Goal: Task Accomplishment & Management: Manage account settings

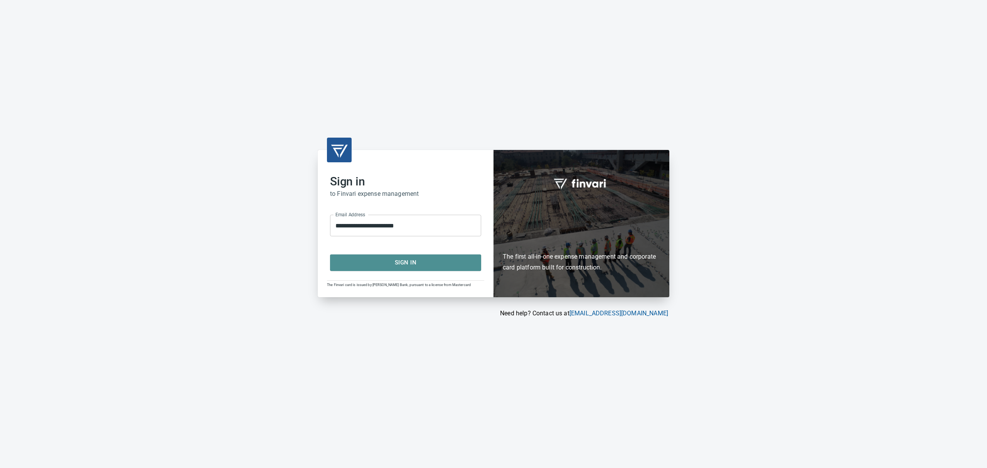
click at [417, 261] on span "Sign In" at bounding box center [406, 263] width 134 height 10
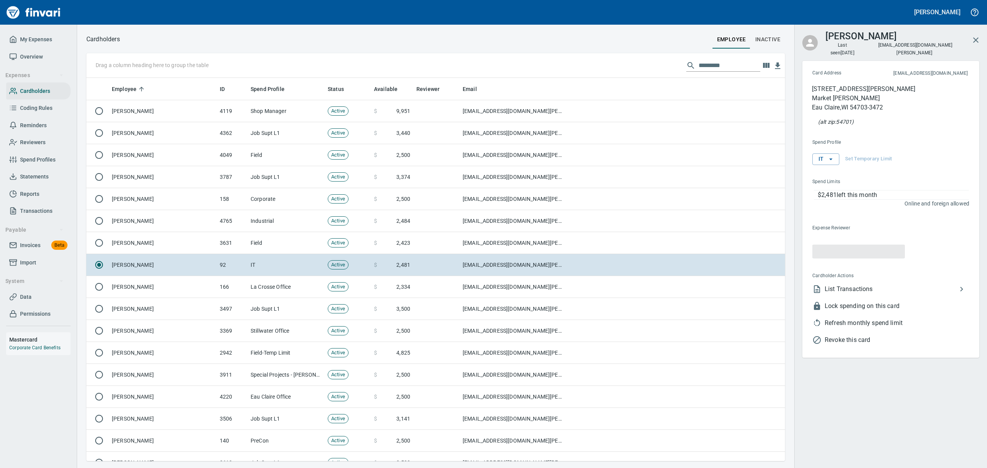
scroll to position [375, 681]
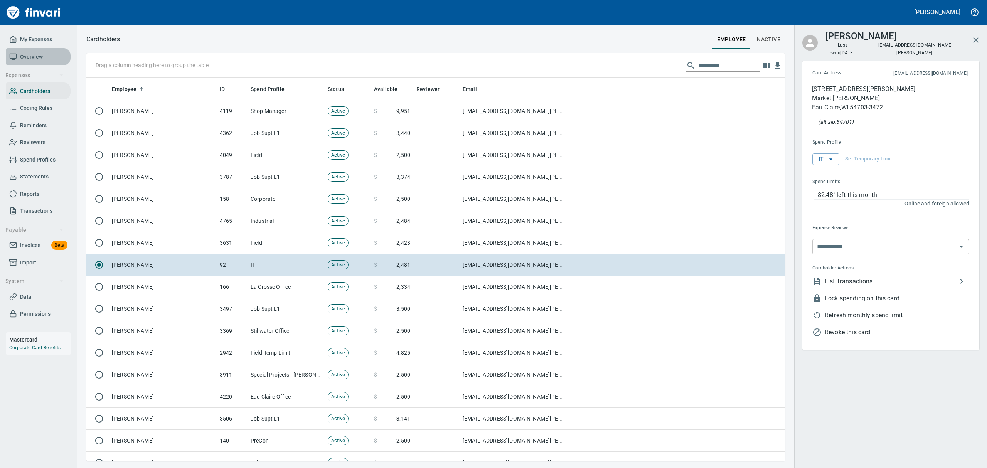
click at [29, 53] on span "Overview" at bounding box center [31, 57] width 23 height 10
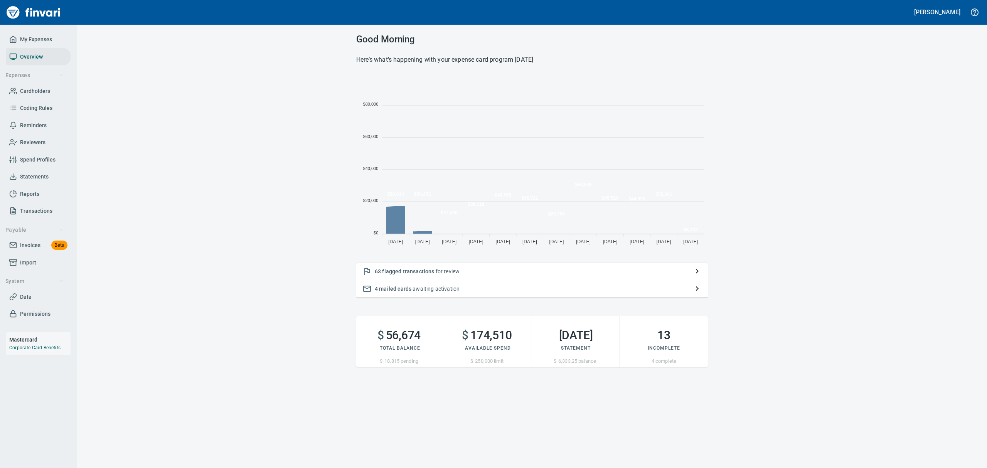
scroll to position [170, 343]
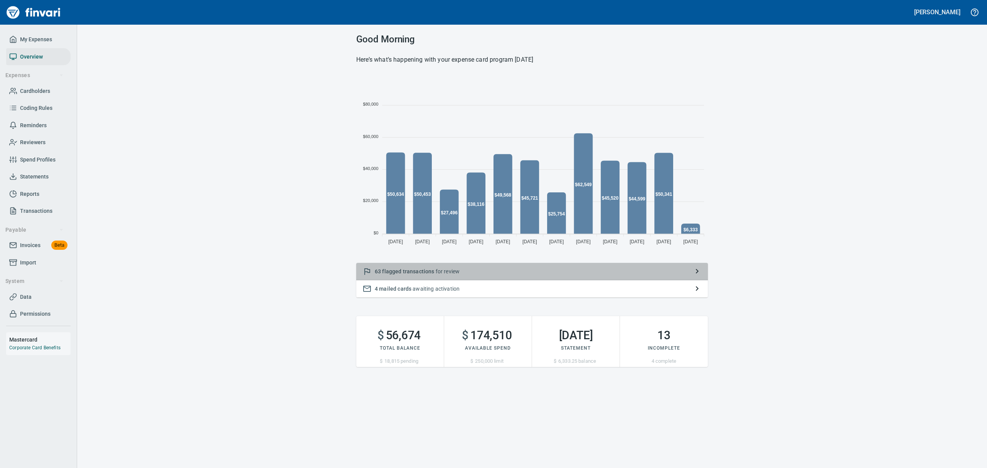
click at [399, 270] on span "flagged transactions" at bounding box center [408, 271] width 52 height 6
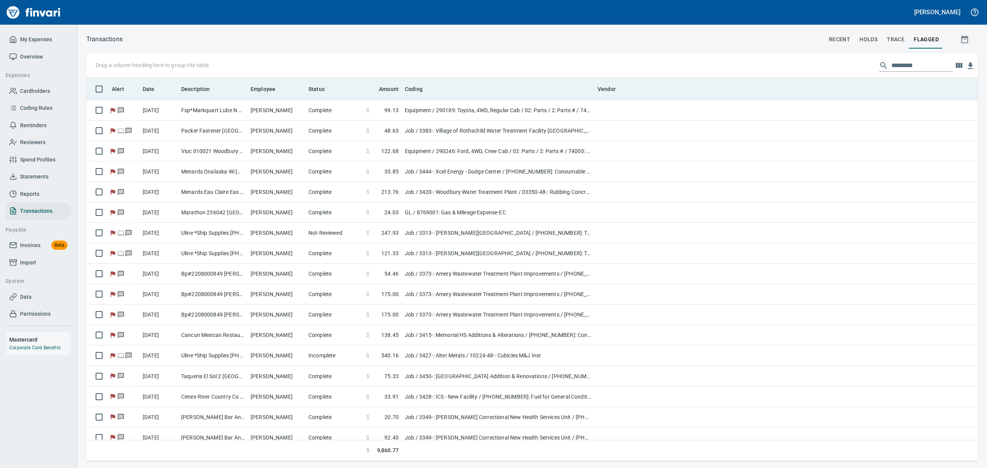
scroll to position [375, 874]
click at [263, 88] on span "Employee" at bounding box center [263, 88] width 25 height 9
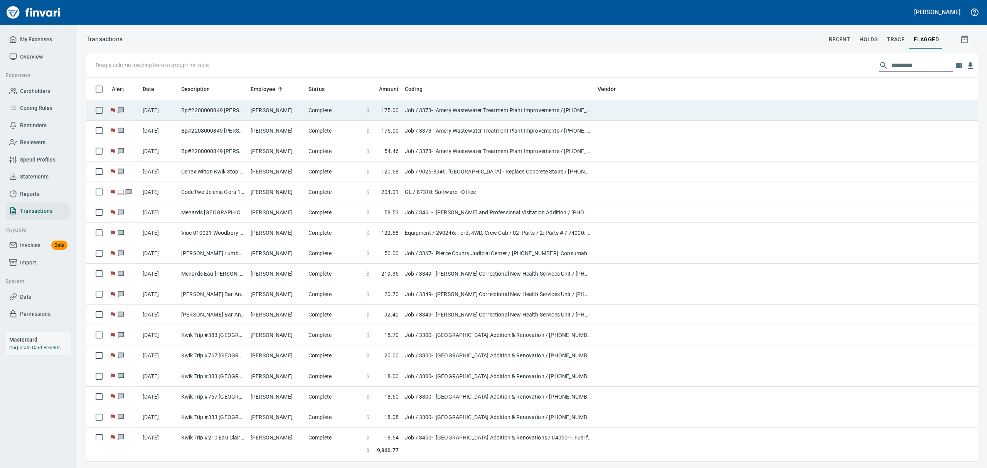
click at [256, 105] on td "[PERSON_NAME]" at bounding box center [277, 110] width 58 height 20
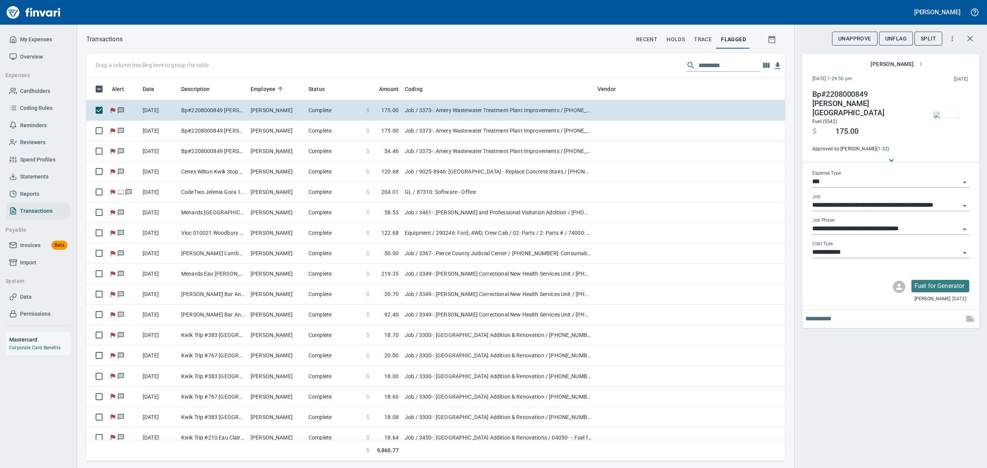
scroll to position [375, 681]
click at [940, 117] on img "button" at bounding box center [946, 115] width 25 height 6
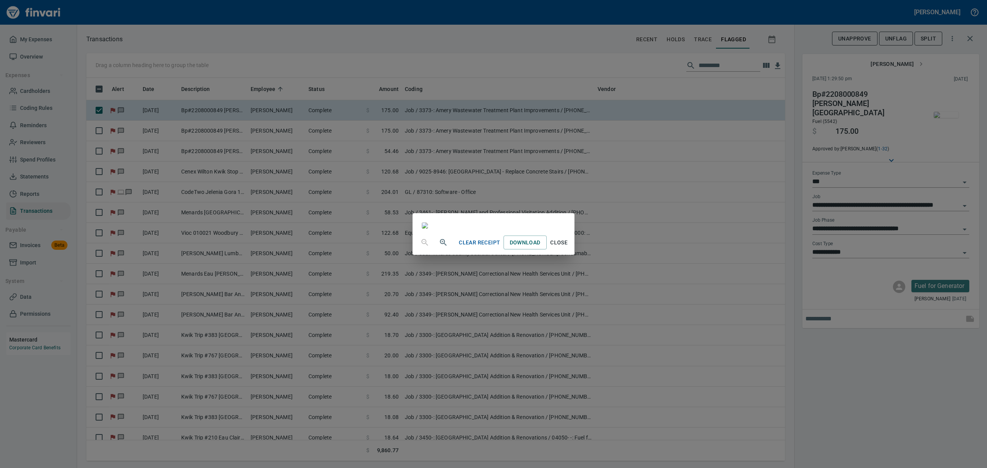
click at [569, 248] on span "Close" at bounding box center [559, 243] width 19 height 10
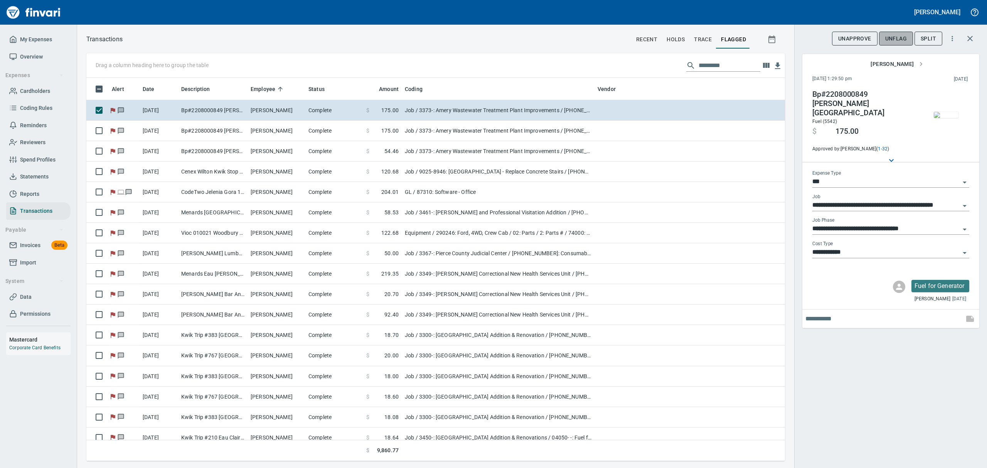
click at [892, 42] on span "UnFlag" at bounding box center [897, 39] width 22 height 10
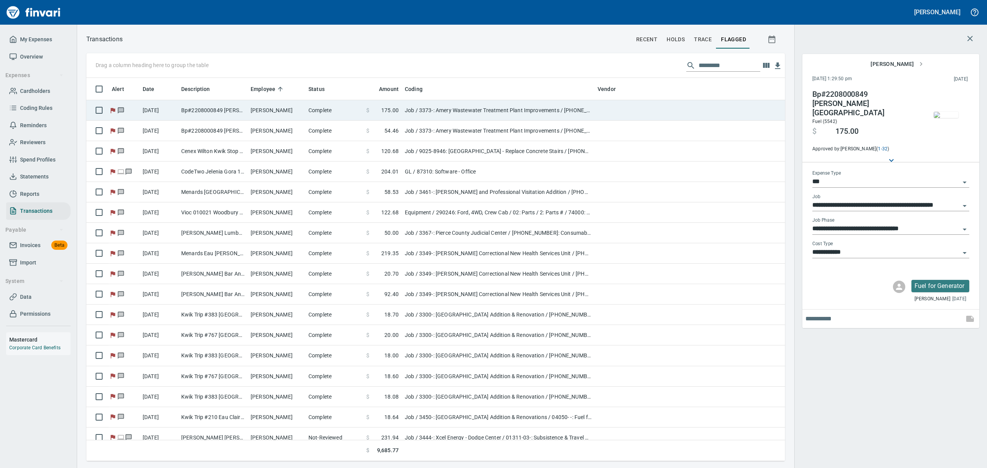
click at [286, 109] on td "[PERSON_NAME]" at bounding box center [277, 110] width 58 height 20
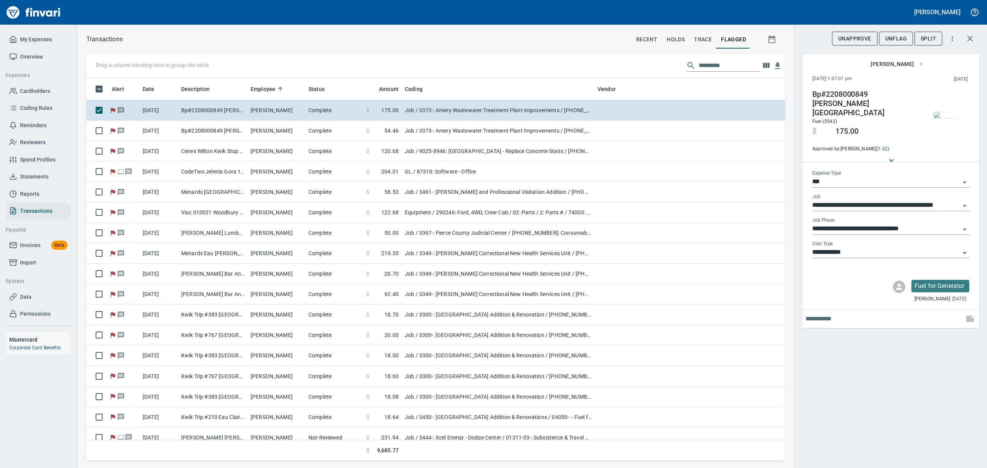
scroll to position [375, 681]
click at [968, 39] on icon "button" at bounding box center [970, 38] width 9 height 9
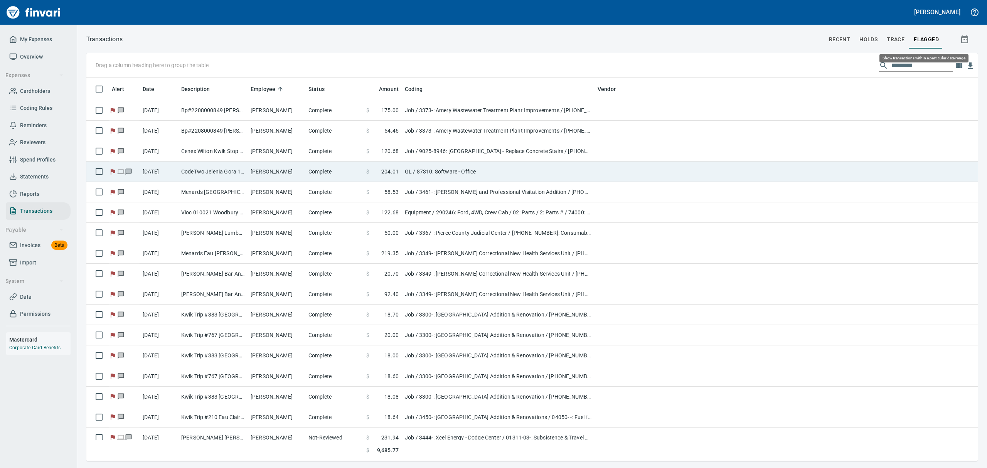
scroll to position [0, 0]
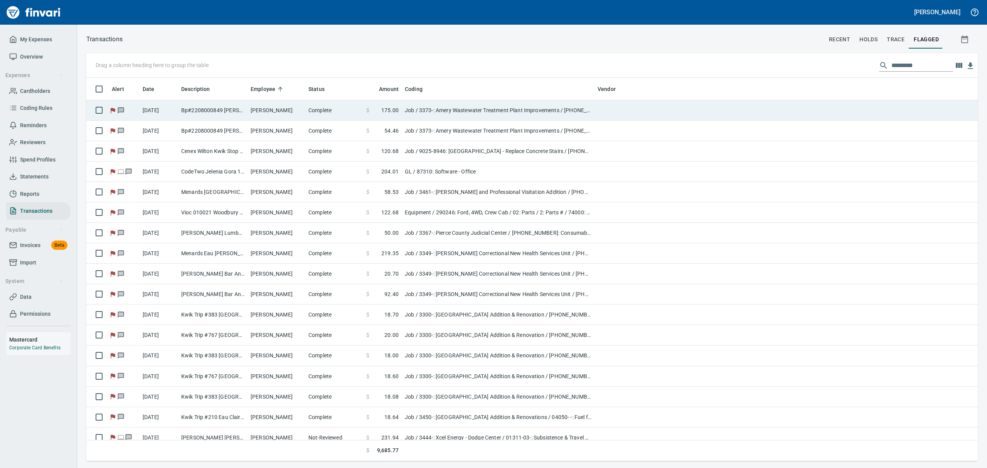
click at [273, 106] on td "[PERSON_NAME]" at bounding box center [277, 110] width 58 height 20
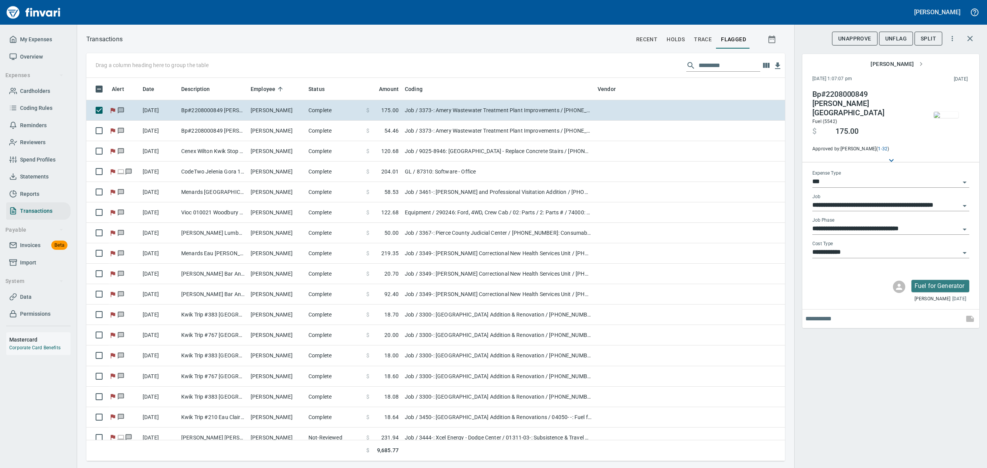
scroll to position [375, 681]
click at [895, 37] on span "UnFlag" at bounding box center [897, 39] width 22 height 10
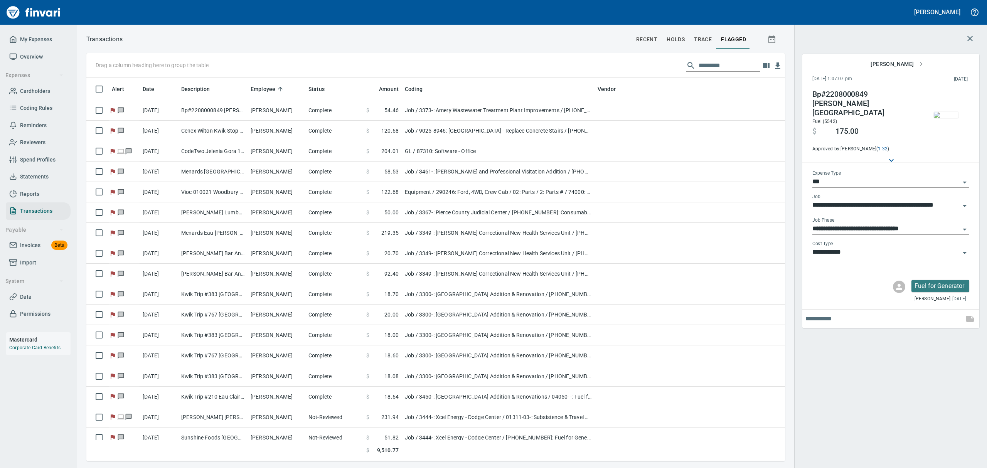
click at [971, 36] on icon "button" at bounding box center [970, 38] width 9 height 9
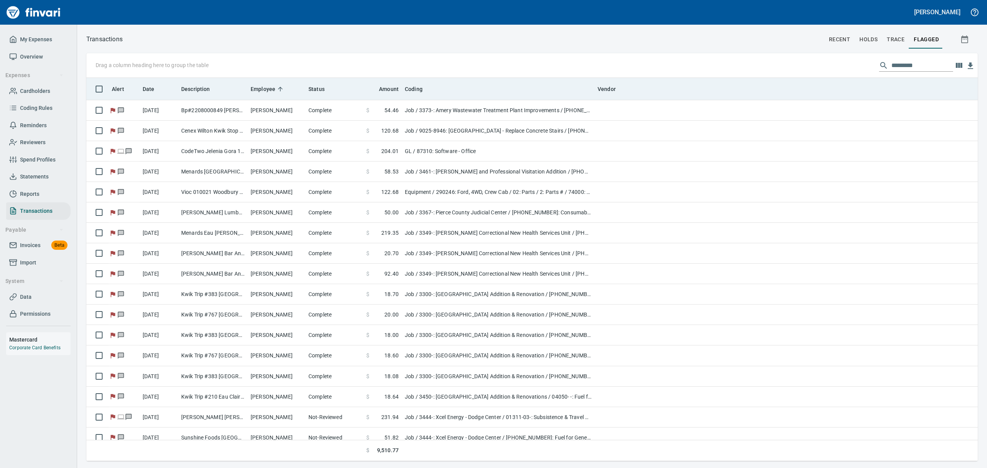
scroll to position [0, 0]
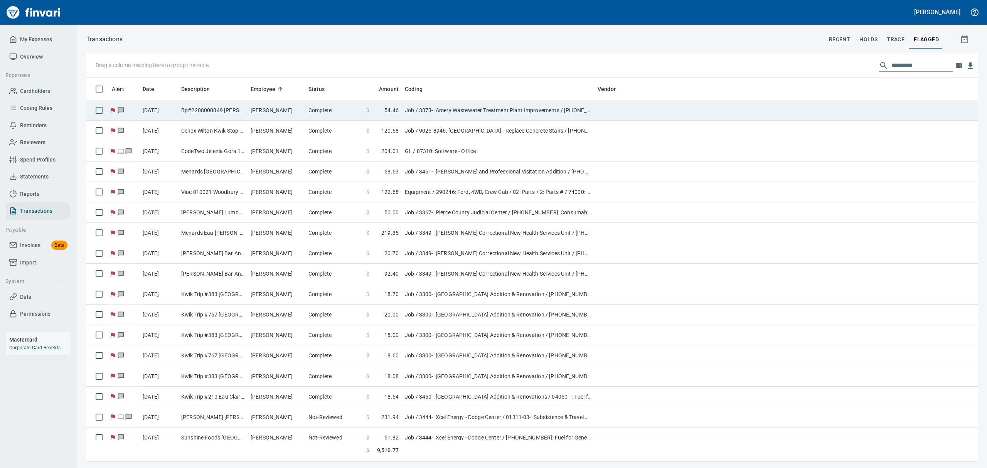
click at [311, 108] on td "Complete" at bounding box center [334, 110] width 58 height 20
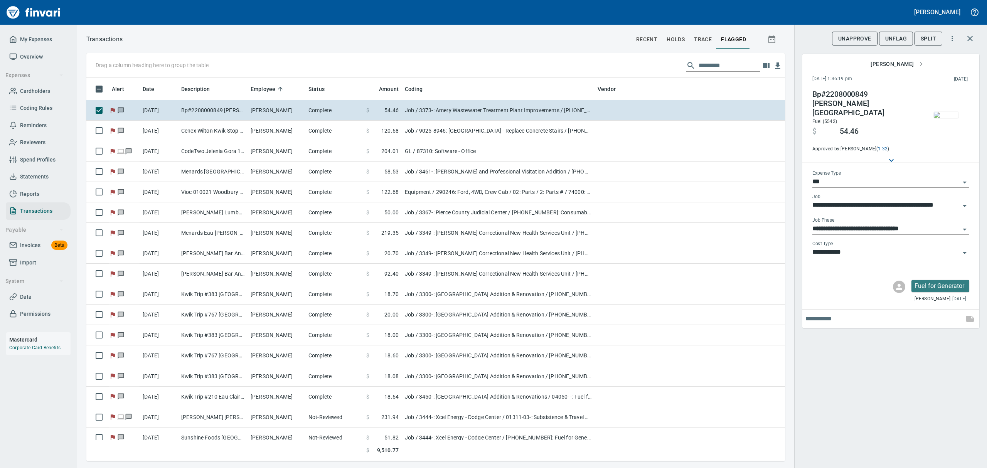
scroll to position [375, 681]
click at [948, 114] on img "button" at bounding box center [946, 115] width 25 height 6
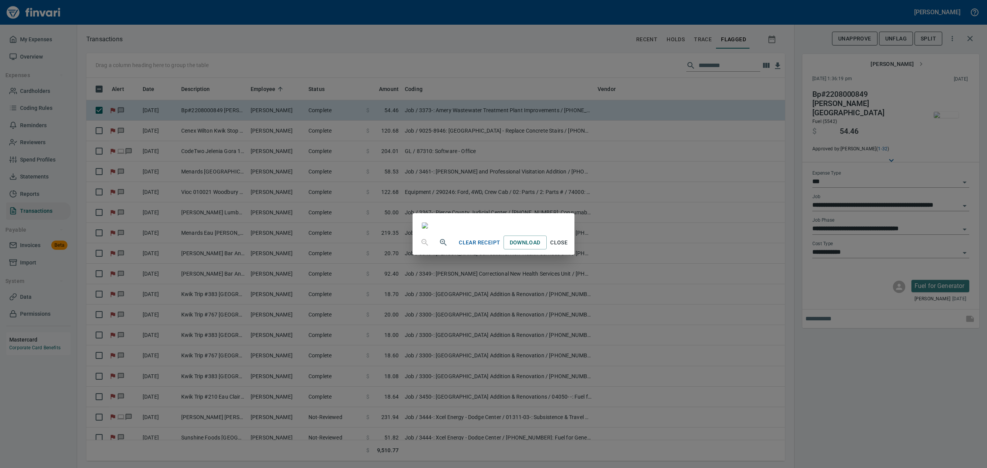
click at [569, 248] on span "Close" at bounding box center [559, 243] width 19 height 10
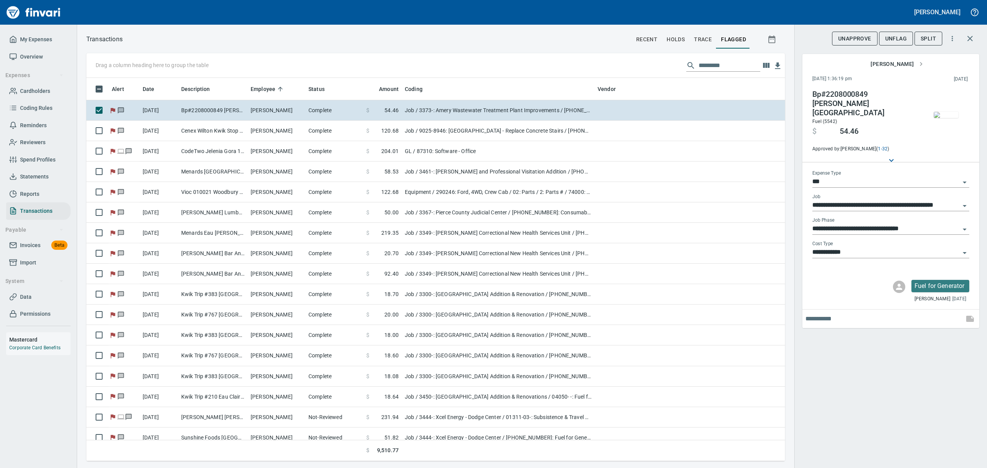
click at [900, 35] on span "UnFlag" at bounding box center [897, 39] width 22 height 10
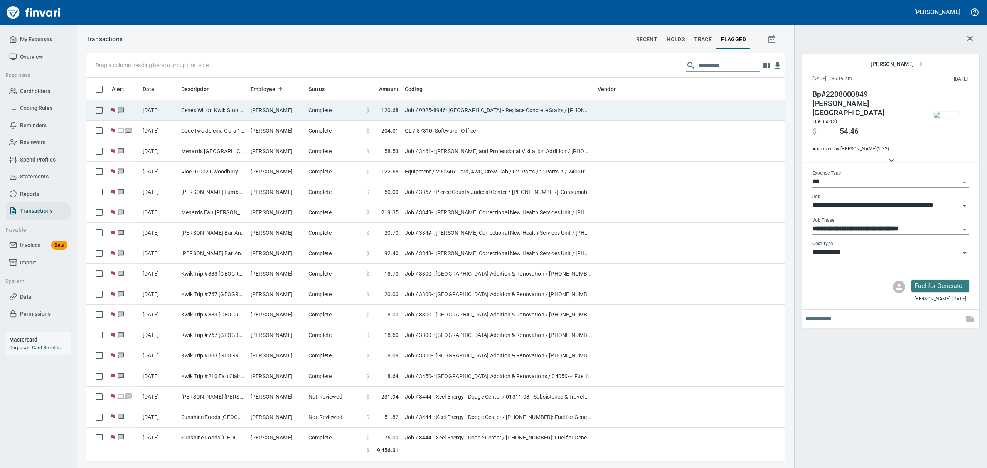
click at [273, 113] on td "[PERSON_NAME]" at bounding box center [277, 110] width 58 height 20
type input "**********"
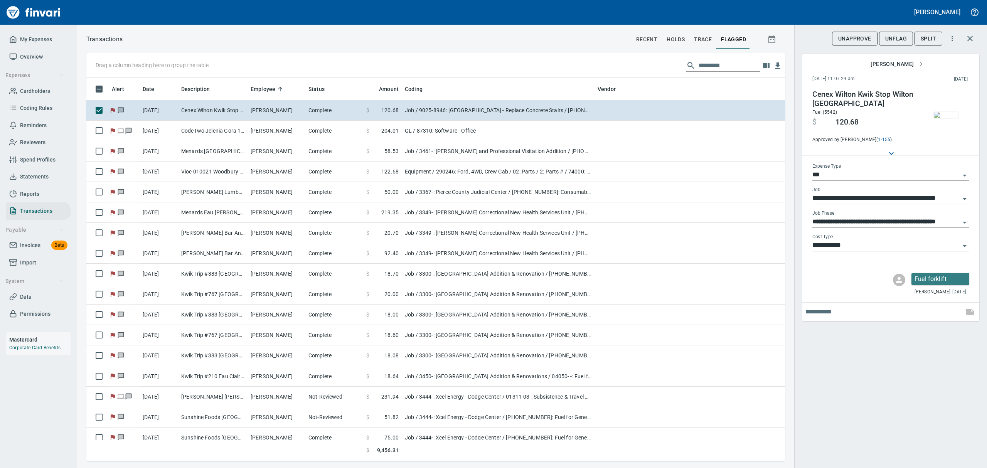
click at [951, 118] on img "button" at bounding box center [946, 115] width 25 height 6
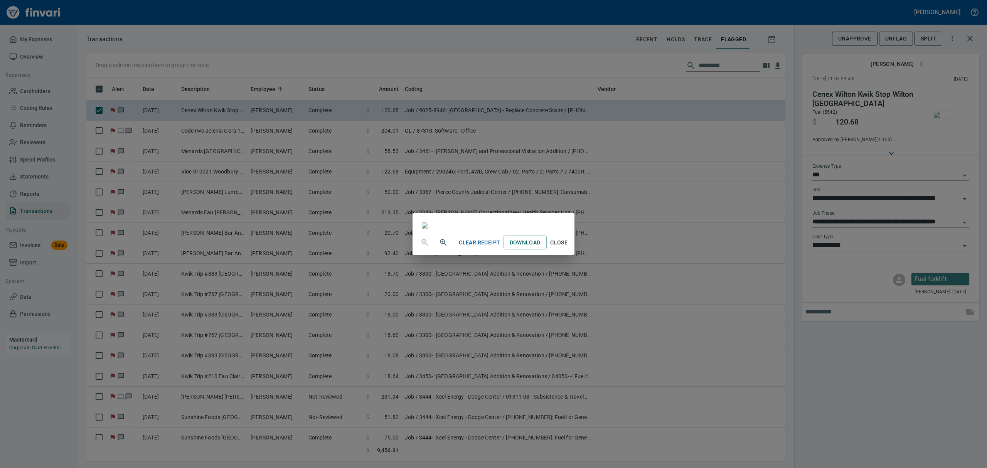
click at [572, 250] on button "Close" at bounding box center [559, 243] width 25 height 14
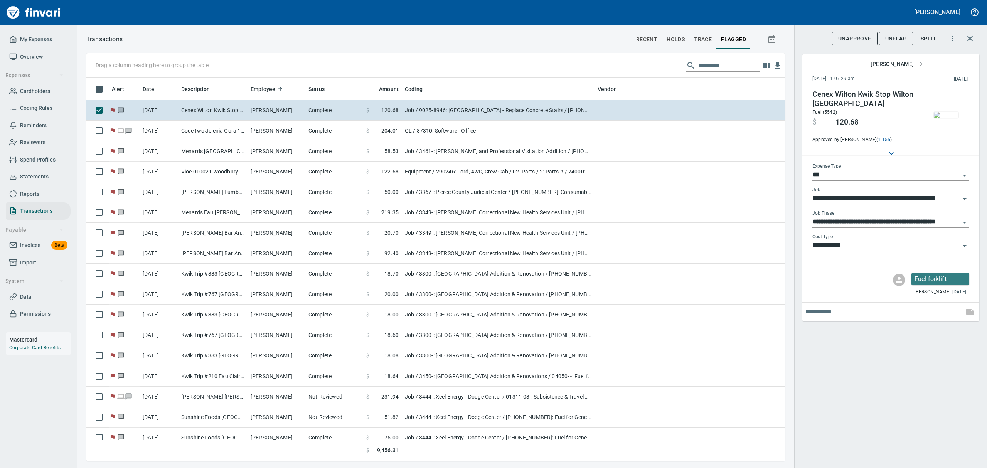
click at [906, 40] on span "UnFlag" at bounding box center [897, 39] width 22 height 10
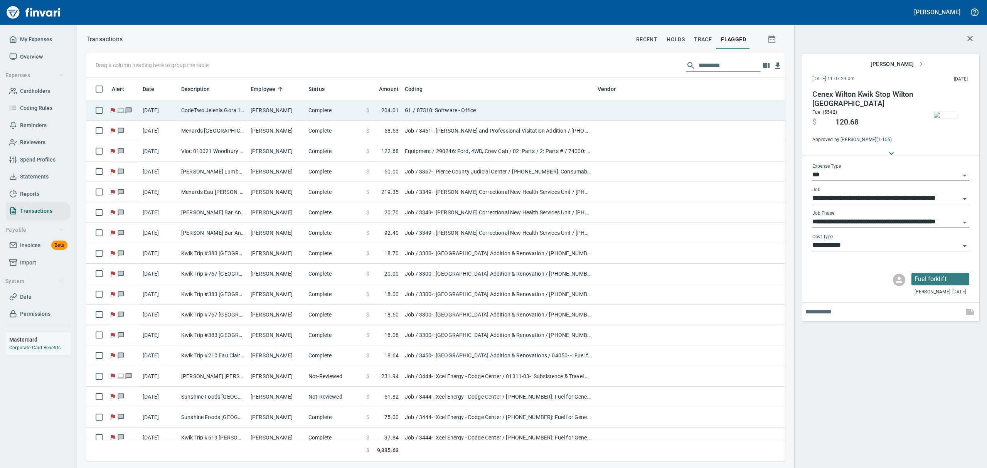
click at [299, 112] on td "[PERSON_NAME]" at bounding box center [277, 110] width 58 height 20
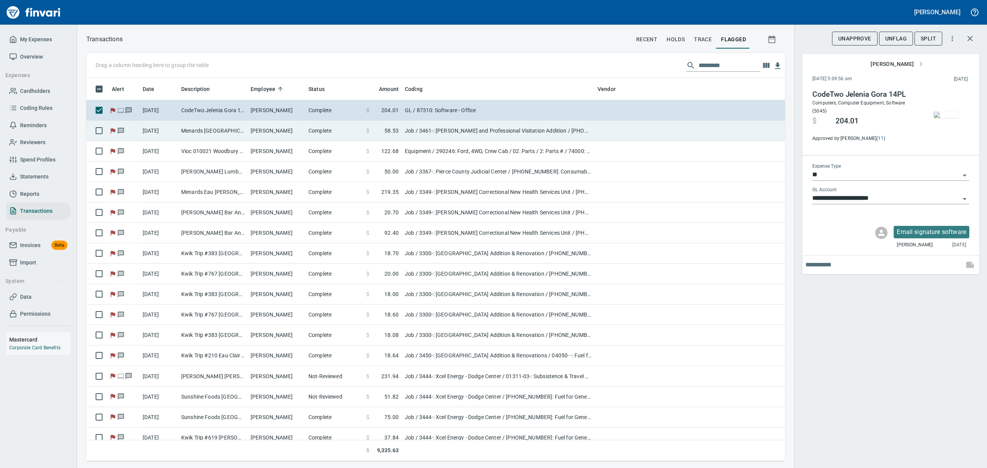
click at [293, 130] on td "[PERSON_NAME]" at bounding box center [277, 131] width 58 height 20
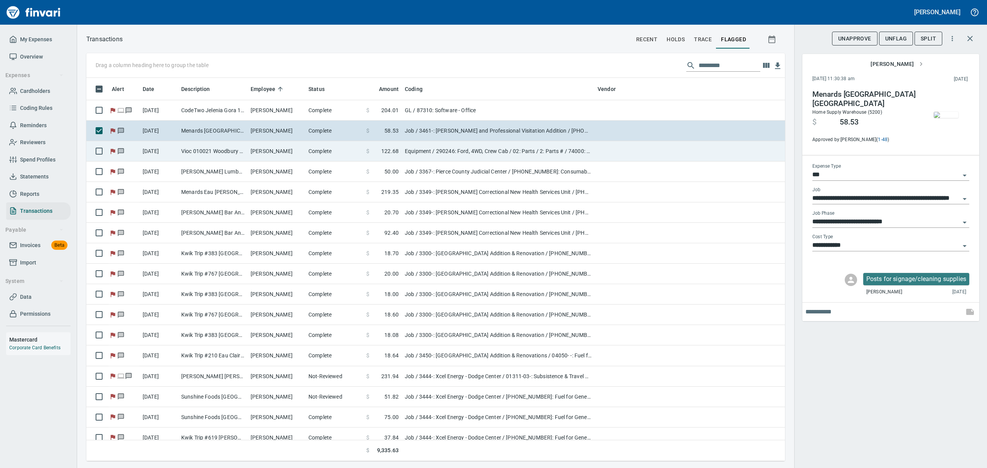
click at [277, 150] on td "[PERSON_NAME]" at bounding box center [277, 151] width 58 height 20
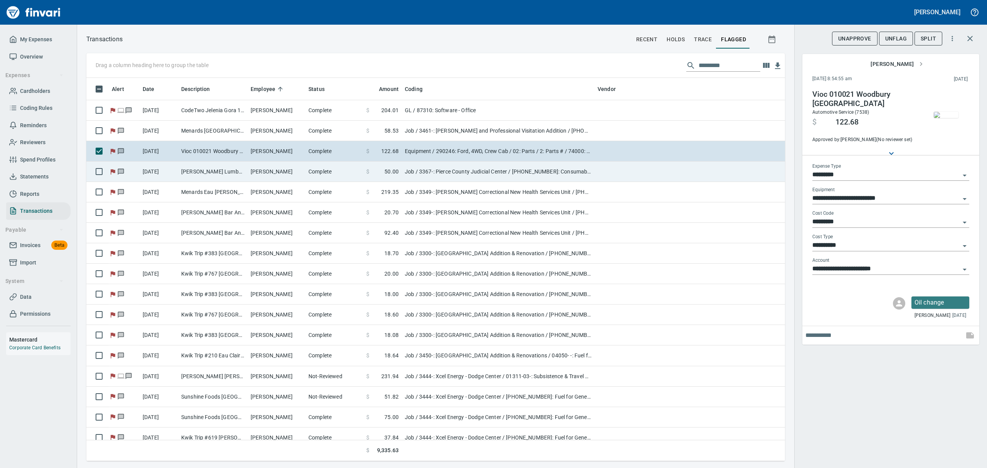
click at [278, 179] on td "[PERSON_NAME]" at bounding box center [277, 172] width 58 height 20
type input "***"
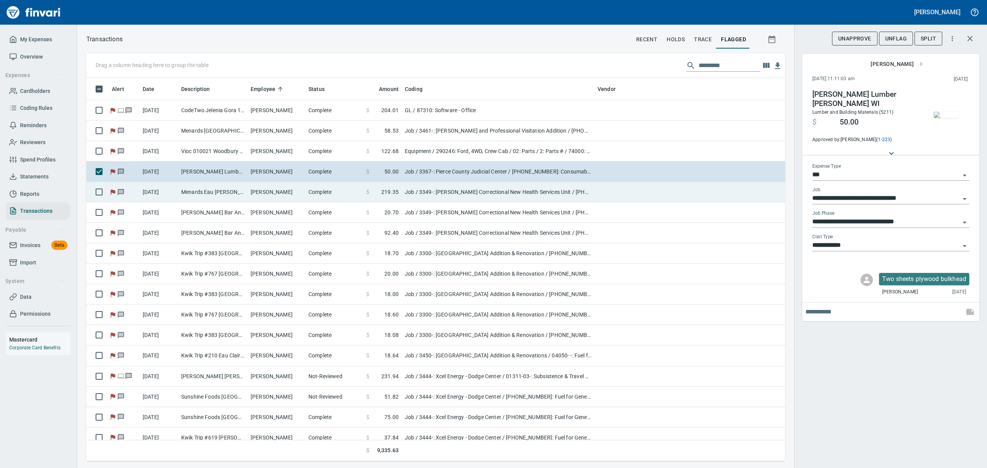
click at [270, 196] on td "[PERSON_NAME]" at bounding box center [277, 192] width 58 height 20
type input "**********"
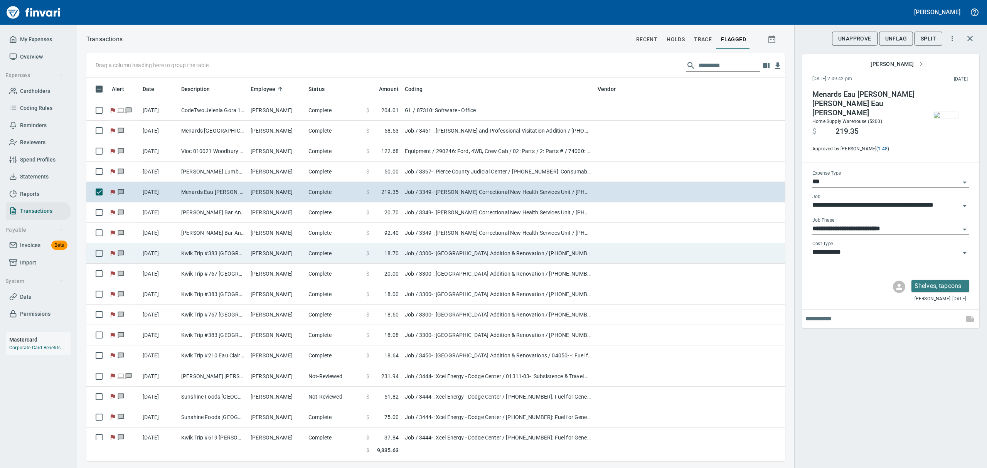
click at [262, 255] on td "[PERSON_NAME]" at bounding box center [277, 253] width 58 height 20
type input "**********"
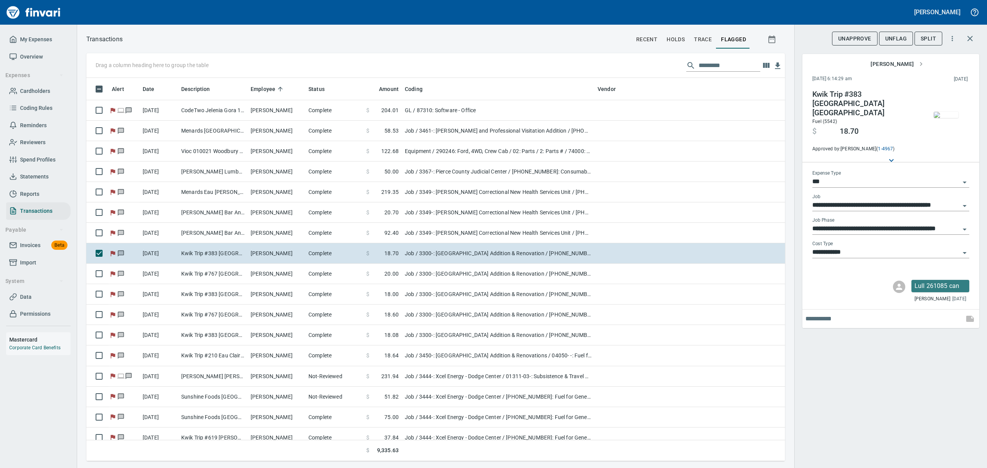
click at [950, 118] on img "button" at bounding box center [946, 115] width 25 height 6
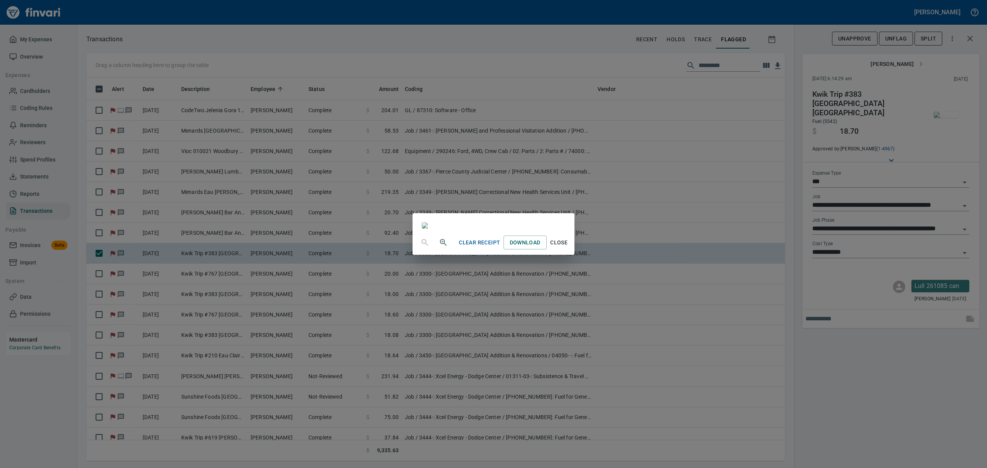
click at [569, 248] on span "Close" at bounding box center [559, 243] width 19 height 10
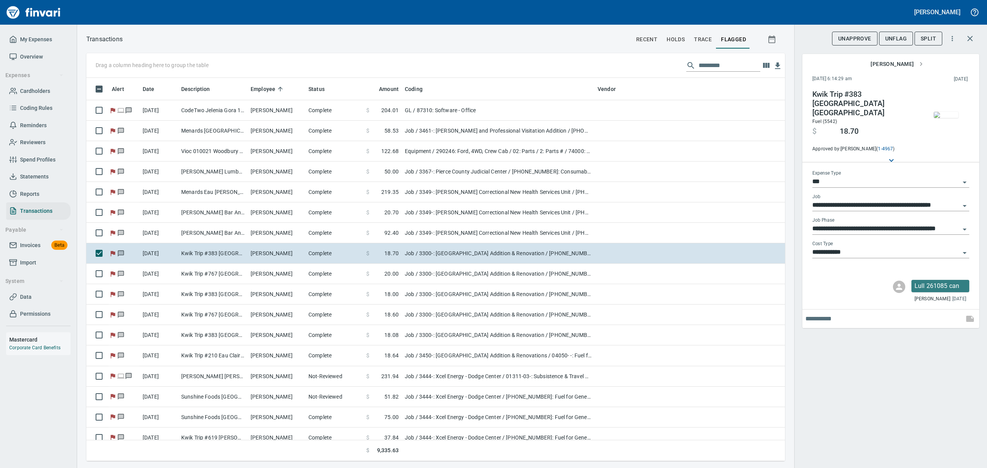
click at [892, 35] on span "UnFlag" at bounding box center [897, 39] width 22 height 10
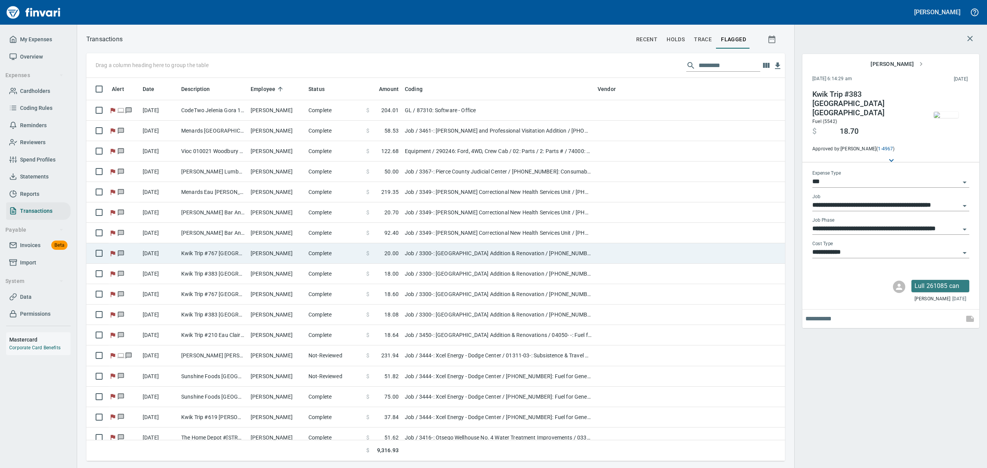
click at [287, 254] on td "[PERSON_NAME]" at bounding box center [277, 253] width 58 height 20
type input "**********"
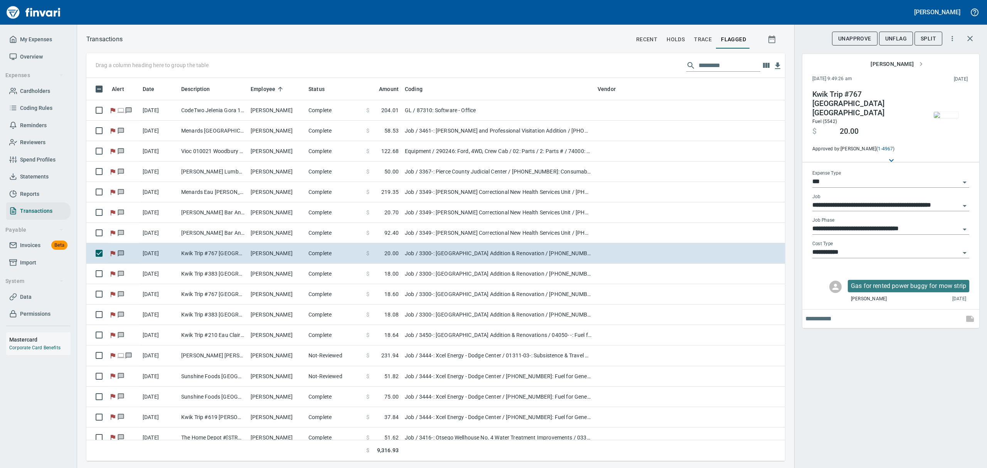
click at [947, 112] on img "button" at bounding box center [946, 115] width 25 height 6
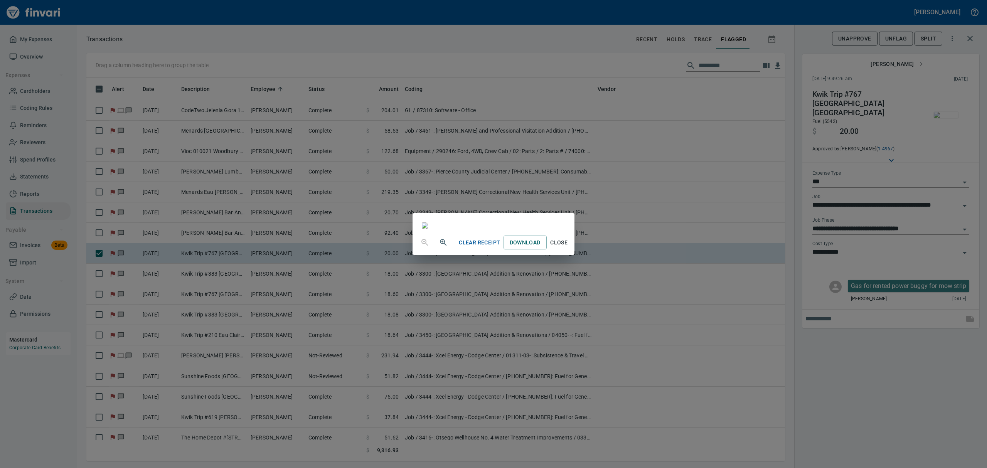
click at [966, 245] on div "Clear Receipt Download Close" at bounding box center [493, 234] width 987 height 468
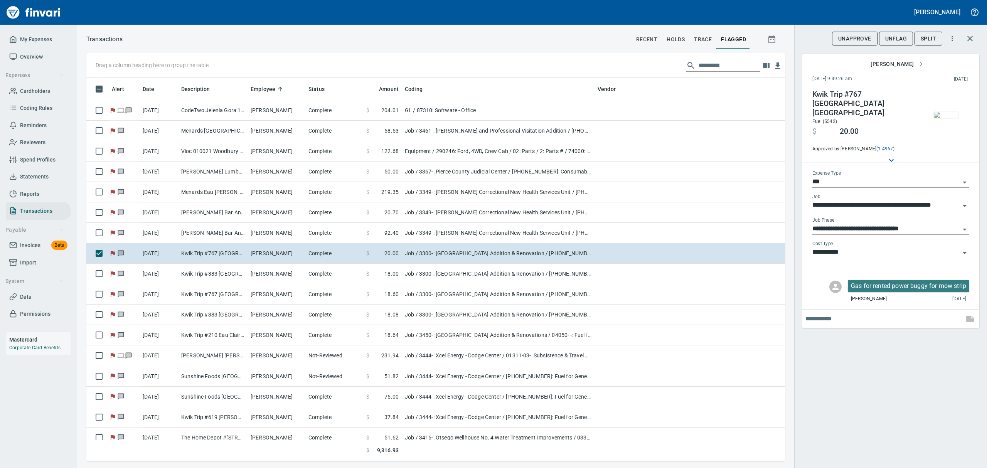
click at [965, 252] on icon "Open" at bounding box center [965, 253] width 4 height 2
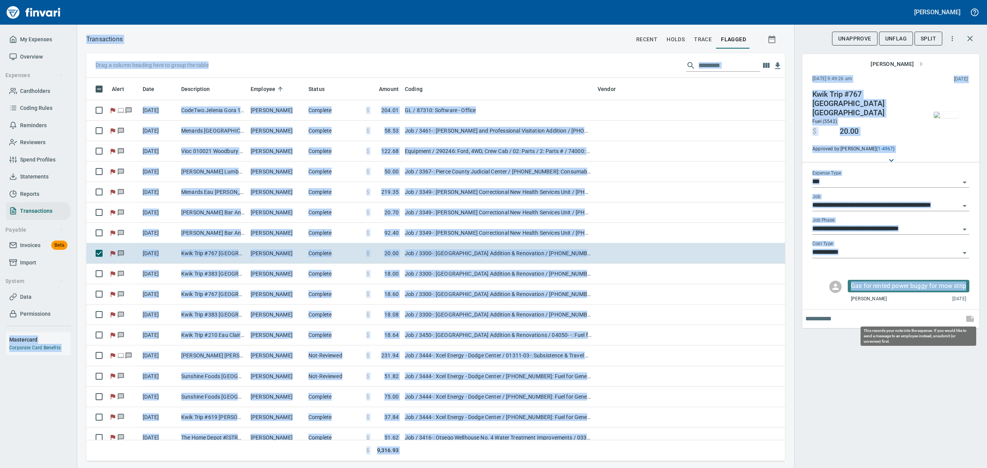
drag, startPoint x: 970, startPoint y: 281, endPoint x: 965, endPoint y: 312, distance: 31.2
click at [965, 312] on div "**********" at bounding box center [891, 201] width 177 height 254
click at [922, 360] on div "**********" at bounding box center [891, 234] width 193 height 468
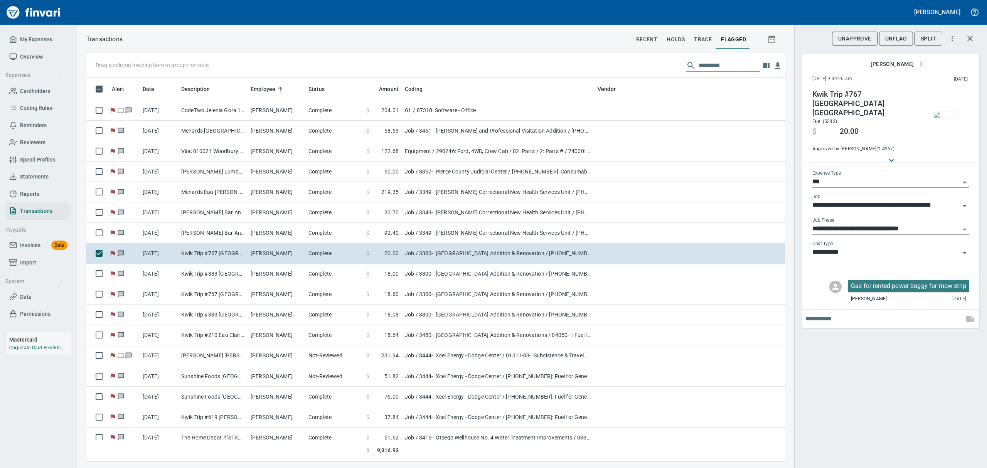
click at [966, 252] on icon "Open" at bounding box center [965, 253] width 4 height 2
click at [860, 301] on li "6: Rented Equip" at bounding box center [890, 302] width 157 height 19
type input "**********"
click at [888, 32] on button "UnFlag" at bounding box center [896, 39] width 34 height 14
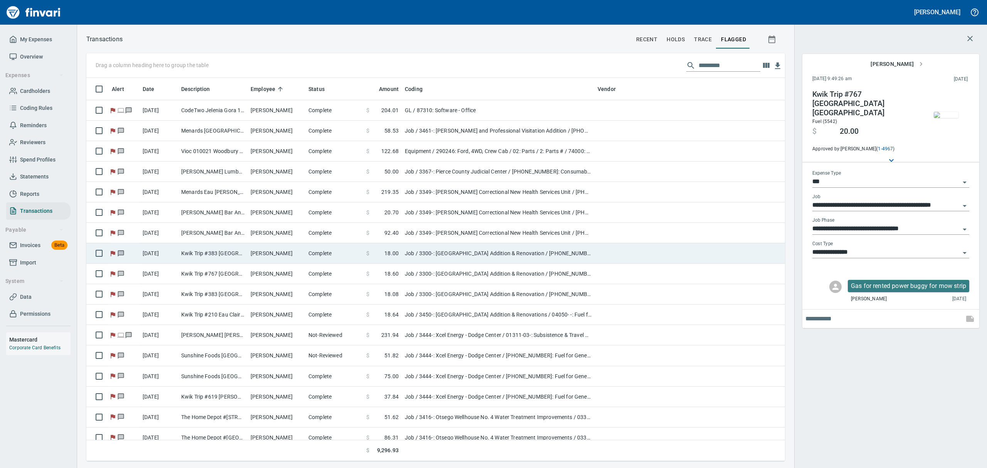
click at [235, 256] on td "Kwik Trip #383 [GEOGRAPHIC_DATA] [GEOGRAPHIC_DATA]" at bounding box center [212, 253] width 69 height 20
type input "**********"
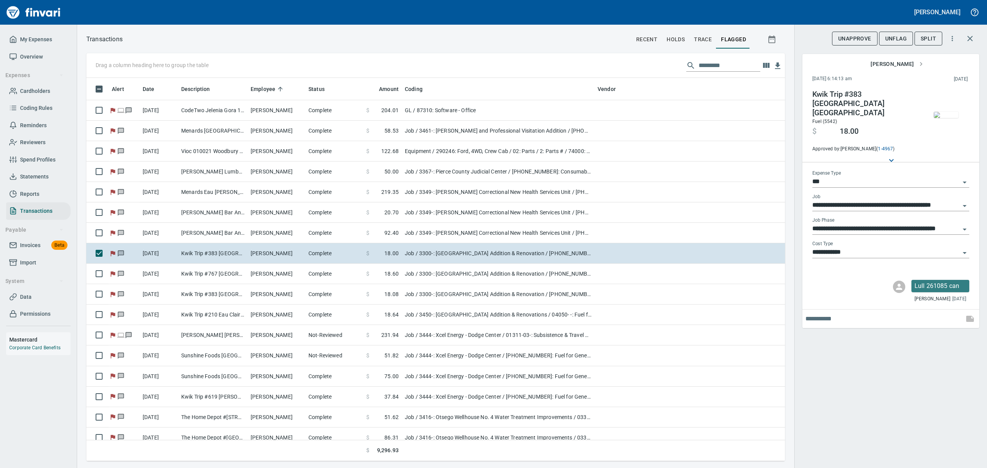
click at [946, 118] on img "button" at bounding box center [946, 115] width 25 height 6
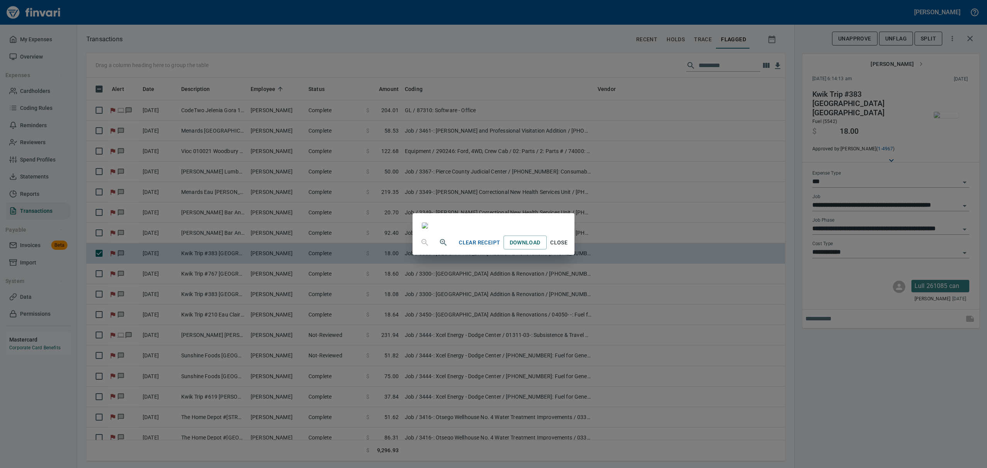
click at [569, 248] on span "Close" at bounding box center [559, 243] width 19 height 10
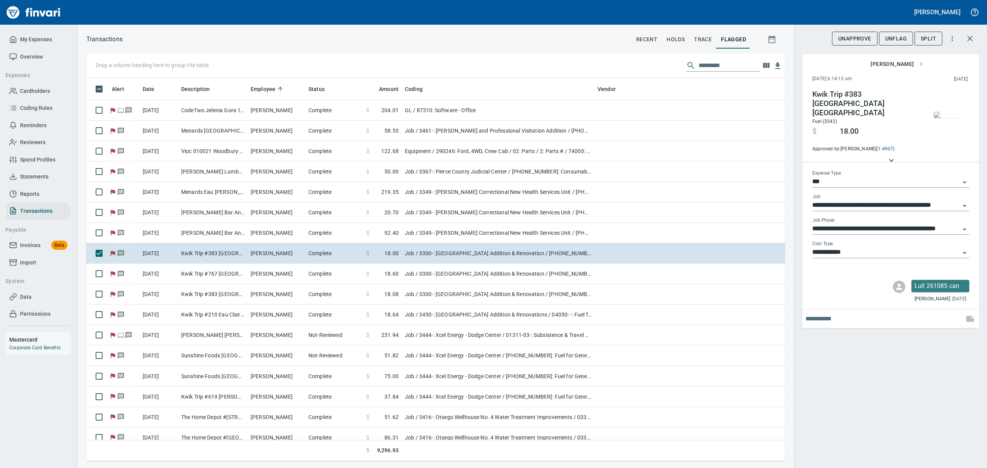
click at [889, 36] on span "UnFlag" at bounding box center [897, 39] width 22 height 10
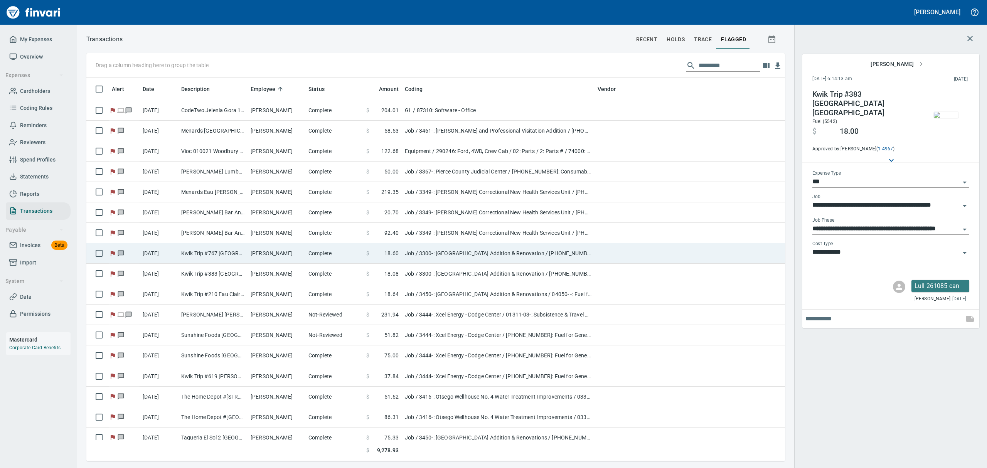
click at [218, 260] on td "Kwik Trip #767 [GEOGRAPHIC_DATA] [GEOGRAPHIC_DATA]" at bounding box center [212, 253] width 69 height 20
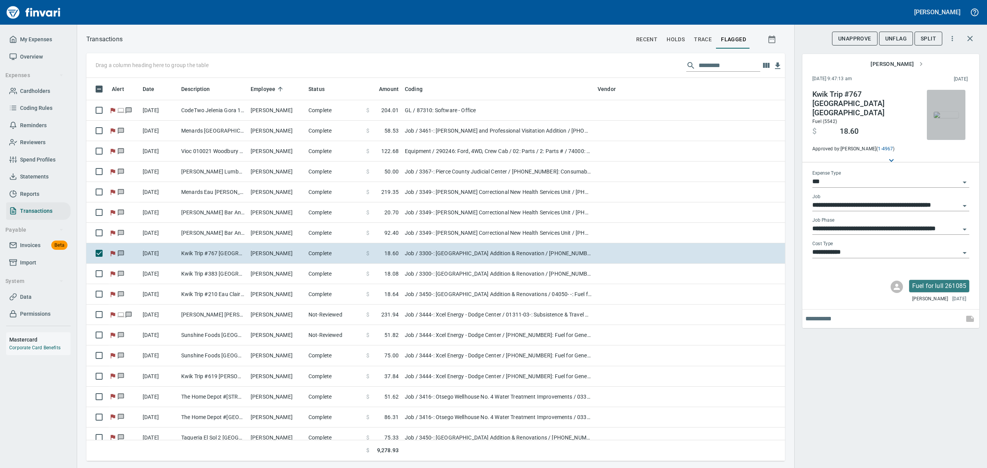
click at [949, 118] on img "button" at bounding box center [946, 115] width 25 height 6
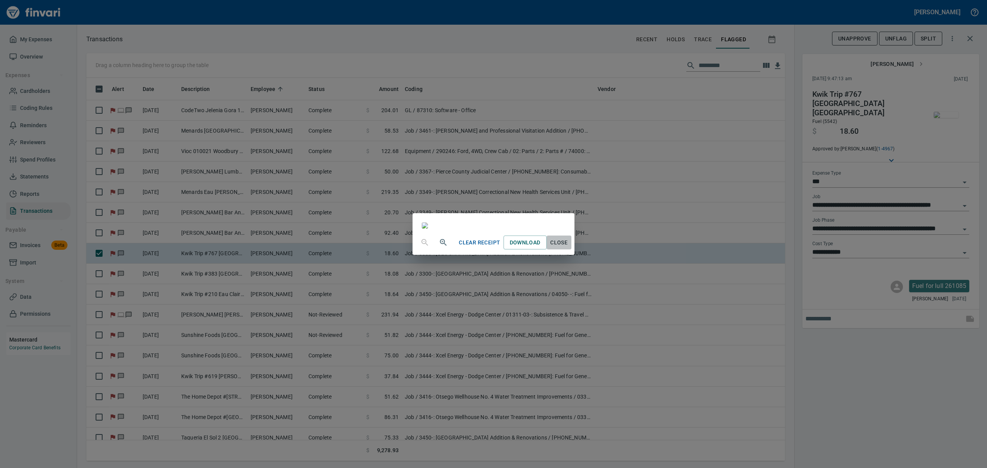
click at [569, 248] on span "Close" at bounding box center [559, 243] width 19 height 10
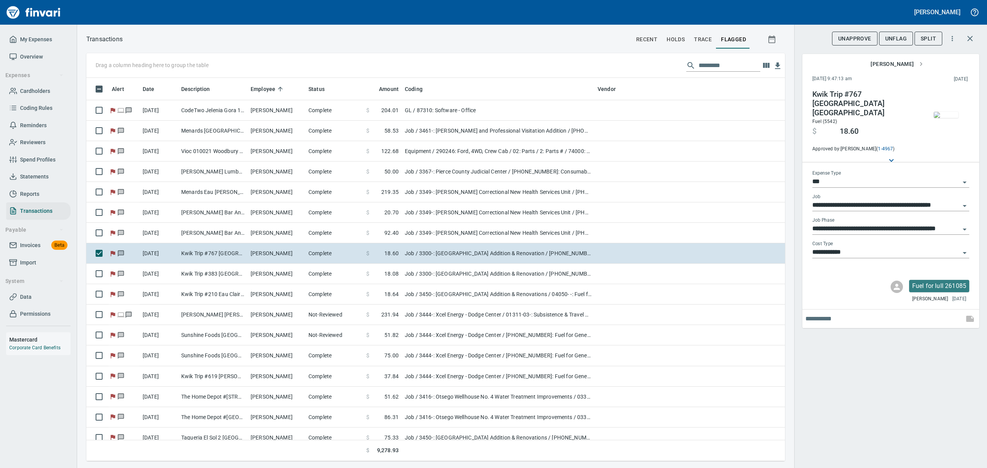
click at [894, 36] on span "UnFlag" at bounding box center [897, 39] width 22 height 10
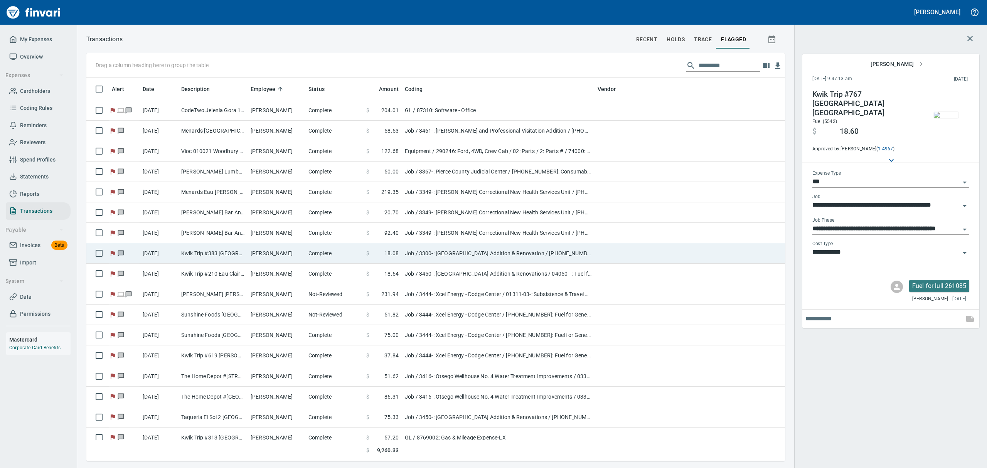
click at [232, 258] on td "Kwik Trip #383 [GEOGRAPHIC_DATA] [GEOGRAPHIC_DATA]" at bounding box center [212, 253] width 69 height 20
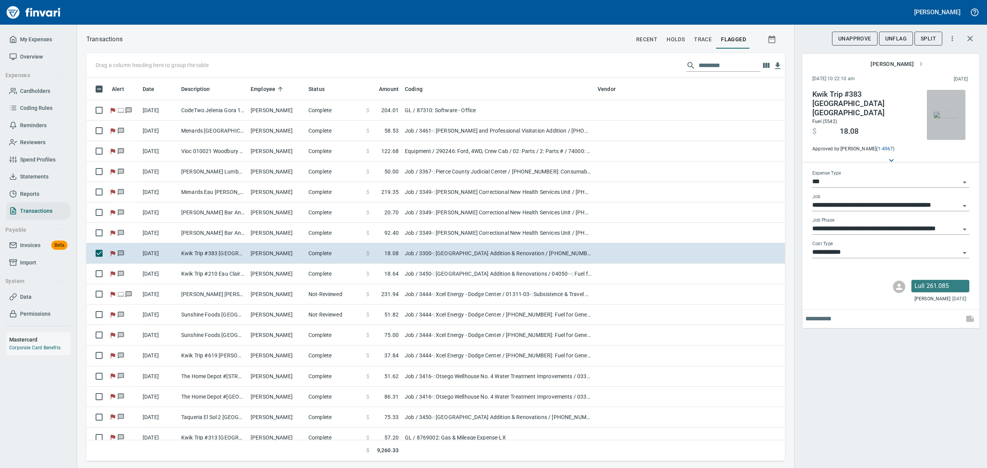
click at [949, 116] on img "button" at bounding box center [946, 115] width 25 height 6
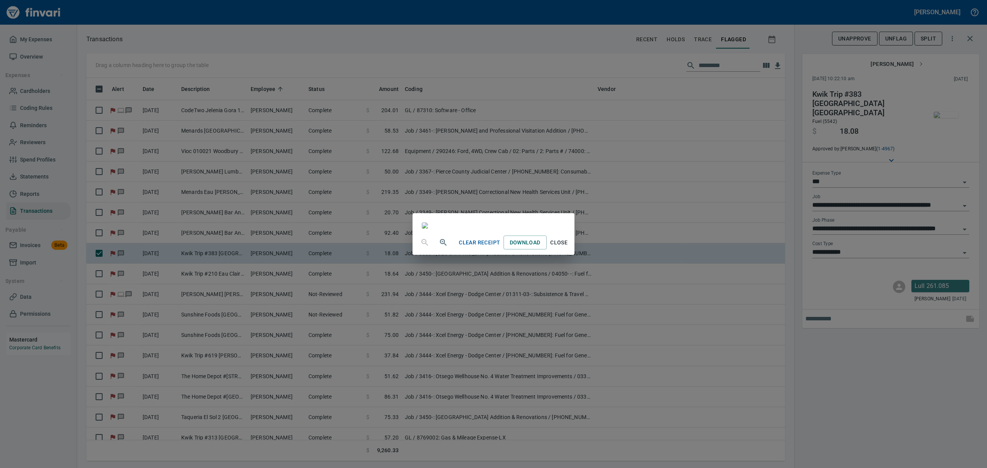
click at [569, 248] on span "Close" at bounding box center [559, 243] width 19 height 10
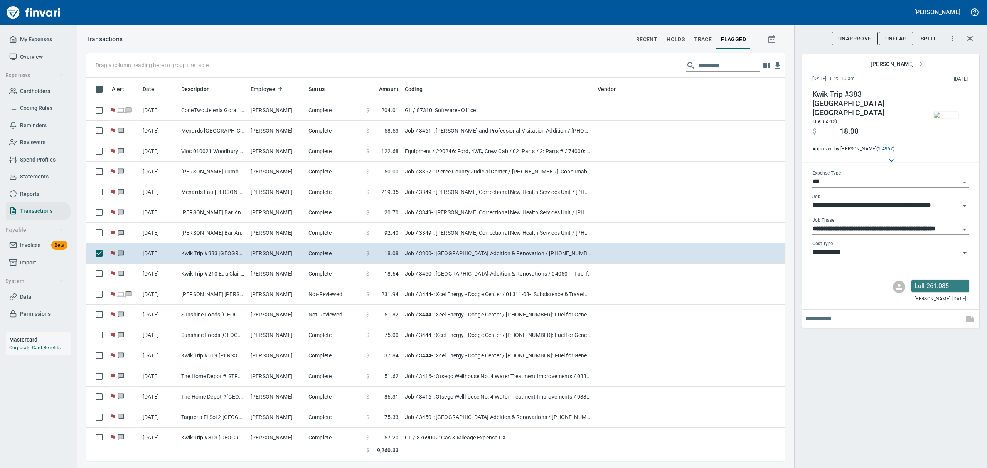
click at [896, 37] on span "UnFlag" at bounding box center [897, 39] width 22 height 10
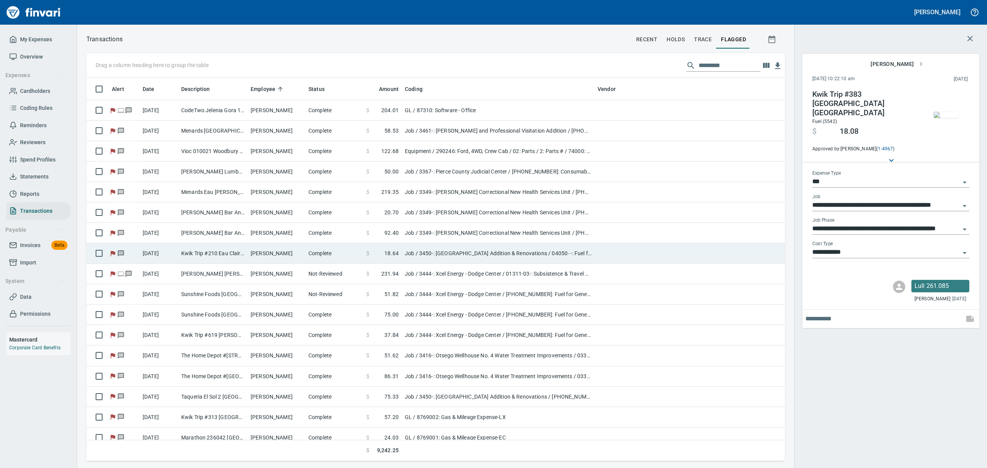
click at [196, 254] on td "Kwik Trip #210 Eau Claire WI" at bounding box center [212, 253] width 69 height 20
type input "**********"
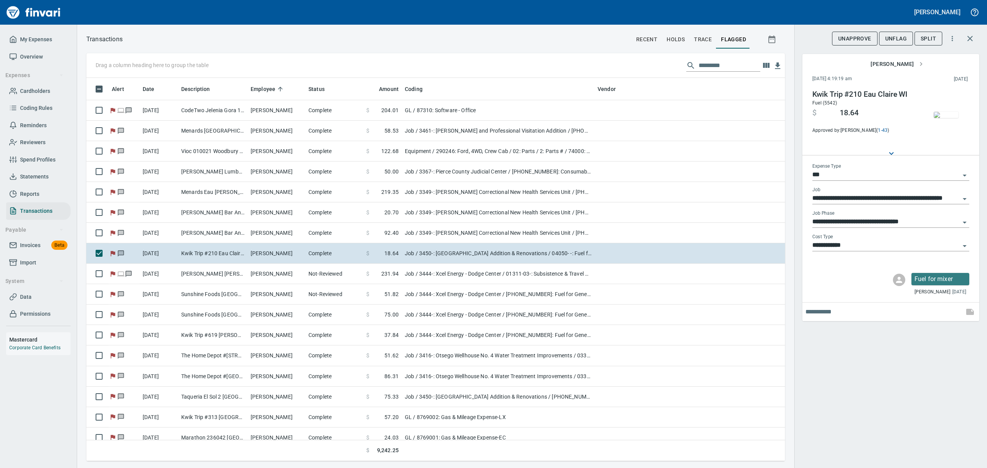
click at [948, 112] on img "button" at bounding box center [946, 115] width 25 height 6
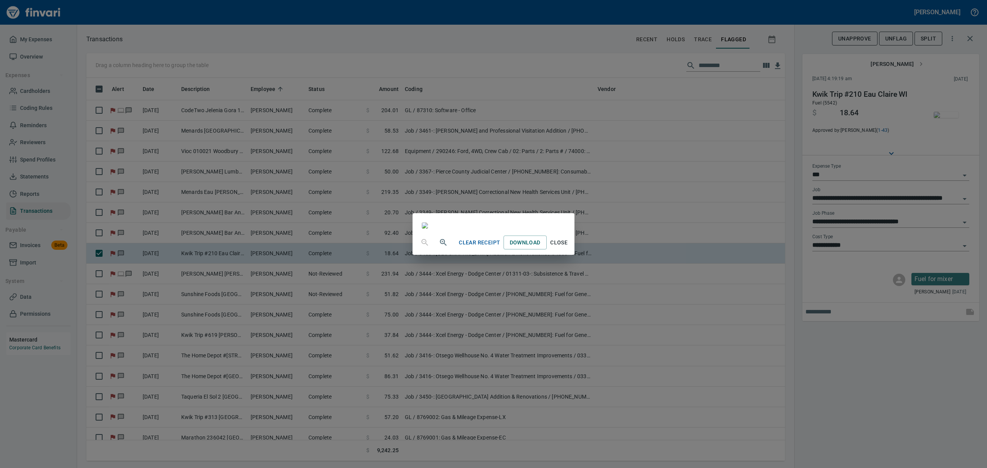
click at [569, 248] on span "Close" at bounding box center [559, 243] width 19 height 10
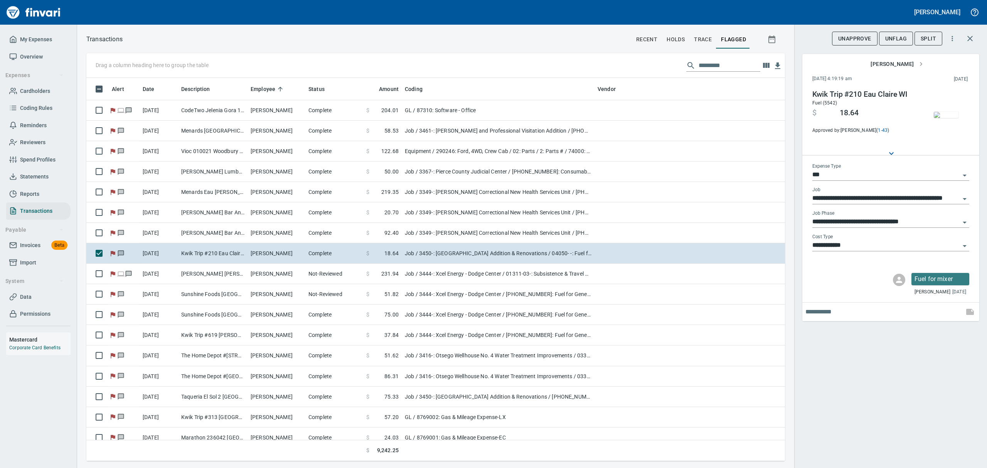
click at [891, 35] on span "UnFlag" at bounding box center [897, 39] width 22 height 10
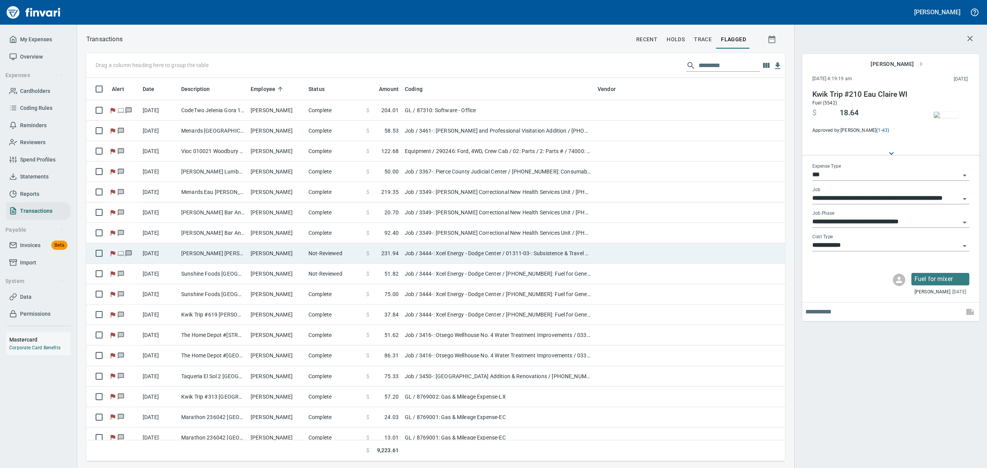
click at [286, 253] on td "[PERSON_NAME]" at bounding box center [277, 253] width 58 height 20
type input "**********"
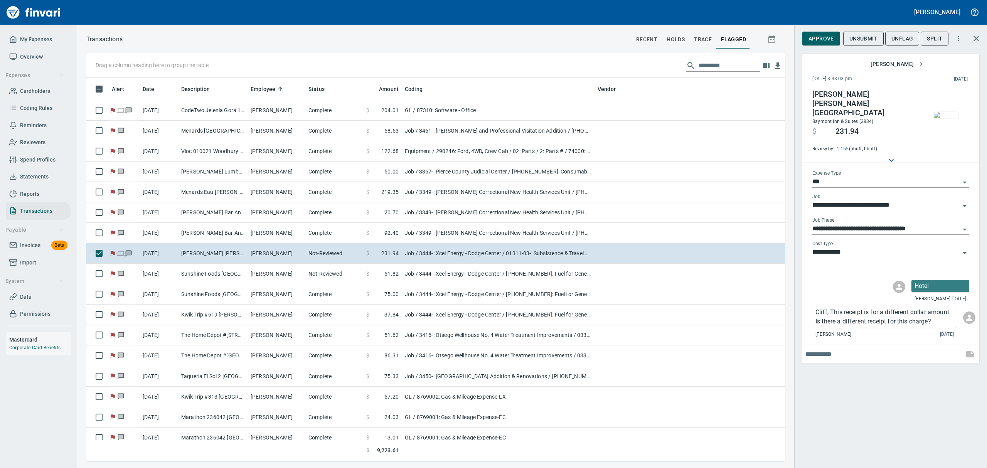
click at [949, 118] on img "button" at bounding box center [946, 115] width 25 height 6
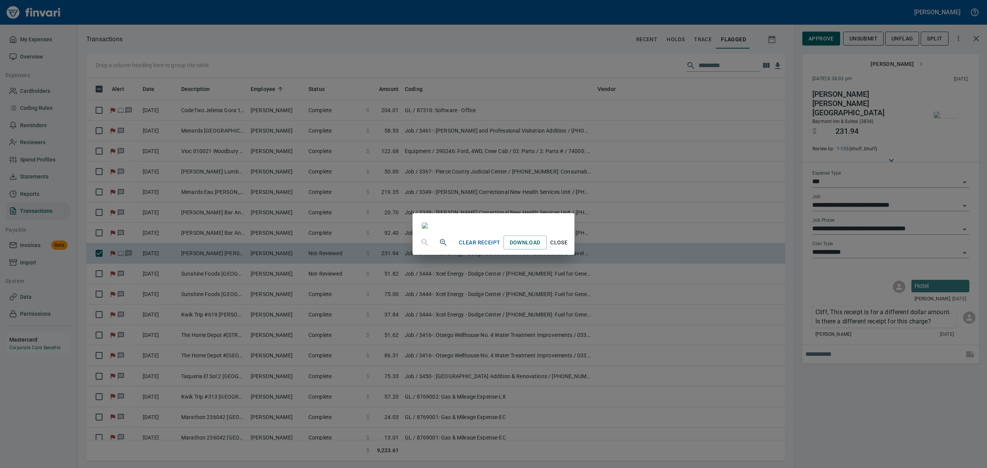
click at [569, 248] on span "Close" at bounding box center [559, 243] width 19 height 10
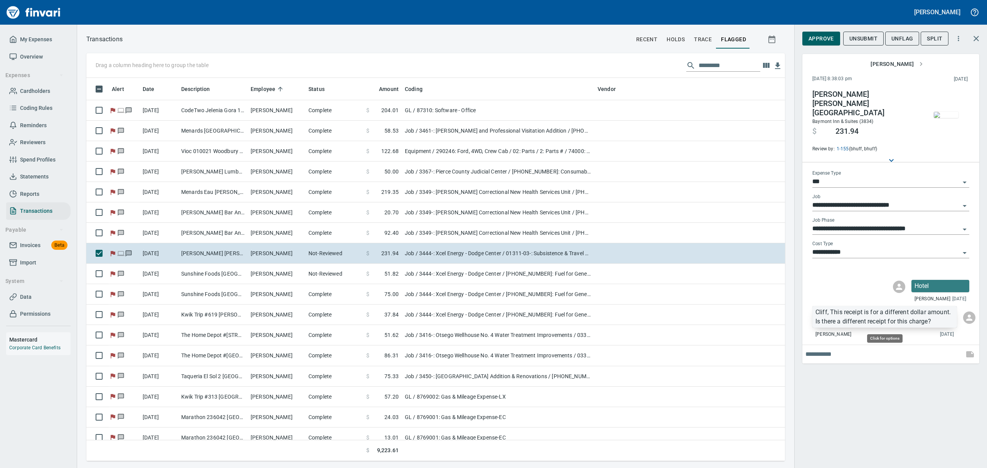
scroll to position [375, 681]
click at [832, 323] on p "Cliff, This receipt is for a different dollar amount. Is there a different rece…" at bounding box center [885, 317] width 138 height 19
click at [914, 356] on span "Delete Message" at bounding box center [938, 355] width 74 height 9
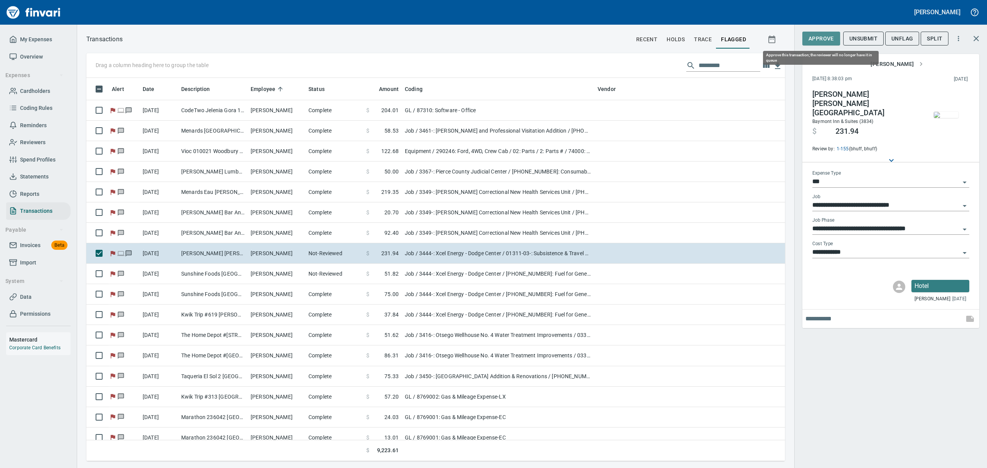
click at [815, 36] on span "Approve" at bounding box center [821, 39] width 25 height 10
click at [896, 37] on span "UnFlag" at bounding box center [897, 39] width 22 height 10
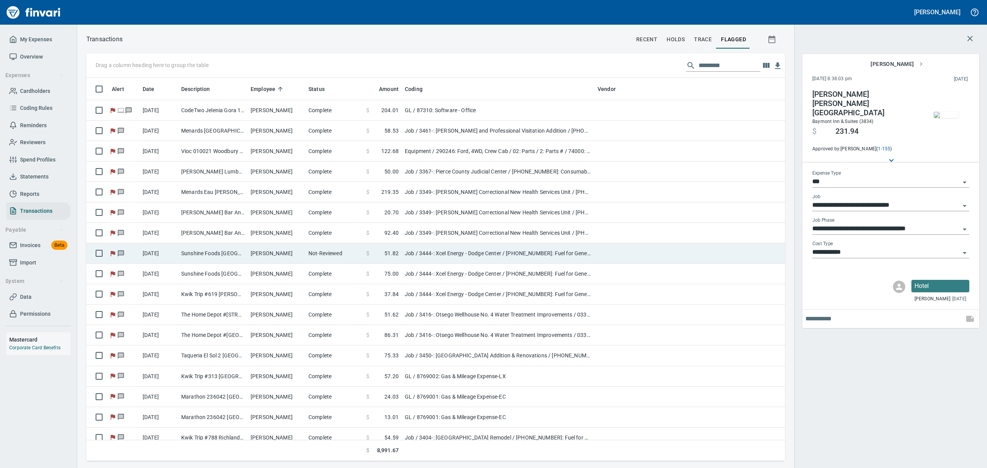
click at [228, 260] on td "Sunshine Foods [GEOGRAPHIC_DATA] [GEOGRAPHIC_DATA]" at bounding box center [212, 253] width 69 height 20
type input "**********"
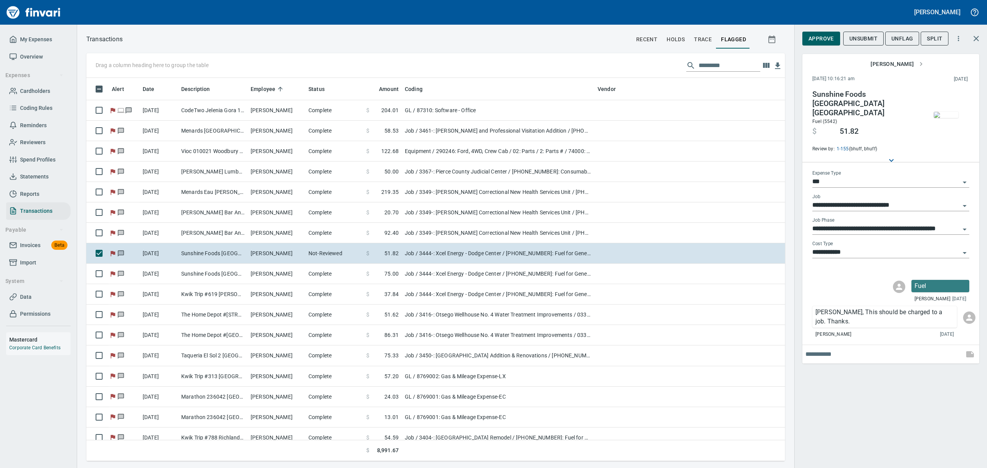
click at [952, 118] on img "button" at bounding box center [946, 115] width 25 height 6
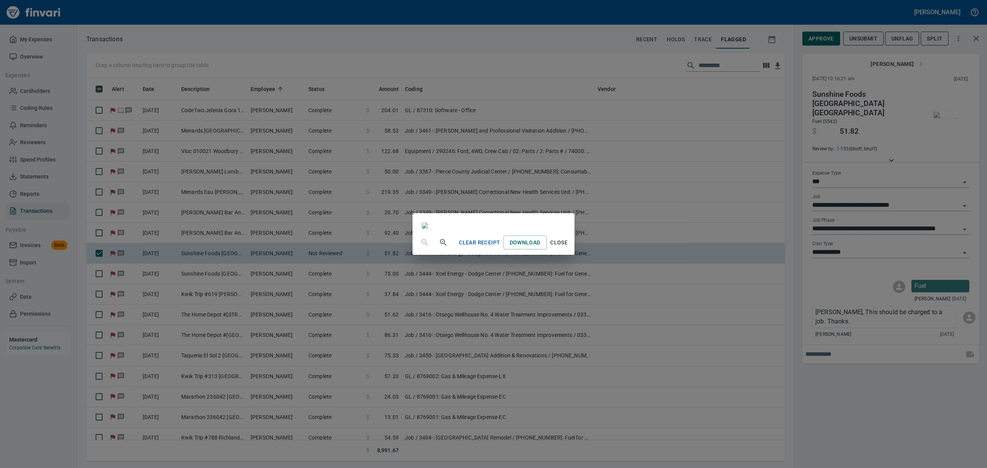
click at [569, 248] on span "Close" at bounding box center [559, 243] width 19 height 10
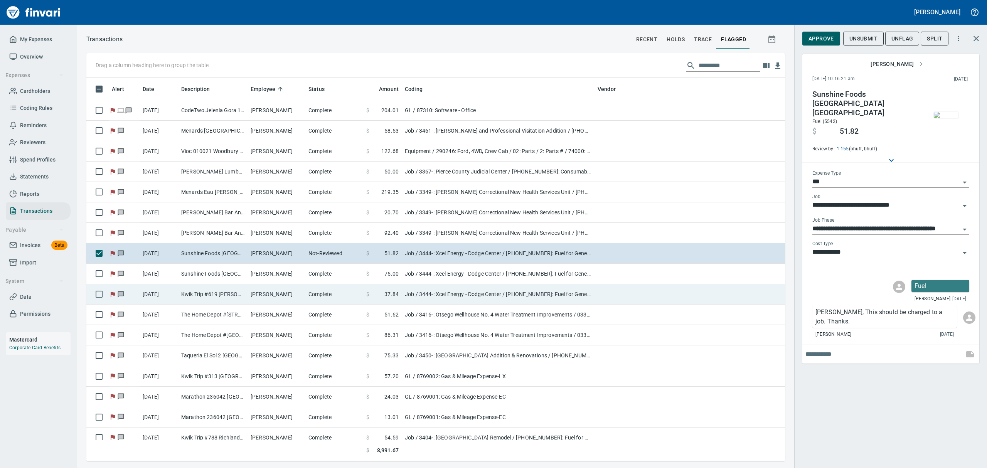
click at [221, 301] on td "Kwik Trip #619 [PERSON_NAME] [GEOGRAPHIC_DATA]" at bounding box center [212, 294] width 69 height 20
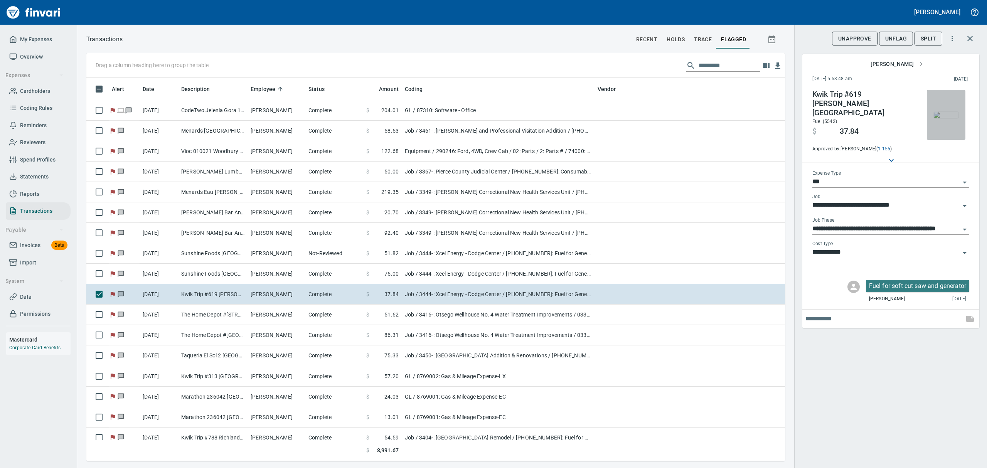
click at [950, 114] on img "button" at bounding box center [946, 115] width 25 height 6
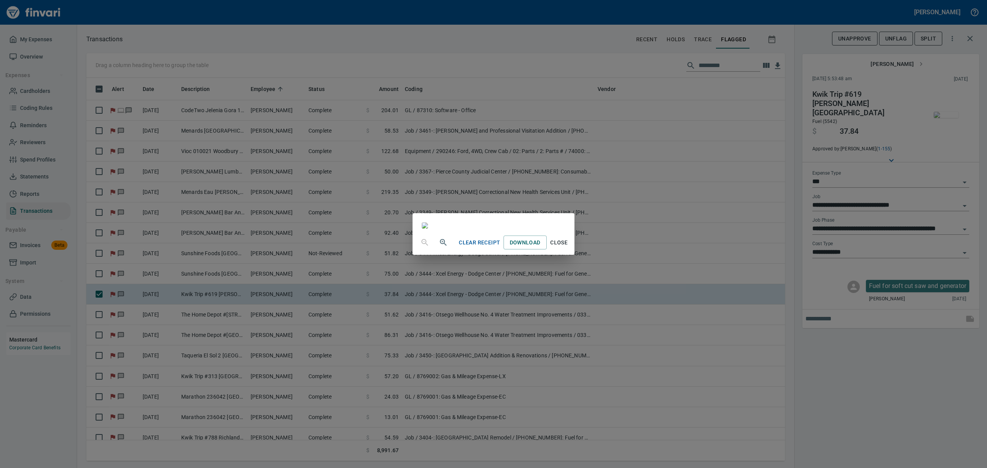
click at [569, 248] on span "Close" at bounding box center [559, 243] width 19 height 10
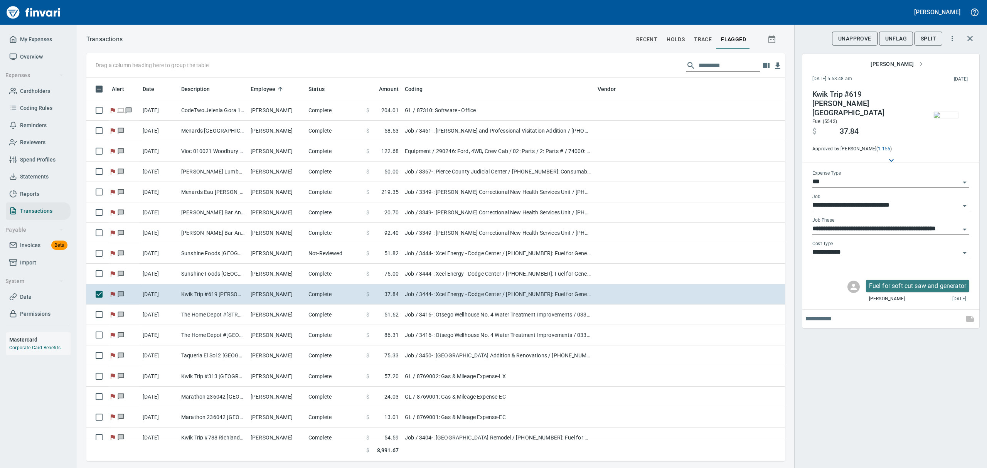
click at [897, 38] on span "UnFlag" at bounding box center [897, 39] width 22 height 10
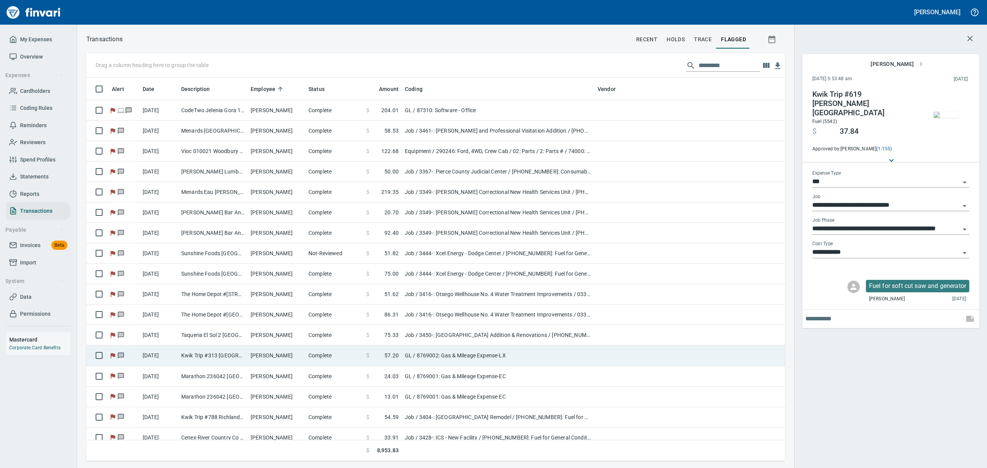
click at [205, 358] on td "Kwik Trip #313 [GEOGRAPHIC_DATA] [GEOGRAPHIC_DATA]" at bounding box center [212, 356] width 69 height 20
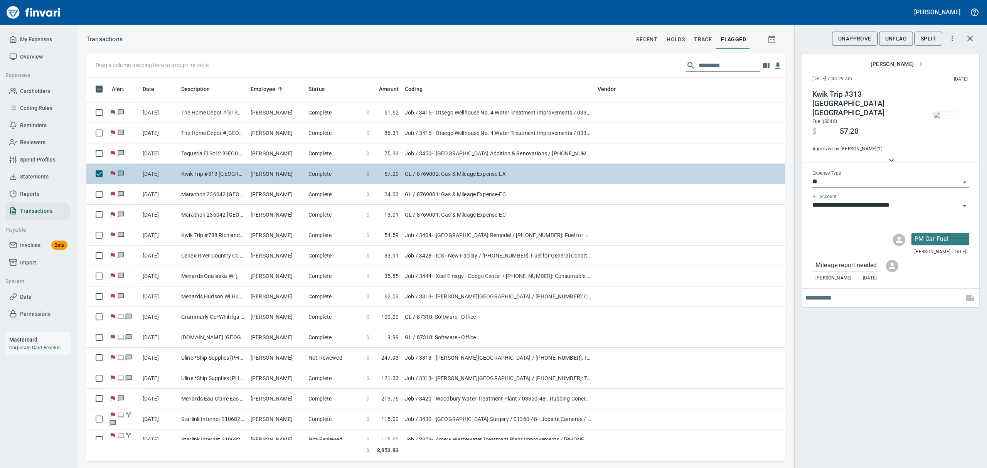
scroll to position [206, 0]
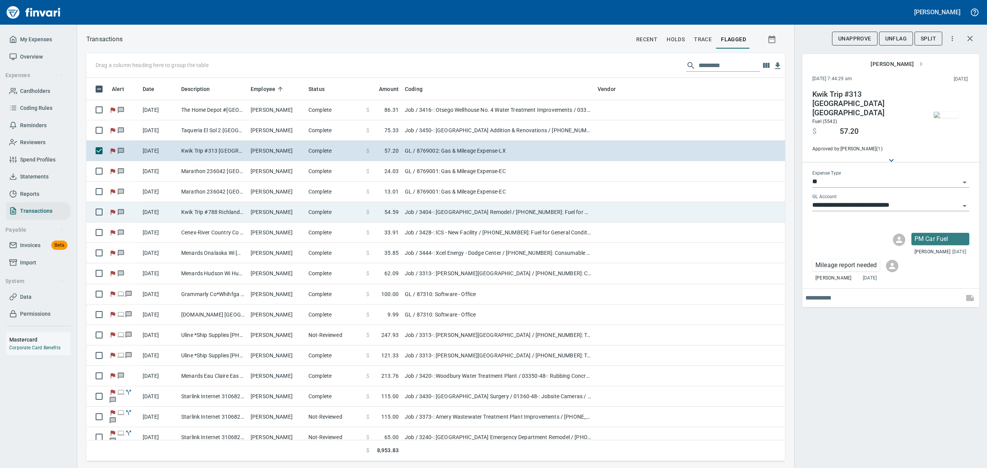
click at [242, 216] on td "Kwik Trip #788 Richland Cent [GEOGRAPHIC_DATA]" at bounding box center [212, 212] width 69 height 20
type input "***"
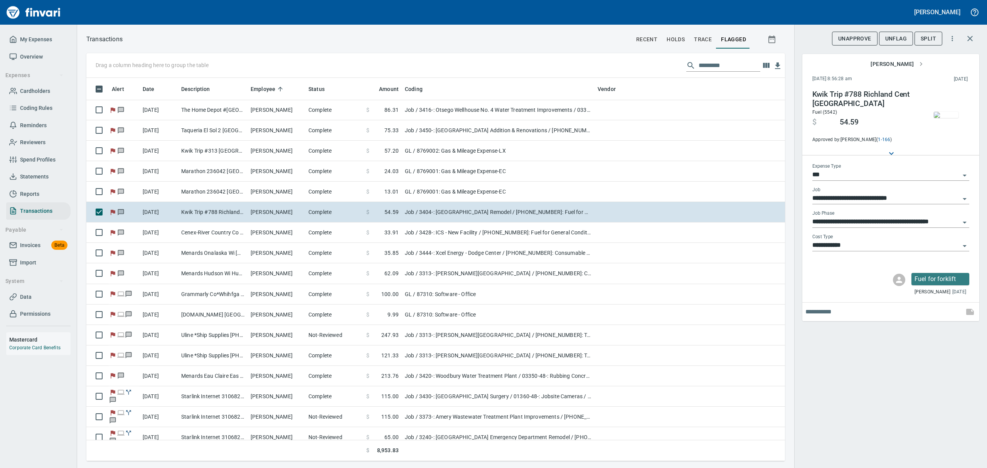
click at [954, 117] on img "button" at bounding box center [946, 115] width 25 height 6
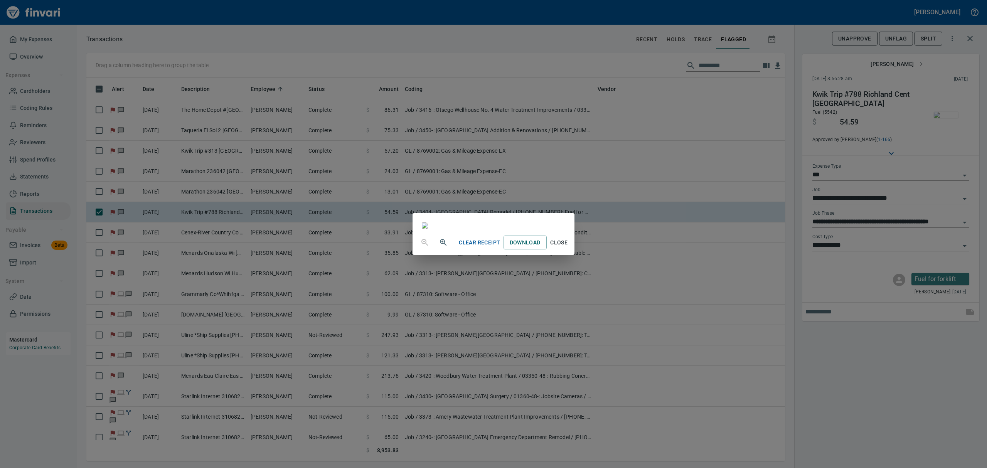
click at [569, 248] on span "Close" at bounding box center [559, 243] width 19 height 10
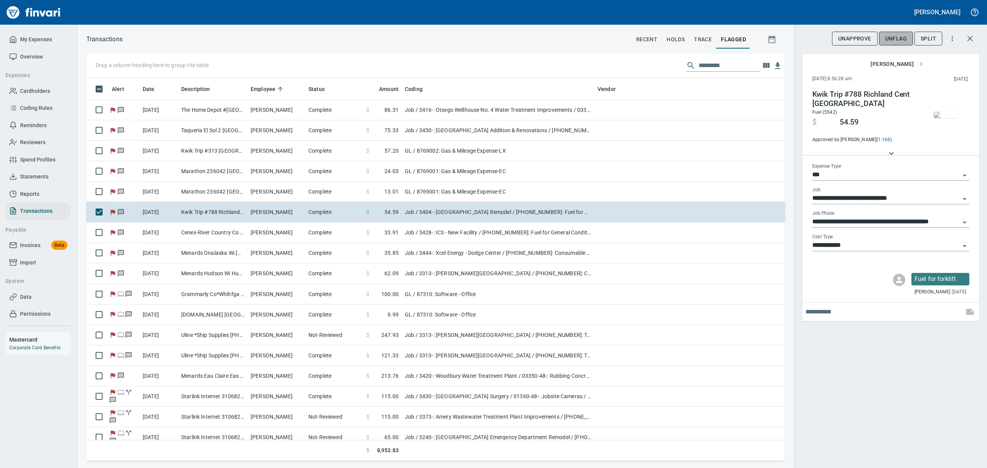
click at [898, 38] on span "UnFlag" at bounding box center [897, 39] width 22 height 10
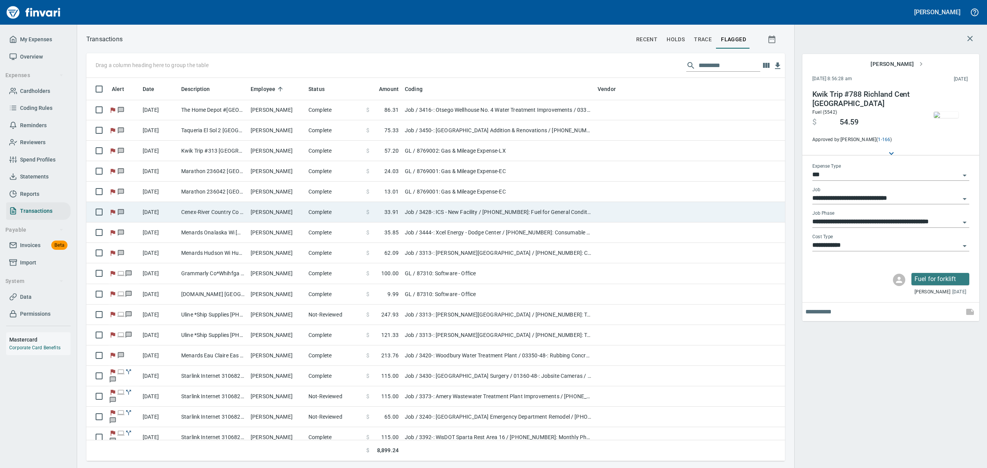
click at [244, 213] on td "Cenex-River Country Co [GEOGRAPHIC_DATA] [GEOGRAPHIC_DATA]" at bounding box center [212, 212] width 69 height 20
type input "**********"
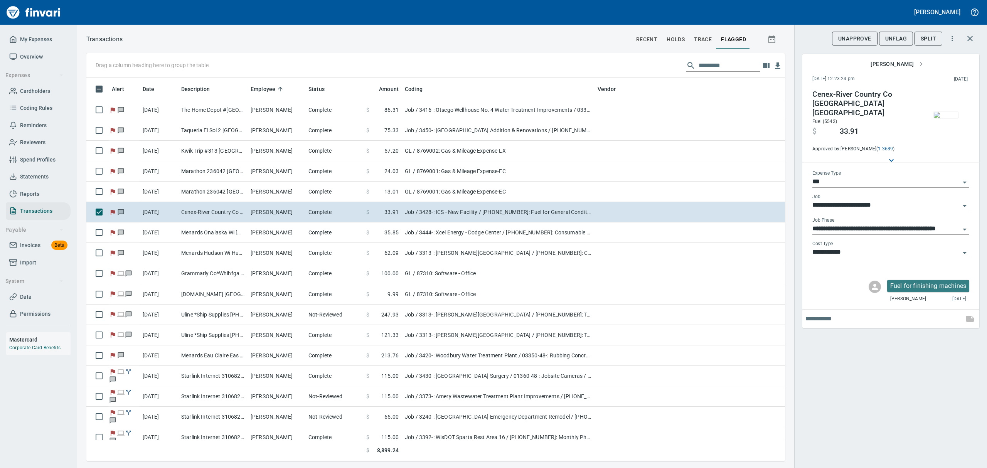
click at [949, 114] on img "button" at bounding box center [946, 115] width 25 height 6
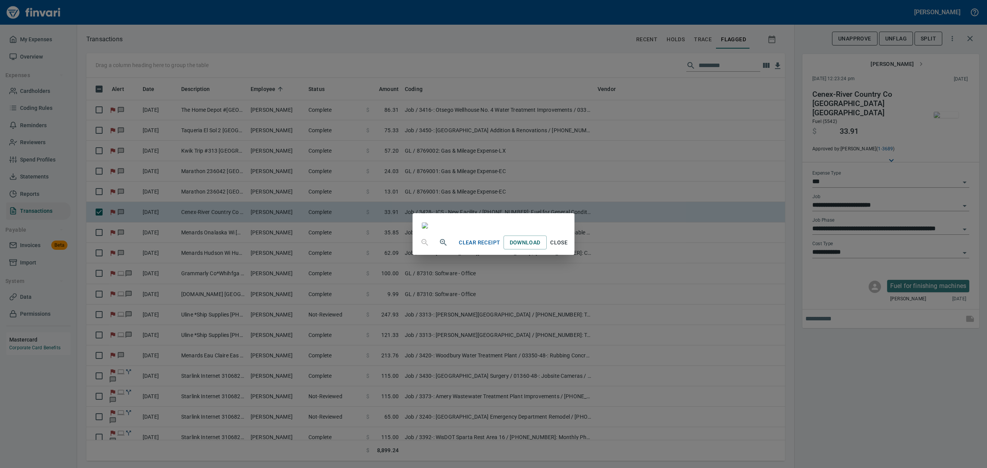
click at [733, 403] on div "Clear Receipt Download Close" at bounding box center [493, 234] width 987 height 468
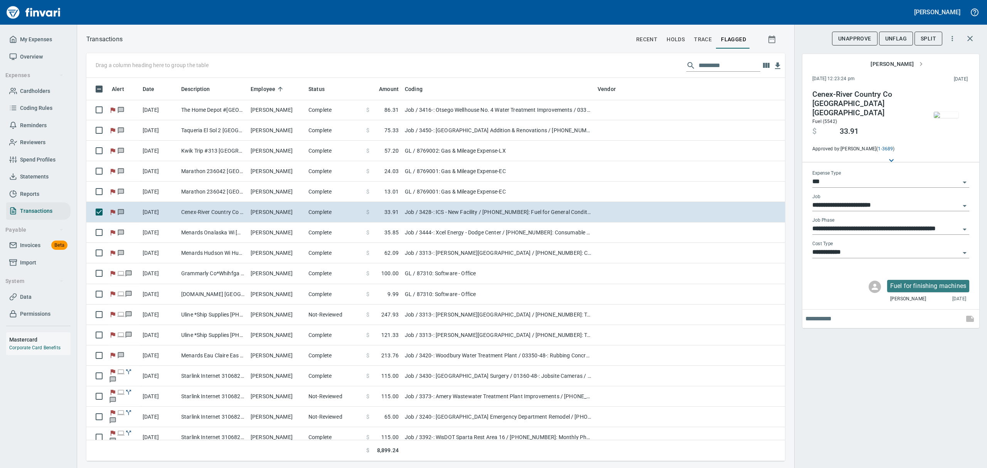
click at [894, 38] on span "UnFlag" at bounding box center [897, 39] width 22 height 10
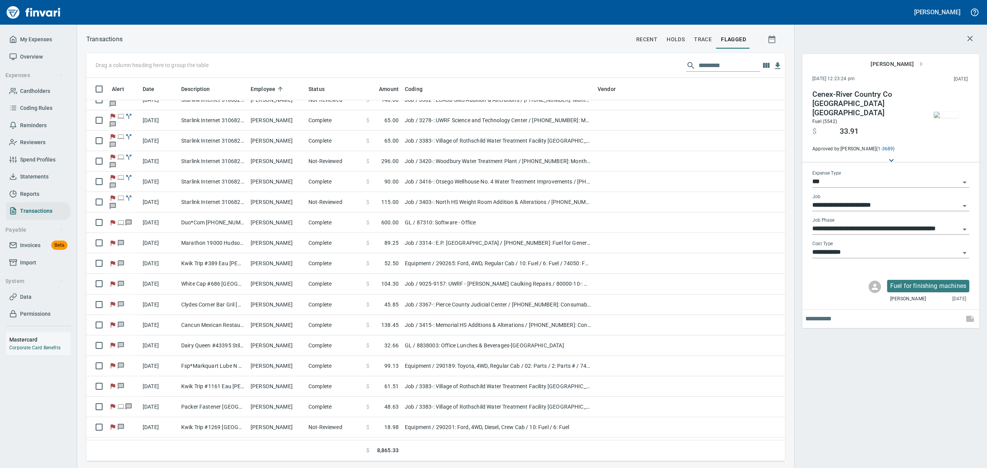
scroll to position [667, 0]
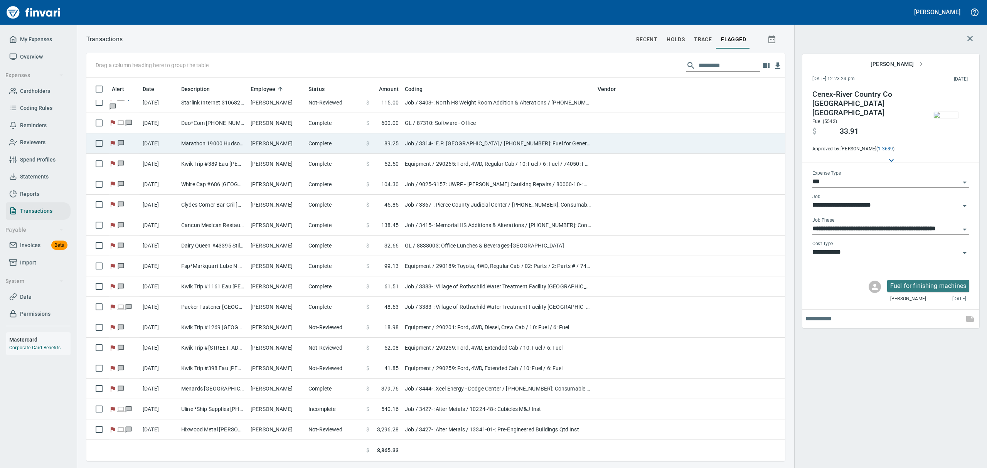
click at [249, 142] on td "[PERSON_NAME]" at bounding box center [277, 143] width 58 height 20
type input "**********"
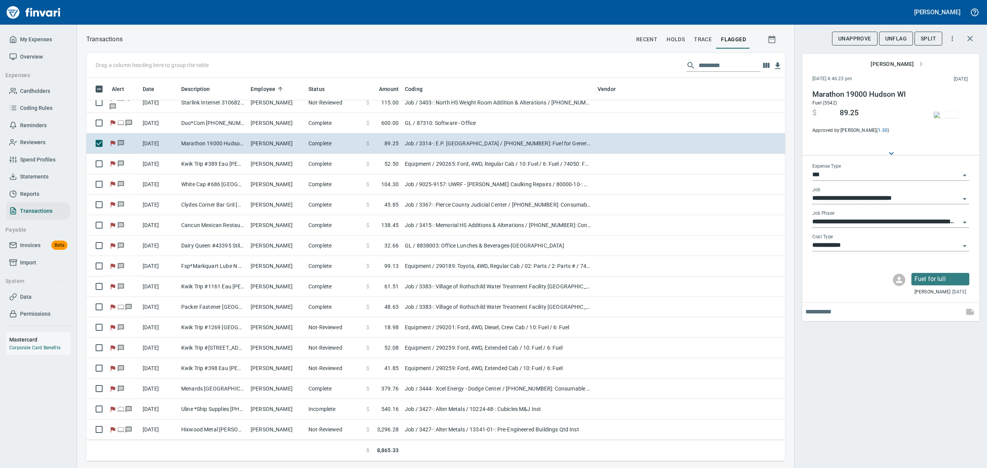
click at [948, 118] on img "button" at bounding box center [946, 115] width 25 height 6
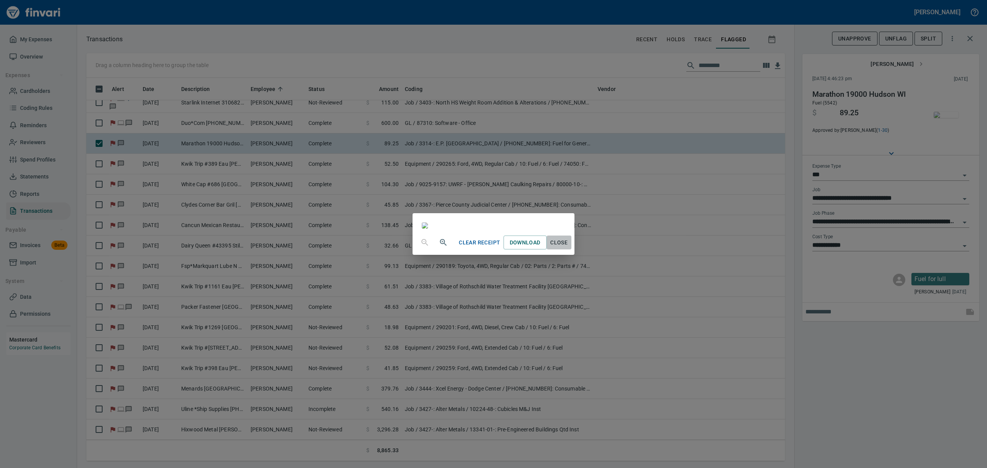
click at [569, 248] on span "Close" at bounding box center [559, 243] width 19 height 10
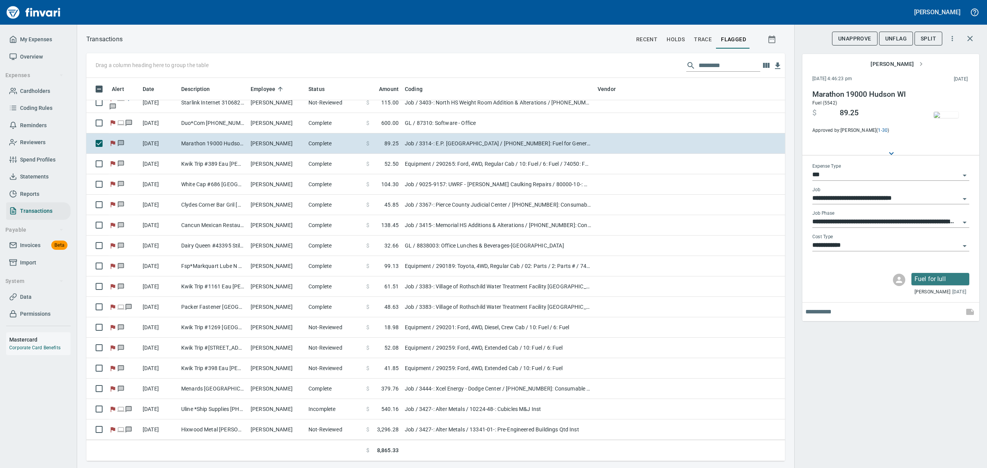
click at [898, 40] on span "UnFlag" at bounding box center [897, 39] width 22 height 10
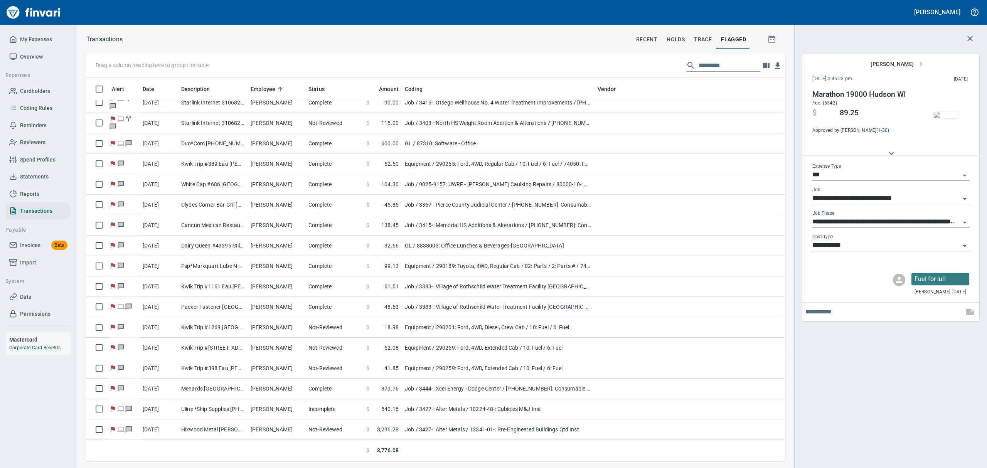
scroll to position [647, 0]
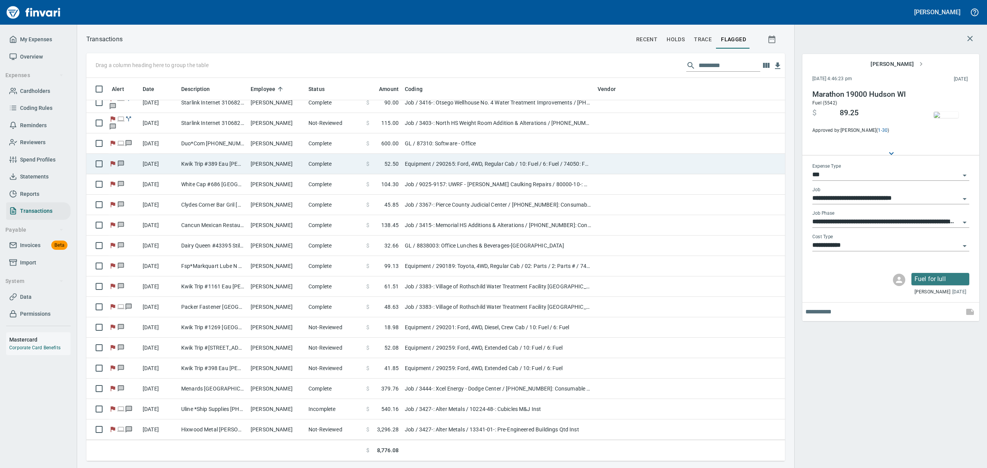
click at [229, 164] on td "Kwik Trip #389 Eau [PERSON_NAME]" at bounding box center [212, 164] width 69 height 20
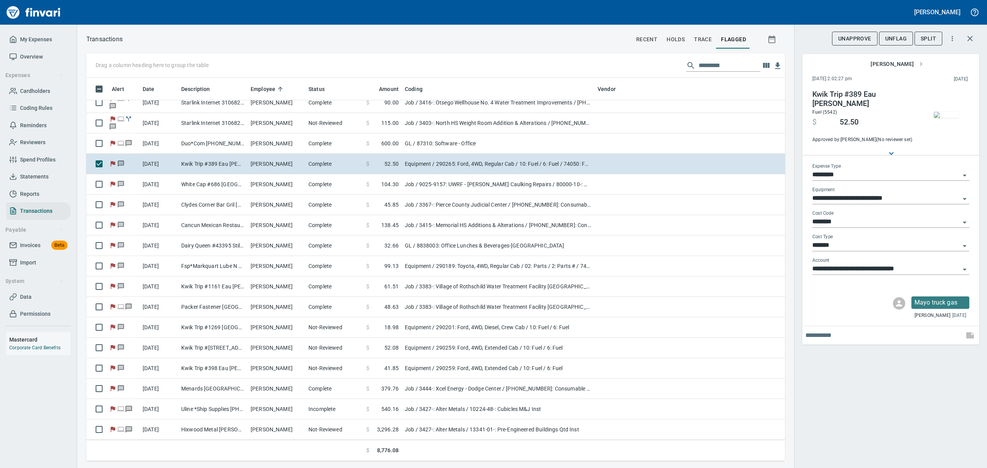
click at [952, 112] on img "button" at bounding box center [946, 115] width 25 height 6
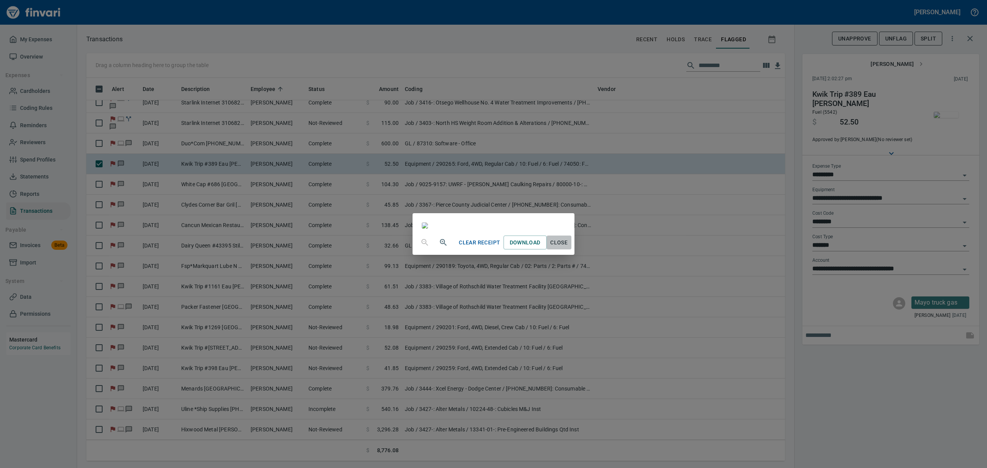
click at [569, 248] on span "Close" at bounding box center [559, 243] width 19 height 10
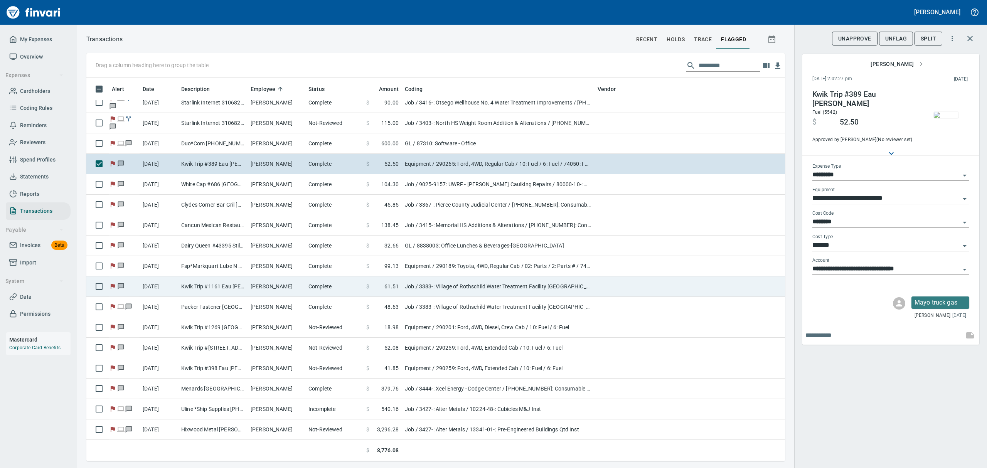
click at [273, 284] on td "[PERSON_NAME]" at bounding box center [277, 287] width 58 height 20
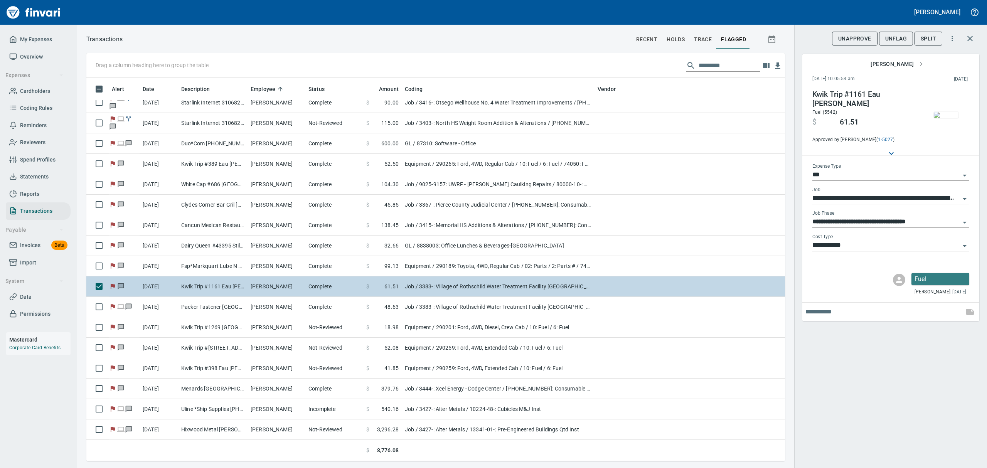
scroll to position [647, 0]
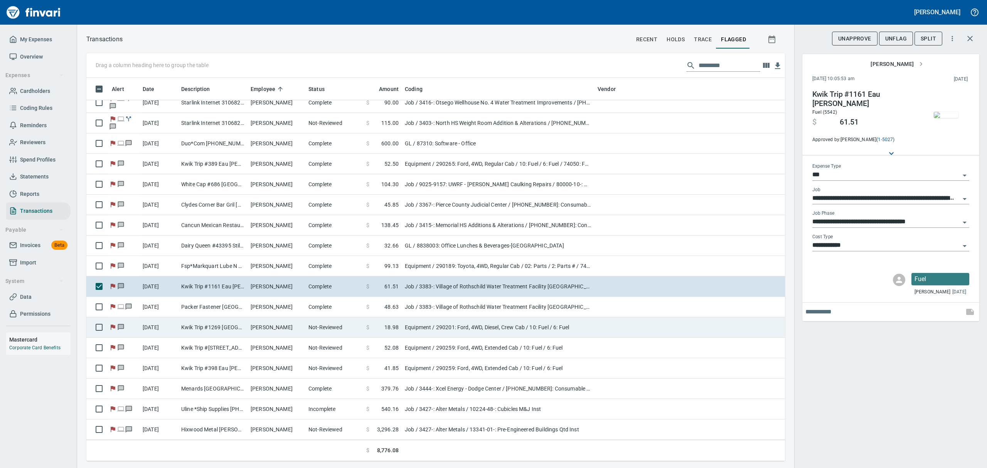
click at [267, 327] on td "[PERSON_NAME]" at bounding box center [277, 327] width 58 height 20
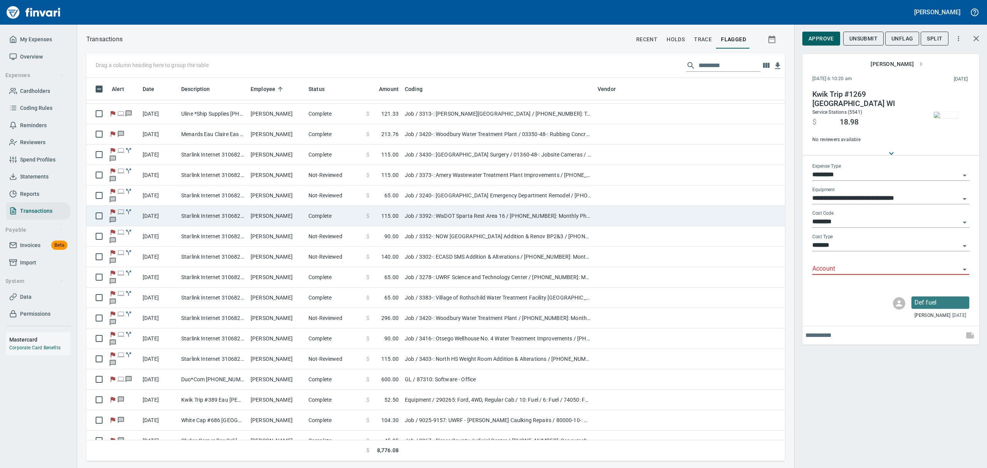
scroll to position [390, 0]
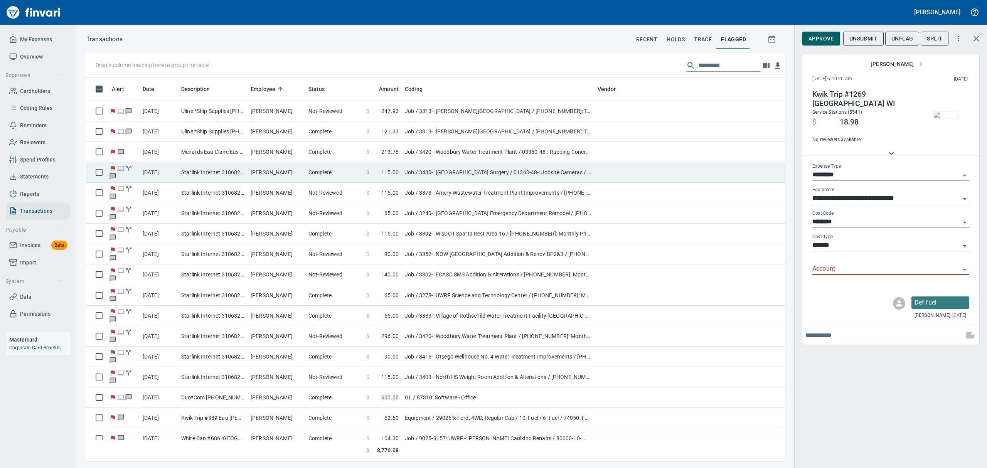
click at [264, 175] on td "[PERSON_NAME]" at bounding box center [277, 172] width 58 height 20
type input "***"
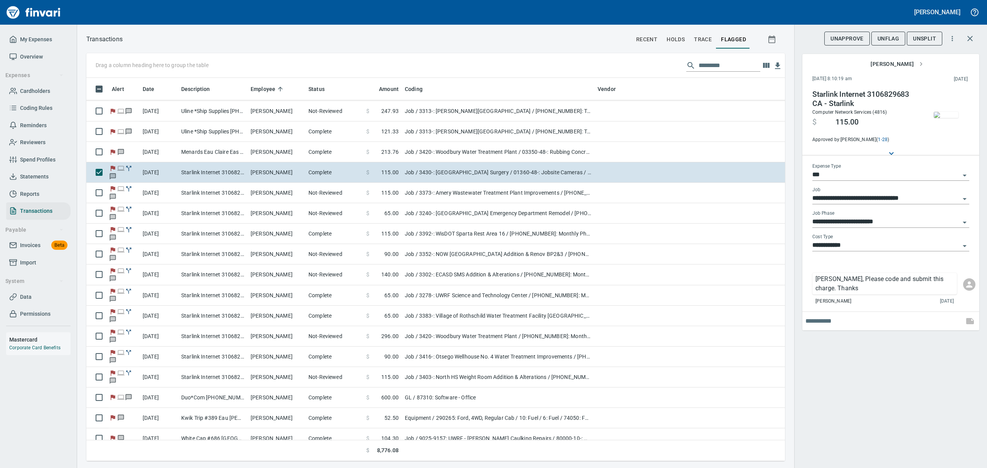
click at [945, 116] on img "button" at bounding box center [946, 115] width 25 height 6
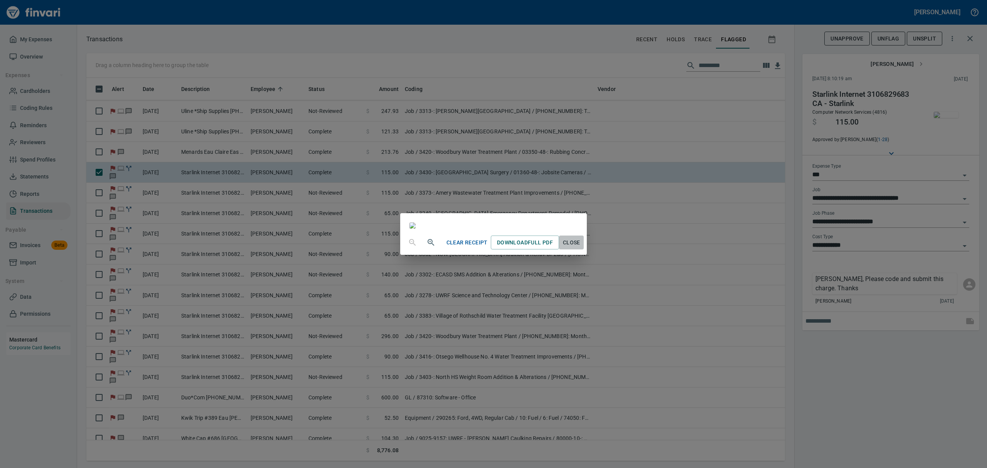
click at [581, 248] on span "Close" at bounding box center [571, 243] width 19 height 10
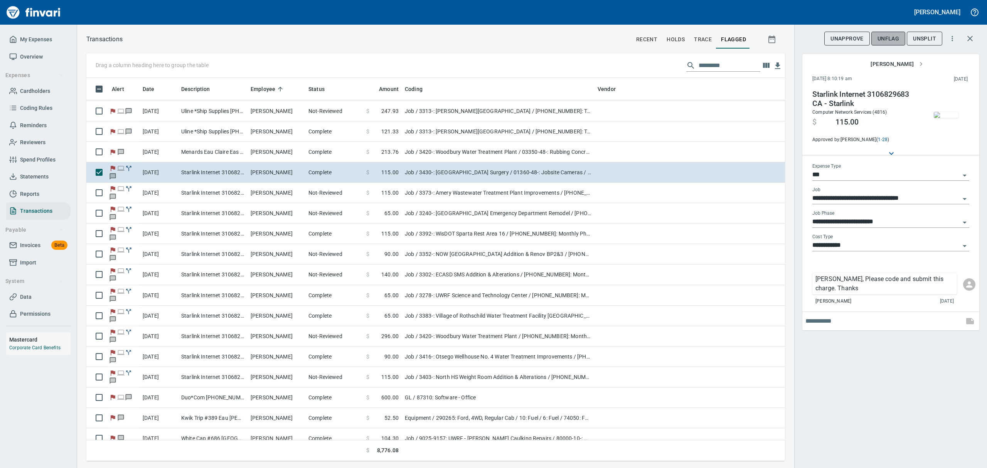
click at [893, 36] on span "UnFlag" at bounding box center [889, 39] width 22 height 10
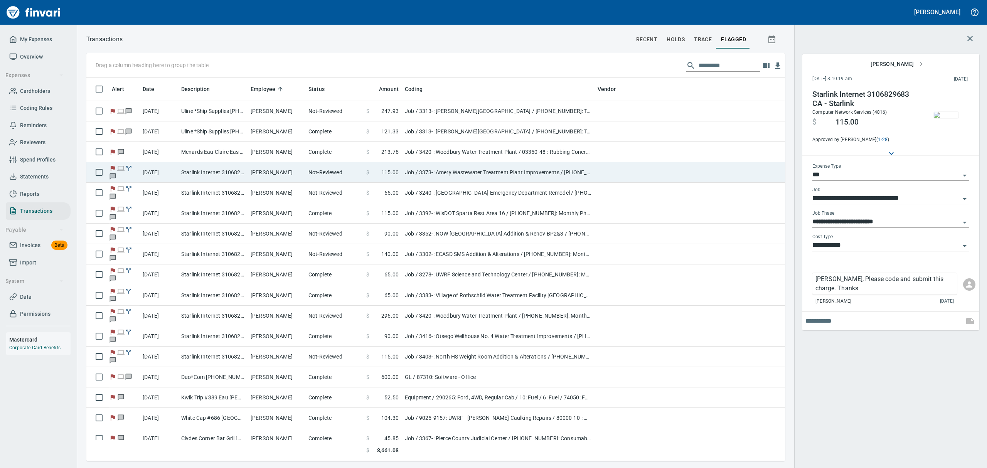
click at [260, 170] on td "[PERSON_NAME]" at bounding box center [277, 172] width 58 height 20
type input "**********"
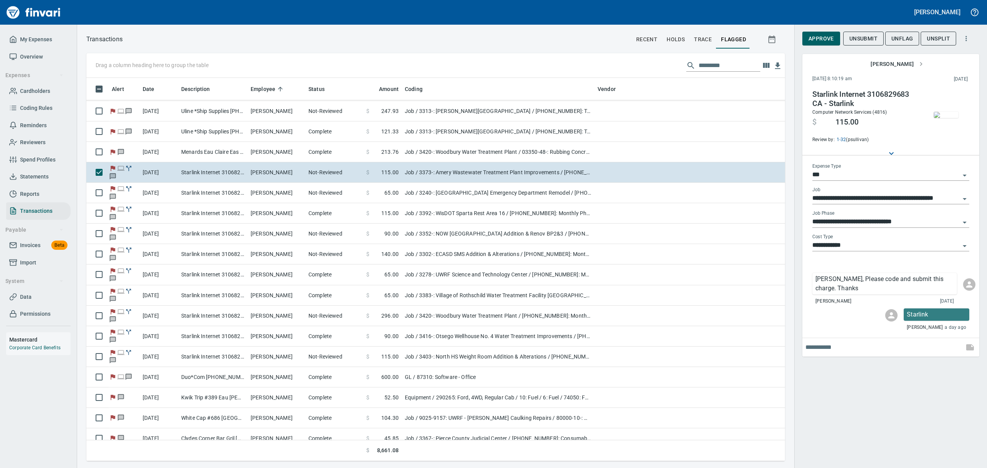
click at [819, 39] on span "Approve" at bounding box center [821, 39] width 25 height 10
click at [894, 37] on span "UnFlag" at bounding box center [889, 39] width 22 height 10
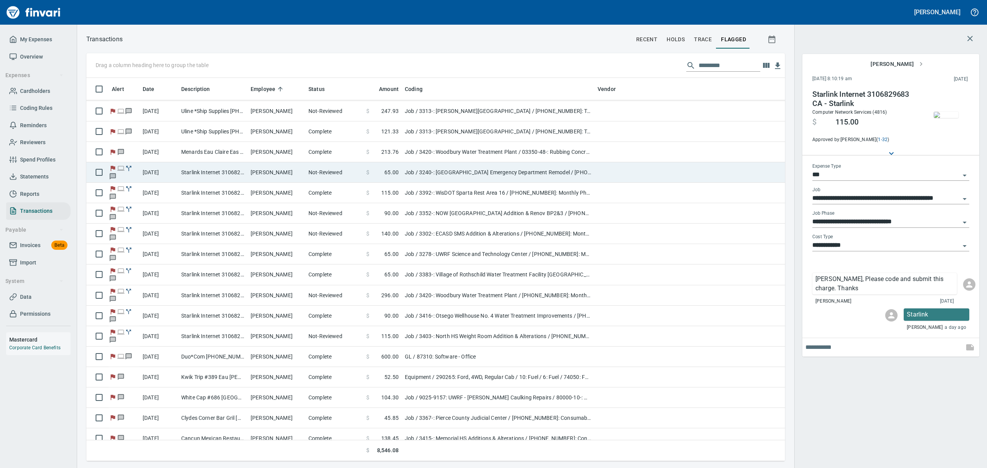
click at [190, 172] on td "Starlink Internet 3106829683 CA - Starlink" at bounding box center [212, 172] width 69 height 20
type input "**********"
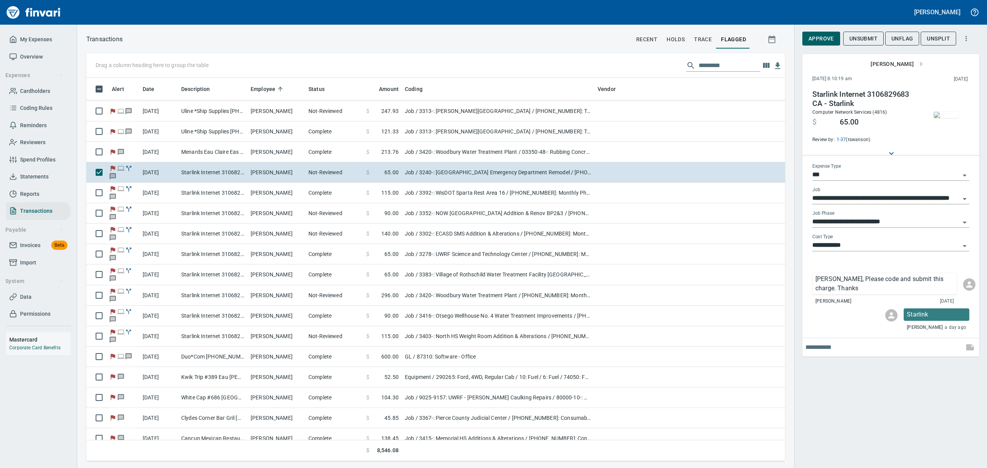
click at [813, 37] on span "Approve" at bounding box center [821, 39] width 25 height 10
drag, startPoint x: 892, startPoint y: 38, endPoint x: 794, endPoint y: 19, distance: 100.2
click at [892, 39] on span "UnFlag" at bounding box center [889, 39] width 22 height 10
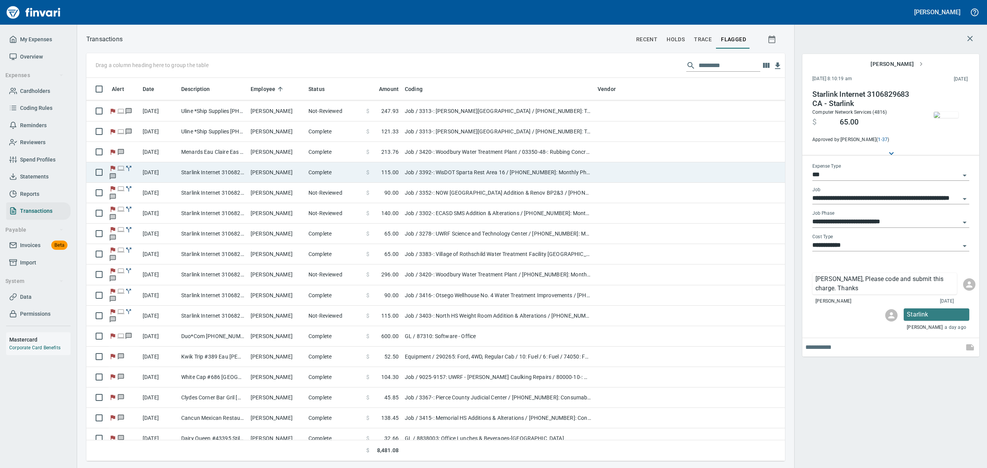
click at [184, 167] on td "Starlink Internet 3106829683 CA - Starlink" at bounding box center [212, 172] width 69 height 20
type input "**********"
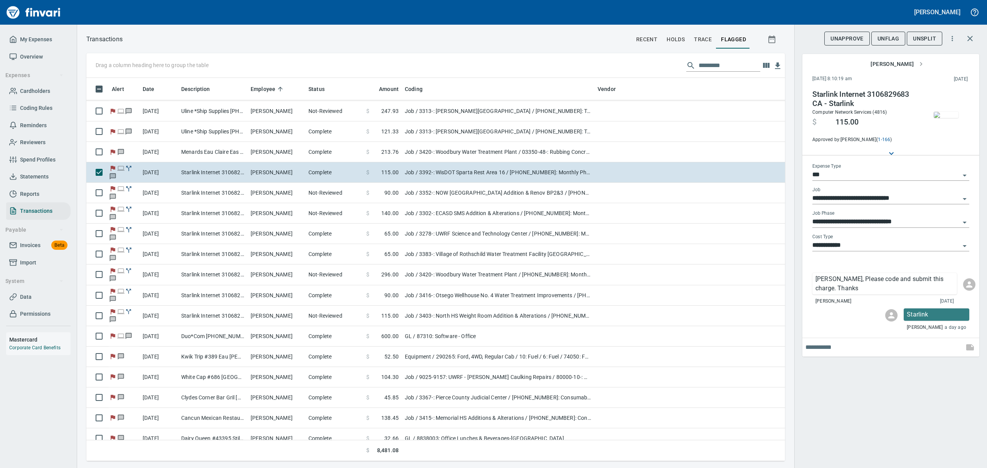
drag, startPoint x: 889, startPoint y: 36, endPoint x: 877, endPoint y: 34, distance: 11.7
click at [889, 36] on span "UnFlag" at bounding box center [889, 39] width 22 height 10
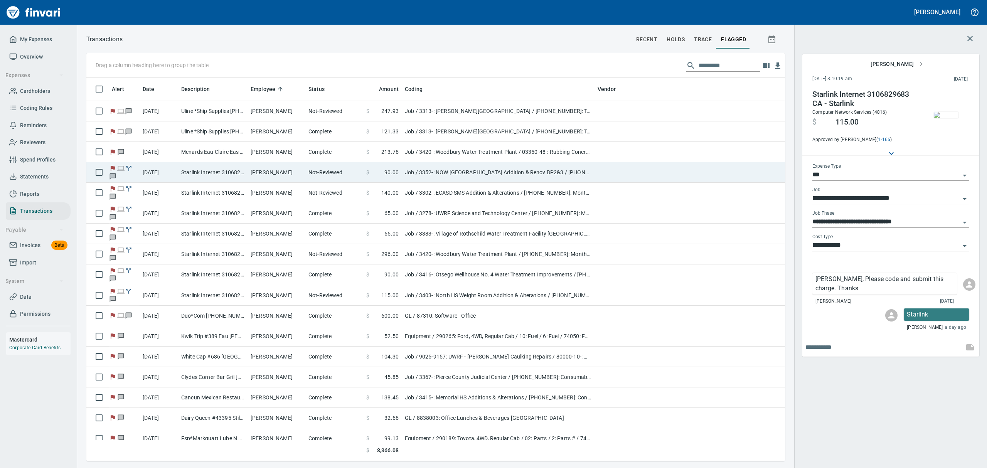
click at [304, 174] on td "[PERSON_NAME]" at bounding box center [277, 172] width 58 height 20
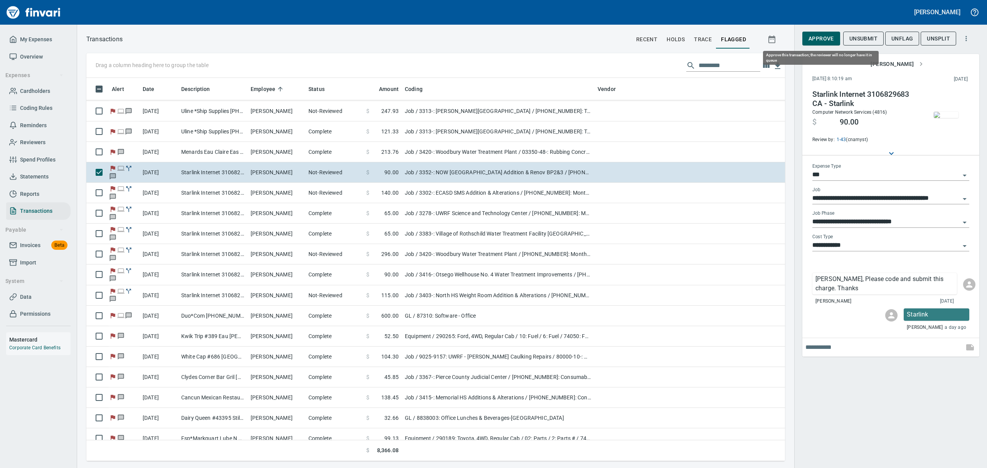
click at [823, 37] on span "Approve" at bounding box center [821, 39] width 25 height 10
click at [892, 40] on span "UnFlag" at bounding box center [889, 39] width 22 height 10
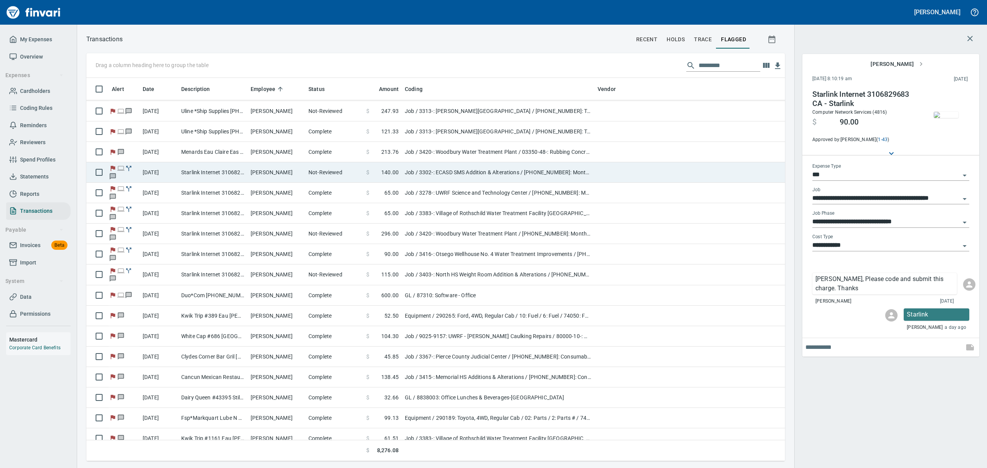
click at [204, 175] on td "Starlink Internet 3106829683 CA - Starlink" at bounding box center [212, 172] width 69 height 20
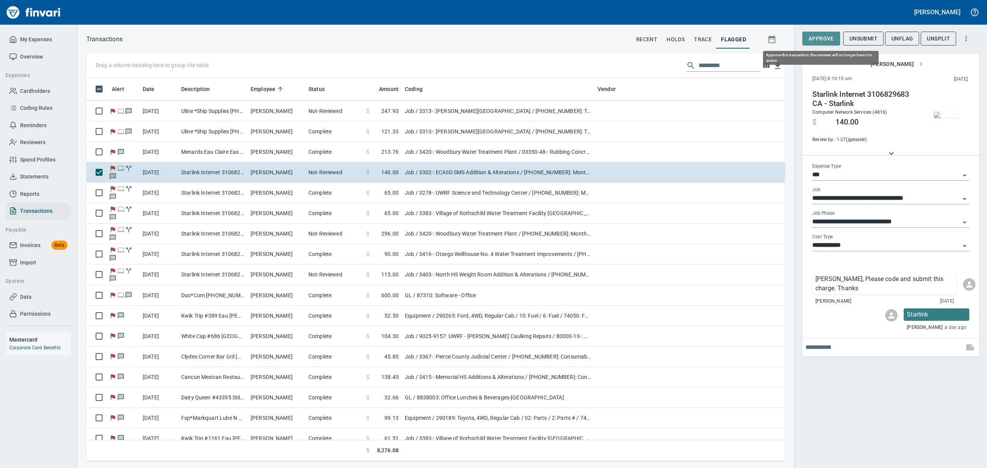
click at [809, 38] on button "Approve" at bounding box center [822, 39] width 38 height 14
click at [894, 35] on span "UnFlag" at bounding box center [889, 39] width 22 height 10
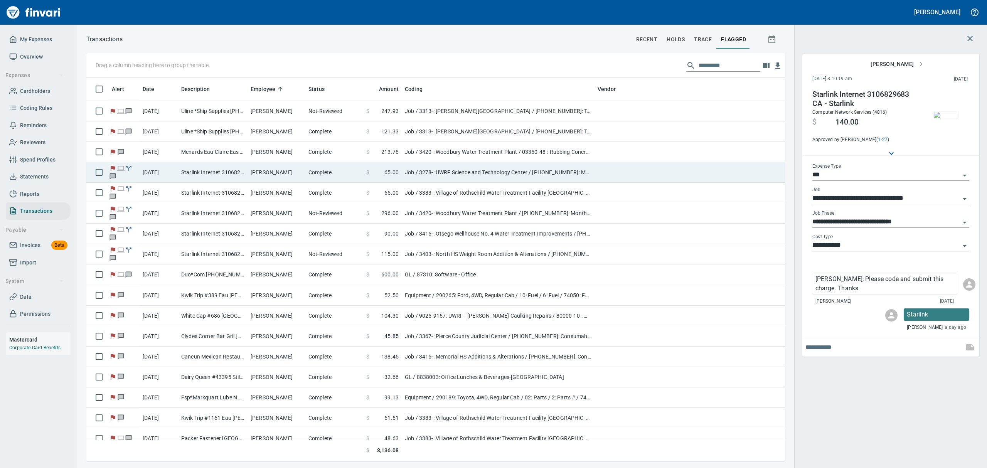
drag, startPoint x: 172, startPoint y: 173, endPoint x: 176, endPoint y: 167, distance: 7.7
click at [172, 173] on td "[DATE]" at bounding box center [159, 172] width 39 height 20
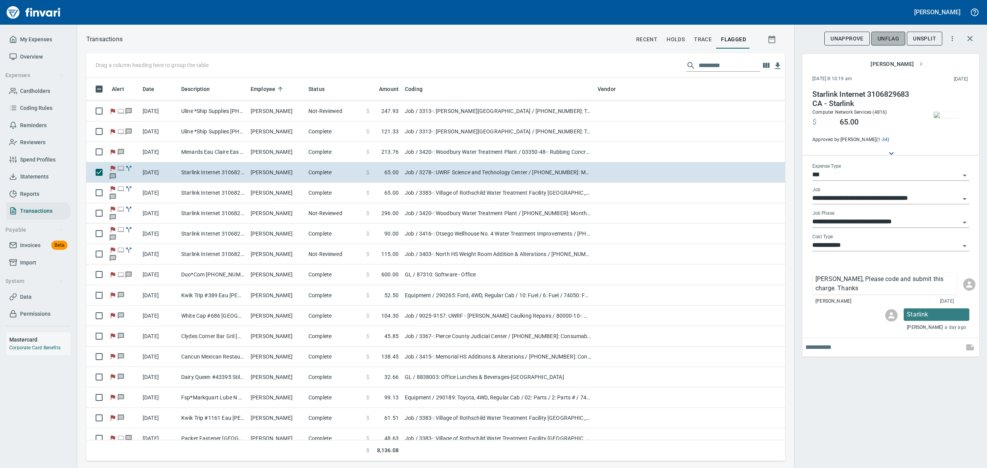
click at [885, 34] on span "UnFlag" at bounding box center [889, 39] width 22 height 10
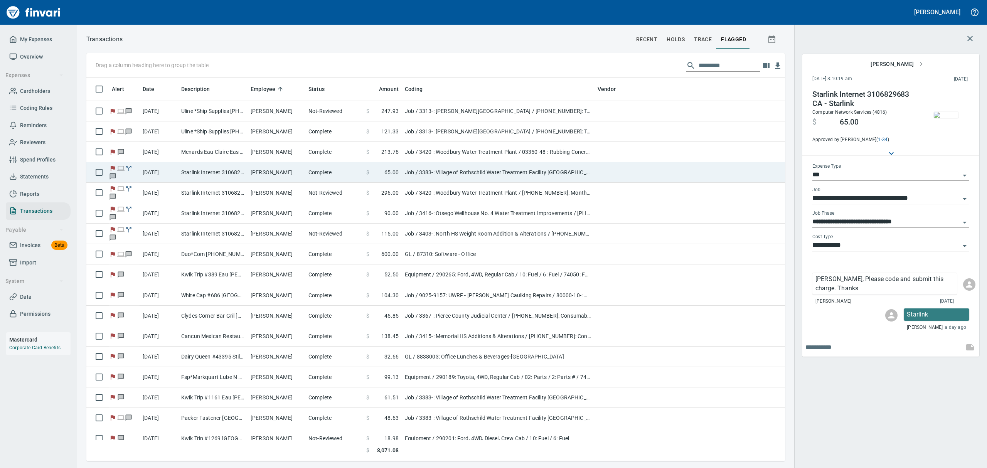
click at [232, 170] on td "Starlink Internet 3106829683 CA - Starlink" at bounding box center [212, 172] width 69 height 20
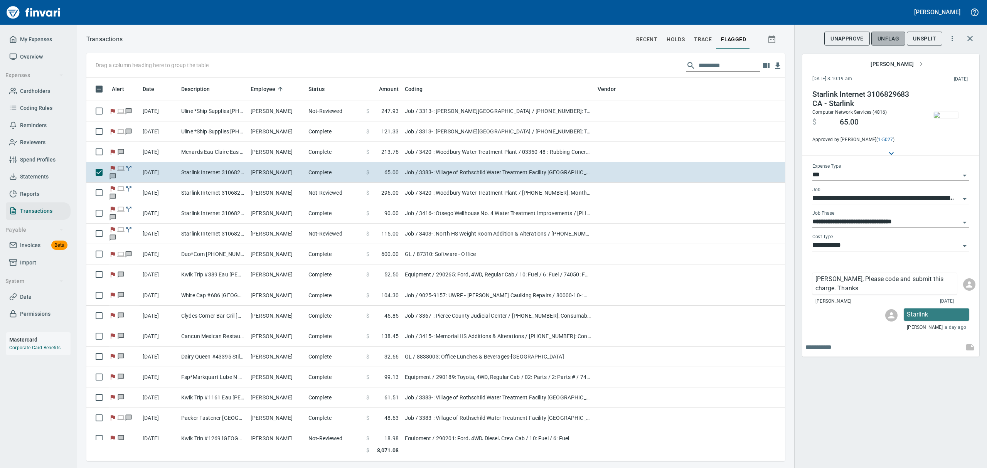
click at [889, 40] on span "UnFlag" at bounding box center [889, 39] width 22 height 10
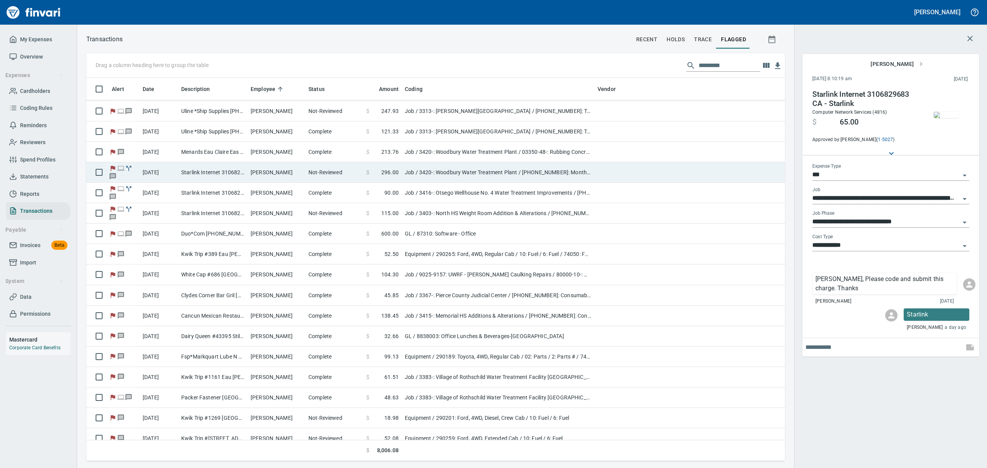
click at [193, 175] on td "Starlink Internet 3106829683 CA - Starlink" at bounding box center [212, 172] width 69 height 20
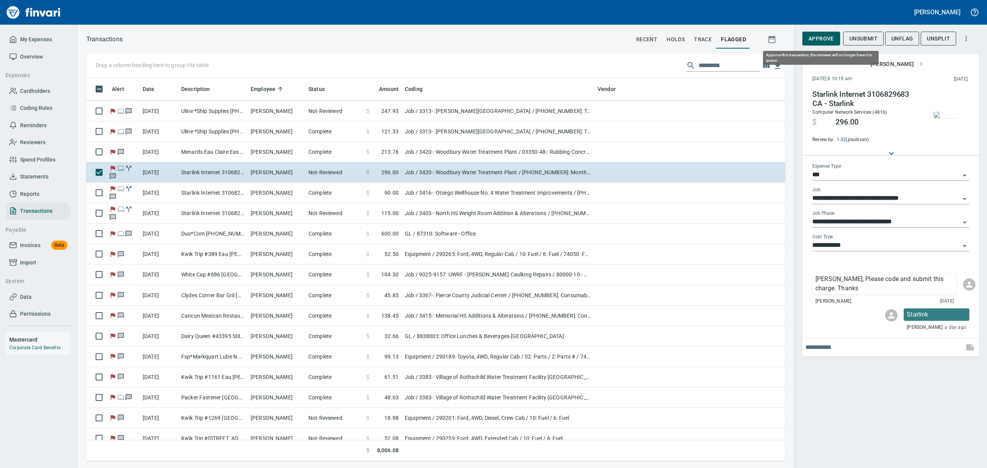
click at [818, 39] on span "Approve" at bounding box center [821, 39] width 25 height 10
click at [891, 38] on span "UnFlag" at bounding box center [889, 39] width 22 height 10
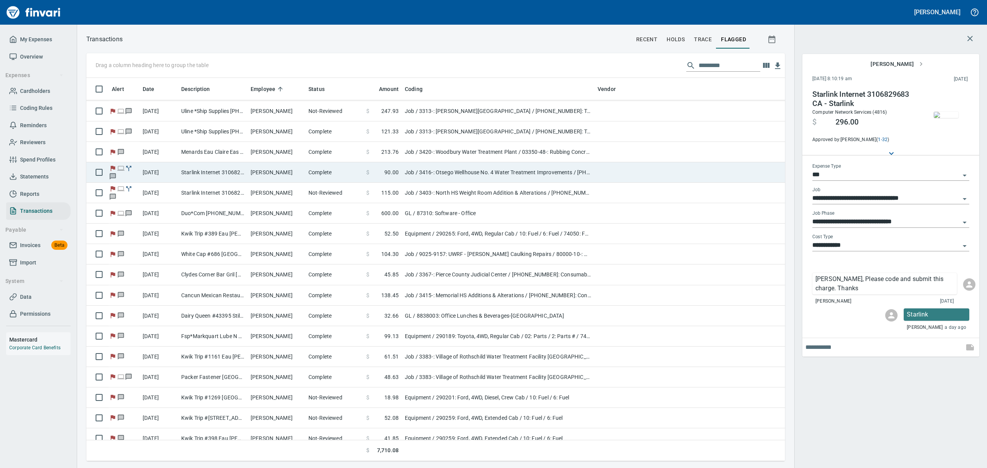
click at [268, 171] on td "[PERSON_NAME]" at bounding box center [277, 172] width 58 height 20
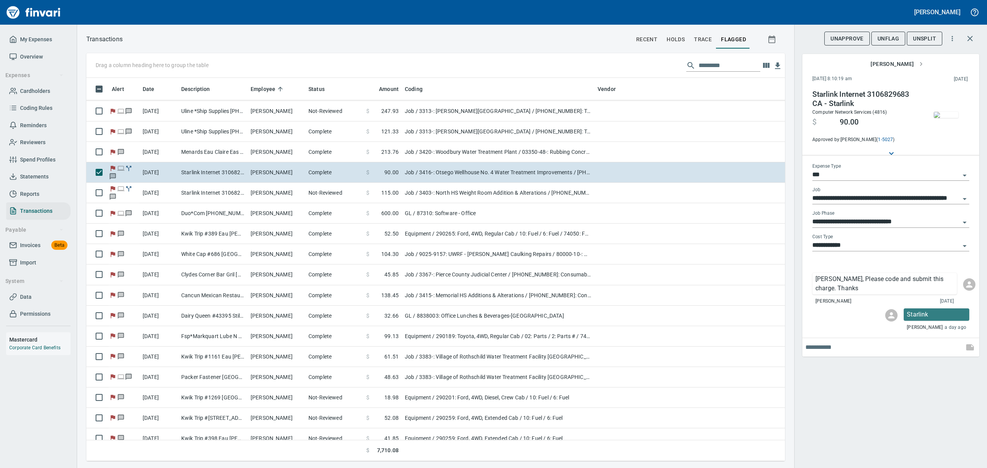
click at [881, 37] on span "UnFlag" at bounding box center [889, 39] width 22 height 10
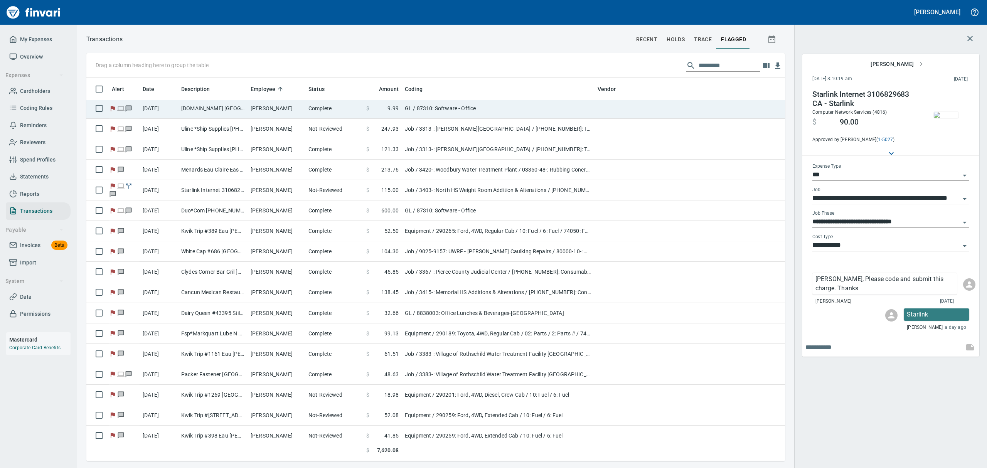
scroll to position [390, 0]
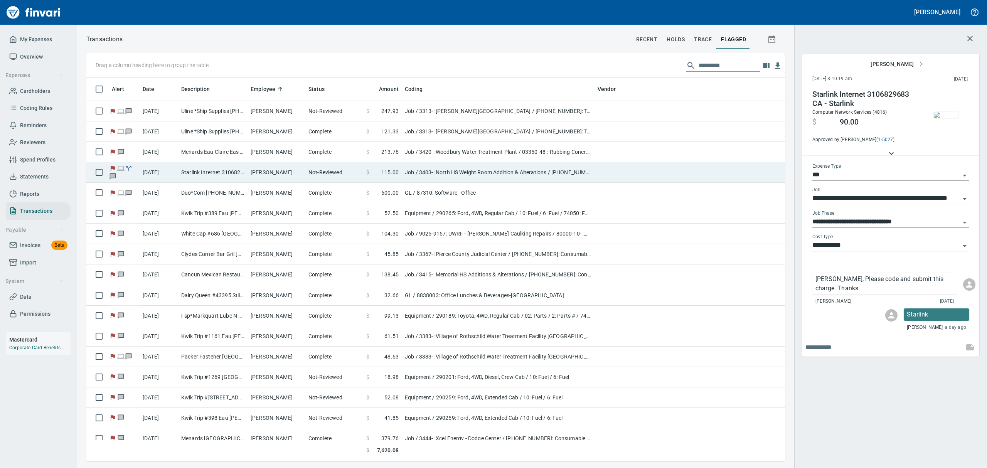
click at [214, 171] on td "Starlink Internet 3106829683 CA - Starlink" at bounding box center [212, 172] width 69 height 20
type input "**********"
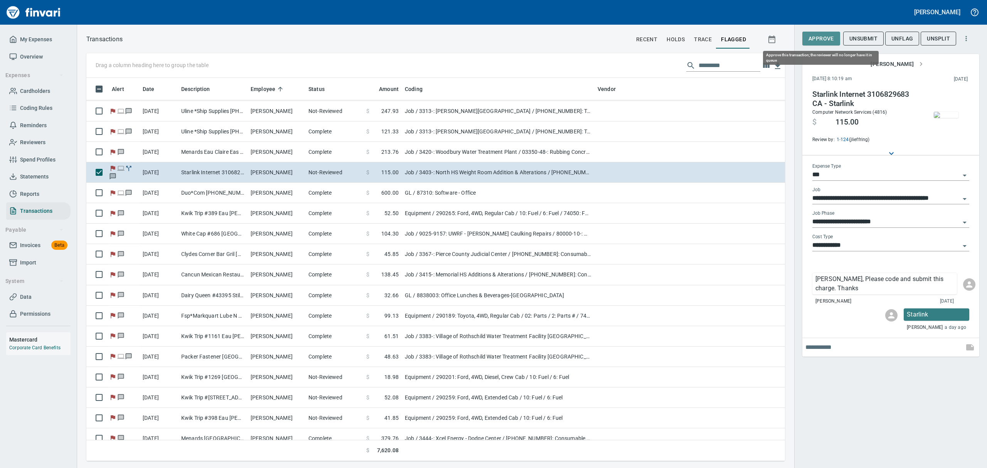
click at [823, 36] on span "Approve" at bounding box center [821, 39] width 25 height 10
click at [895, 37] on span "UnFlag" at bounding box center [889, 39] width 22 height 10
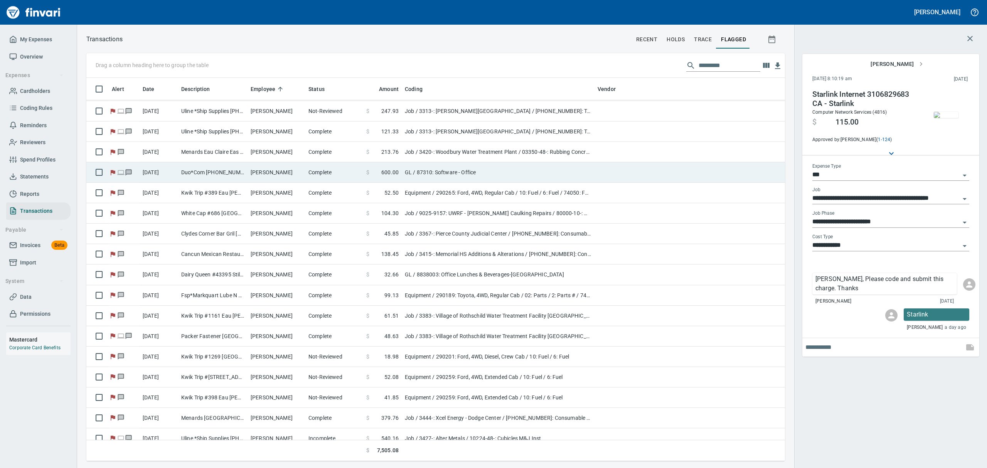
click at [194, 173] on td "Duo*Com [PHONE_NUMBER] MI" at bounding box center [212, 172] width 69 height 20
type input "**"
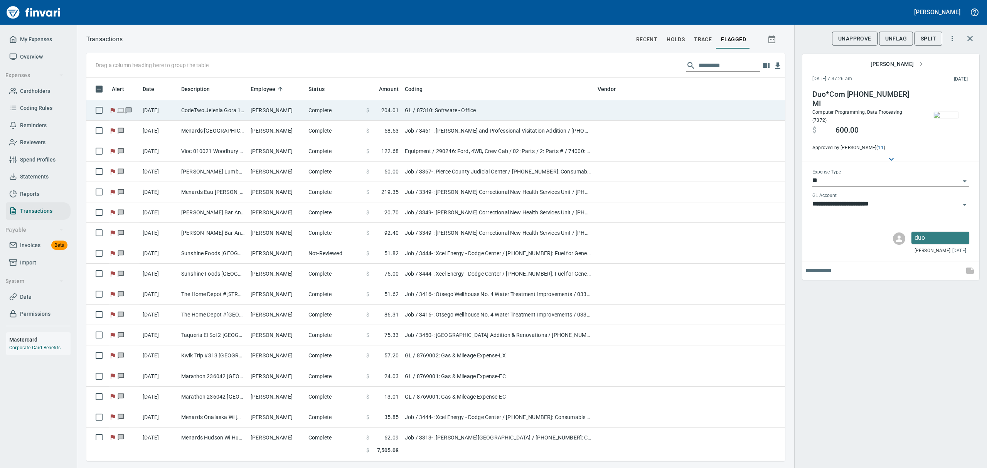
click at [204, 105] on td "CodeTwo Jelenia Gora 14PL" at bounding box center [212, 110] width 69 height 20
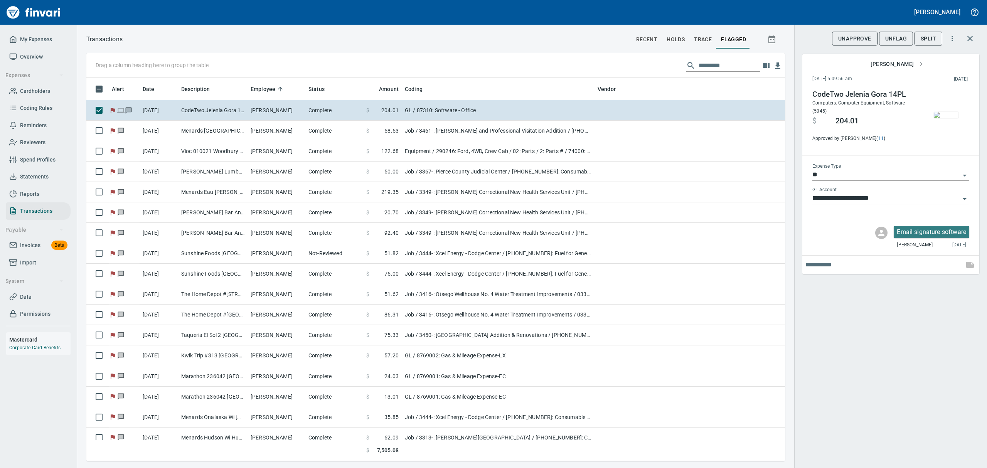
click at [27, 54] on span "Overview" at bounding box center [31, 57] width 23 height 10
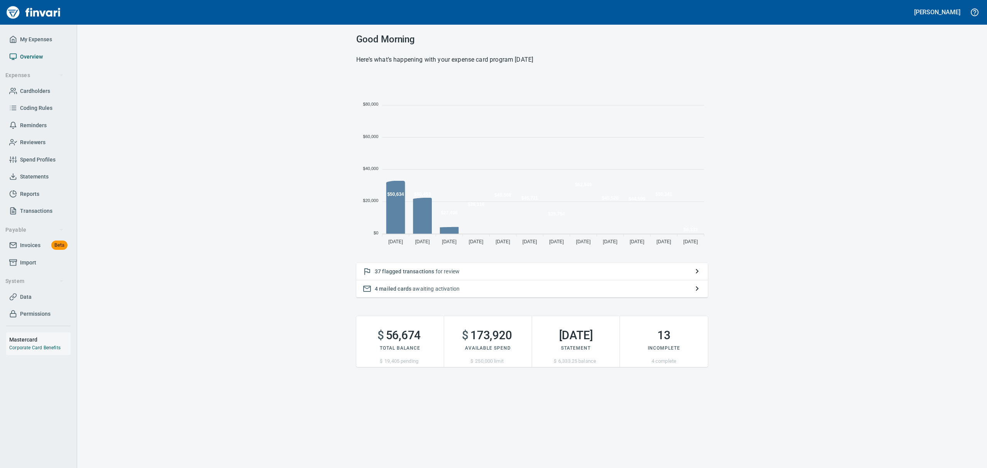
scroll to position [170, 343]
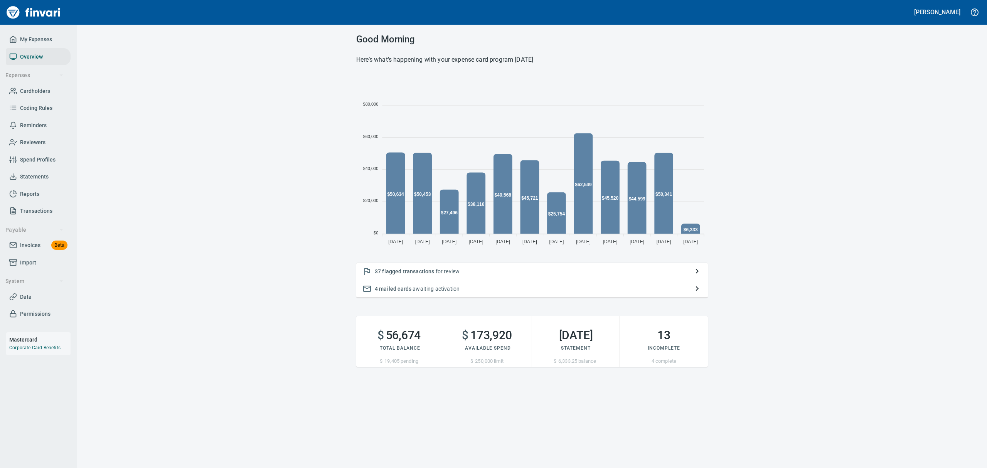
click at [446, 269] on p "37 flagged transactions for review" at bounding box center [532, 272] width 315 height 8
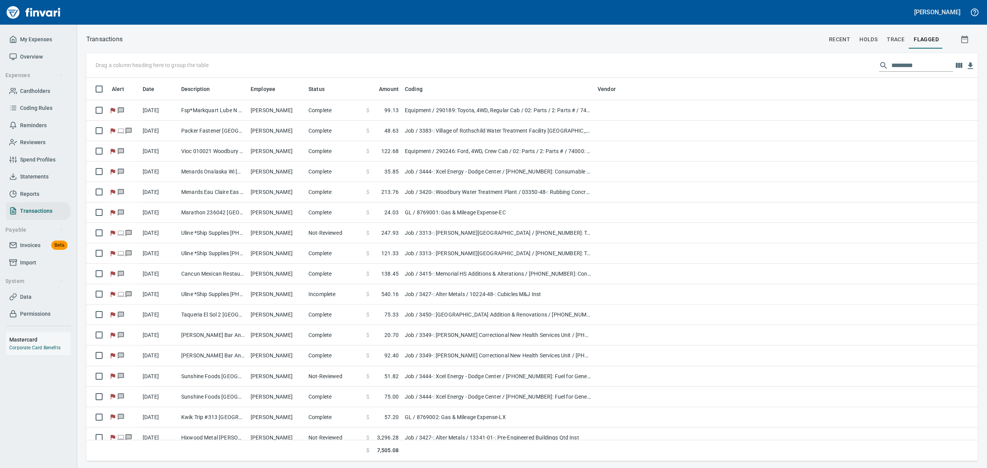
scroll to position [375, 874]
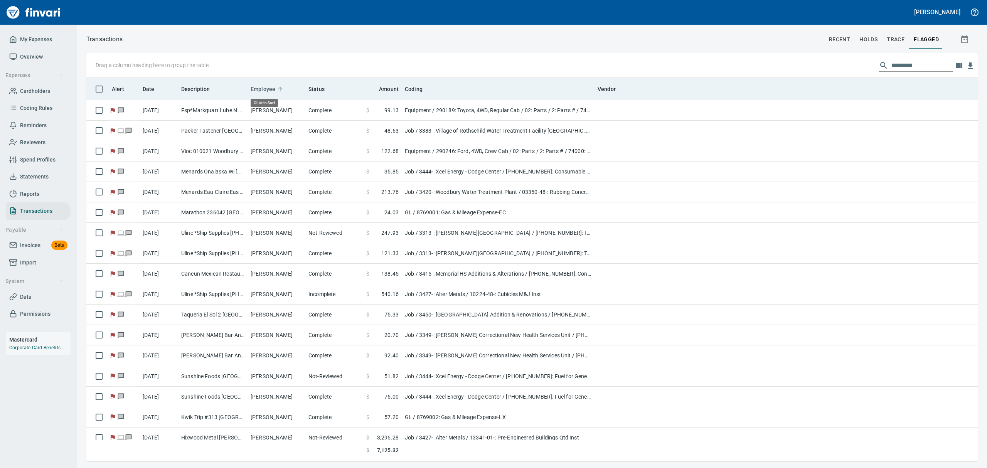
click at [263, 87] on span "Employee" at bounding box center [263, 88] width 25 height 9
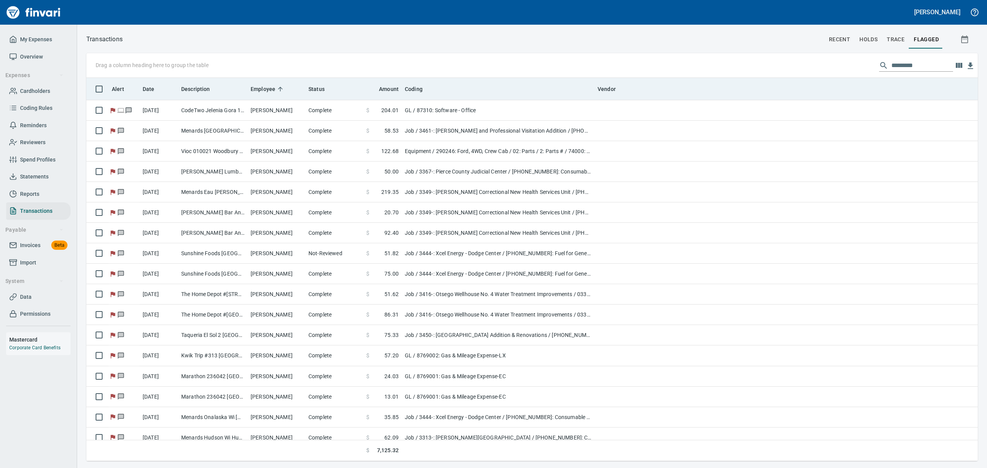
click at [261, 98] on th "Employee" at bounding box center [277, 89] width 58 height 22
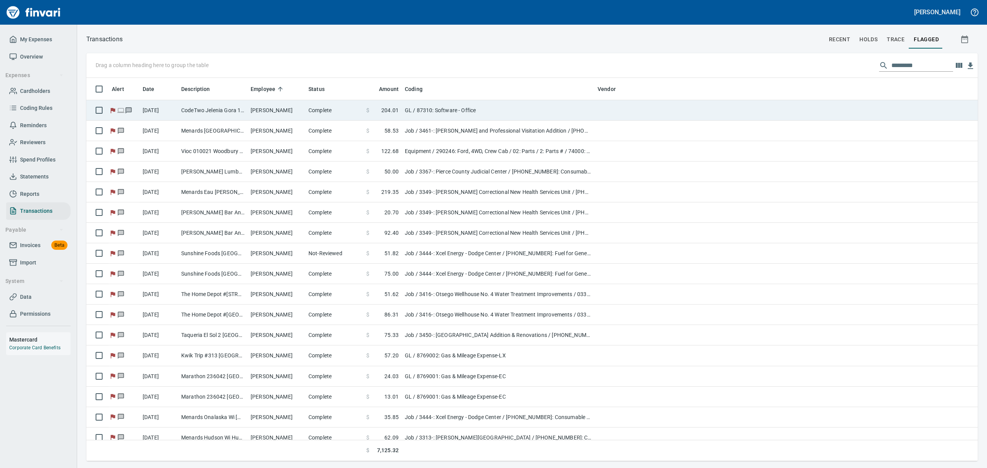
click at [251, 116] on td "[PERSON_NAME]" at bounding box center [277, 110] width 58 height 20
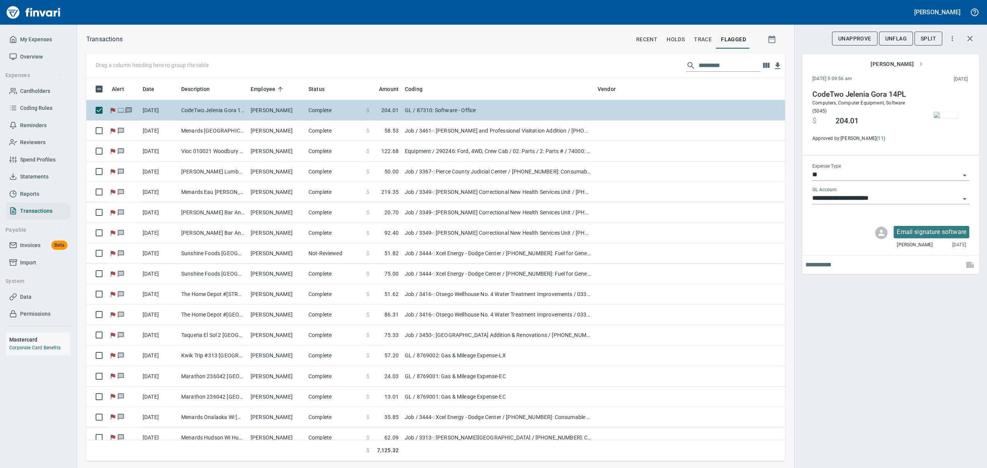
scroll to position [375, 681]
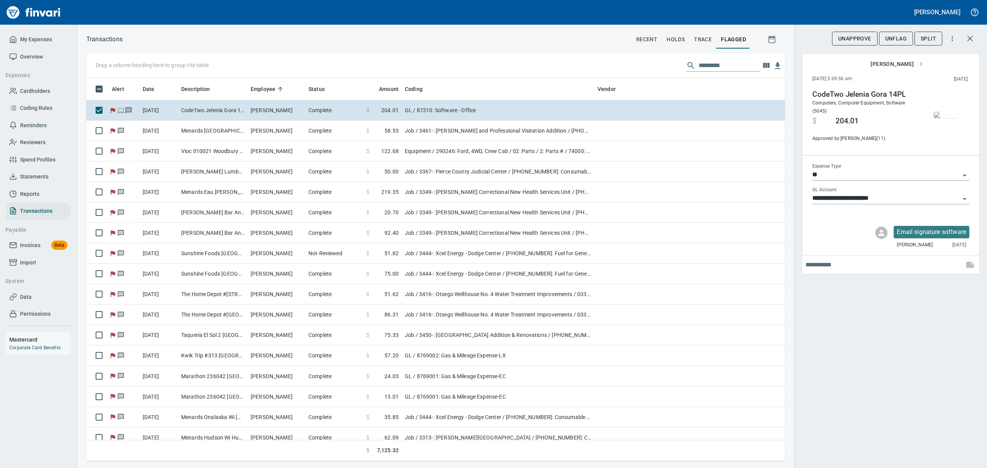
click at [960, 115] on span "button" at bounding box center [946, 115] width 32 height 6
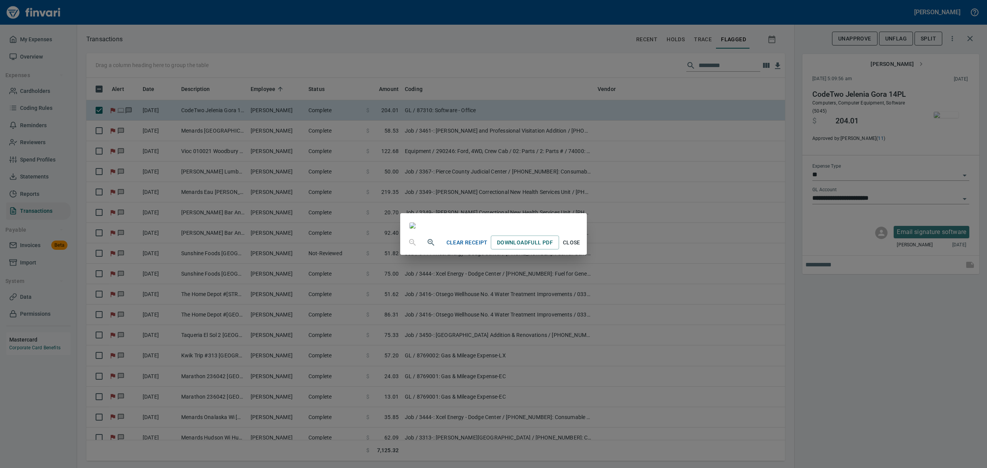
click at [581, 248] on span "Close" at bounding box center [571, 243] width 19 height 10
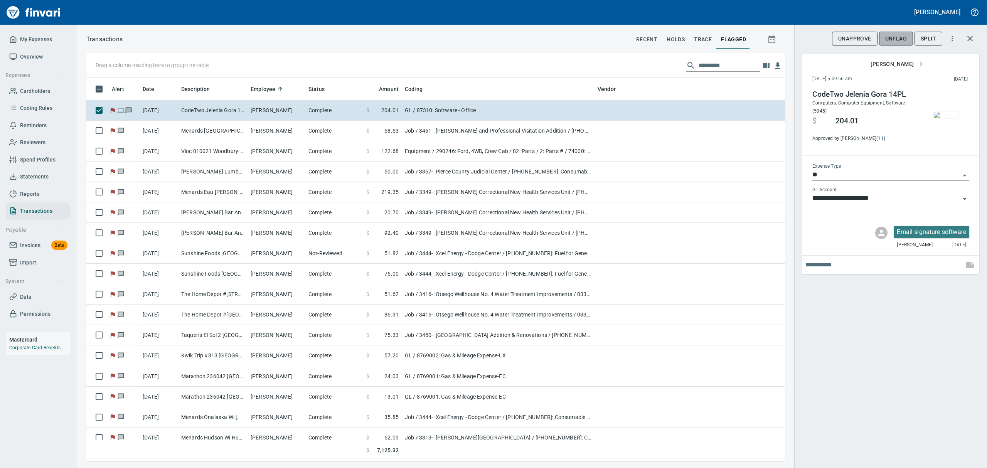
click at [894, 39] on span "UnFlag" at bounding box center [897, 39] width 22 height 10
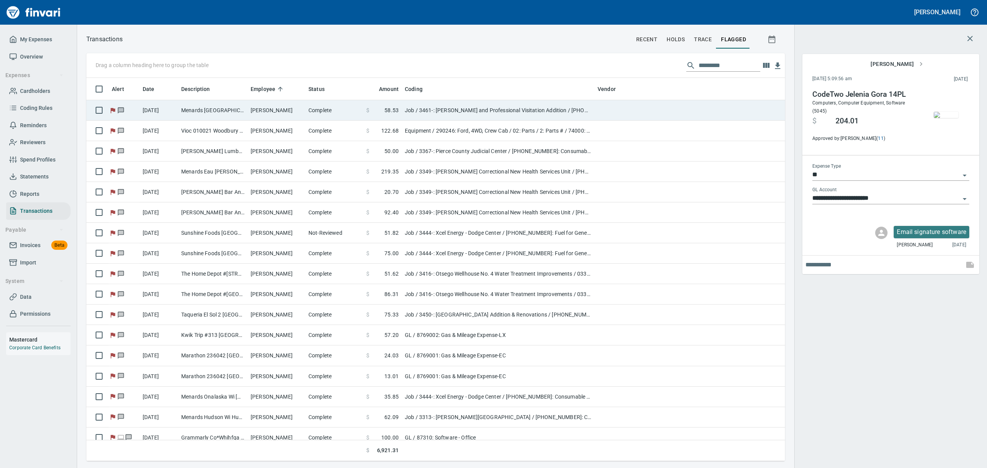
click at [303, 105] on td "[PERSON_NAME]" at bounding box center [277, 110] width 58 height 20
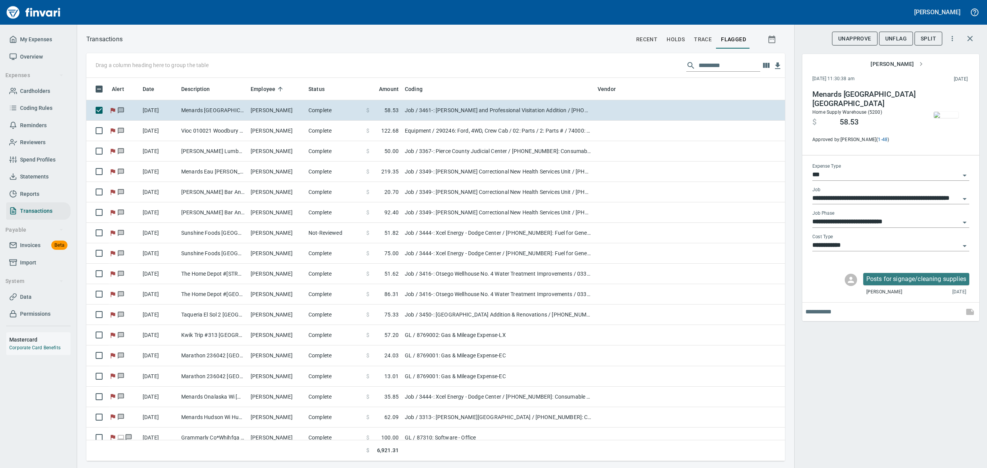
click at [944, 117] on img "button" at bounding box center [946, 115] width 25 height 6
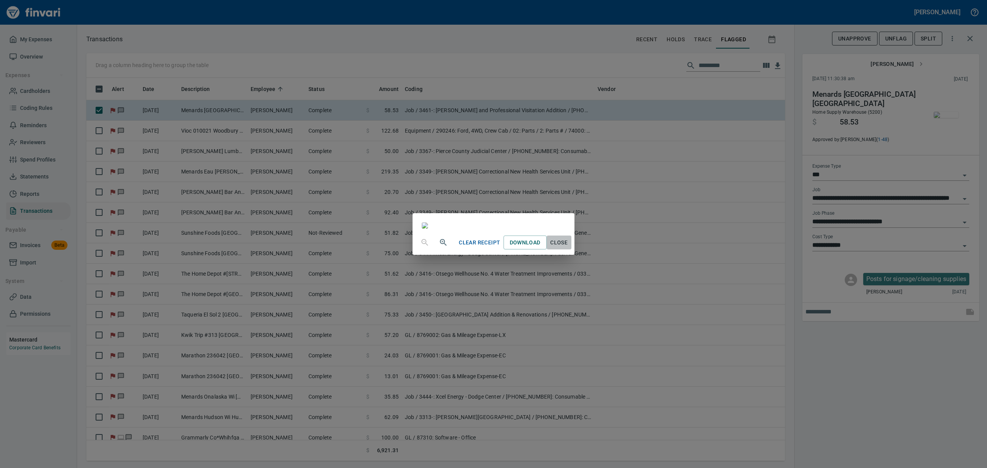
click at [569, 248] on span "Close" at bounding box center [559, 243] width 19 height 10
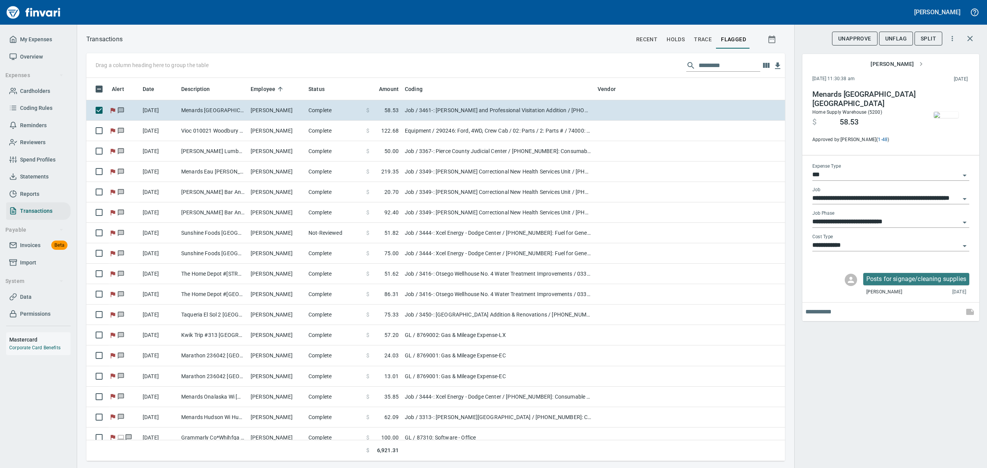
click at [903, 36] on span "UnFlag" at bounding box center [897, 39] width 22 height 10
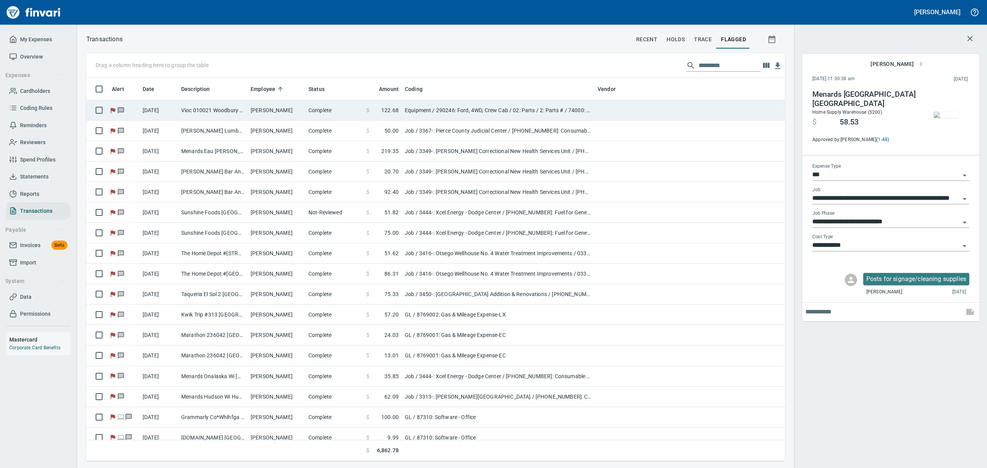
click at [281, 115] on td "[PERSON_NAME]" at bounding box center [277, 110] width 58 height 20
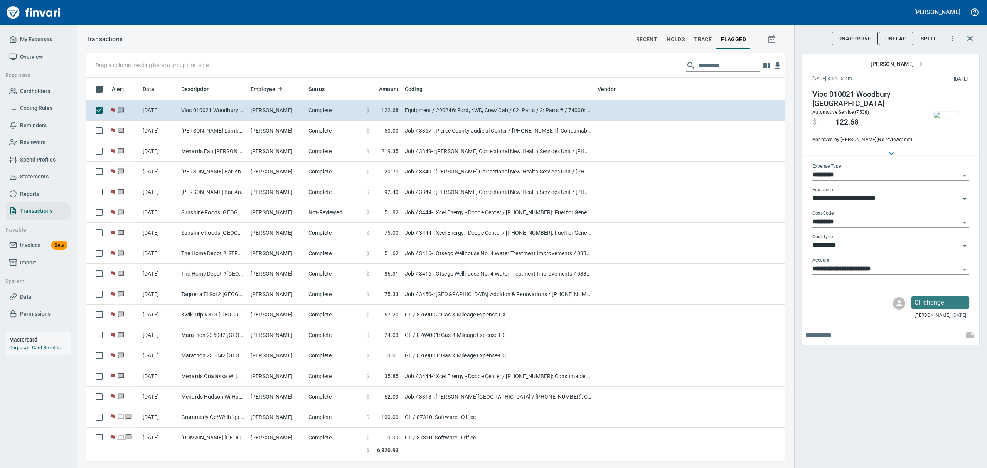
click at [951, 116] on img "button" at bounding box center [946, 115] width 25 height 6
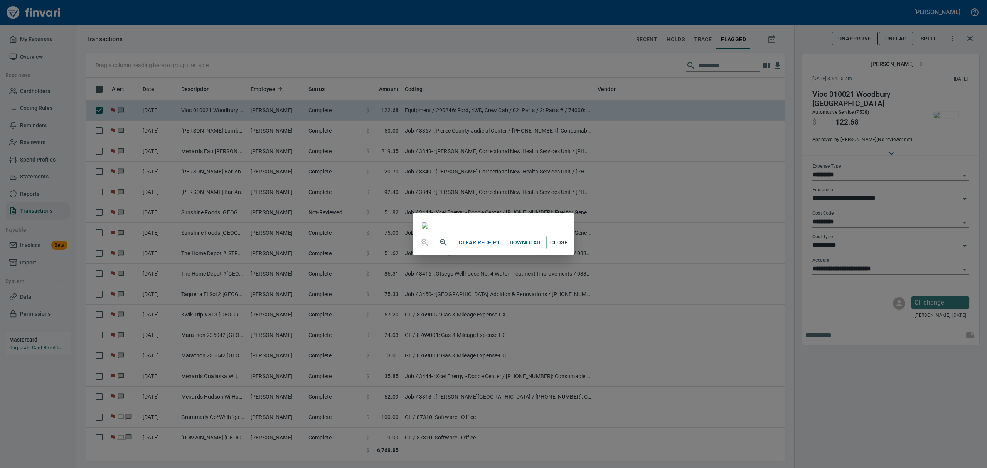
click at [569, 248] on span "Close" at bounding box center [559, 243] width 19 height 10
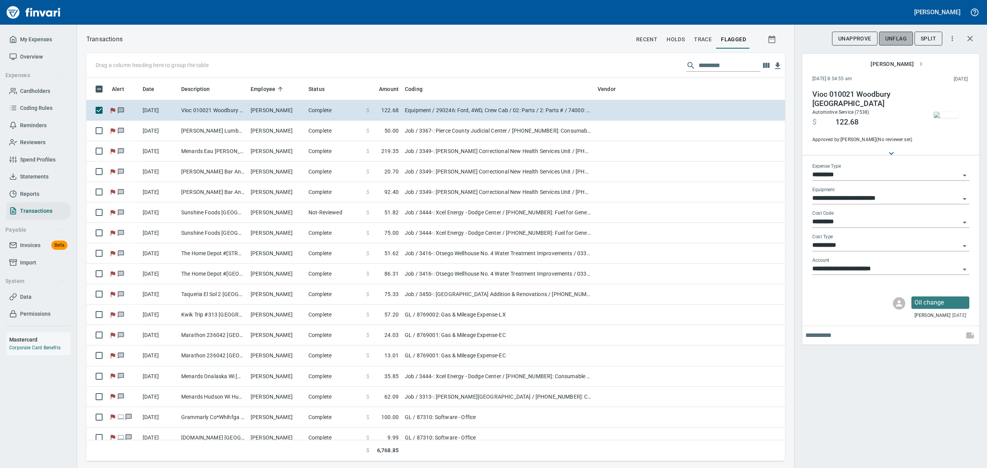
click at [894, 36] on span "UnFlag" at bounding box center [897, 39] width 22 height 10
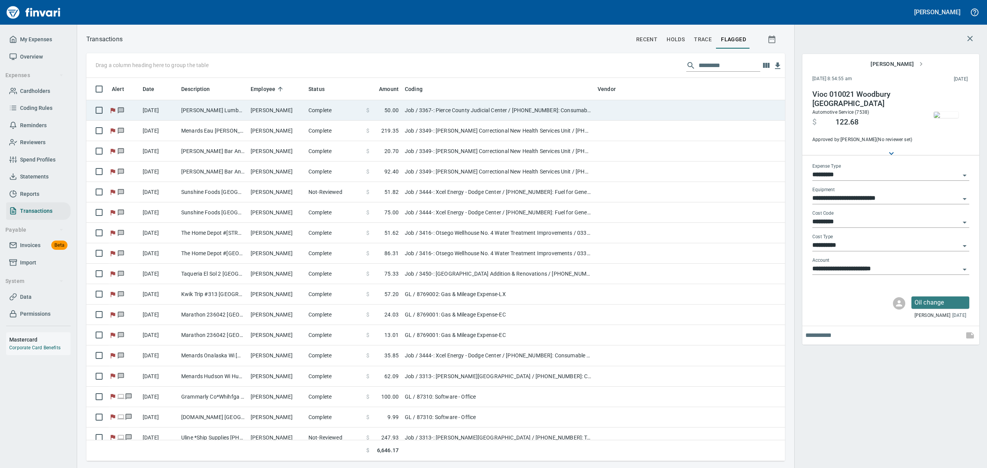
click at [275, 110] on td "[PERSON_NAME]" at bounding box center [277, 110] width 58 height 20
type input "***"
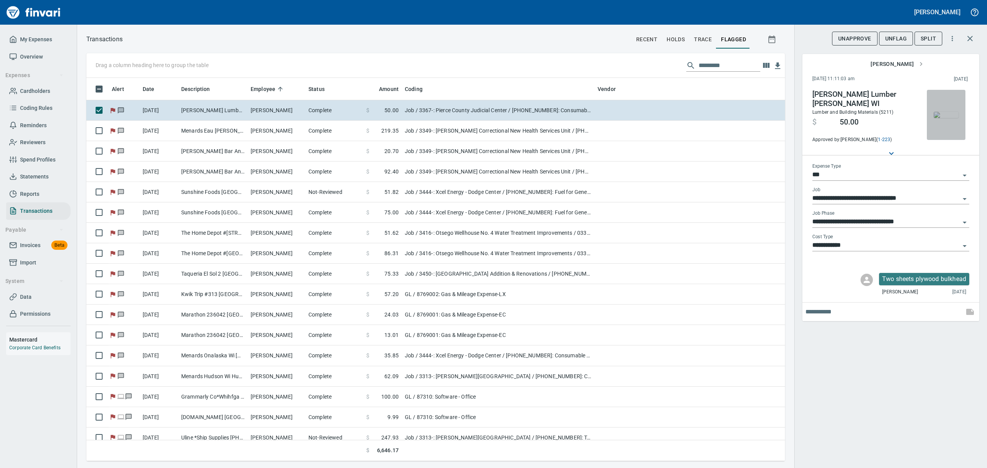
click at [950, 115] on img "button" at bounding box center [946, 115] width 25 height 6
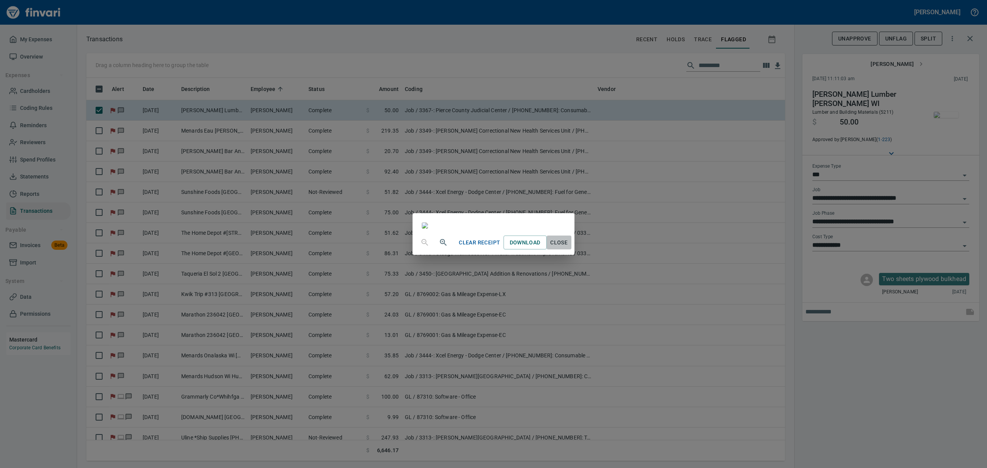
click at [569, 248] on span "Close" at bounding box center [559, 243] width 19 height 10
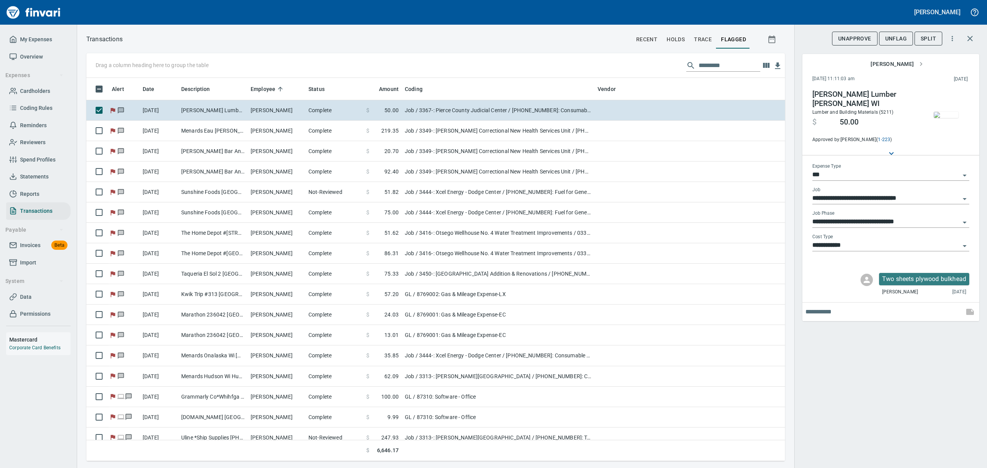
click at [892, 36] on span "UnFlag" at bounding box center [897, 39] width 22 height 10
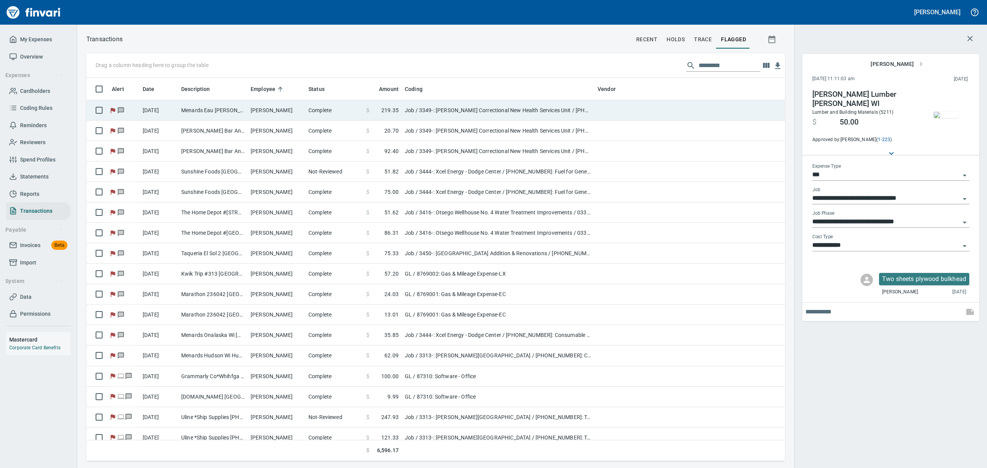
click at [252, 110] on td "[PERSON_NAME]" at bounding box center [277, 110] width 58 height 20
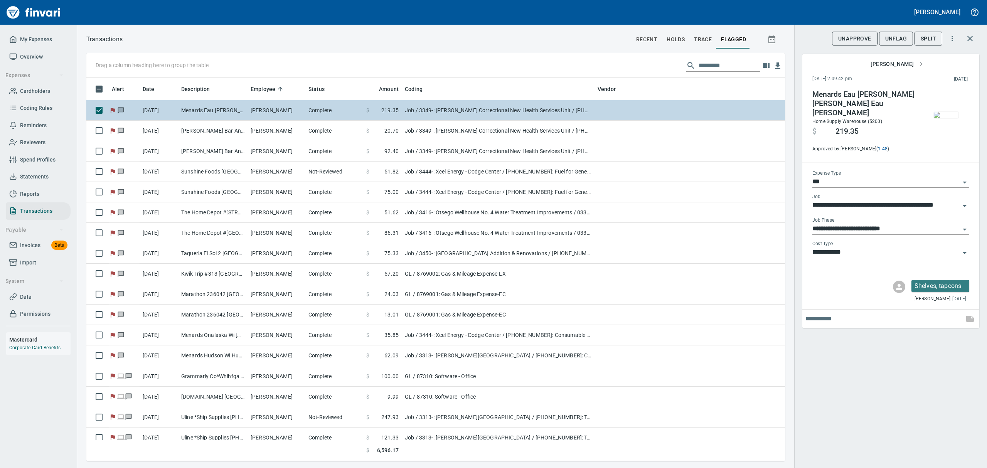
type input "**********"
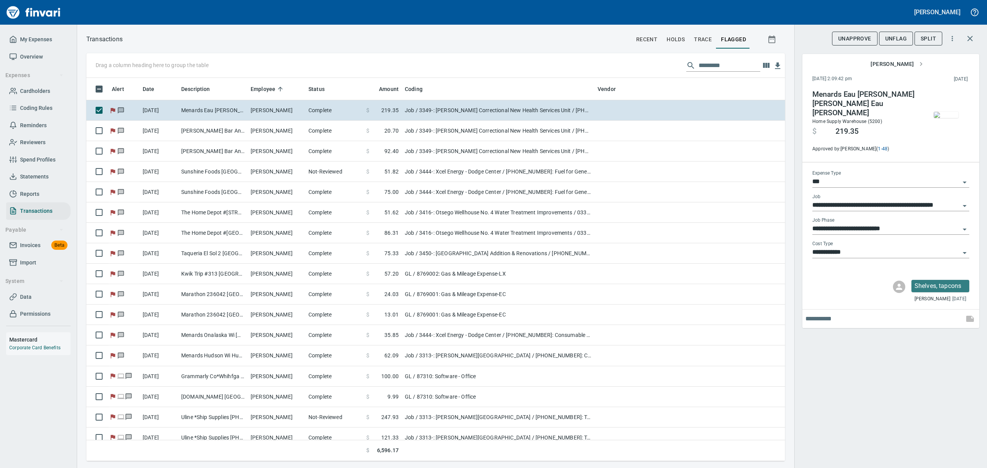
click at [949, 118] on img "button" at bounding box center [946, 115] width 25 height 6
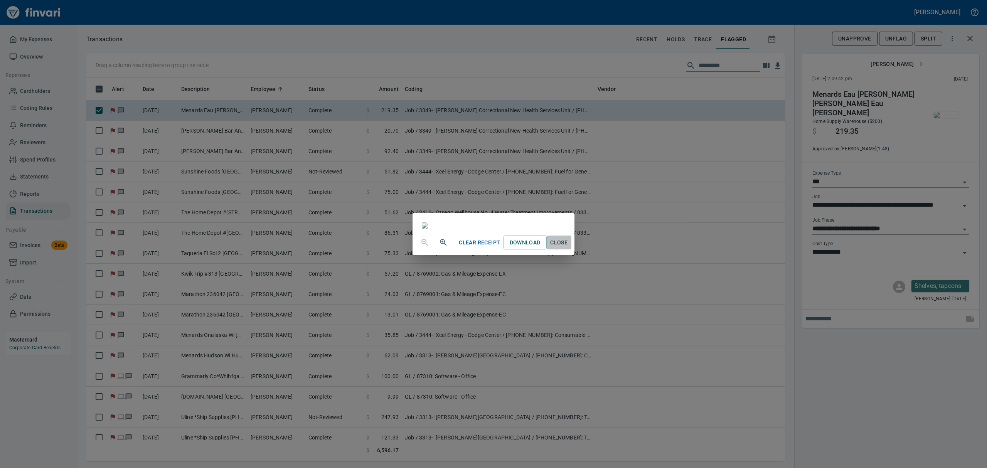
click at [569, 248] on span "Close" at bounding box center [559, 243] width 19 height 10
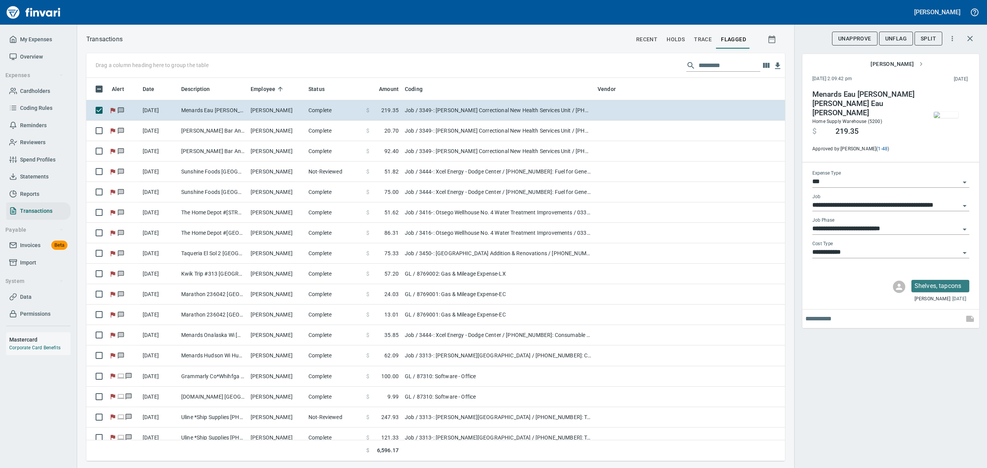
click at [893, 38] on span "UnFlag" at bounding box center [897, 39] width 22 height 10
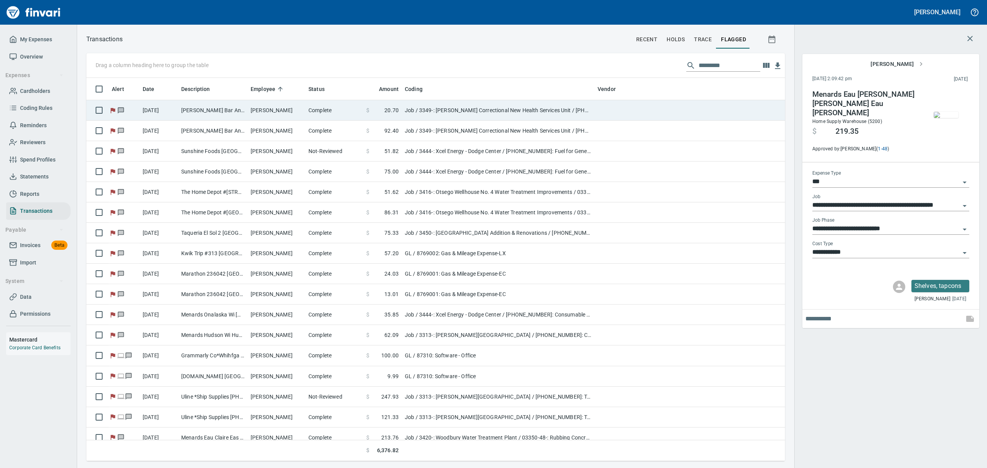
click at [213, 109] on td "[PERSON_NAME] Bar And Bowl [PERSON_NAME] WI" at bounding box center [212, 110] width 69 height 20
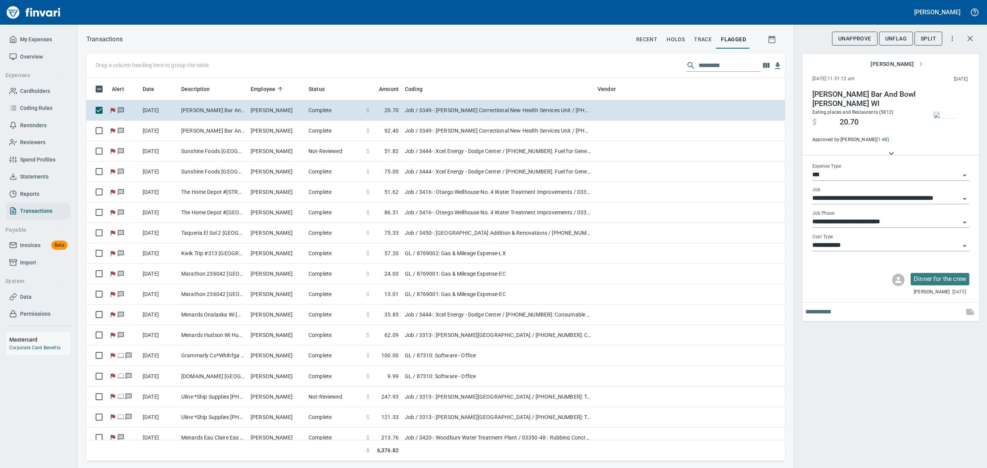
click at [943, 112] on img "button" at bounding box center [946, 115] width 25 height 6
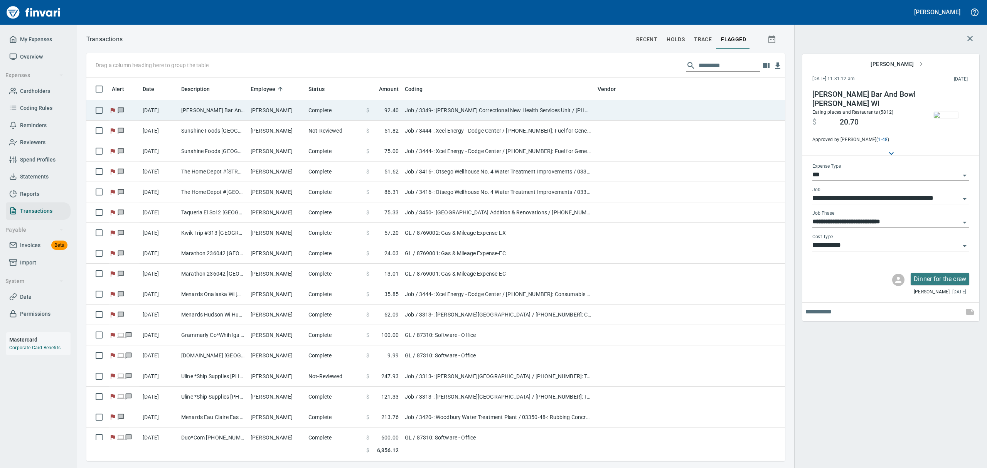
click at [258, 109] on td "[PERSON_NAME]" at bounding box center [277, 110] width 58 height 20
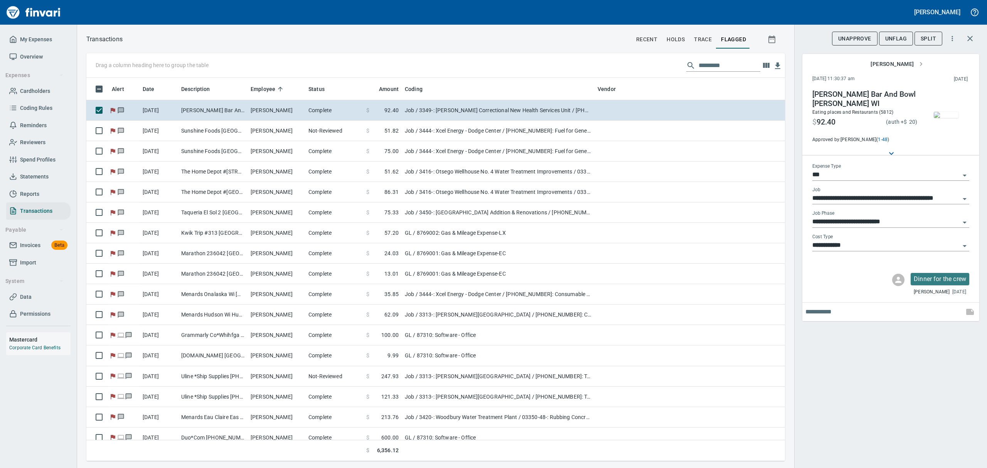
click at [955, 118] on img "button" at bounding box center [946, 115] width 25 height 6
click at [953, 116] on img "button" at bounding box center [946, 115] width 25 height 6
click at [894, 38] on span "UnFlag" at bounding box center [897, 39] width 22 height 10
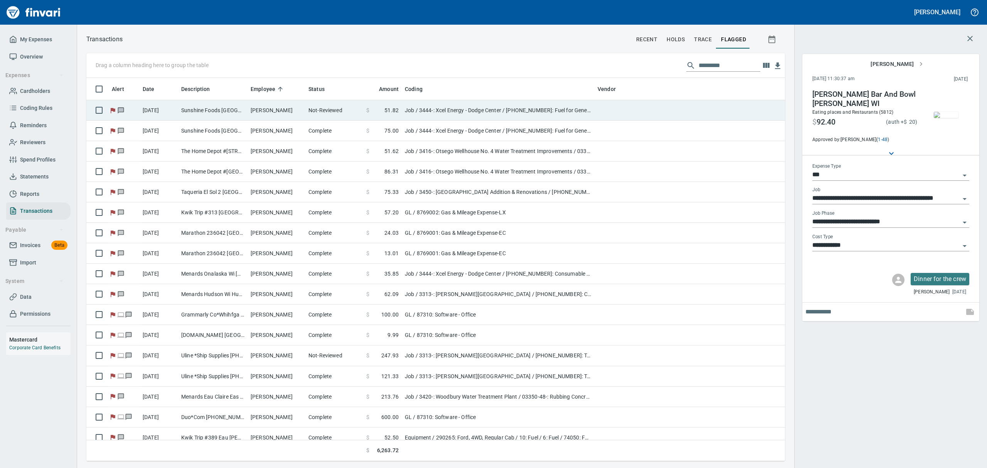
click at [313, 109] on td "Not-Reviewed" at bounding box center [334, 110] width 58 height 20
type input "**********"
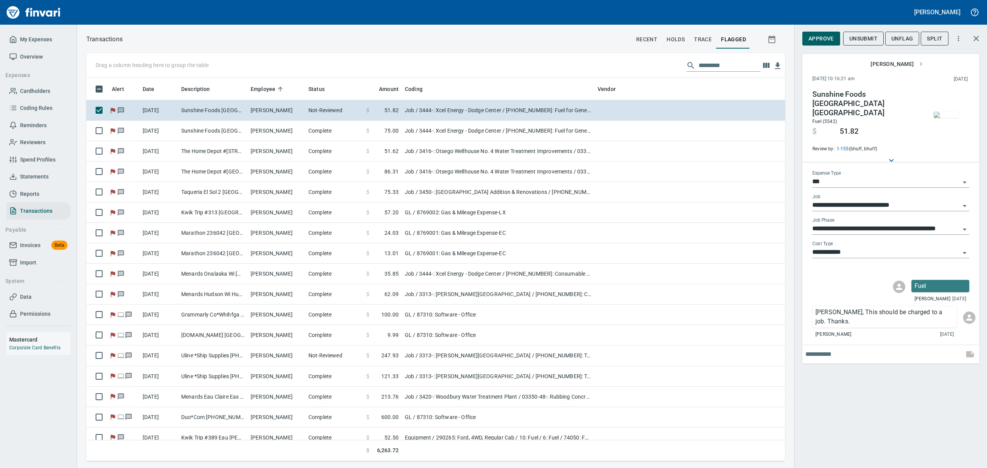
click at [943, 112] on img "button" at bounding box center [946, 115] width 25 height 6
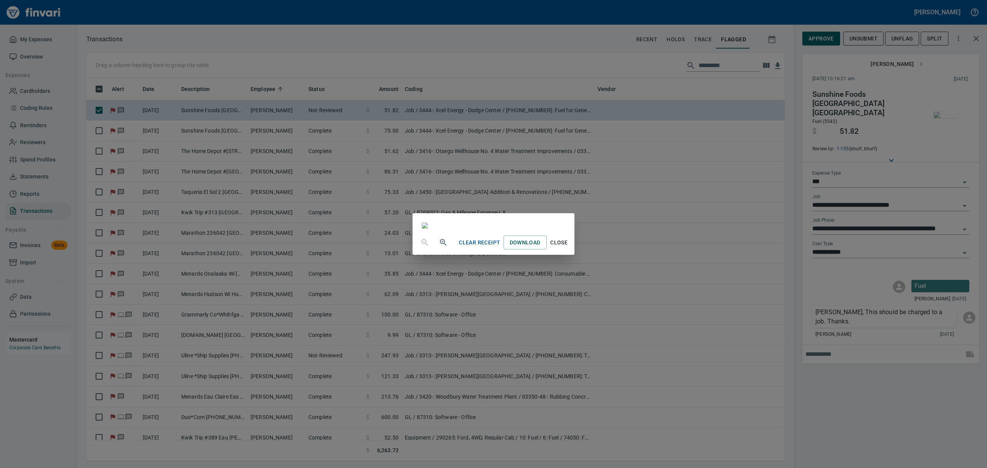
click at [569, 248] on span "Close" at bounding box center [559, 243] width 19 height 10
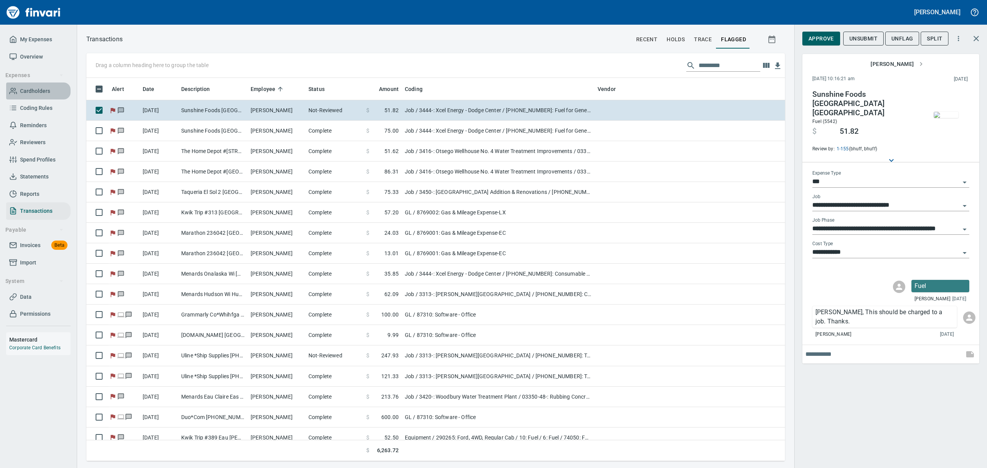
click at [32, 91] on span "Cardholders" at bounding box center [35, 91] width 30 height 10
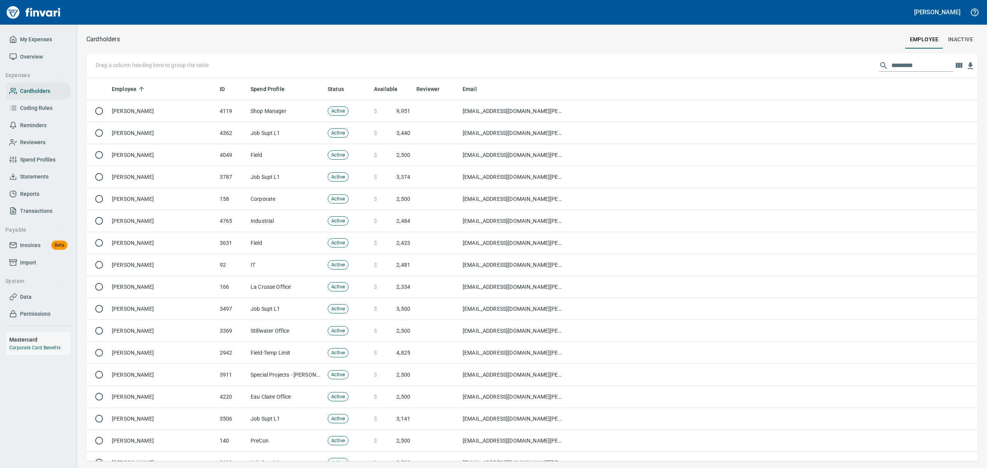
scroll to position [375, 874]
click at [908, 65] on input "text" at bounding box center [923, 65] width 62 height 12
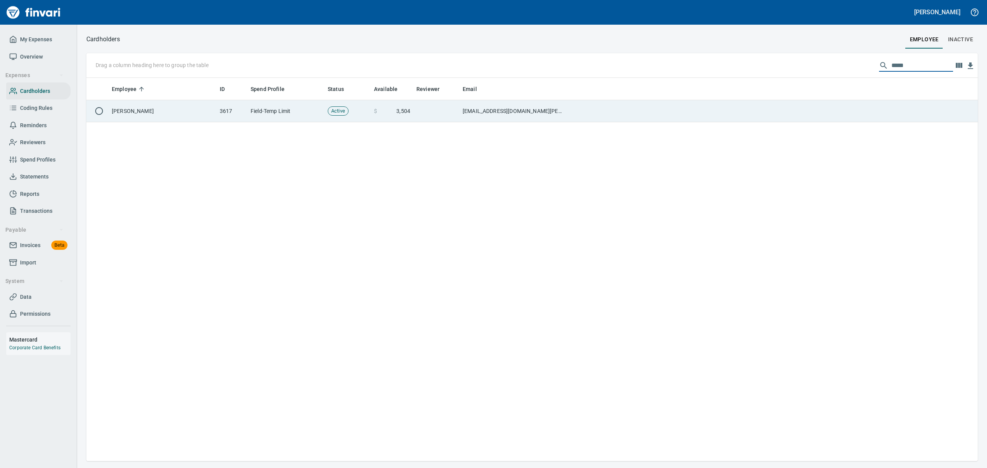
type input "*****"
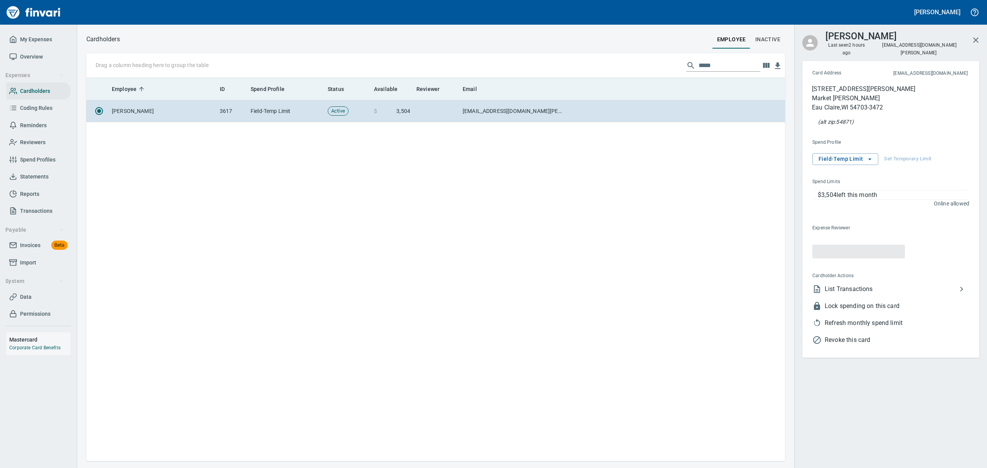
scroll to position [375, 690]
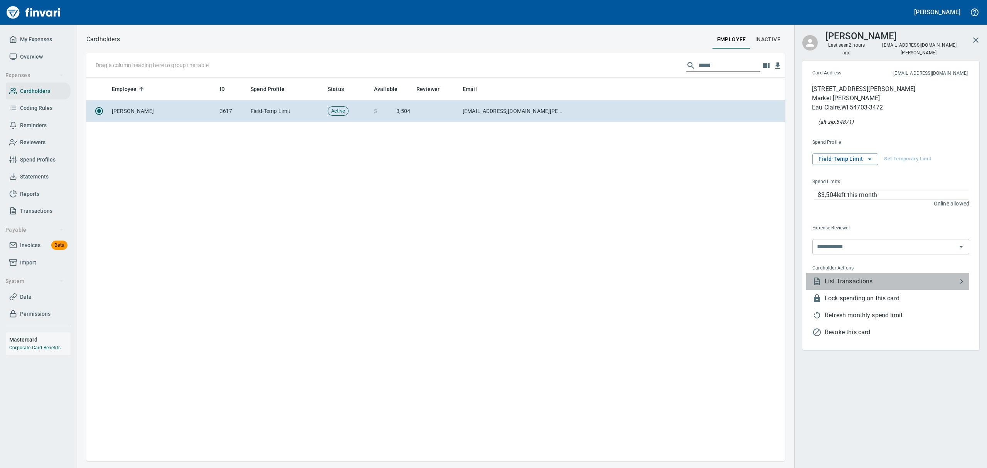
click at [834, 277] on span "List Transactions" at bounding box center [891, 281] width 132 height 9
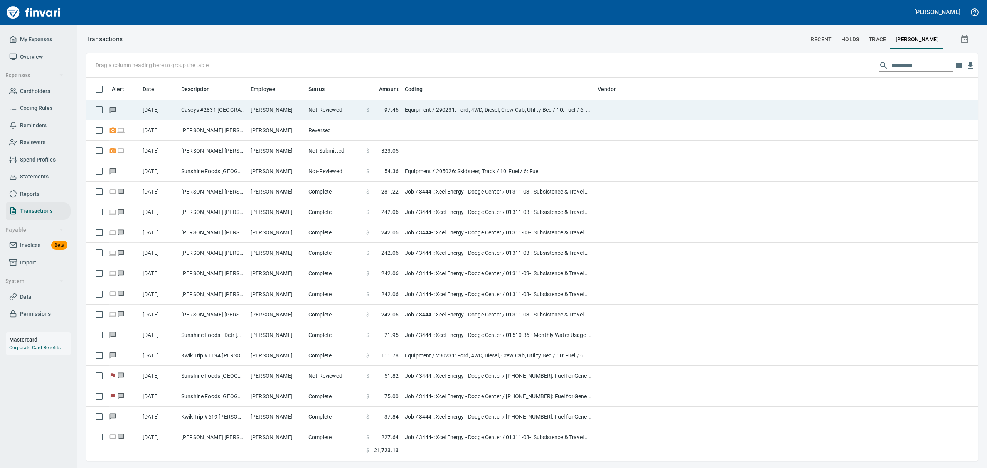
scroll to position [257, 0]
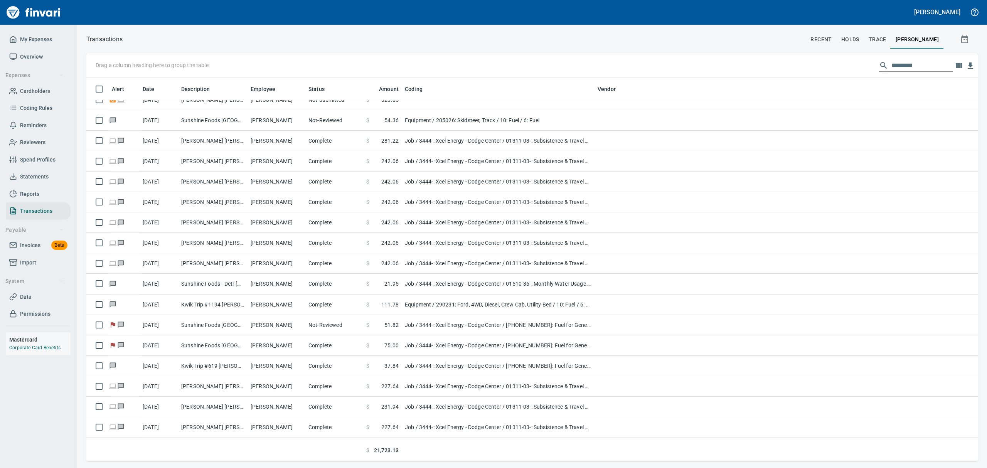
click at [424, 325] on td "Job / 3444-: Xcel Energy - Dodge Center / [PHONE_NUMBER]: Fuel for General Cond…" at bounding box center [498, 325] width 193 height 20
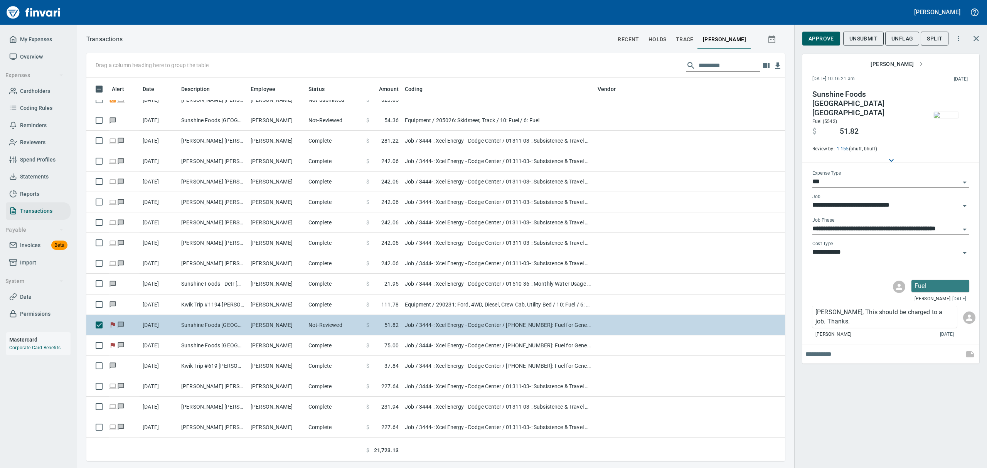
scroll to position [375, 681]
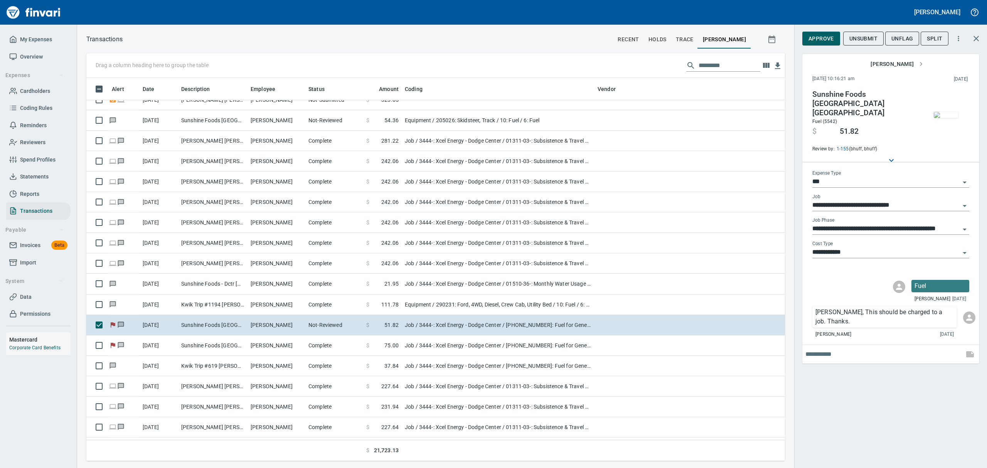
click at [947, 118] on img "button" at bounding box center [946, 115] width 25 height 6
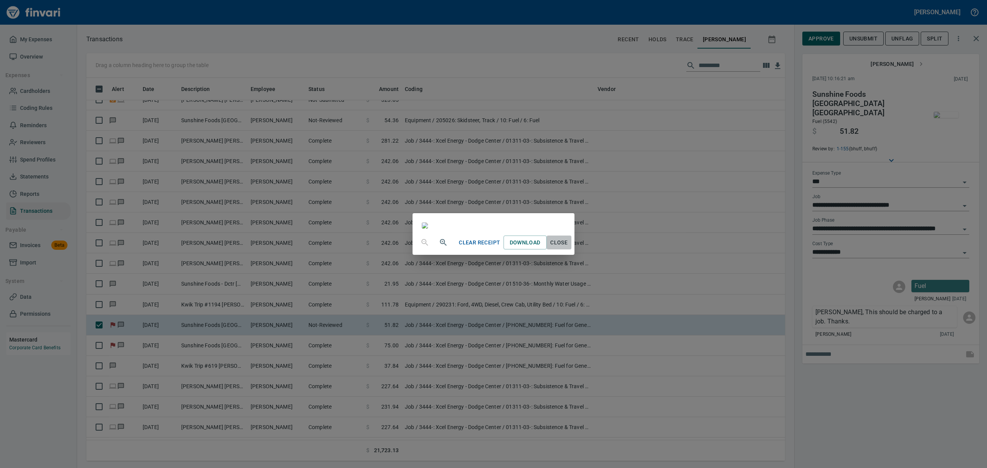
click at [569, 248] on span "Close" at bounding box center [559, 243] width 19 height 10
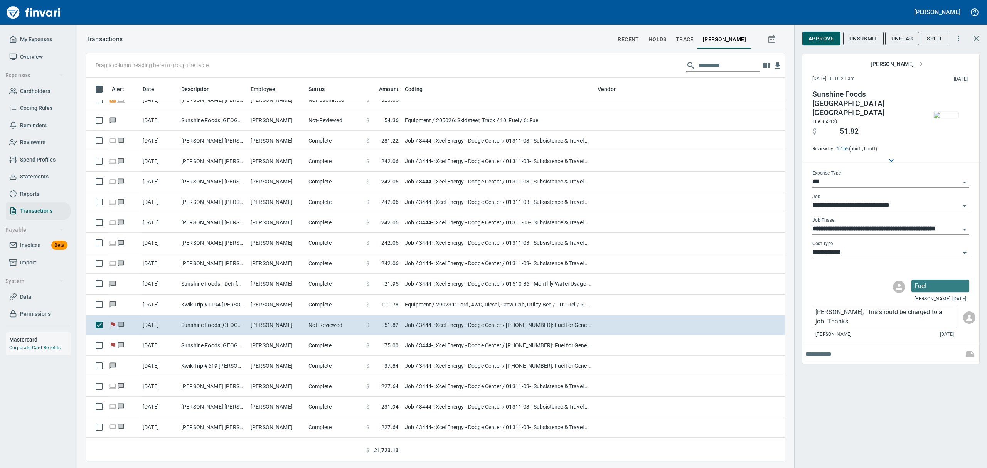
click at [966, 178] on icon "Open" at bounding box center [964, 182] width 9 height 9
click at [849, 213] on li "Equipment" at bounding box center [890, 213] width 157 height 19
type input "*********"
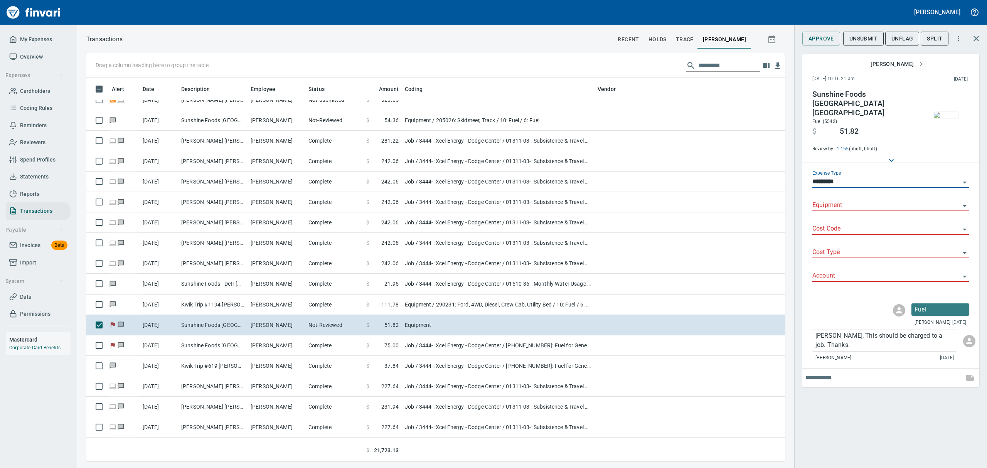
drag, startPoint x: 919, startPoint y: 201, endPoint x: 921, endPoint y: 195, distance: 7.1
click at [919, 200] on input "Equipment" at bounding box center [887, 205] width 148 height 11
click at [835, 219] on li "290231: Ford, 4WD, Diesel, Crew Cab, Utility Bed" at bounding box center [890, 218] width 157 height 19
type input "**********"
click at [839, 224] on input "Cost Code" at bounding box center [887, 229] width 148 height 11
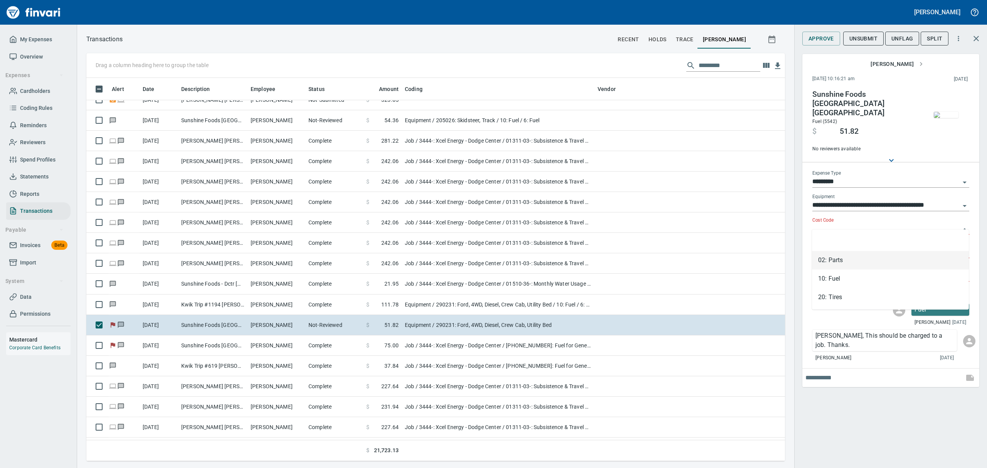
click at [832, 260] on li "02: Parts" at bounding box center [890, 260] width 157 height 19
type input "*********"
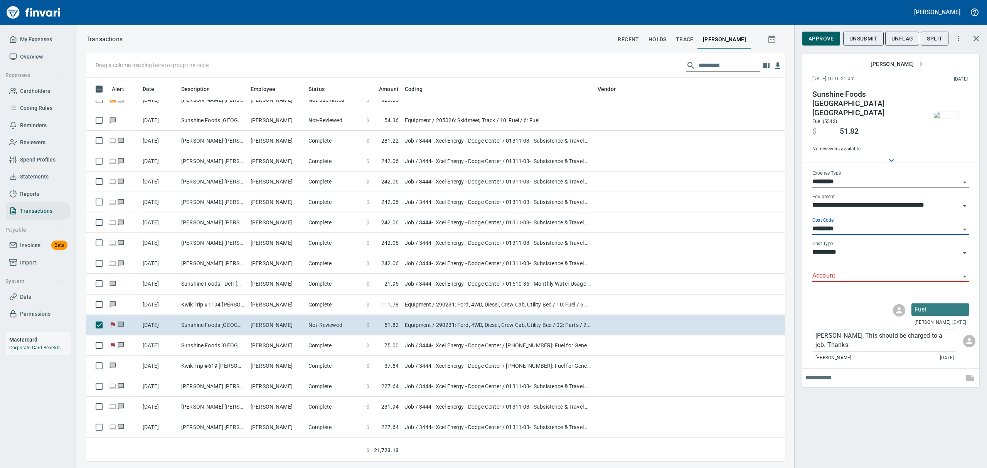
type input "**********"
click at [968, 272] on icon "Open" at bounding box center [964, 276] width 9 height 9
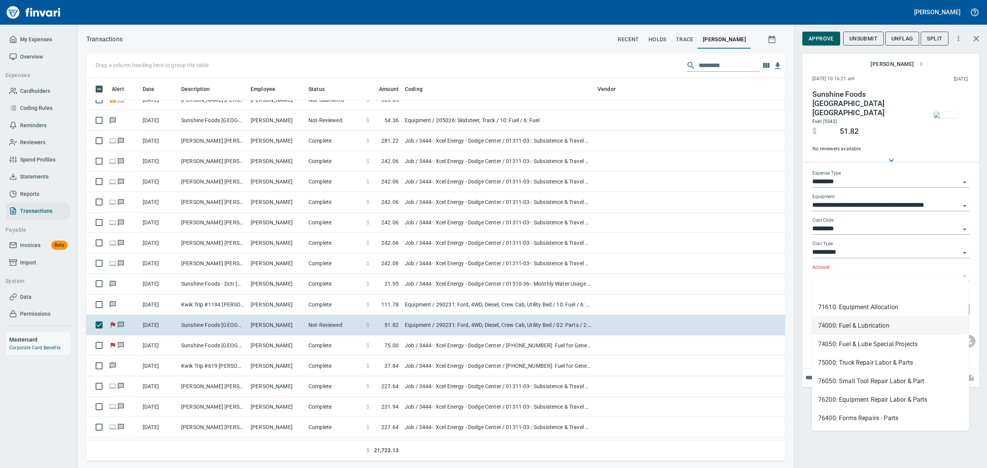
click at [849, 326] on li "74000: Fuel & Lubrication" at bounding box center [890, 326] width 157 height 19
type input "**********"
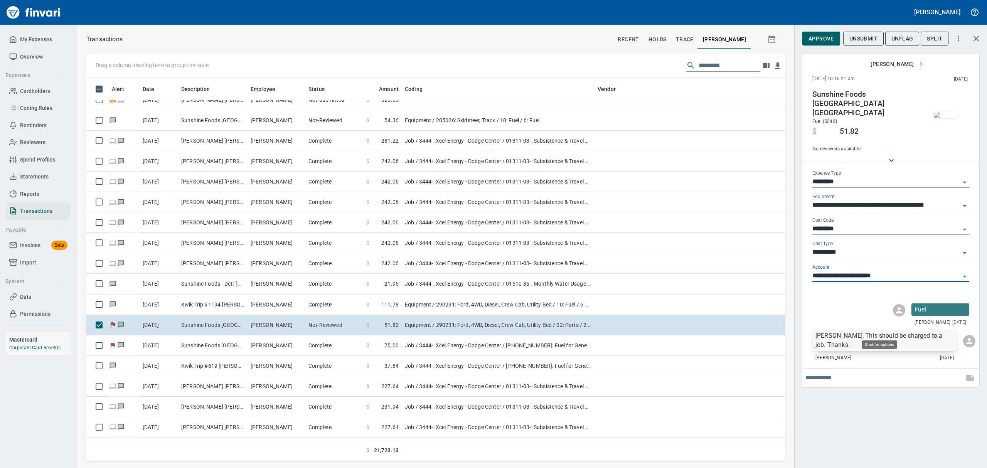
click at [846, 331] on p "[PERSON_NAME], This should be charged to a job. Thanks." at bounding box center [885, 340] width 138 height 19
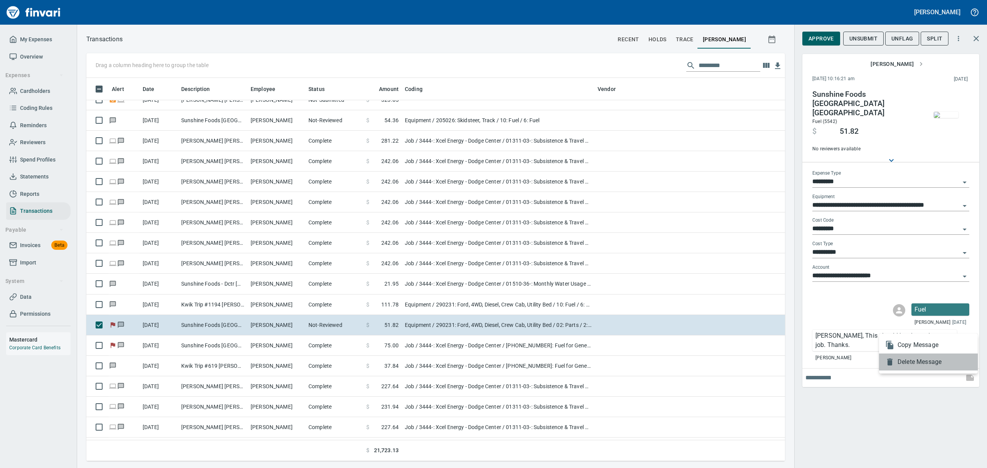
click at [912, 362] on span "Delete Message" at bounding box center [935, 362] width 74 height 9
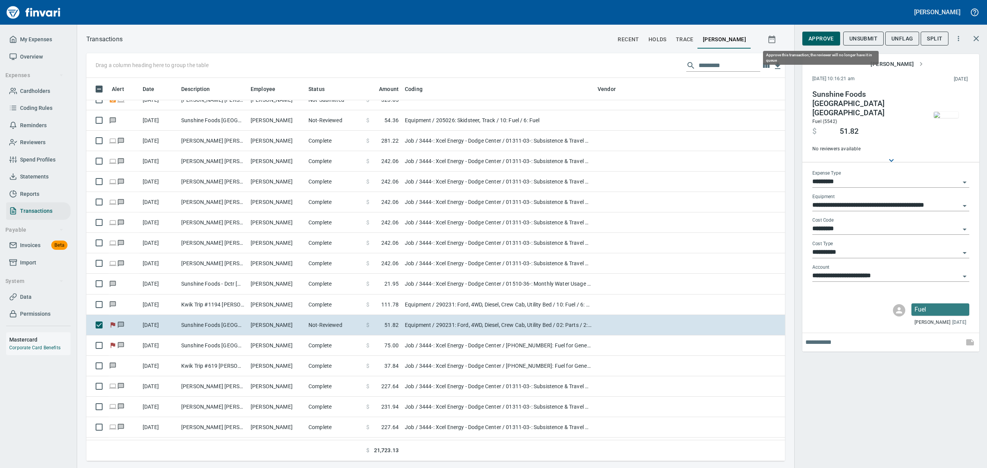
click at [820, 37] on span "Approve" at bounding box center [821, 39] width 25 height 10
click at [899, 39] on span "UnFlag" at bounding box center [897, 39] width 22 height 10
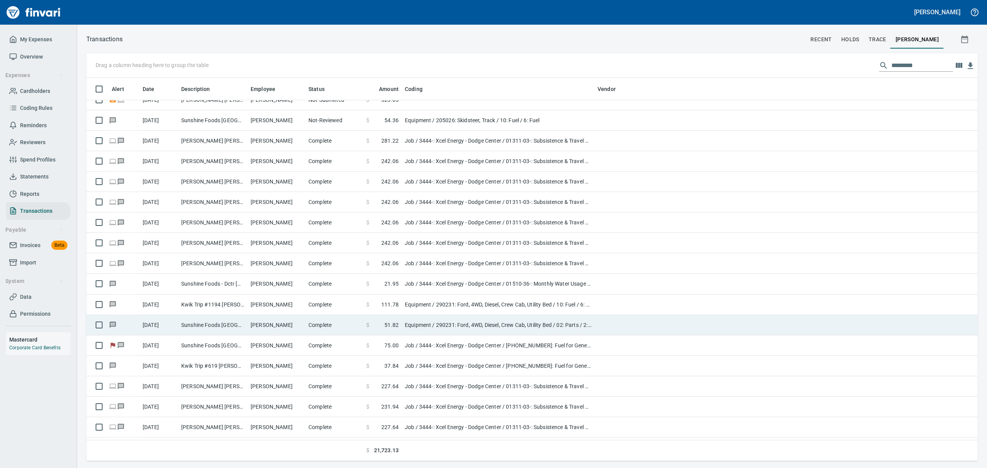
scroll to position [0, 0]
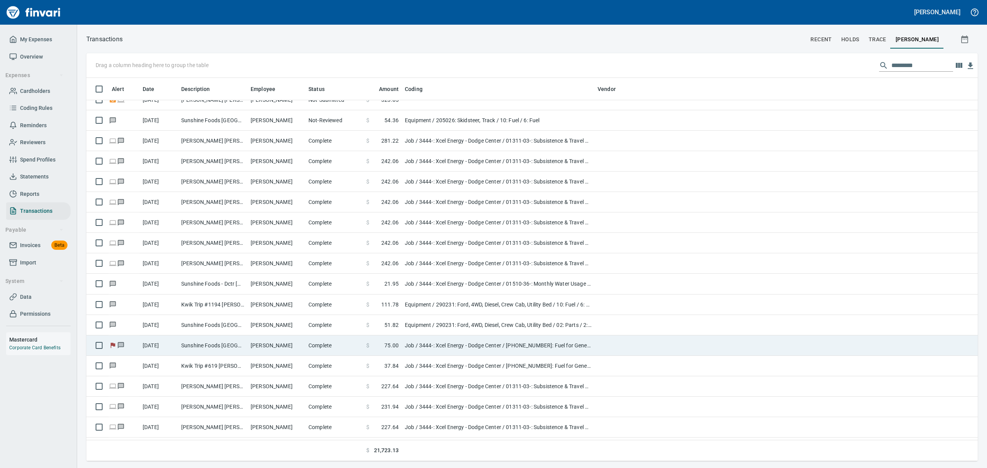
click at [190, 346] on td "Sunshine Foods [GEOGRAPHIC_DATA] [GEOGRAPHIC_DATA]" at bounding box center [212, 346] width 69 height 20
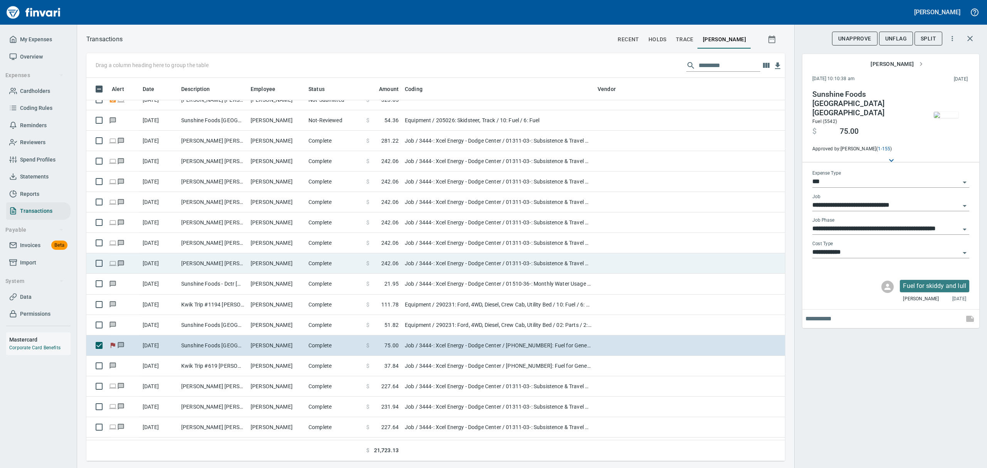
scroll to position [375, 681]
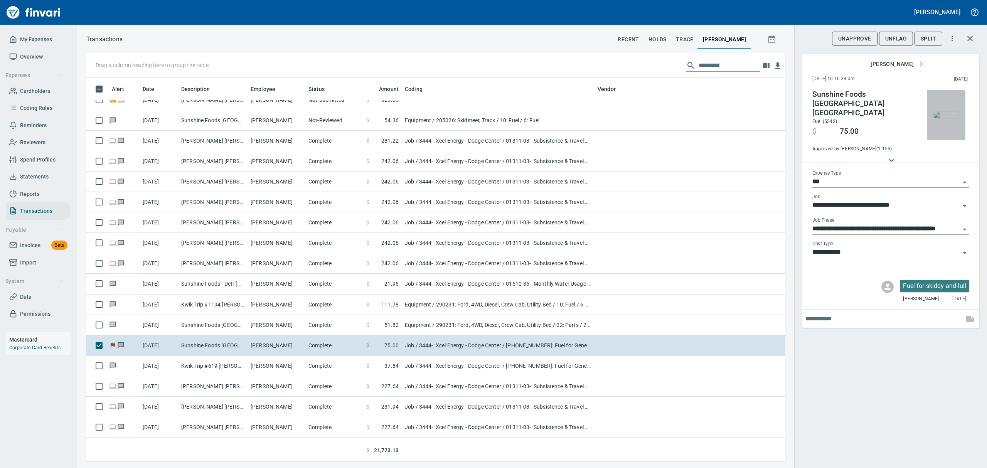
click at [943, 118] on img "button" at bounding box center [946, 115] width 25 height 6
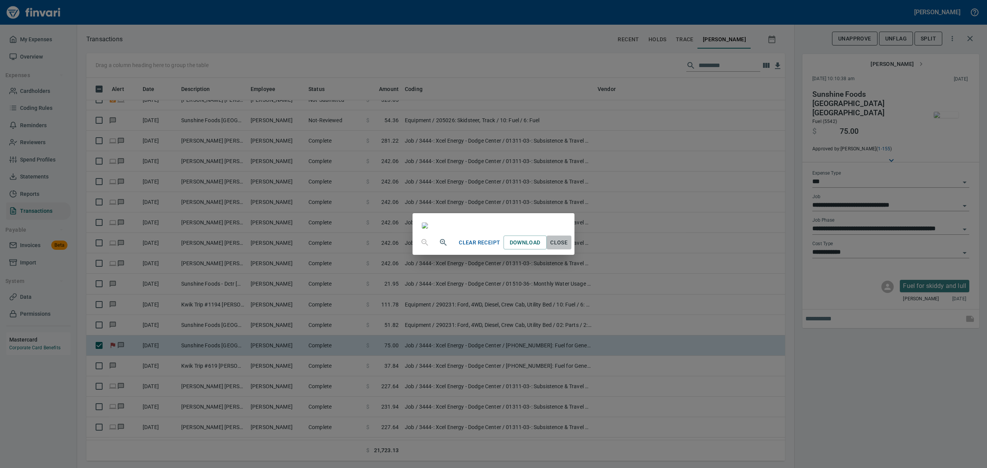
click at [569, 248] on span "Close" at bounding box center [559, 243] width 19 height 10
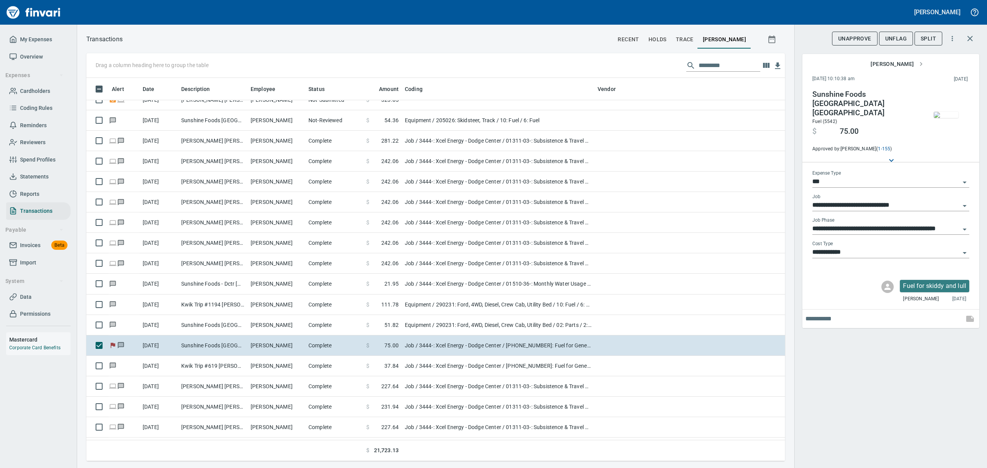
click at [947, 112] on img "button" at bounding box center [946, 115] width 25 height 6
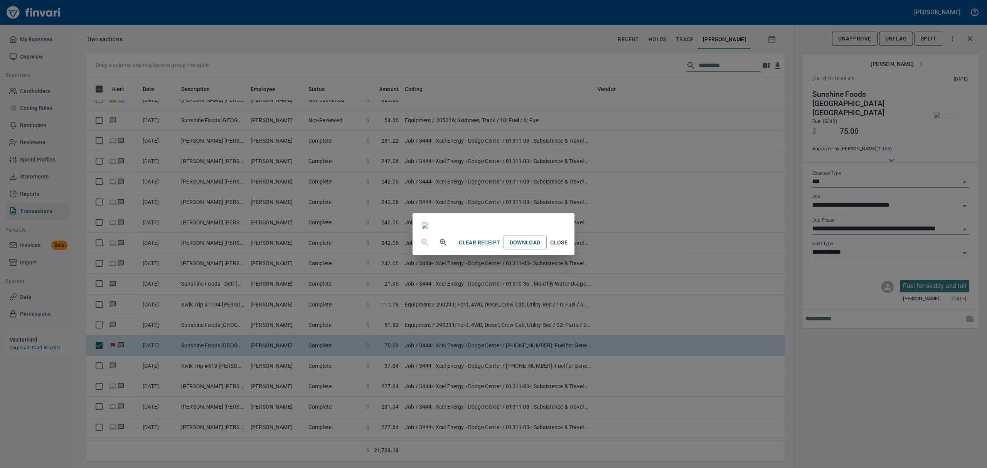
click at [569, 248] on span "Close" at bounding box center [559, 243] width 19 height 10
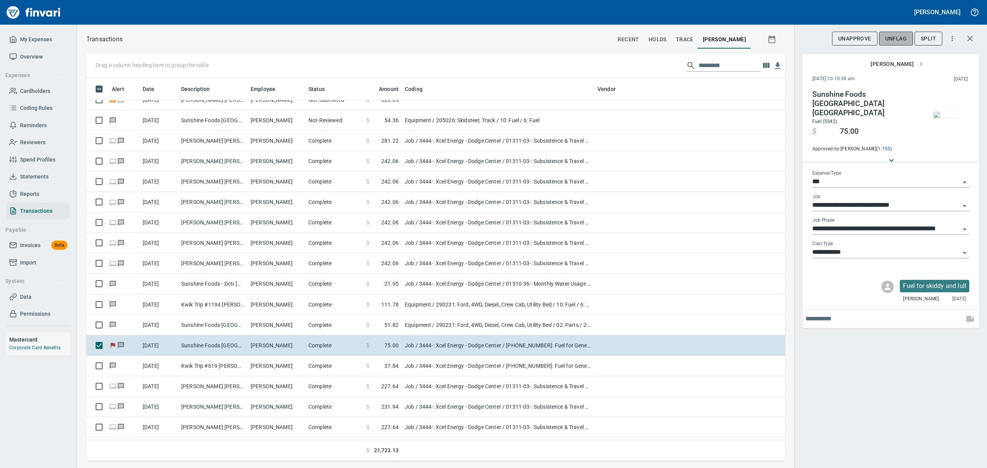
click at [897, 34] on span "UnFlag" at bounding box center [897, 39] width 22 height 10
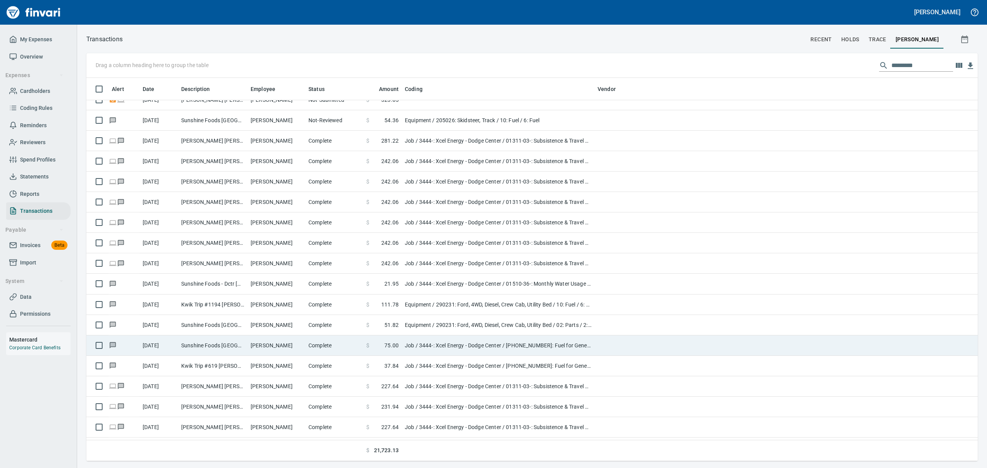
scroll to position [375, 873]
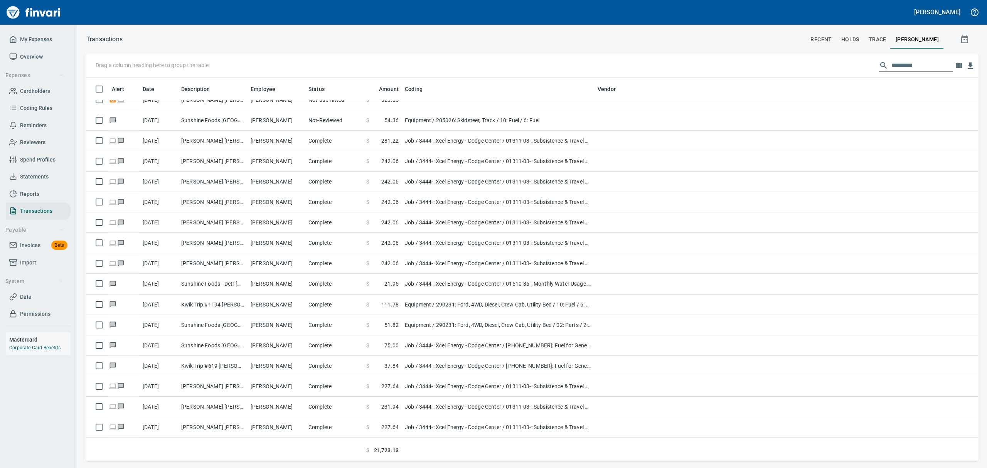
click at [17, 52] on span "Overview" at bounding box center [38, 57] width 58 height 10
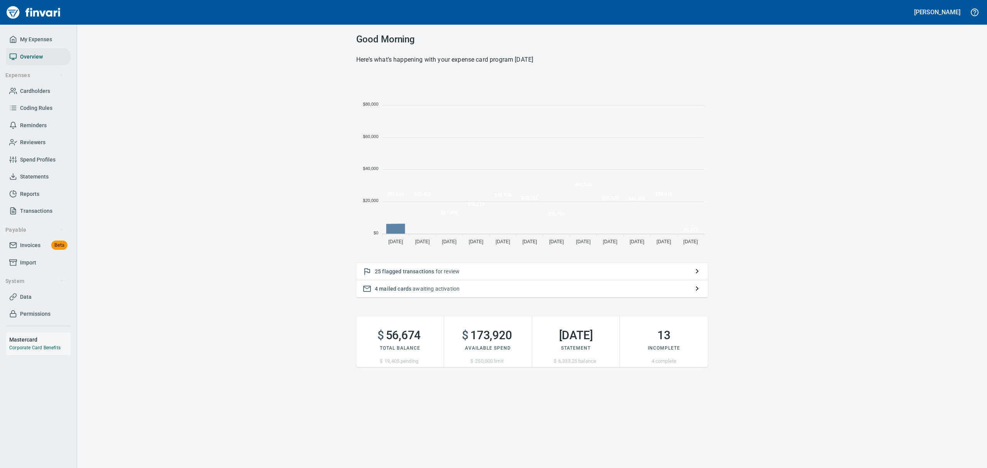
scroll to position [170, 343]
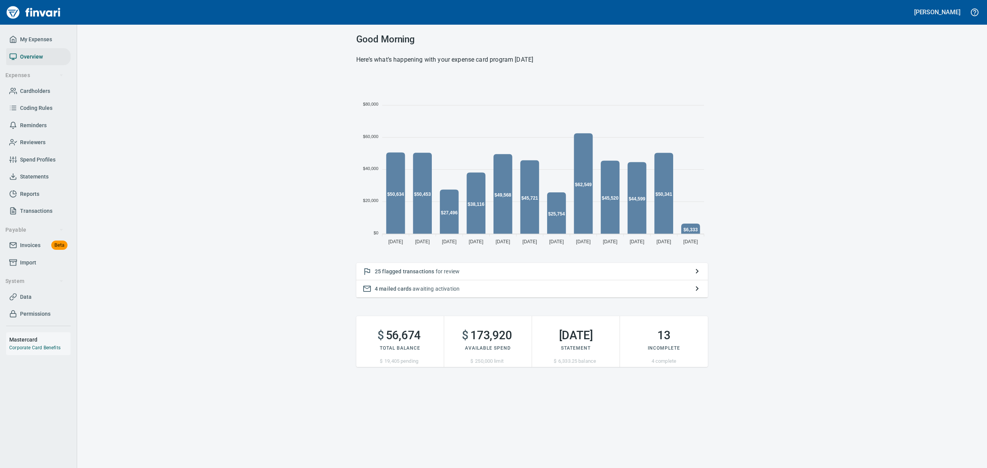
click at [398, 270] on span "flagged transactions" at bounding box center [408, 271] width 52 height 6
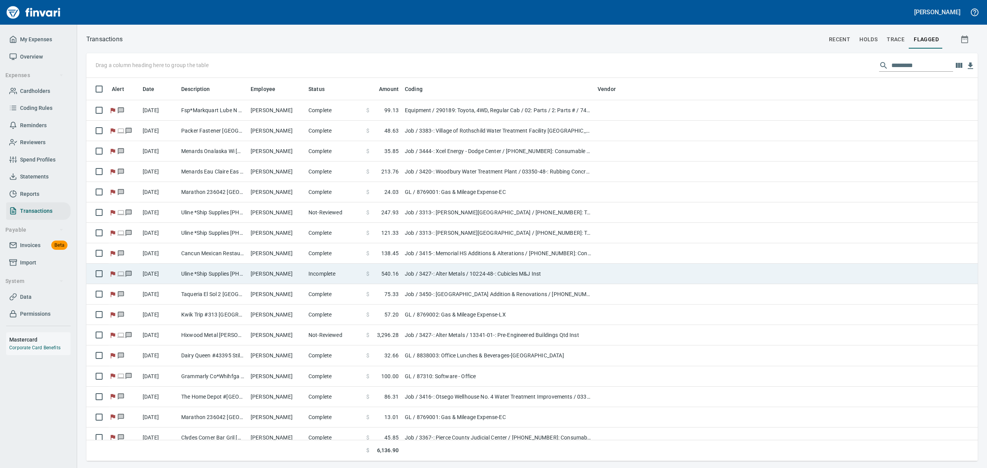
scroll to position [375, 874]
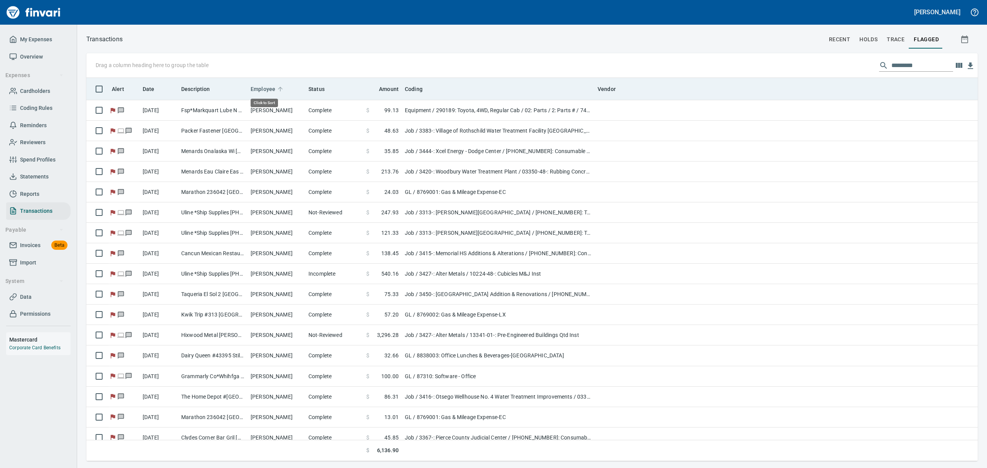
click at [260, 89] on span "Employee" at bounding box center [263, 88] width 25 height 9
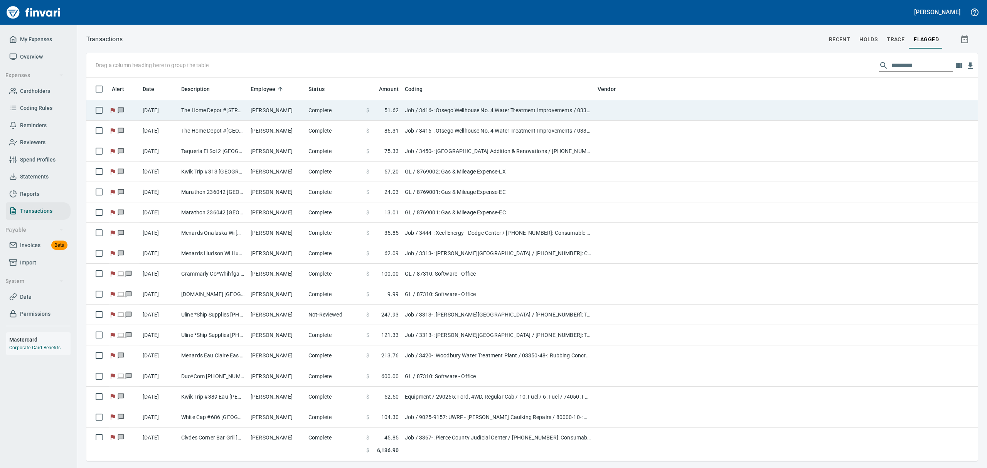
click at [256, 113] on td "[PERSON_NAME]" at bounding box center [277, 110] width 58 height 20
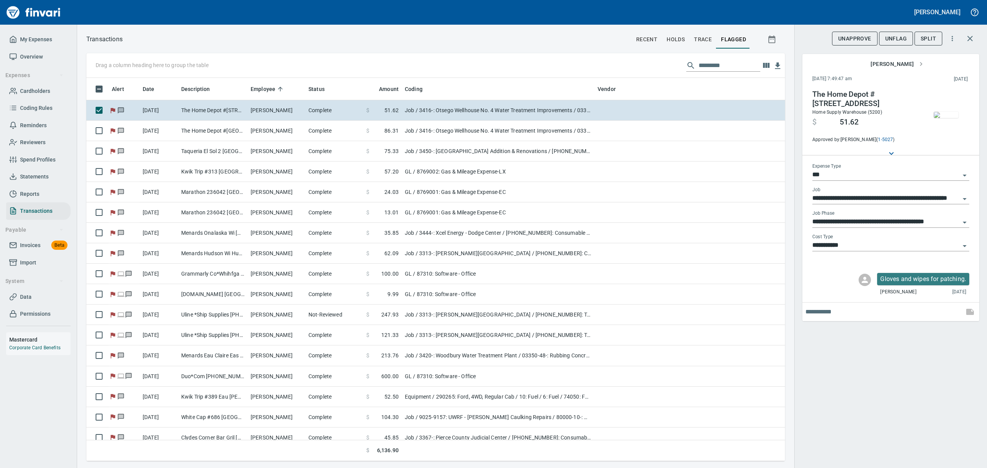
click at [949, 112] on img "button" at bounding box center [946, 115] width 25 height 6
click at [950, 118] on img "button" at bounding box center [946, 115] width 25 height 6
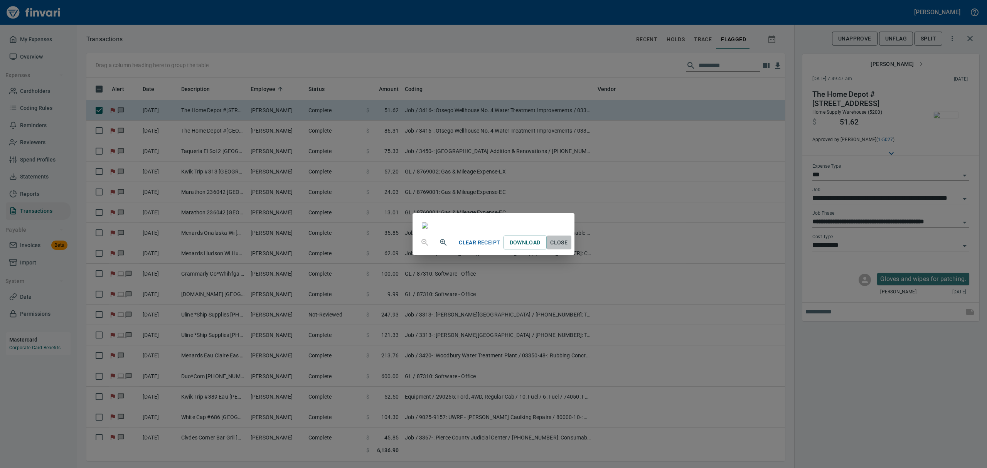
click at [569, 248] on span "Close" at bounding box center [559, 243] width 19 height 10
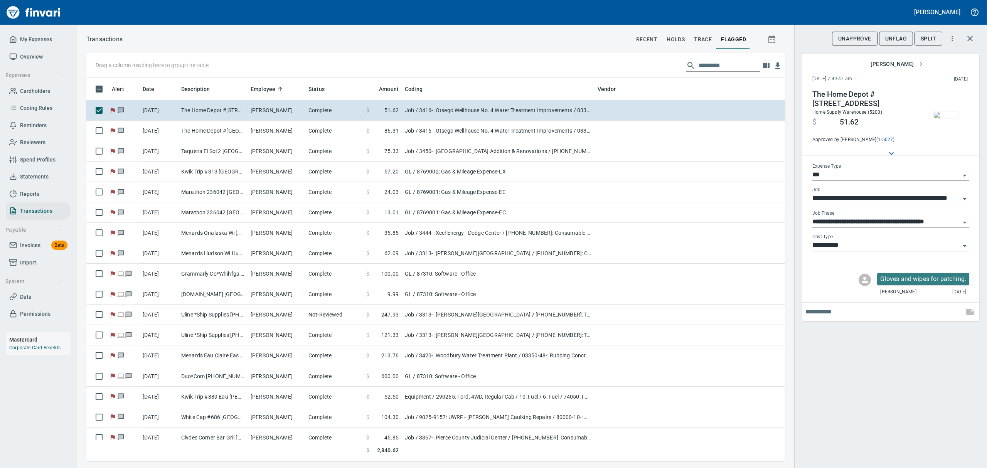
click at [896, 35] on span "UnFlag" at bounding box center [897, 39] width 22 height 10
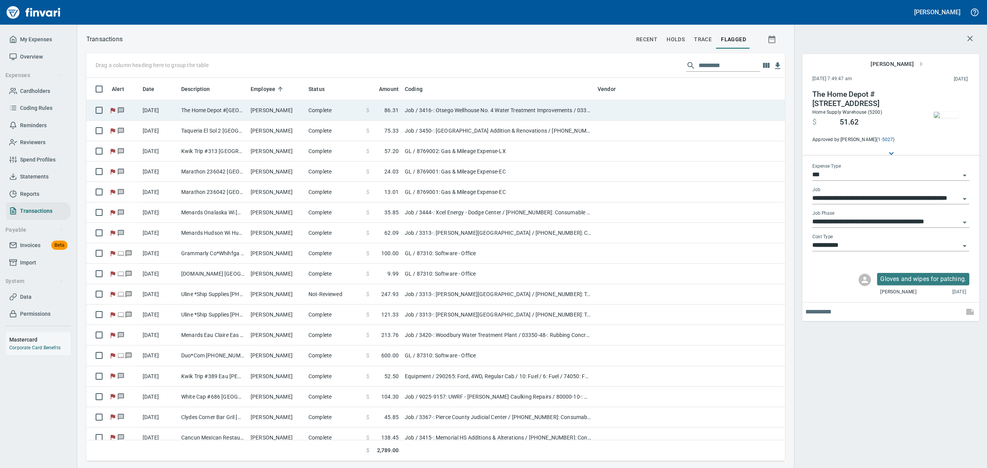
click at [242, 110] on td "The Home Depot #[GEOGRAPHIC_DATA]" at bounding box center [212, 110] width 69 height 20
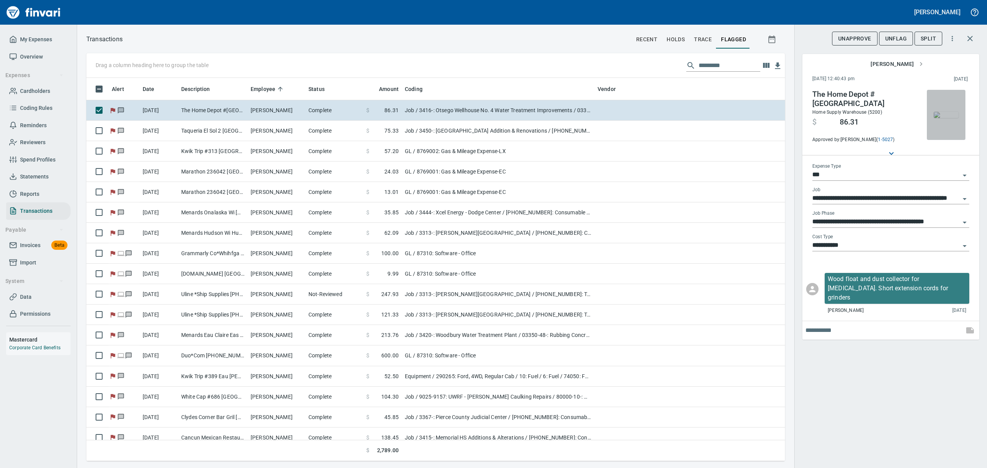
click at [940, 116] on img "button" at bounding box center [946, 115] width 25 height 6
click at [942, 118] on img "button" at bounding box center [946, 115] width 25 height 6
click at [890, 37] on span "UnFlag" at bounding box center [897, 39] width 22 height 10
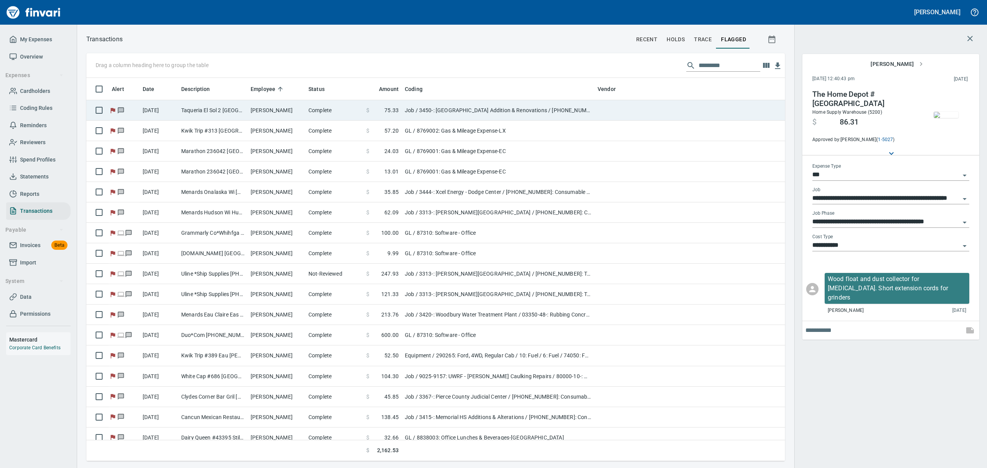
click at [254, 113] on td "[PERSON_NAME]" at bounding box center [277, 110] width 58 height 20
type input "**********"
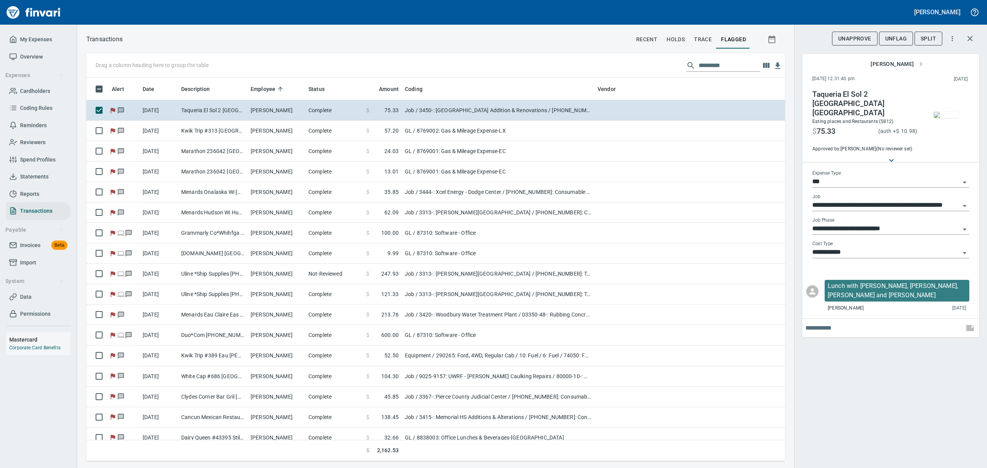
click at [943, 116] on img "button" at bounding box center [946, 115] width 25 height 6
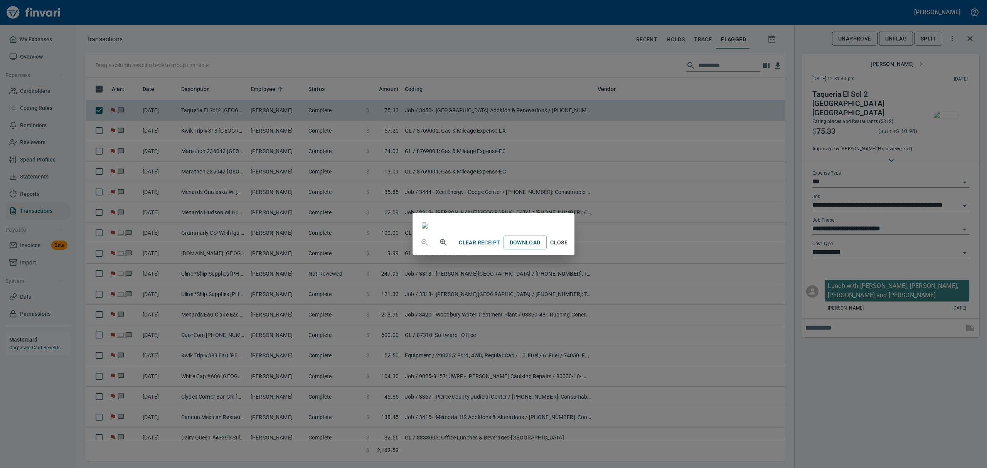
click at [569, 248] on span "Close" at bounding box center [559, 243] width 19 height 10
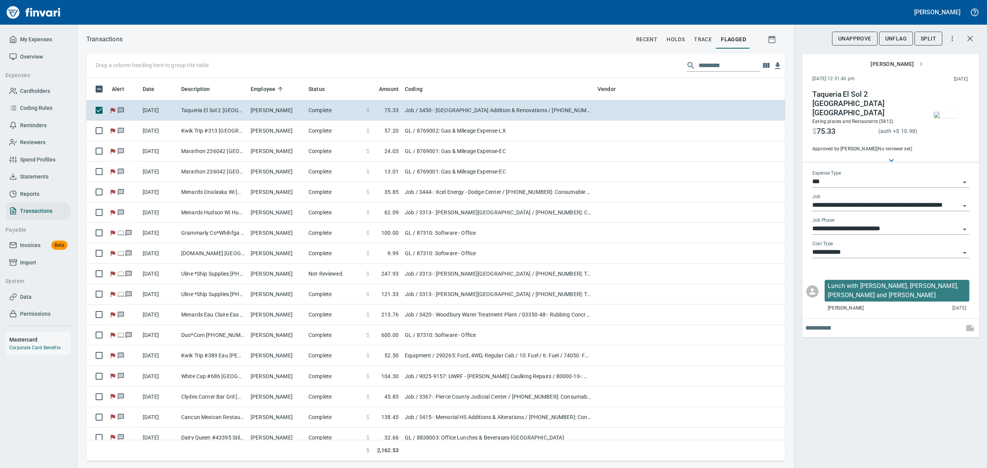
click at [892, 37] on span "UnFlag" at bounding box center [897, 39] width 22 height 10
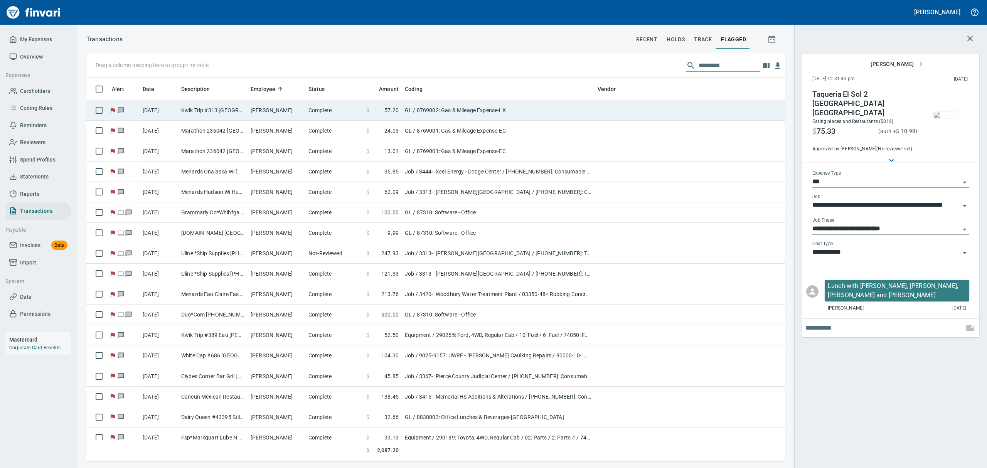
click at [224, 112] on td "Kwik Trip #313 [GEOGRAPHIC_DATA] [GEOGRAPHIC_DATA]" at bounding box center [212, 110] width 69 height 20
type input "**"
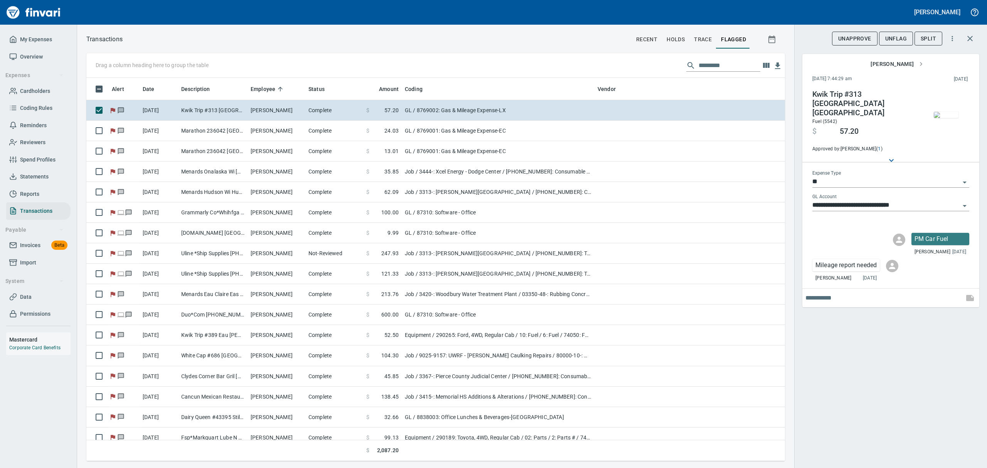
click at [946, 112] on img "button" at bounding box center [946, 115] width 25 height 6
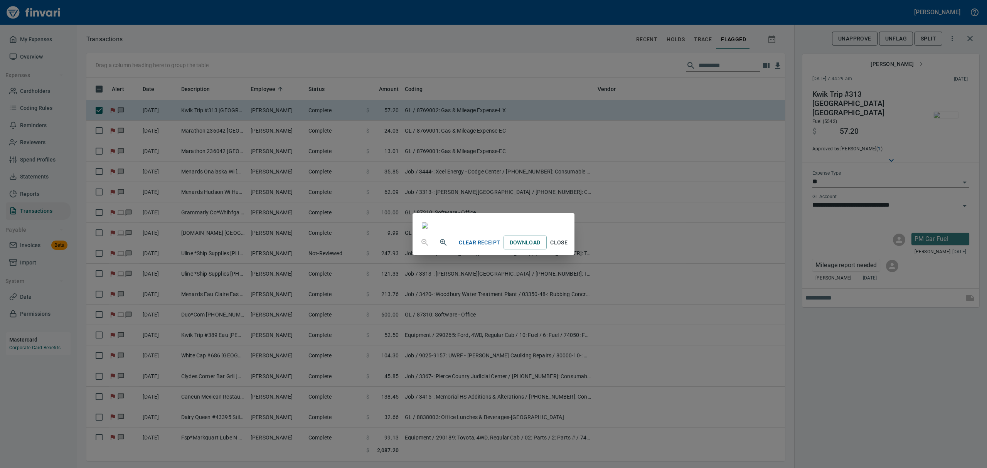
click at [569, 248] on span "Close" at bounding box center [559, 243] width 19 height 10
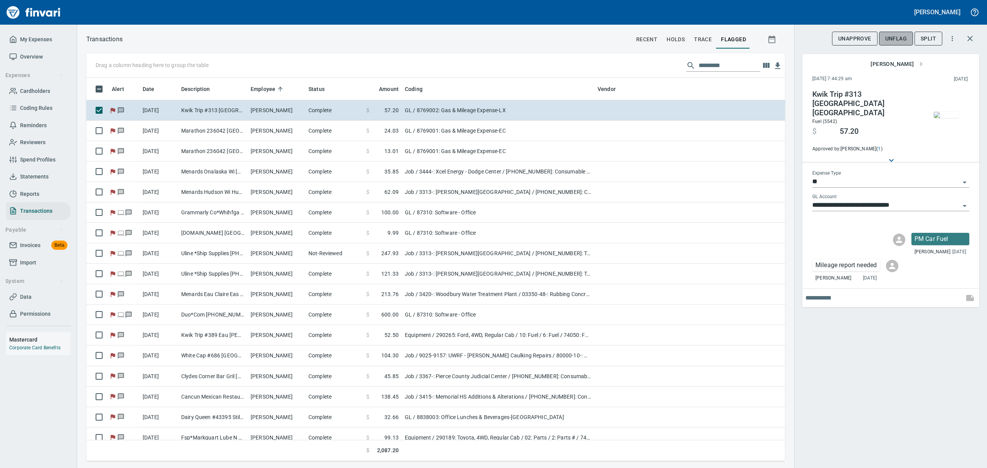
click at [891, 37] on span "UnFlag" at bounding box center [897, 39] width 22 height 10
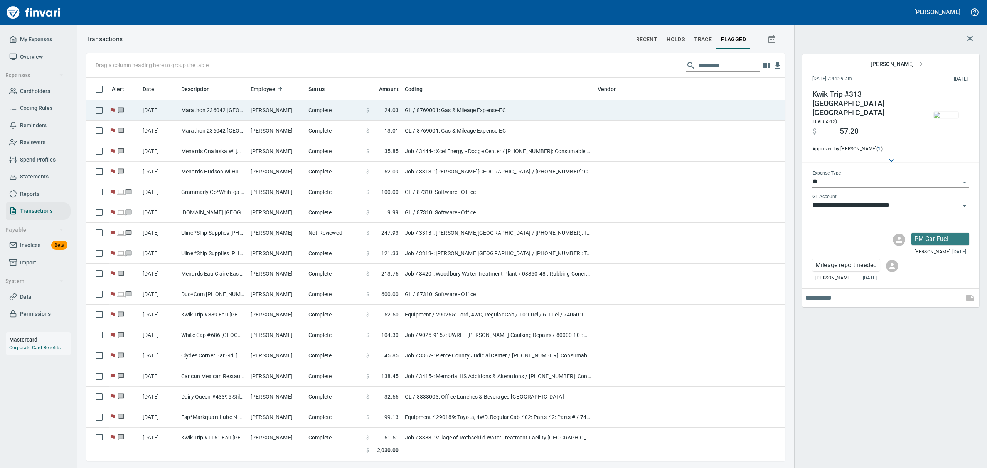
click at [246, 107] on td "Marathon 236042 [GEOGRAPHIC_DATA]" at bounding box center [212, 110] width 69 height 20
type input "**********"
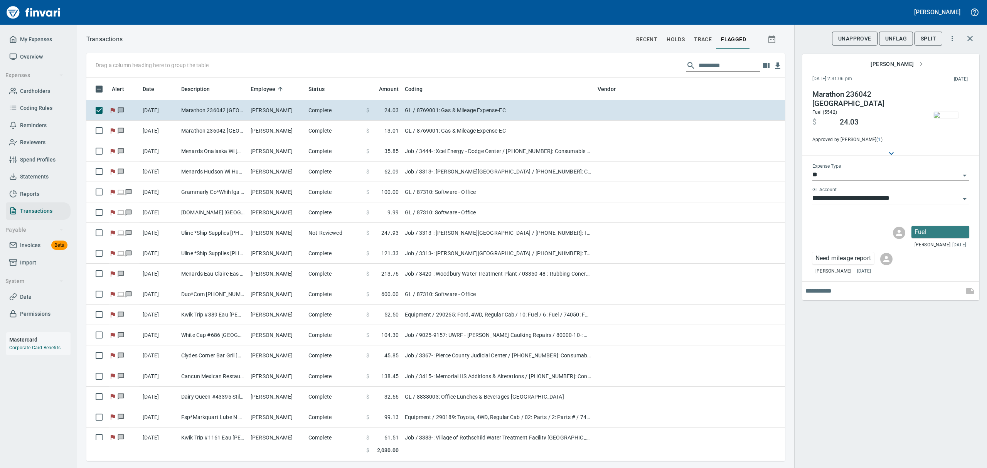
click at [897, 37] on span "UnFlag" at bounding box center [897, 39] width 22 height 10
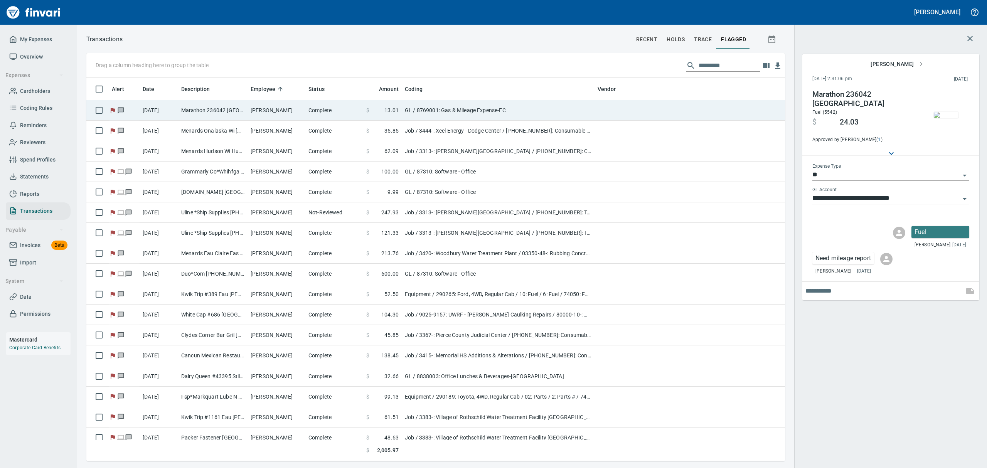
click at [269, 111] on td "[PERSON_NAME]" at bounding box center [277, 110] width 58 height 20
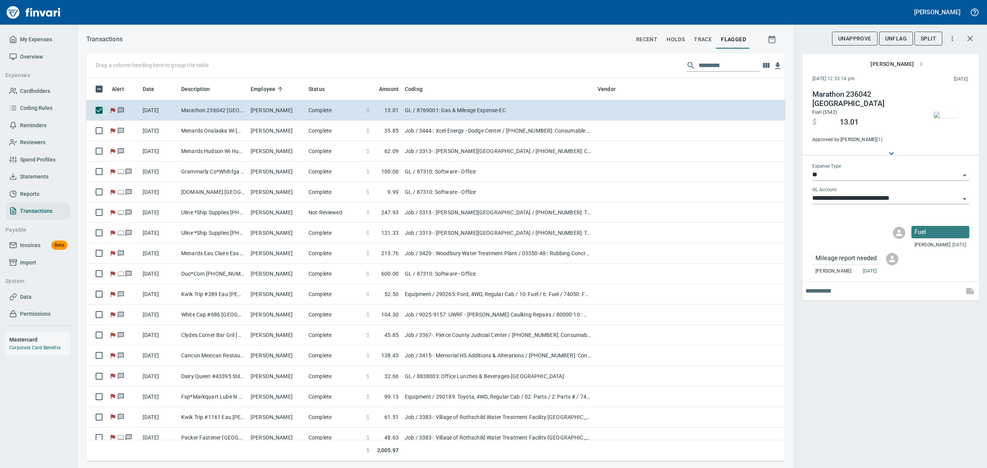
click at [900, 40] on span "UnFlag" at bounding box center [897, 39] width 22 height 10
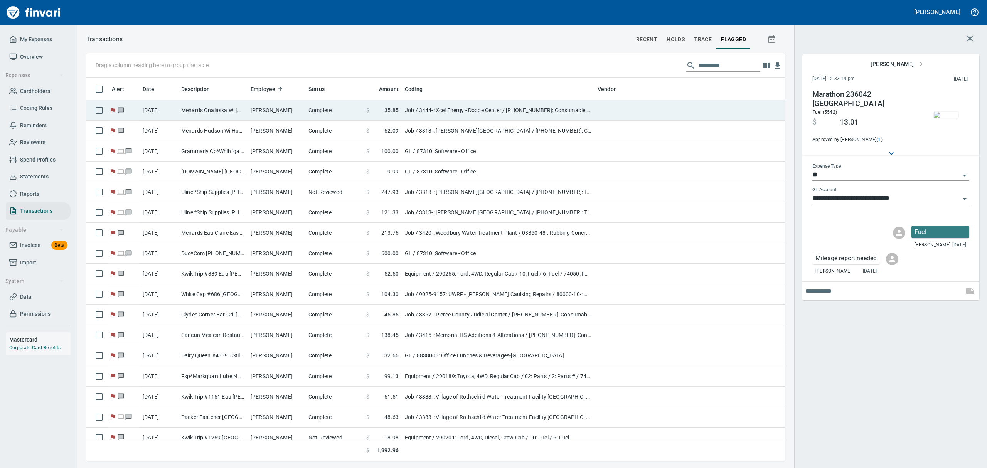
click at [256, 110] on td "[PERSON_NAME]" at bounding box center [277, 110] width 58 height 20
type input "***"
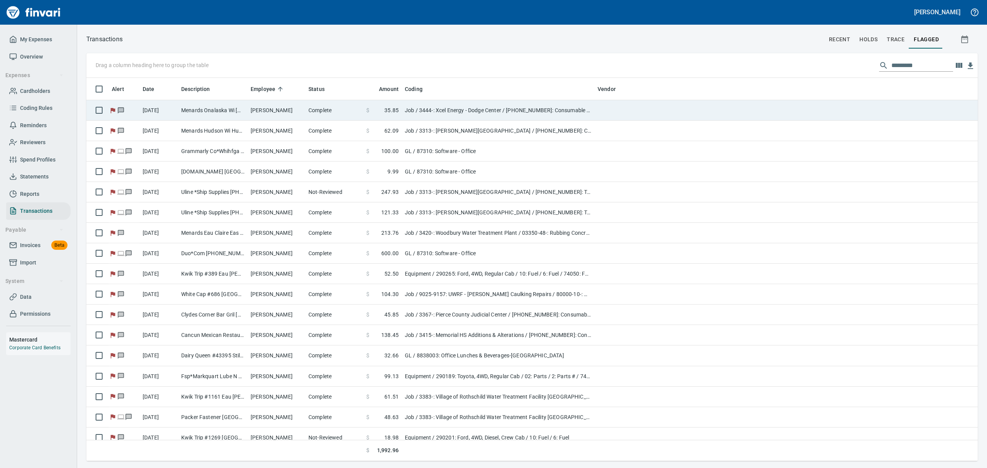
scroll to position [375, 866]
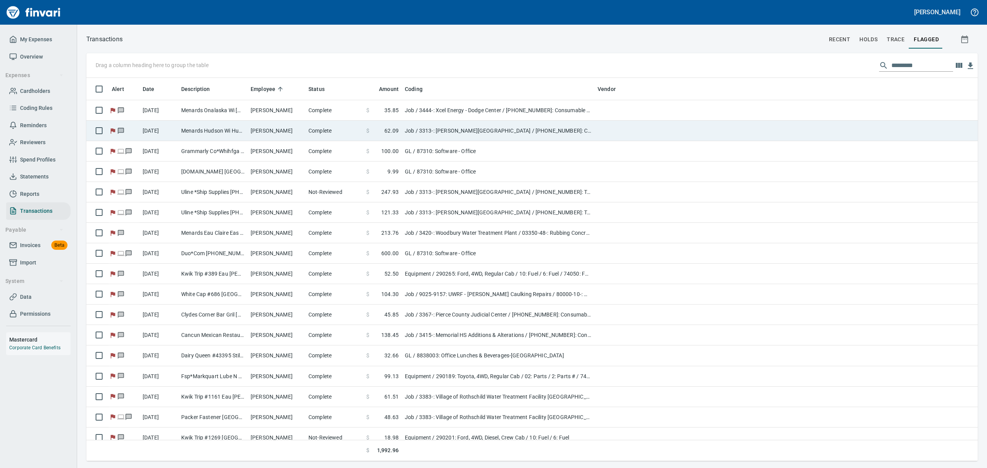
click at [236, 128] on td "Menards Hudson Wi Hudson [GEOGRAPHIC_DATA]" at bounding box center [212, 131] width 69 height 20
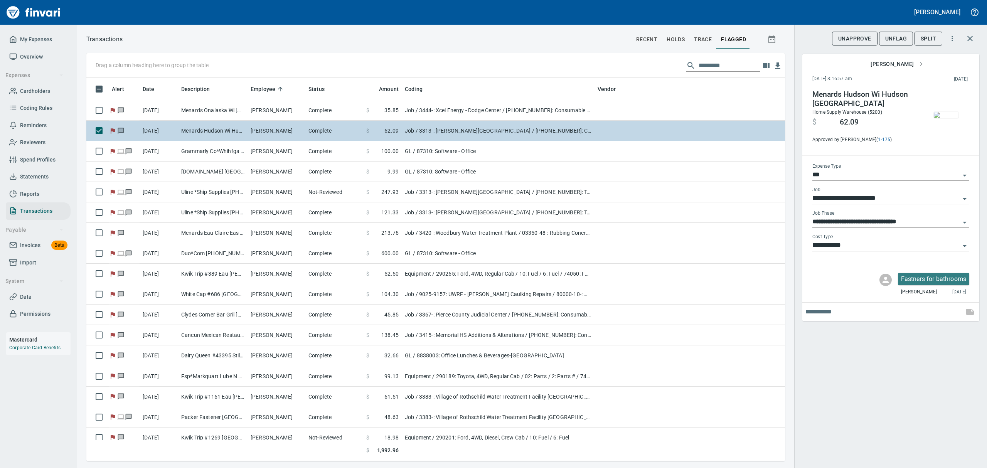
scroll to position [375, 681]
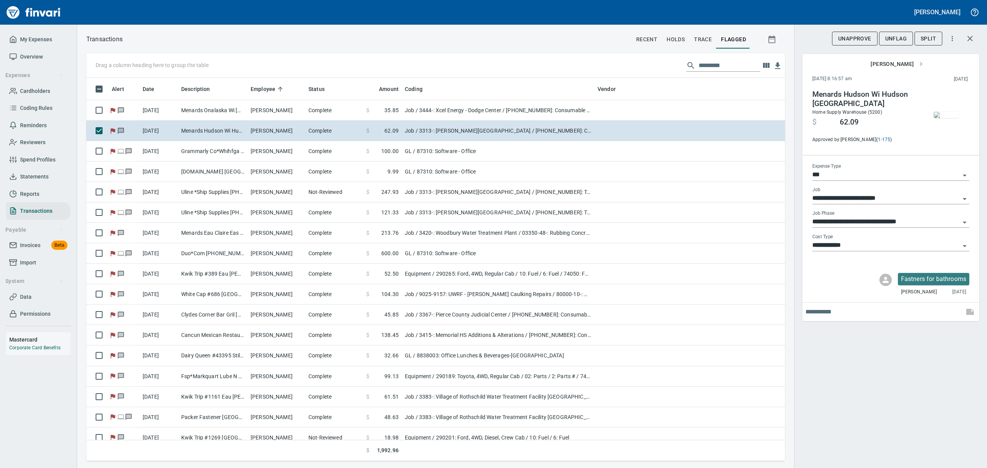
click at [884, 39] on button "UnFlag" at bounding box center [896, 39] width 34 height 14
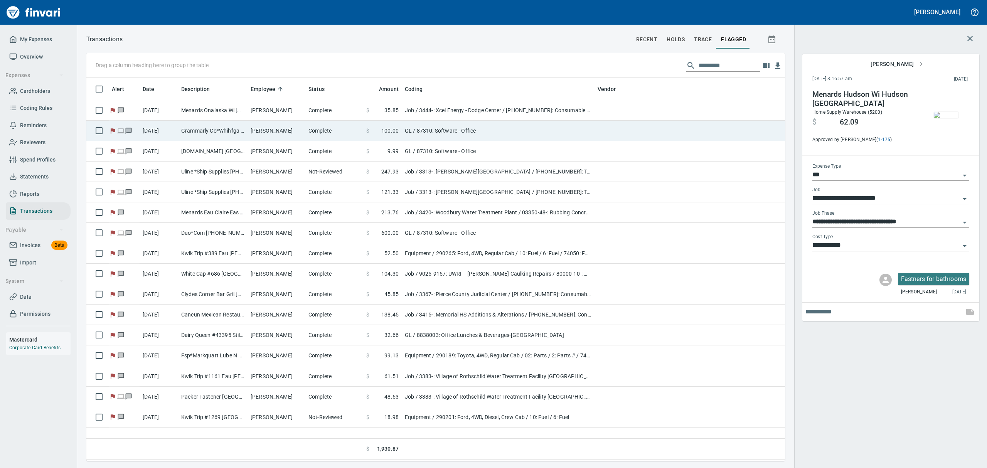
click at [221, 130] on td "Grammarly Co*Whihfga San Fancisco [GEOGRAPHIC_DATA]" at bounding box center [212, 131] width 69 height 20
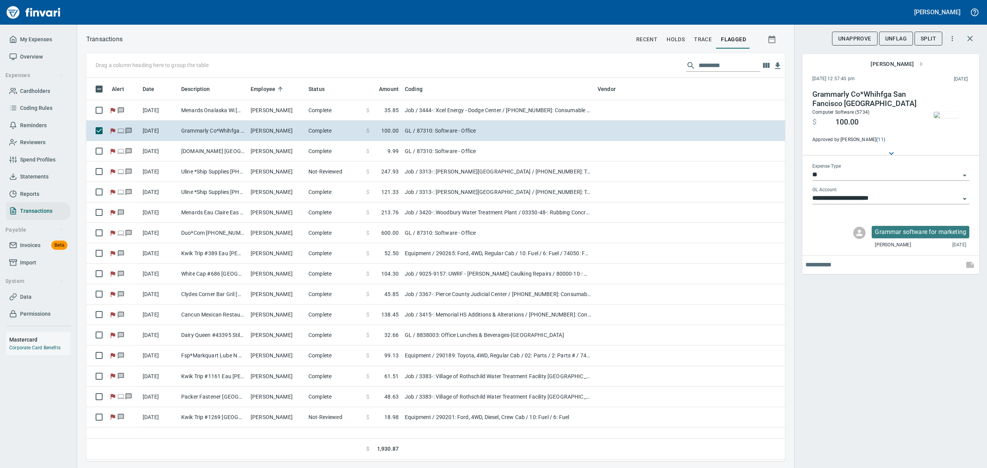
click at [950, 118] on img "button" at bounding box center [946, 115] width 25 height 6
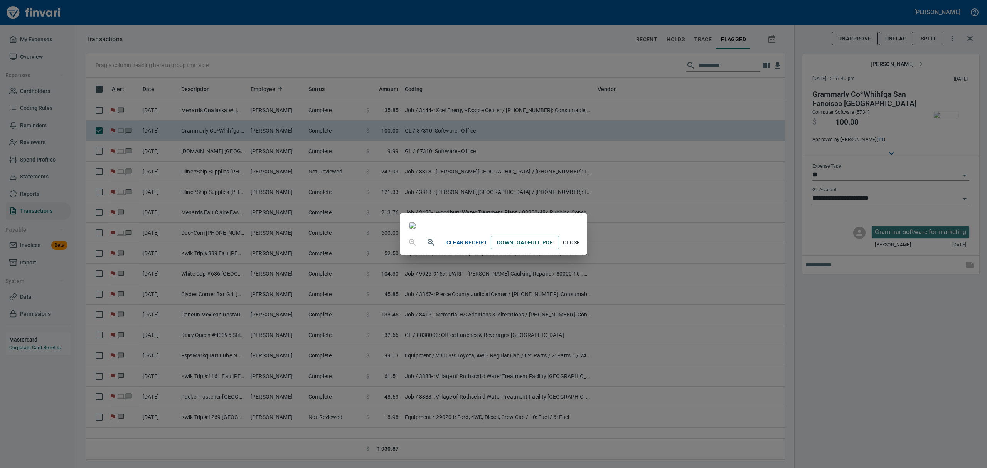
drag, startPoint x: 627, startPoint y: 436, endPoint x: 739, endPoint y: 382, distance: 124.9
click at [581, 248] on span "Close" at bounding box center [571, 243] width 19 height 10
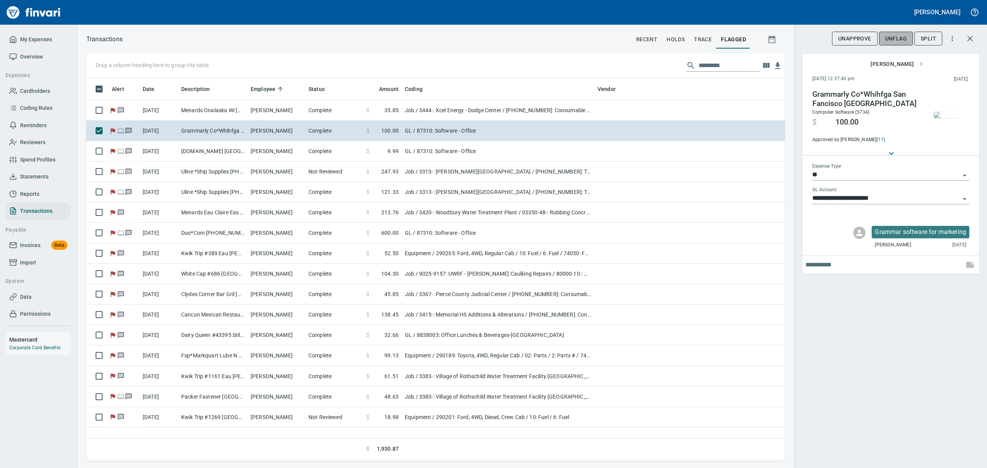
click at [899, 35] on span "UnFlag" at bounding box center [897, 39] width 22 height 10
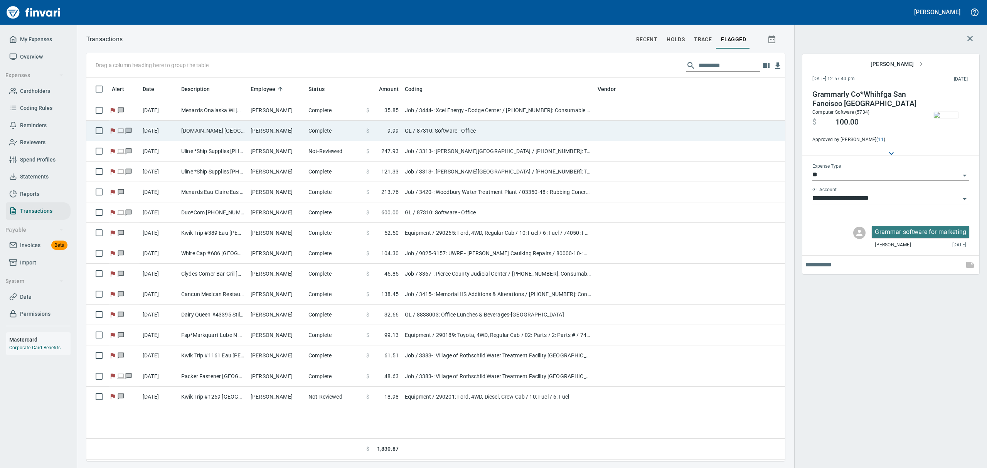
click at [248, 126] on td "[PERSON_NAME]" at bounding box center [277, 131] width 58 height 20
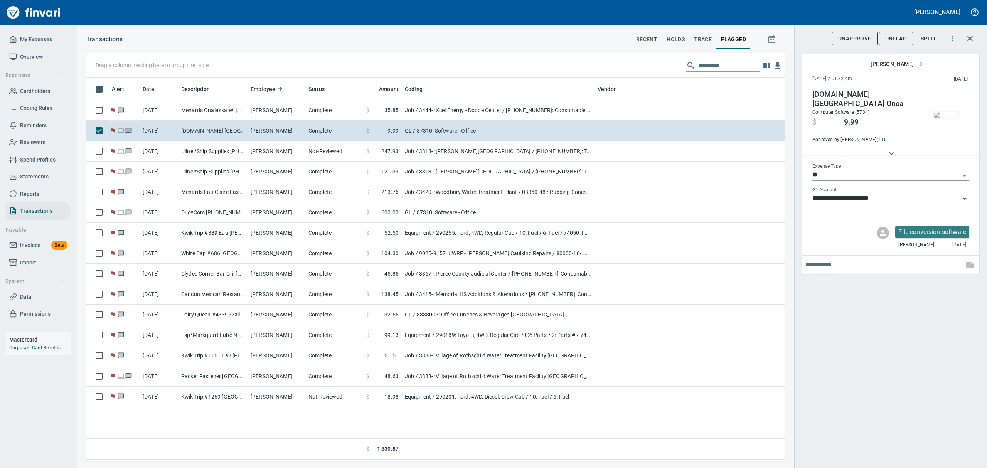
click at [891, 37] on span "UnFlag" at bounding box center [897, 39] width 22 height 10
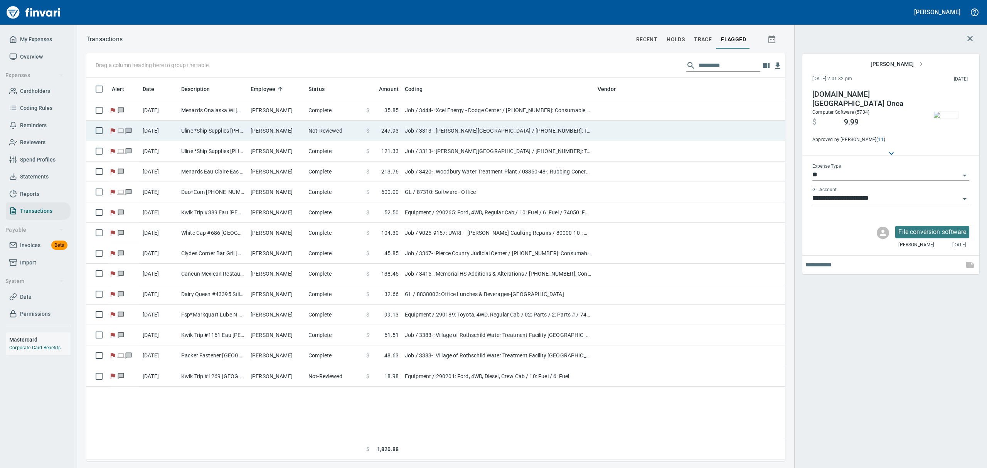
click at [235, 132] on td "Uline *Ship Supplies [PHONE_NUMBER] [GEOGRAPHIC_DATA]" at bounding box center [212, 131] width 69 height 20
type input "***"
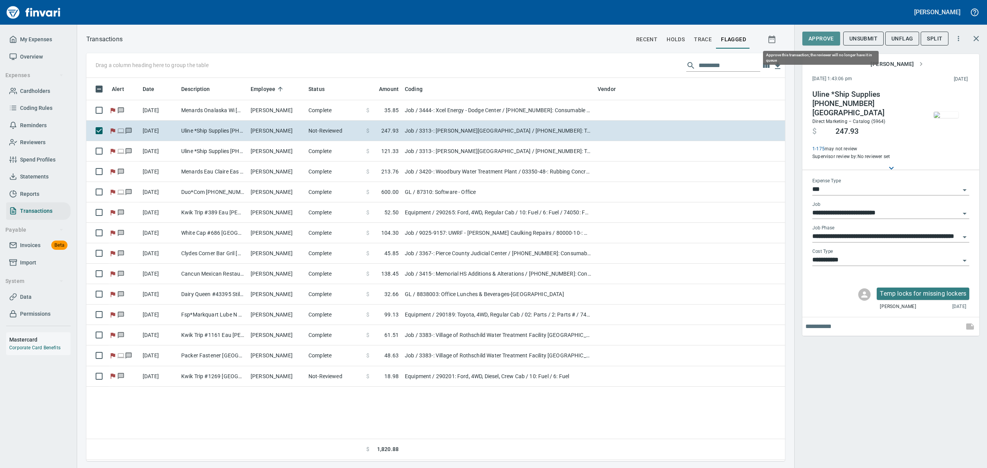
click at [819, 39] on span "Approve" at bounding box center [821, 39] width 25 height 10
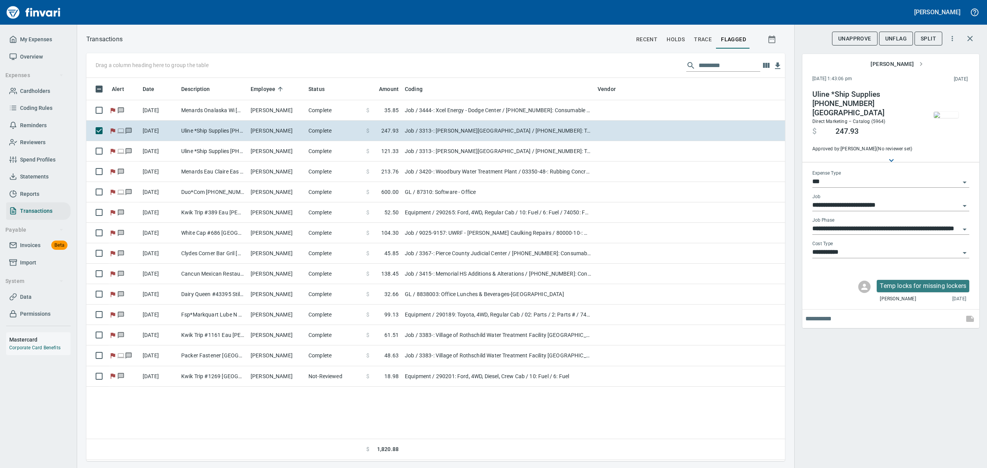
click at [895, 36] on span "UnFlag" at bounding box center [897, 39] width 22 height 10
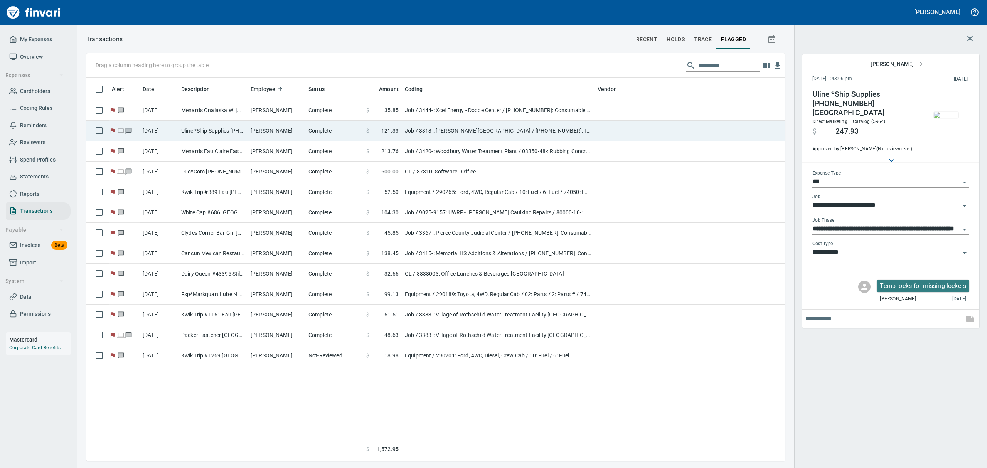
click at [247, 130] on td "Uline *Ship Supplies [PHONE_NUMBER] [GEOGRAPHIC_DATA]" at bounding box center [212, 131] width 69 height 20
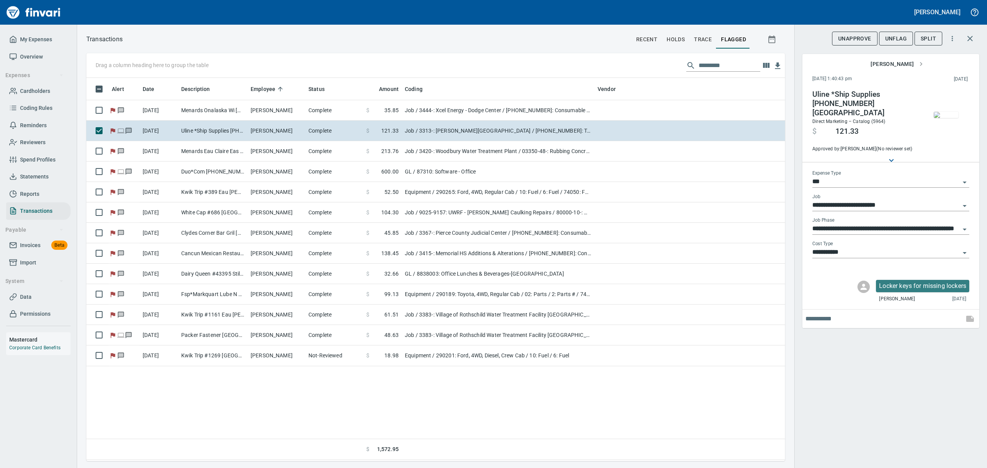
click at [894, 34] on span "UnFlag" at bounding box center [897, 39] width 22 height 10
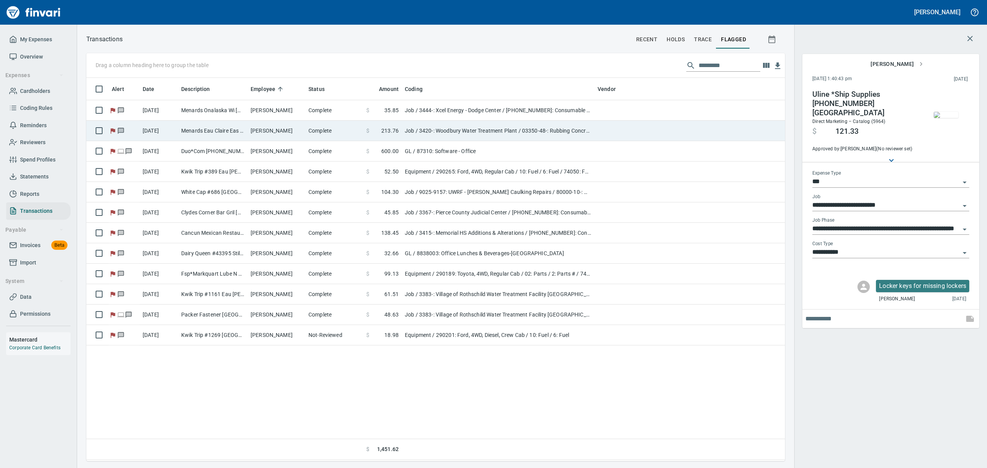
click at [189, 133] on td "Menards Eau Claire Eas Eau Claire WI" at bounding box center [212, 131] width 69 height 20
type input "**********"
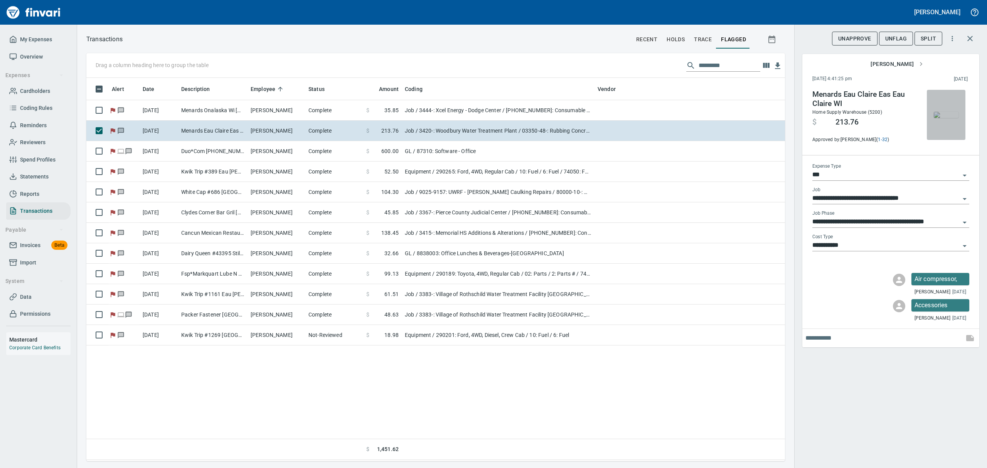
click at [949, 118] on img "button" at bounding box center [946, 115] width 25 height 6
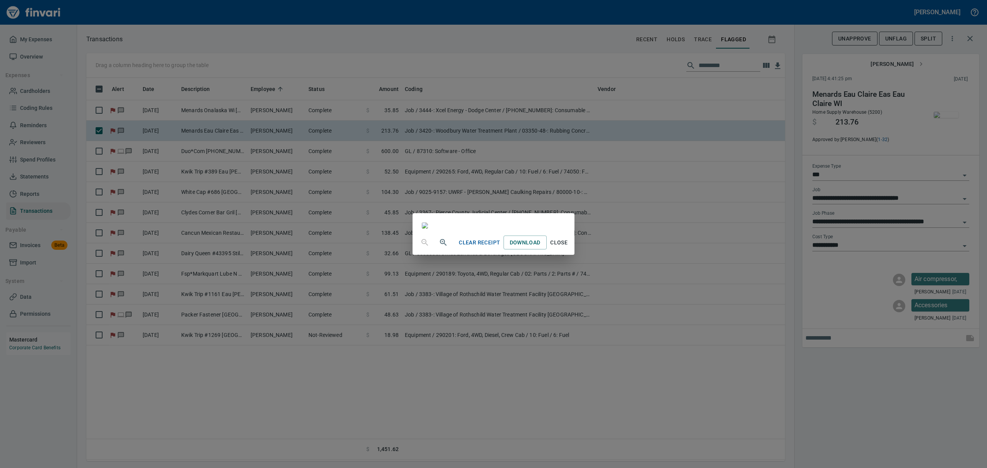
click at [569, 248] on span "Close" at bounding box center [559, 243] width 19 height 10
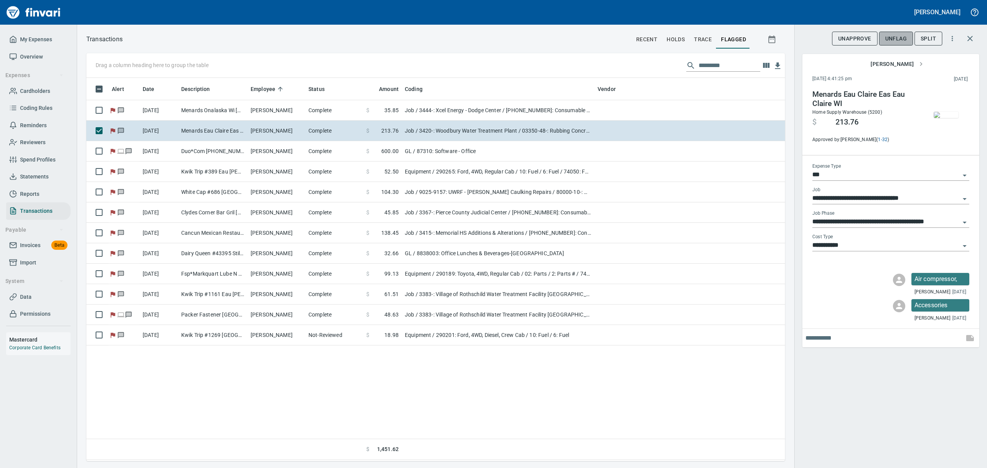
click at [896, 37] on span "UnFlag" at bounding box center [897, 39] width 22 height 10
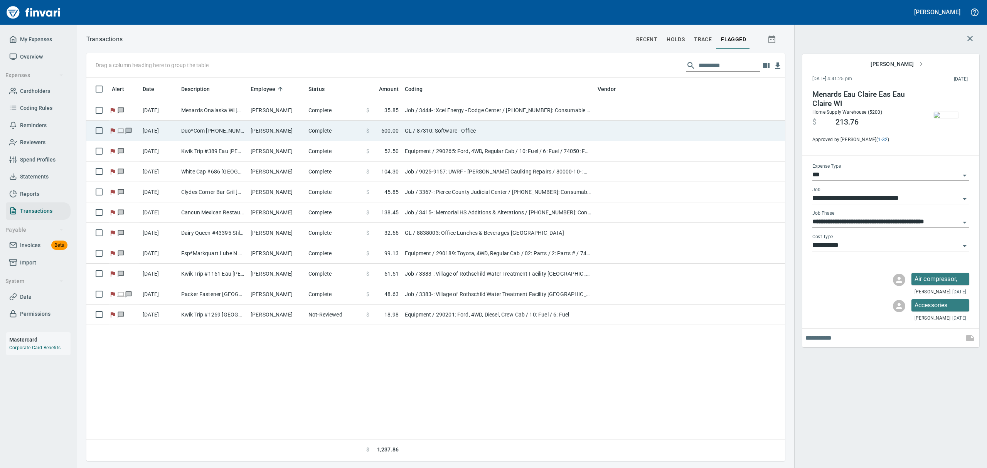
click at [245, 130] on td "Duo*Com [PHONE_NUMBER] MI" at bounding box center [212, 131] width 69 height 20
type input "**"
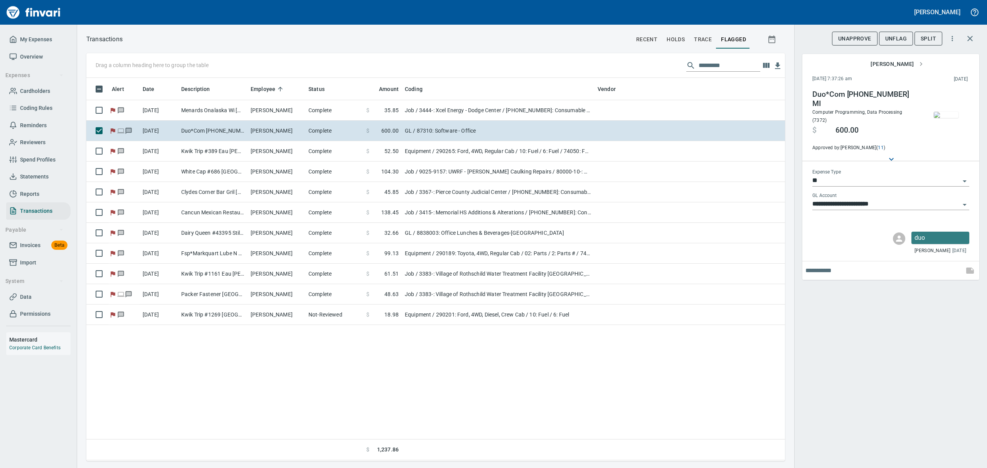
click at [888, 37] on span "UnFlag" at bounding box center [897, 39] width 22 height 10
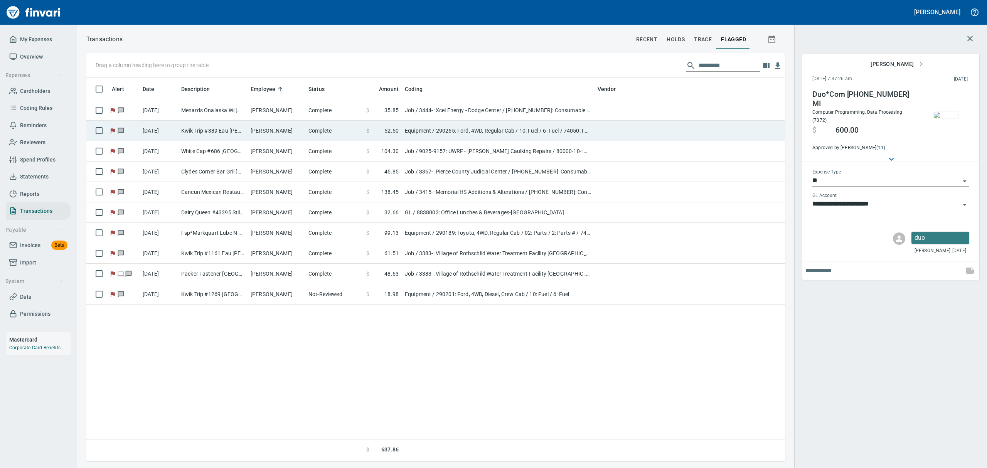
click at [279, 131] on td "[PERSON_NAME]" at bounding box center [277, 131] width 58 height 20
type input "*********"
type input "**********"
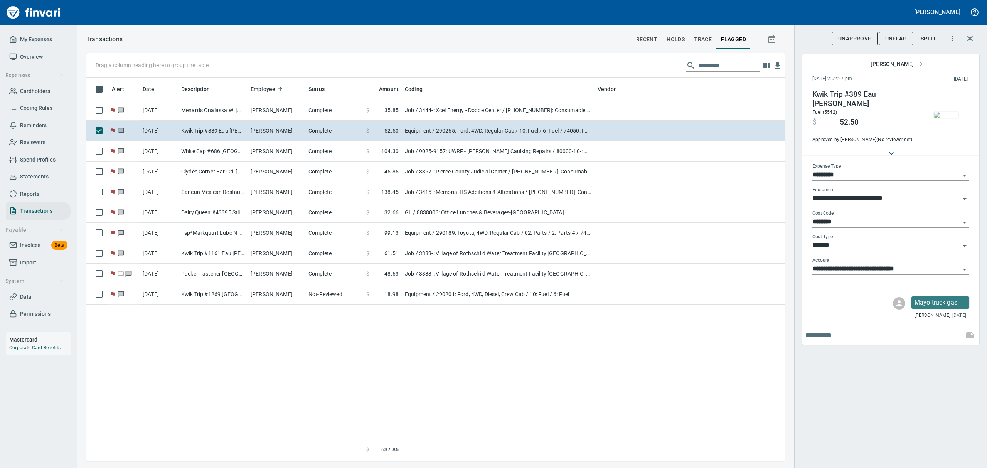
click at [890, 40] on span "UnFlag" at bounding box center [897, 39] width 22 height 10
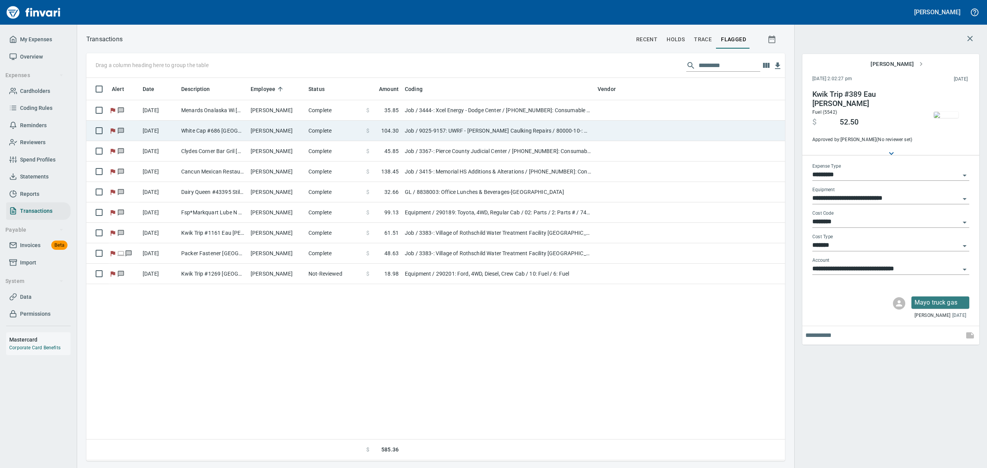
click at [211, 126] on td "White Cap #686 [GEOGRAPHIC_DATA][PERSON_NAME]" at bounding box center [212, 131] width 69 height 20
type input "***"
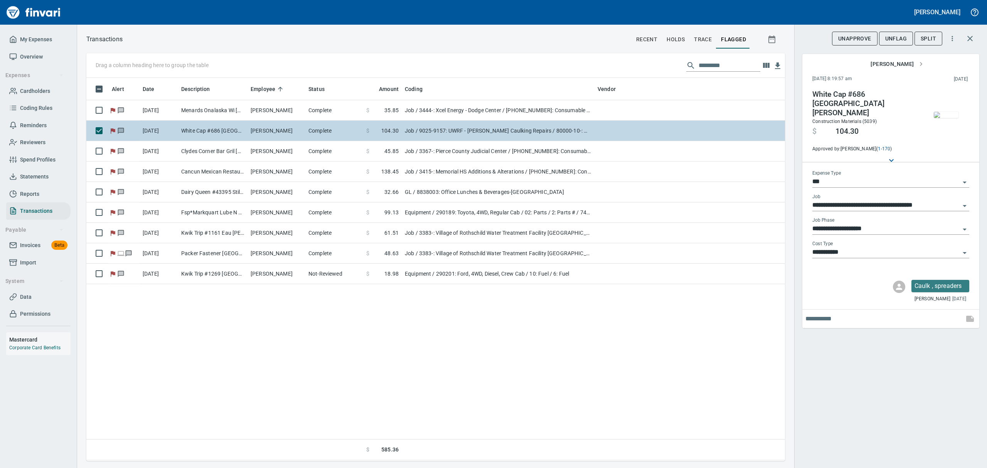
click at [205, 131] on td "White Cap #686 [GEOGRAPHIC_DATA][PERSON_NAME]" at bounding box center [212, 131] width 69 height 20
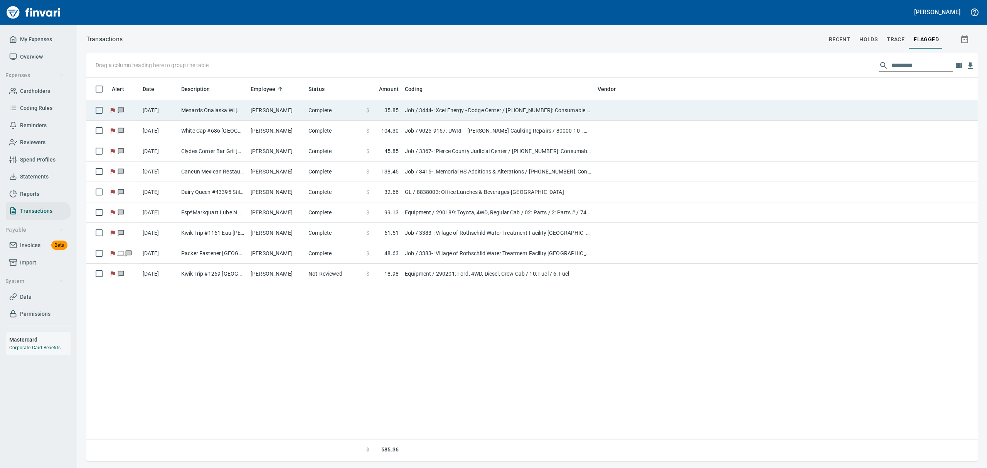
scroll to position [0, 0]
click at [212, 113] on td "Menards Onalaska Wi [GEOGRAPHIC_DATA] [GEOGRAPHIC_DATA]" at bounding box center [212, 110] width 69 height 20
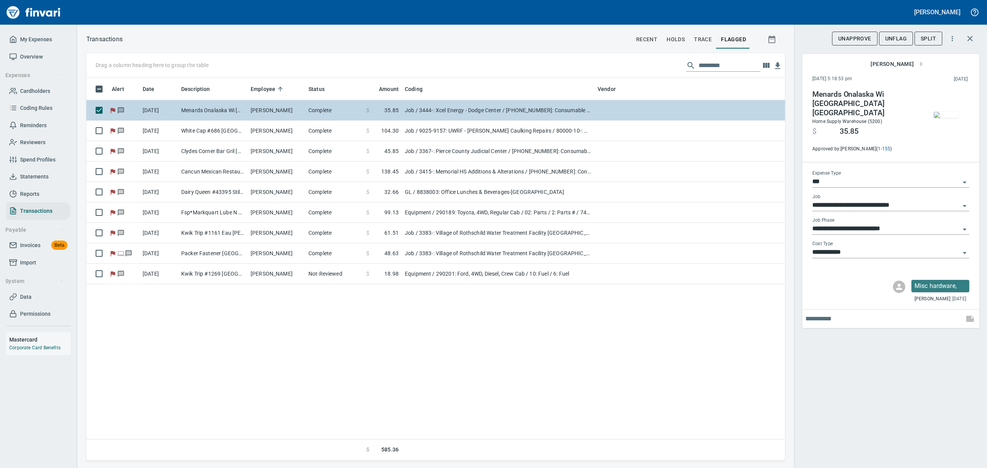
scroll to position [375, 690]
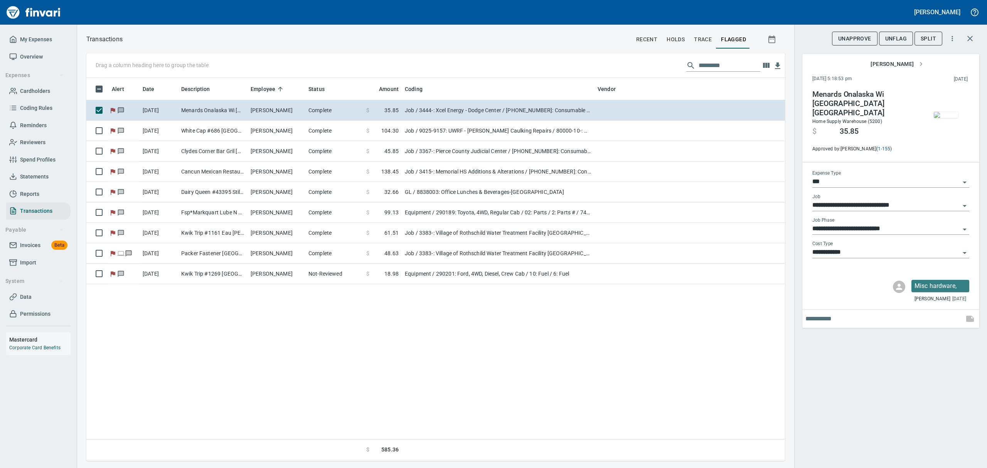
click at [897, 39] on span "UnFlag" at bounding box center [897, 39] width 22 height 10
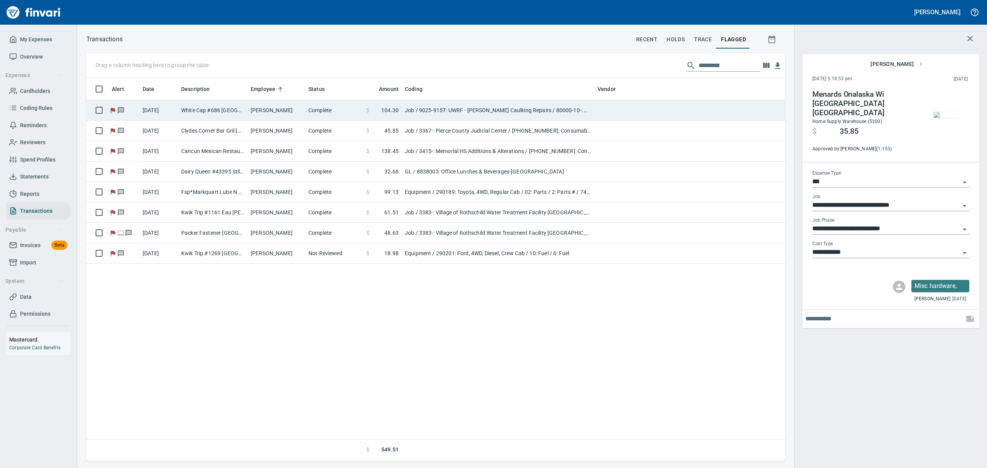
click at [204, 105] on td "White Cap #686 [GEOGRAPHIC_DATA][PERSON_NAME]" at bounding box center [212, 110] width 69 height 20
type input "**********"
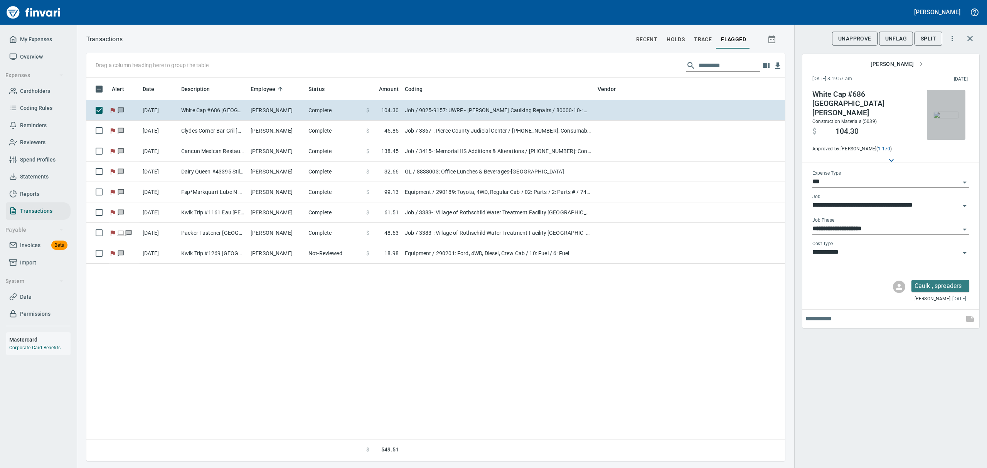
click at [940, 115] on img "button" at bounding box center [946, 115] width 25 height 6
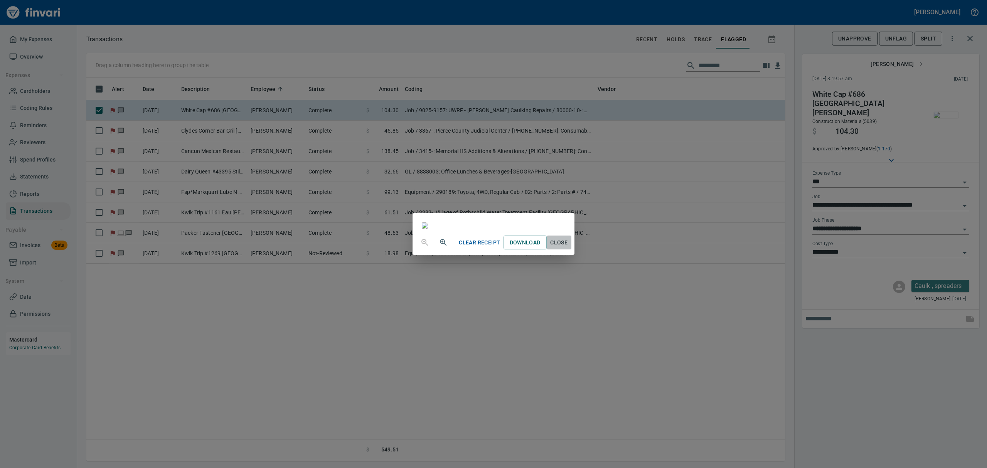
click at [569, 248] on span "Close" at bounding box center [559, 243] width 19 height 10
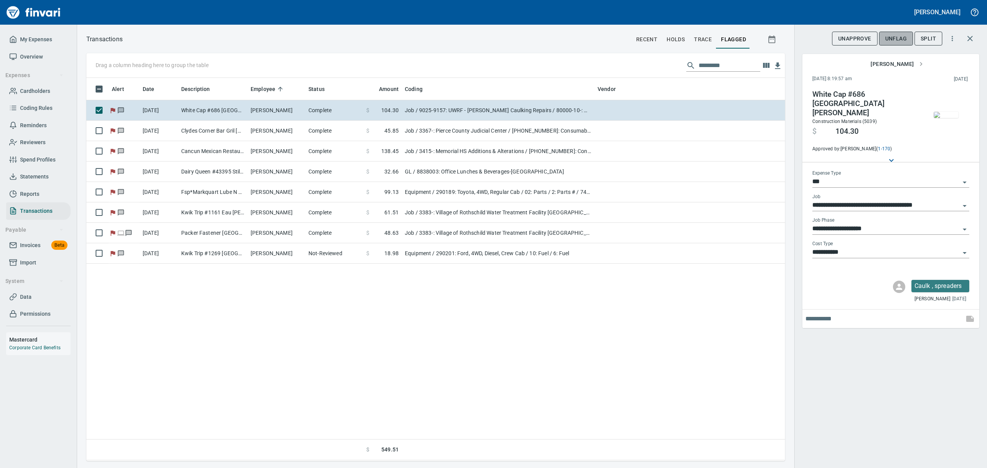
click at [896, 36] on span "UnFlag" at bounding box center [897, 39] width 22 height 10
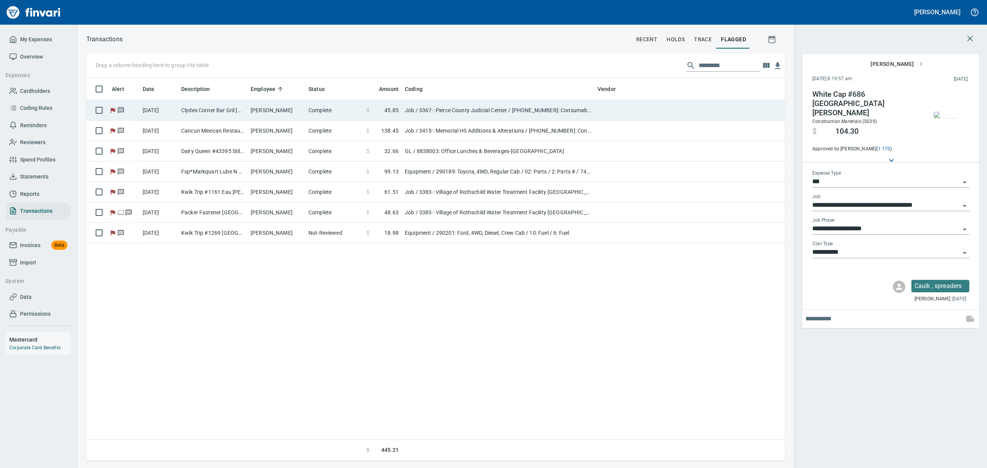
click at [237, 113] on td "Clydes Corner Bar Gril [GEOGRAPHIC_DATA] [GEOGRAPHIC_DATA]" at bounding box center [212, 110] width 69 height 20
type input "**********"
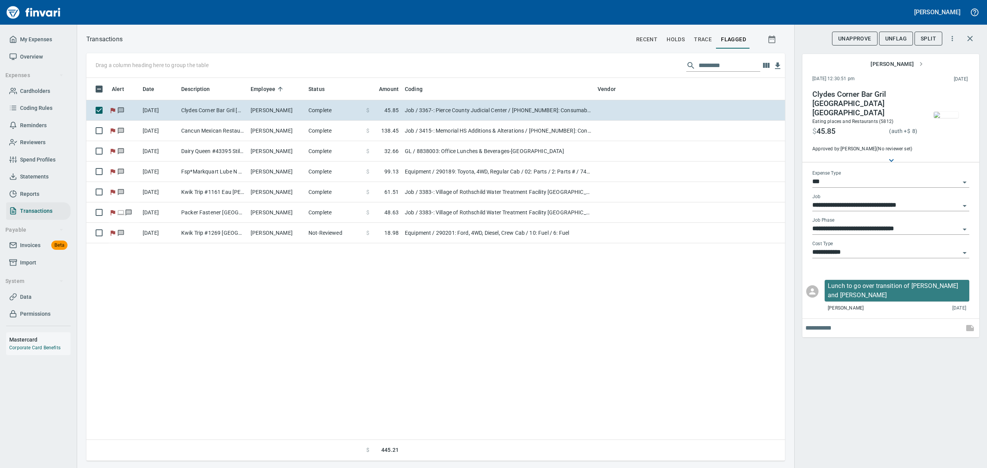
click at [898, 39] on span "UnFlag" at bounding box center [897, 39] width 22 height 10
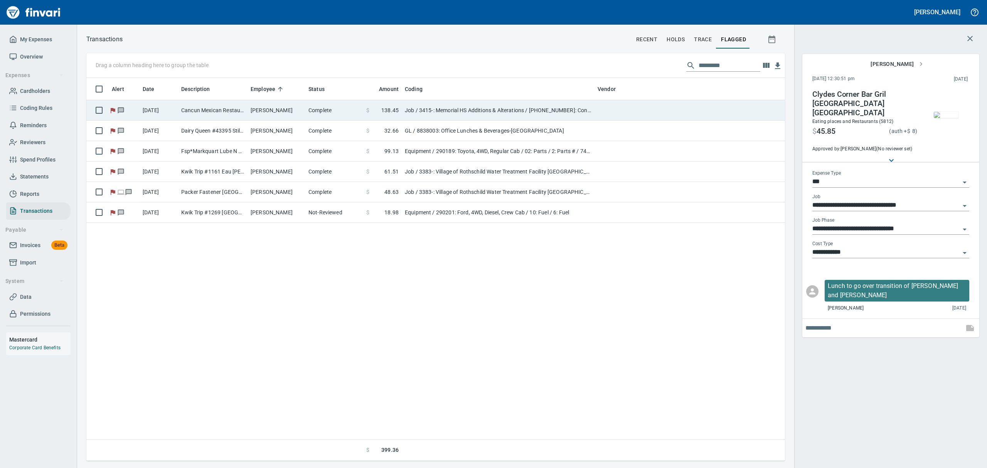
click at [212, 108] on td "Cancun Mexican Restaur Eau Claire WI" at bounding box center [212, 110] width 69 height 20
type input "**********"
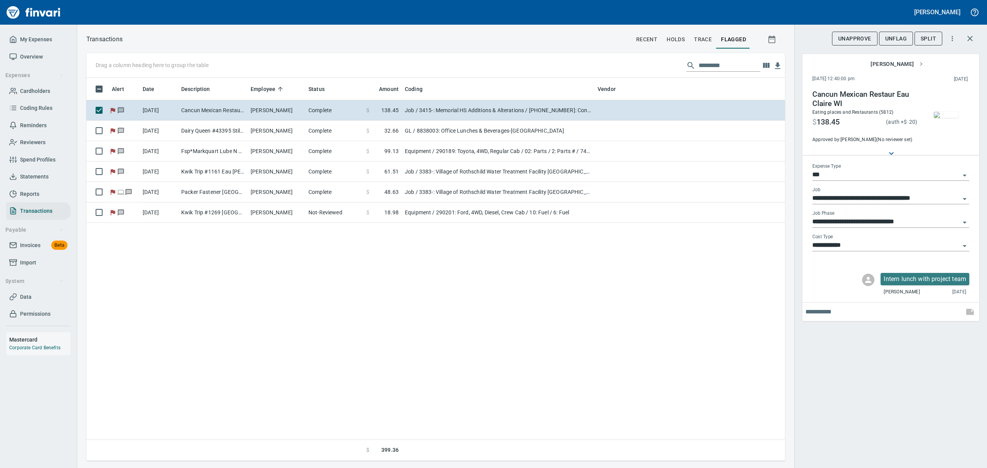
click at [901, 35] on span "UnFlag" at bounding box center [897, 39] width 22 height 10
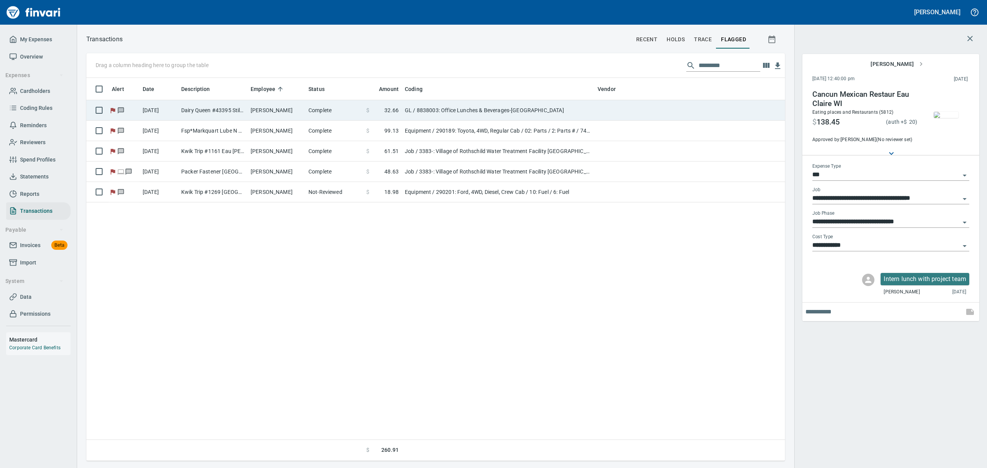
click at [263, 108] on td "[PERSON_NAME]" at bounding box center [277, 110] width 58 height 20
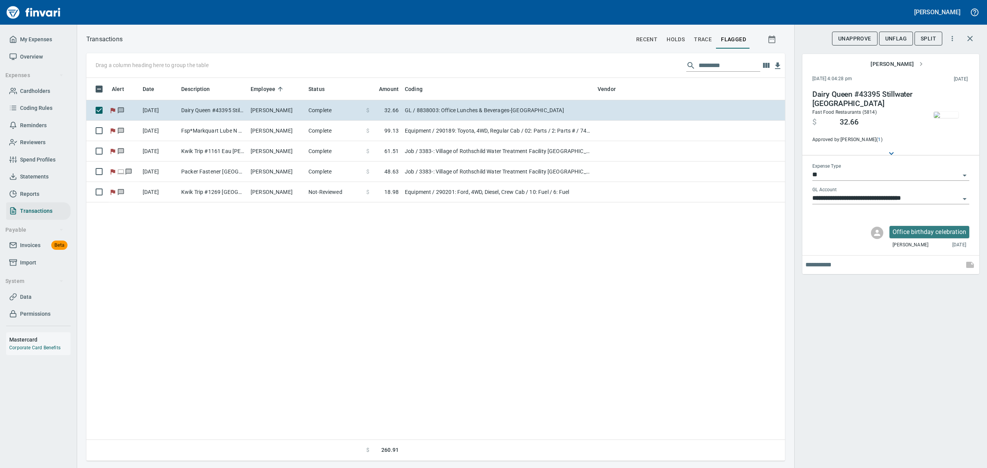
click at [951, 118] on img "button" at bounding box center [946, 115] width 25 height 6
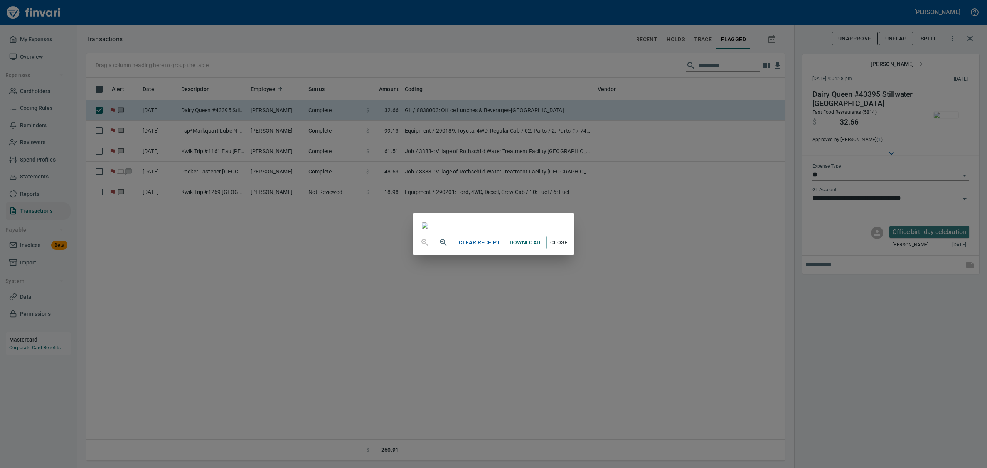
click at [569, 248] on span "Close" at bounding box center [559, 243] width 19 height 10
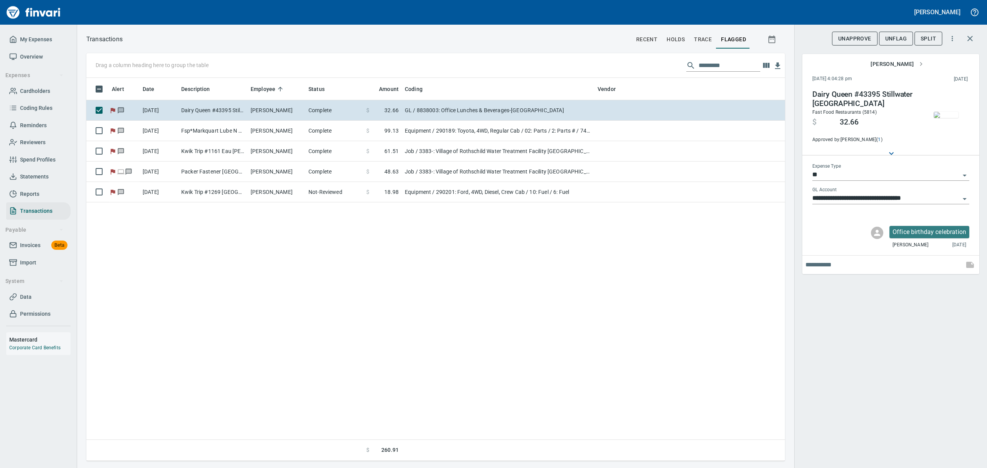
scroll to position [375, 690]
click at [888, 40] on span "UnFlag" at bounding box center [897, 39] width 22 height 10
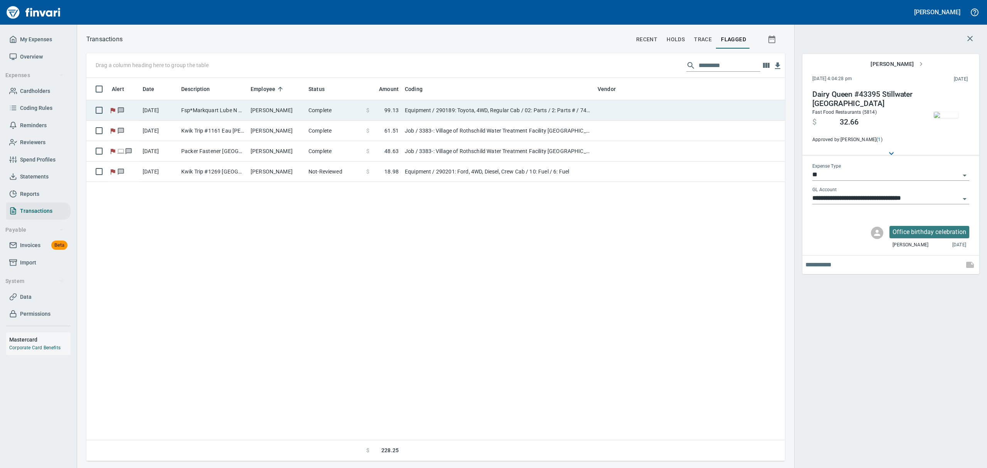
click at [241, 114] on td "Fsp*Markquart Lube N W [GEOGRAPHIC_DATA] WI" at bounding box center [212, 110] width 69 height 20
type input "*********"
type input "**********"
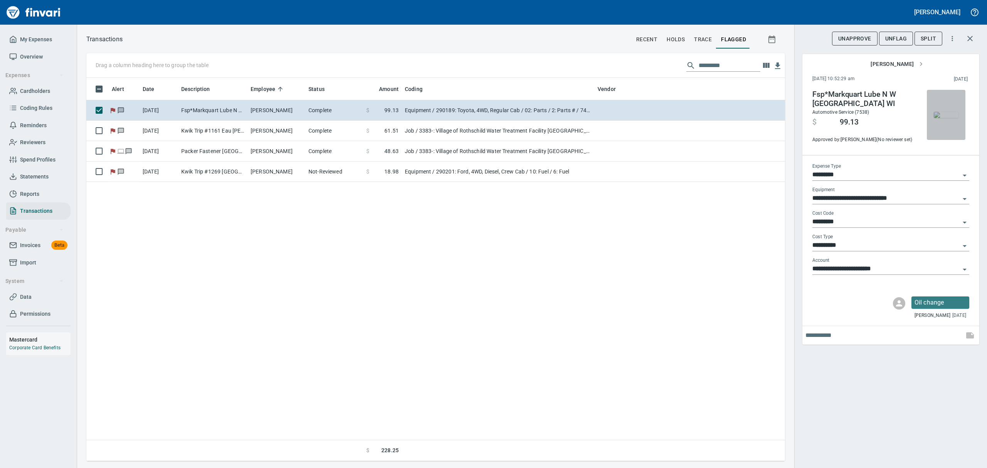
click at [945, 112] on img "button" at bounding box center [946, 115] width 25 height 6
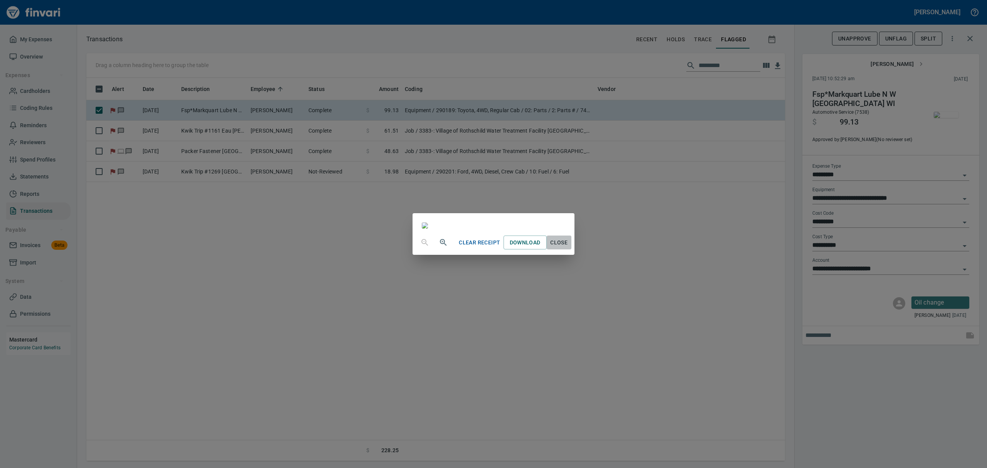
click at [569, 248] on span "Close" at bounding box center [559, 243] width 19 height 10
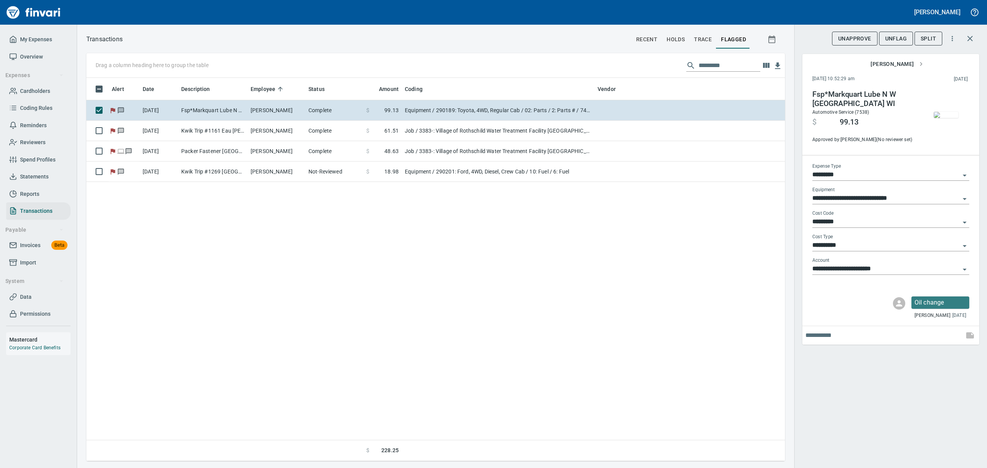
click at [893, 38] on span "UnFlag" at bounding box center [897, 39] width 22 height 10
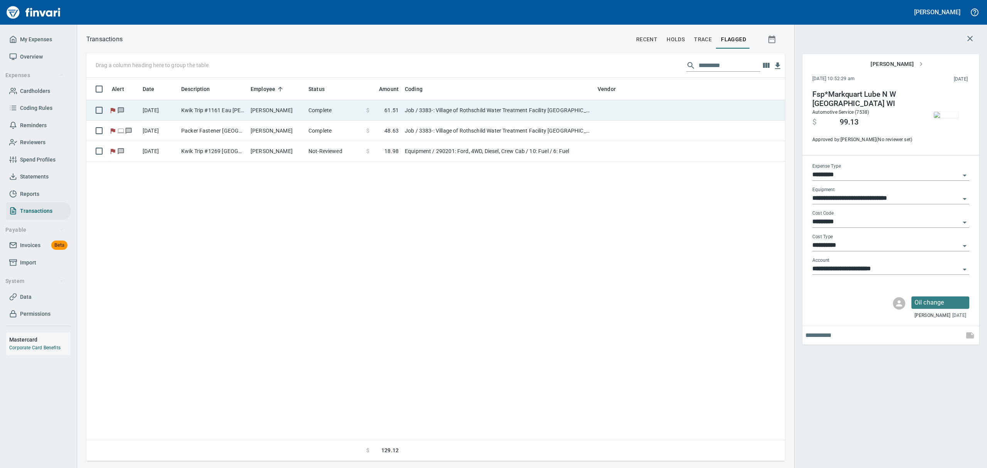
click at [255, 108] on td "[PERSON_NAME]" at bounding box center [277, 110] width 58 height 20
type input "***"
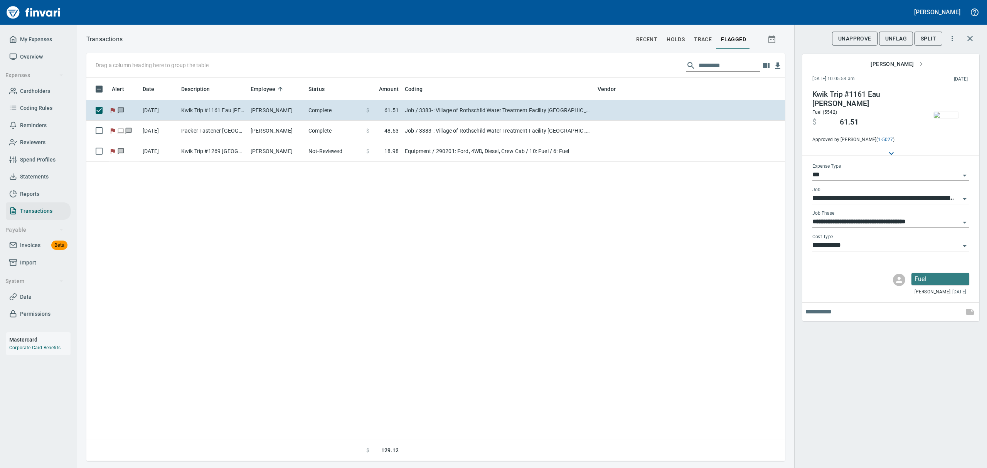
click at [886, 35] on span "UnFlag" at bounding box center [897, 39] width 22 height 10
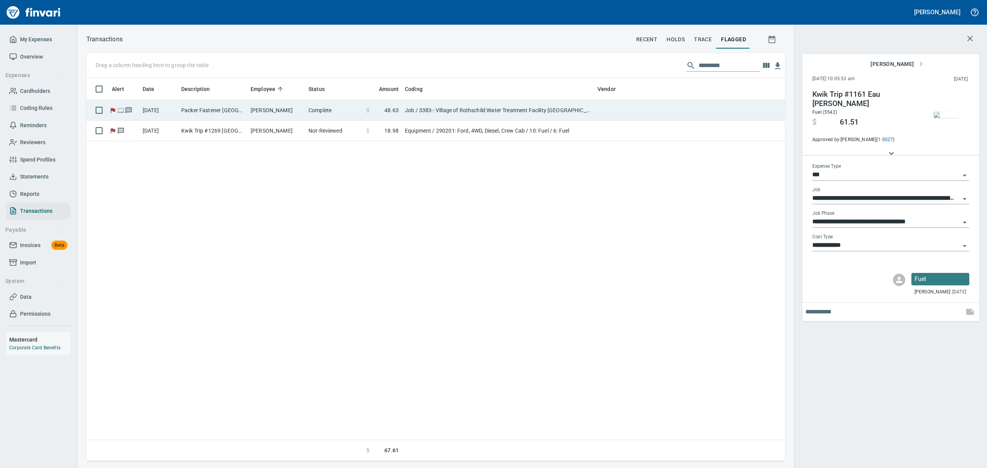
click at [213, 115] on td "Packer Fastener [GEOGRAPHIC_DATA] [GEOGRAPHIC_DATA]" at bounding box center [212, 110] width 69 height 20
type input "**********"
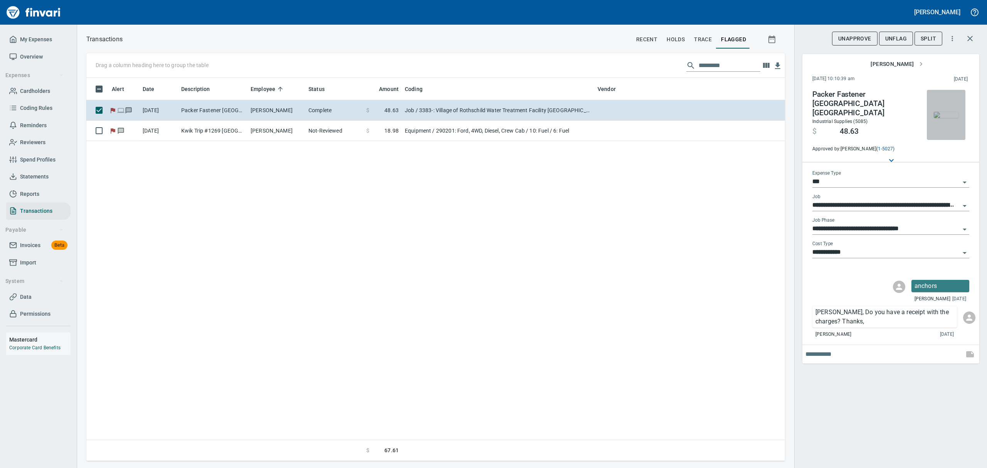
click at [945, 118] on img "button" at bounding box center [946, 115] width 25 height 6
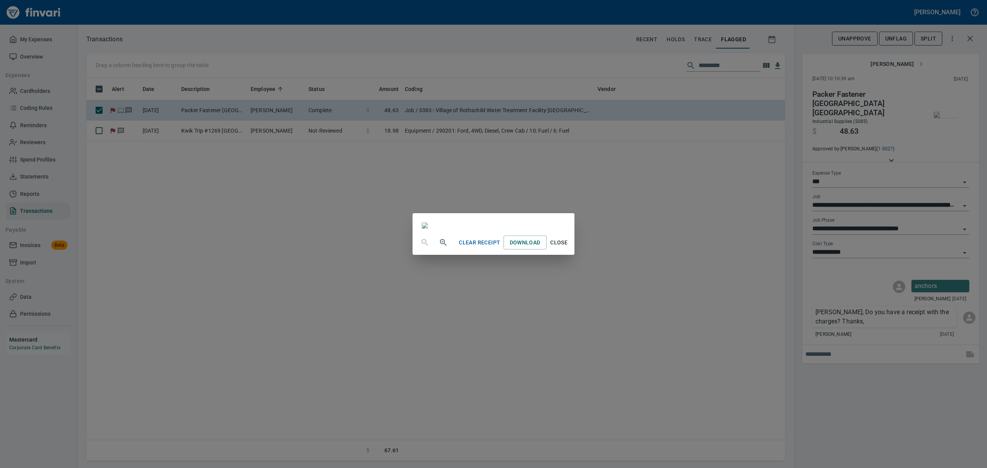
click at [500, 248] on span "Clear Receipt" at bounding box center [479, 243] width 41 height 10
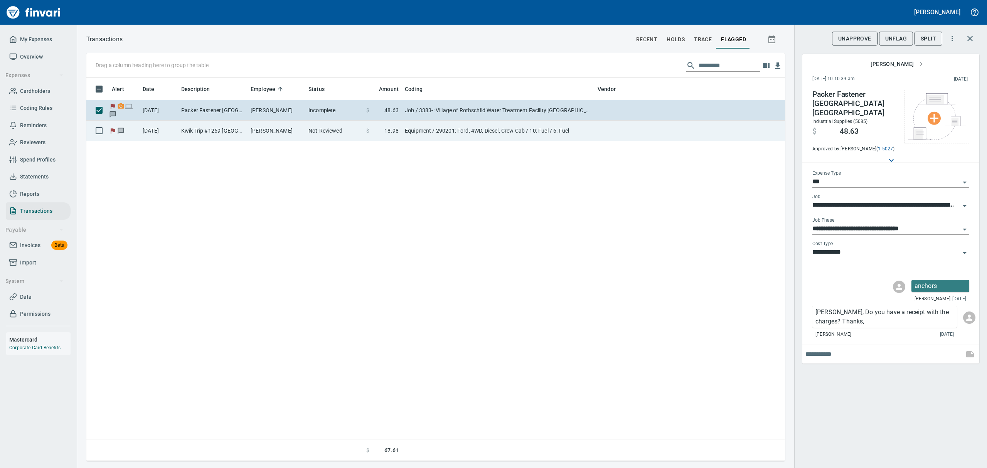
click at [286, 133] on td "[PERSON_NAME]" at bounding box center [277, 131] width 58 height 20
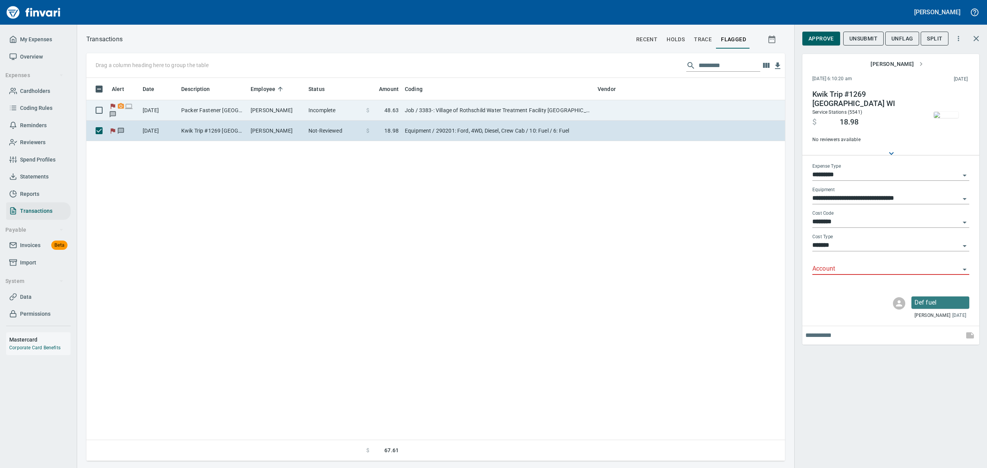
click at [280, 114] on td "[PERSON_NAME]" at bounding box center [277, 110] width 58 height 20
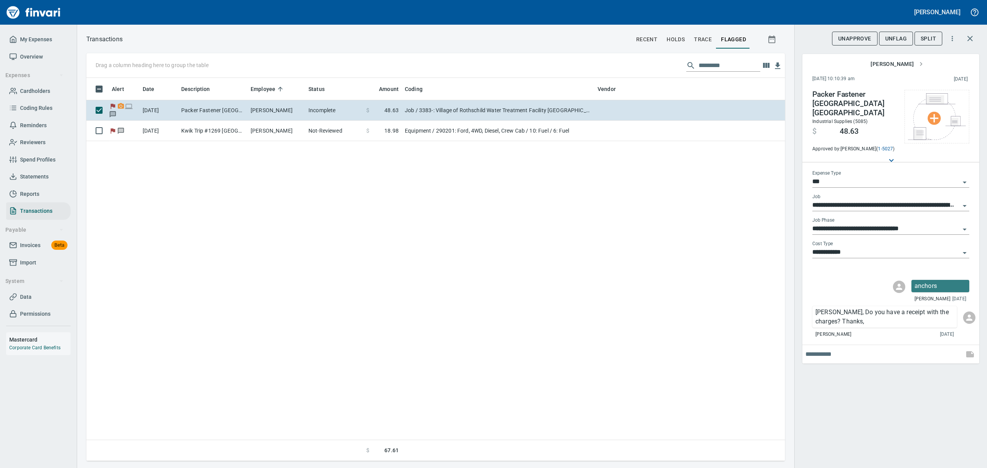
scroll to position [375, 690]
click at [940, 112] on img "button" at bounding box center [946, 115] width 25 height 6
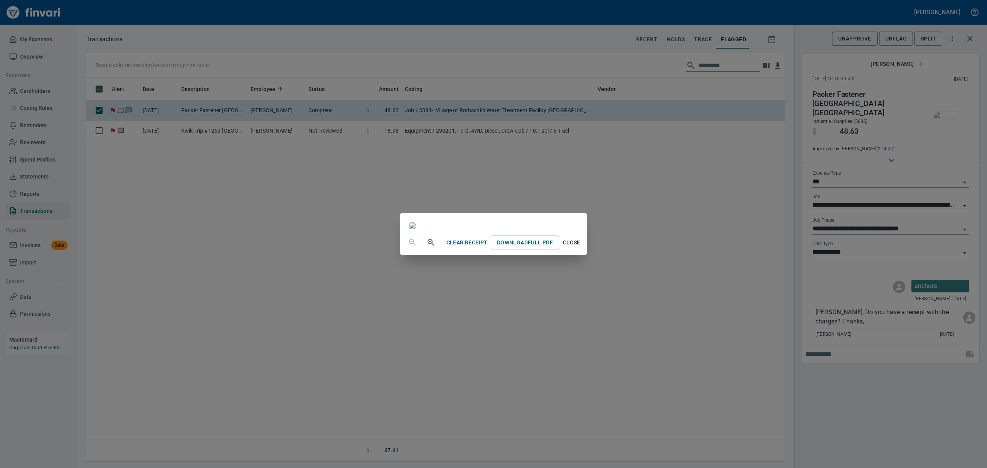
click at [581, 248] on span "Close" at bounding box center [571, 243] width 19 height 10
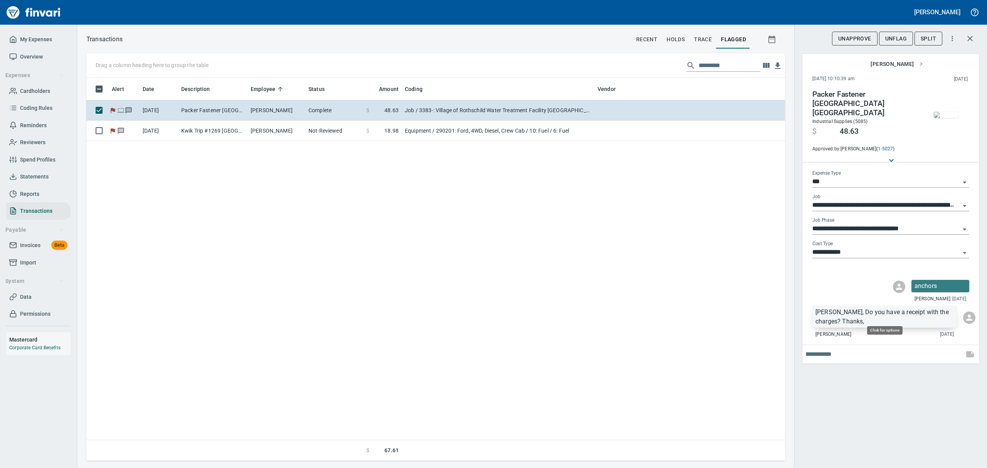
click at [904, 308] on p "[PERSON_NAME], Do you have a receipt with the charges? Thanks," at bounding box center [885, 317] width 138 height 19
click at [909, 349] on span "Delete Message" at bounding box center [938, 347] width 74 height 9
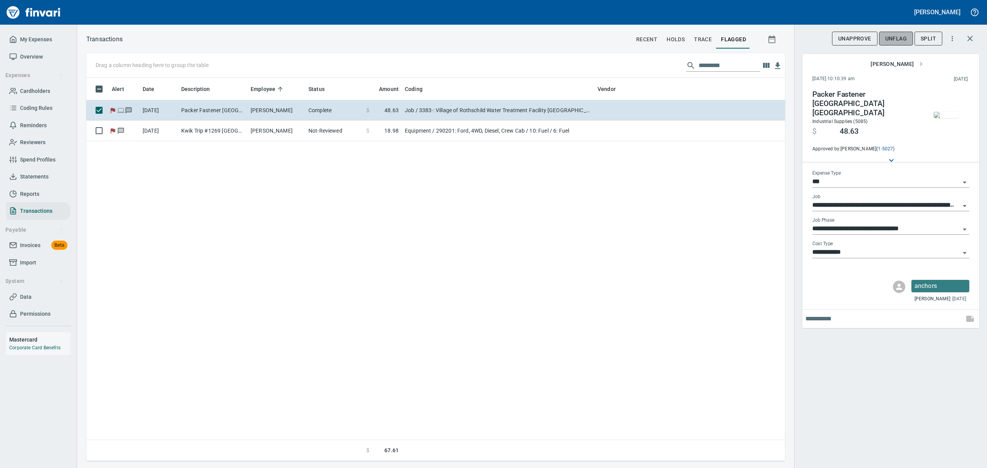
click at [898, 37] on span "UnFlag" at bounding box center [897, 39] width 22 height 10
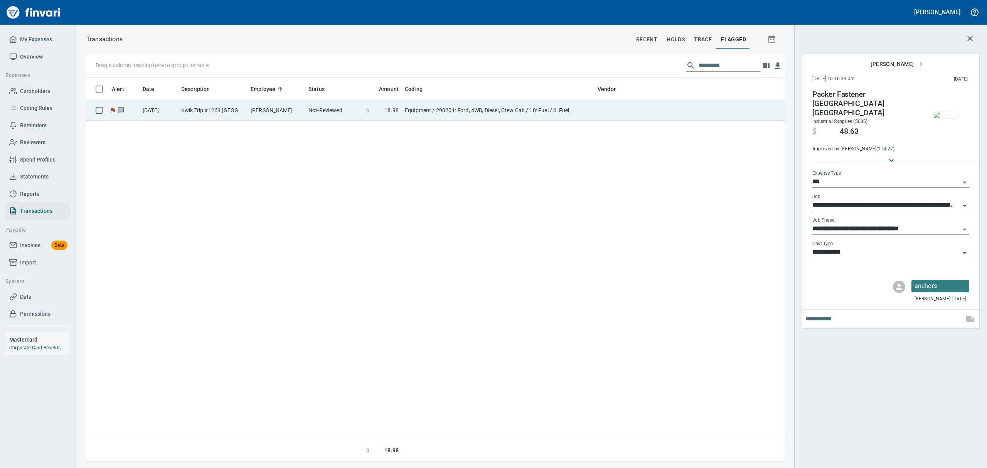
click at [289, 113] on td "[PERSON_NAME]" at bounding box center [277, 110] width 58 height 20
type input "*********"
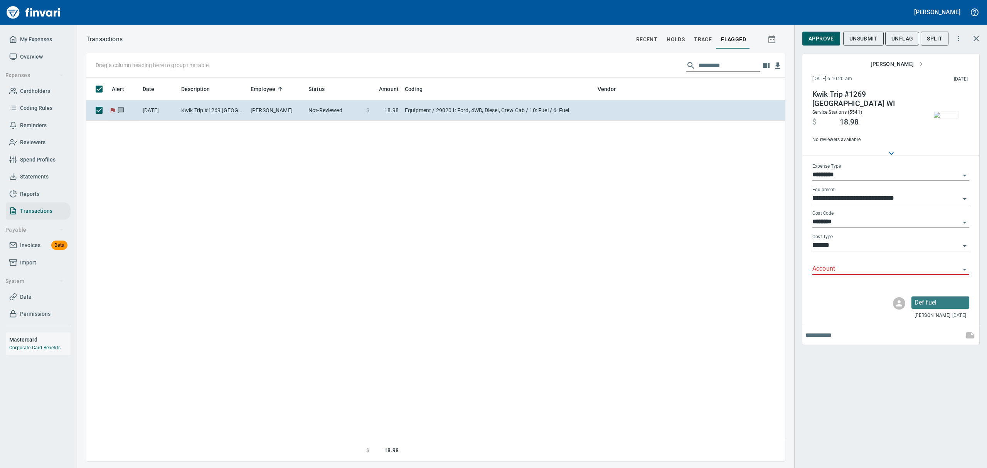
click at [947, 112] on img "button" at bounding box center [946, 115] width 25 height 6
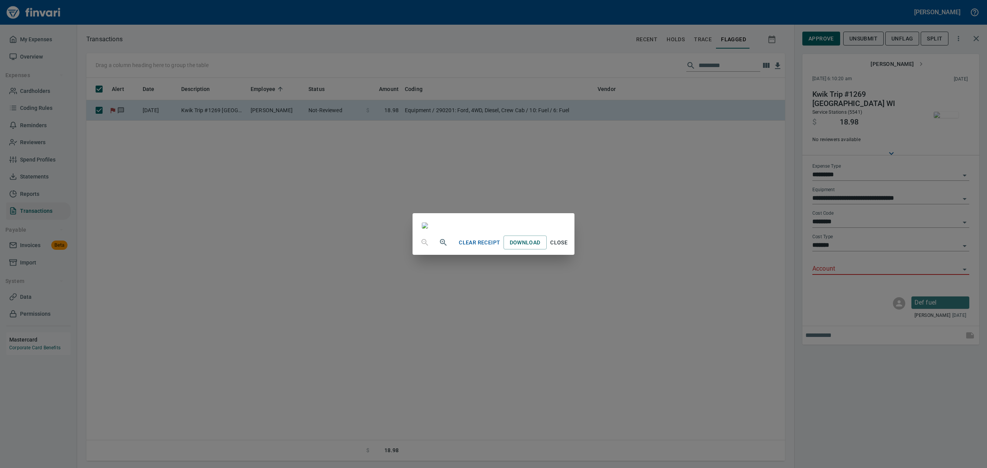
click at [569, 248] on span "Close" at bounding box center [559, 243] width 19 height 10
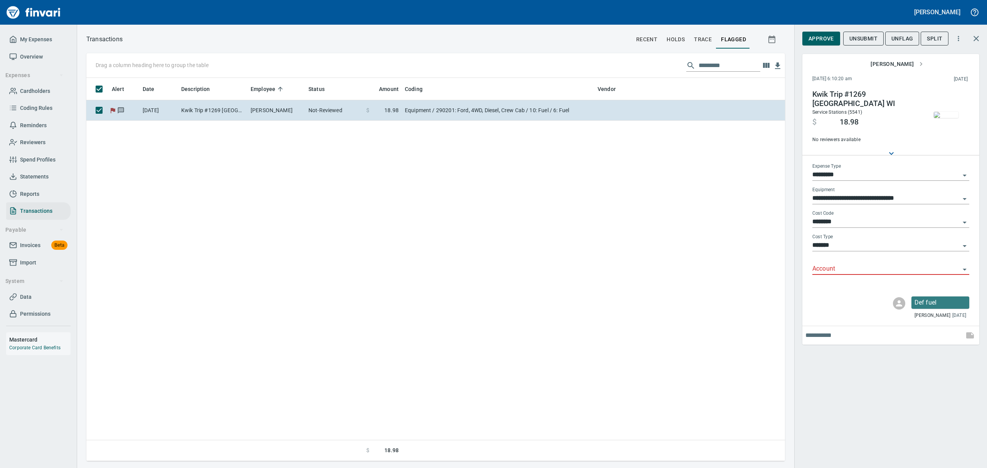
click at [29, 93] on span "Cardholders" at bounding box center [35, 91] width 30 height 10
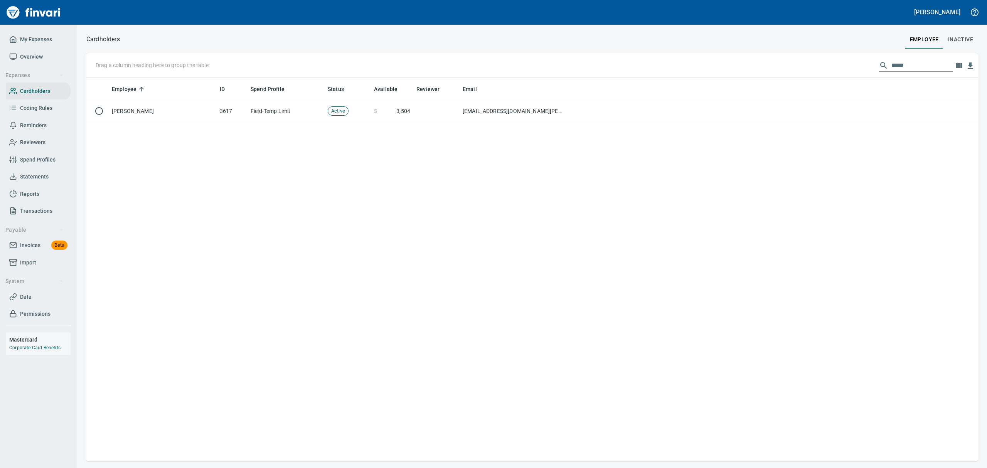
scroll to position [375, 883]
drag, startPoint x: 905, startPoint y: 62, endPoint x: 858, endPoint y: 55, distance: 47.3
click at [858, 55] on div "Drag a column heading here to group the table *****" at bounding box center [532, 65] width 892 height 25
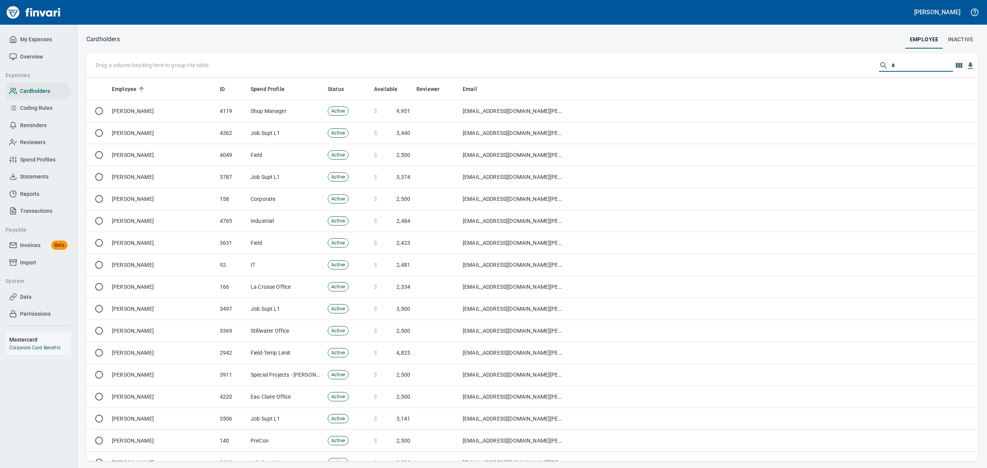
scroll to position [375, 874]
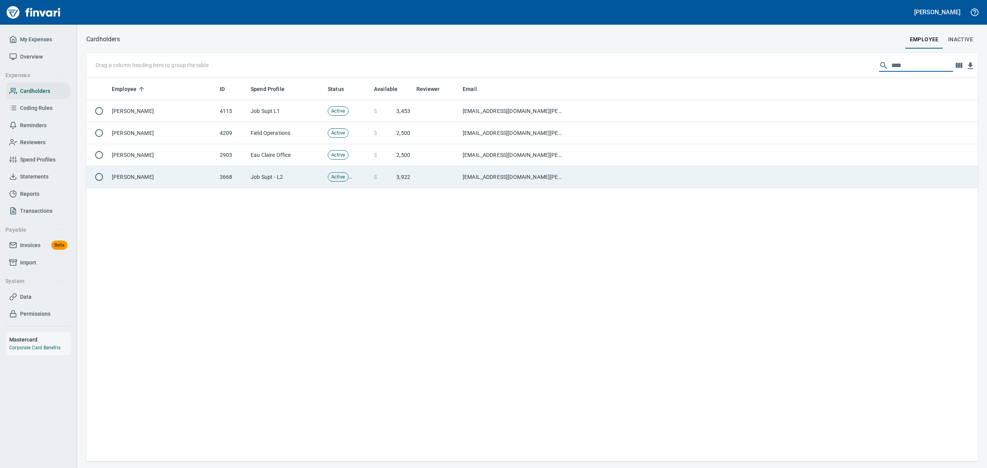
type input "****"
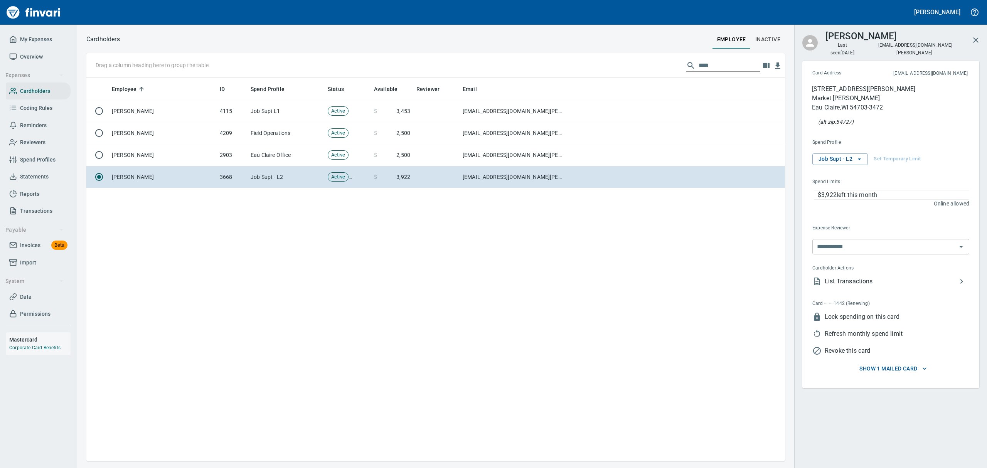
scroll to position [375, 690]
click at [843, 277] on span "List Transactions" at bounding box center [891, 281] width 132 height 9
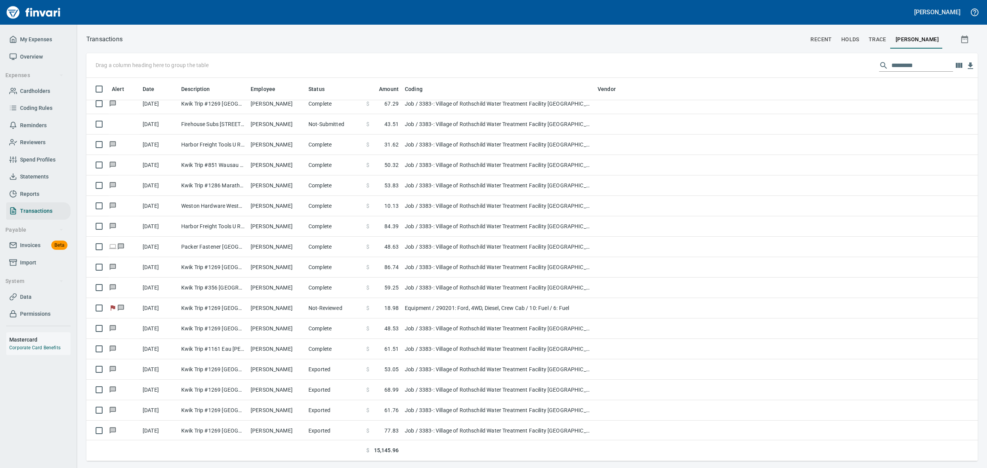
scroll to position [51, 0]
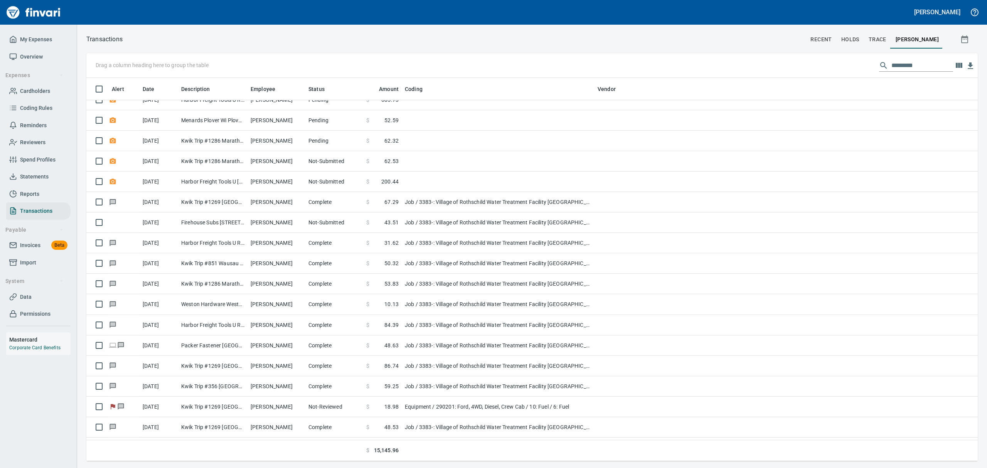
click at [30, 52] on span "Overview" at bounding box center [31, 57] width 23 height 10
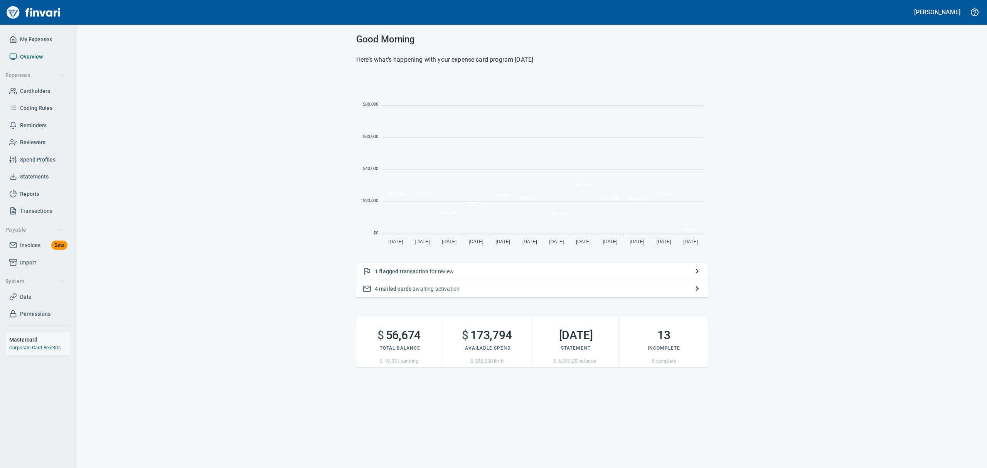
scroll to position [170, 343]
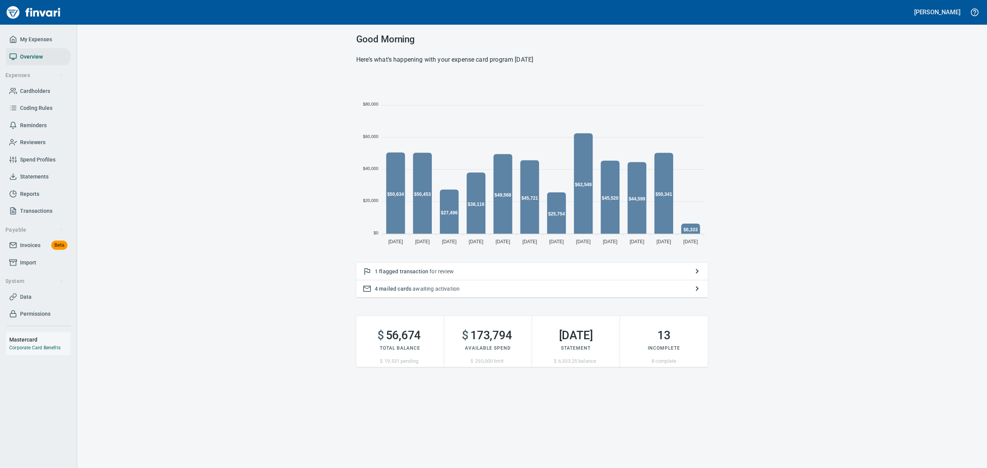
click at [402, 270] on span "flagged transaction" at bounding box center [403, 271] width 49 height 6
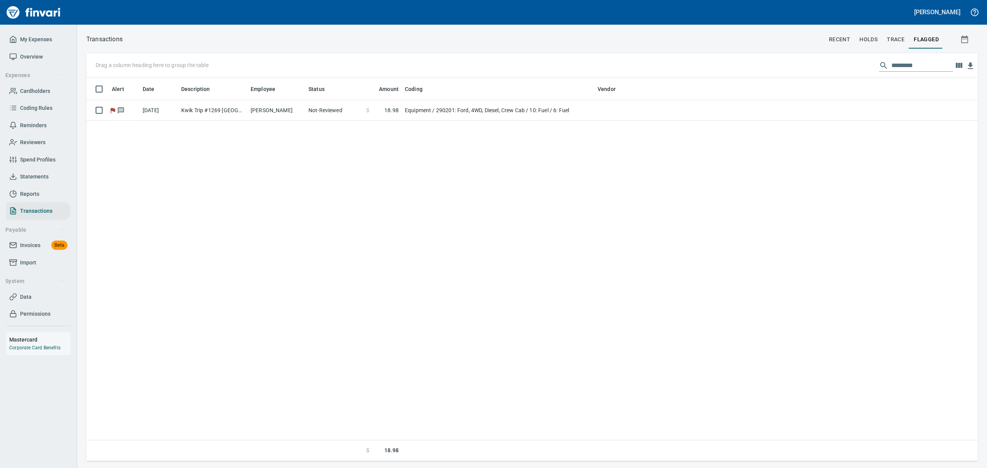
scroll to position [375, 883]
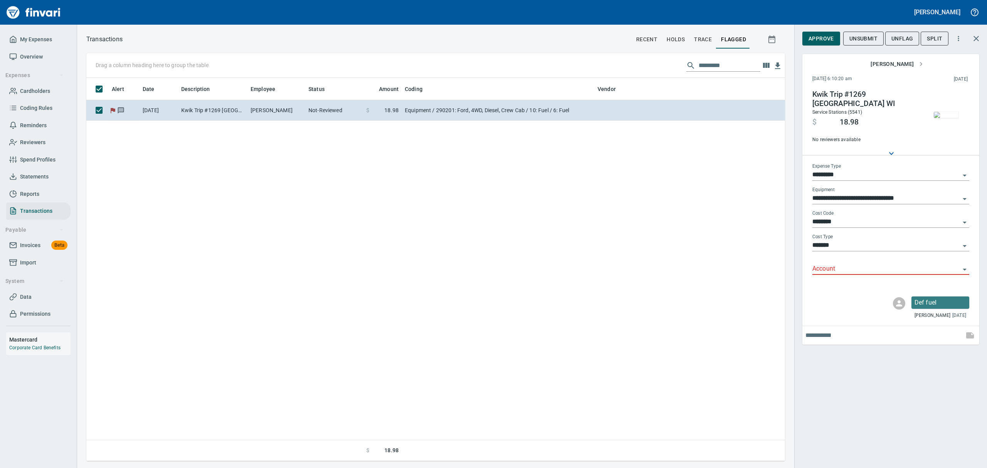
scroll to position [375, 690]
click at [966, 173] on icon "Open" at bounding box center [964, 175] width 9 height 9
click at [823, 252] on li "Job" at bounding box center [890, 250] width 157 height 19
type input "***"
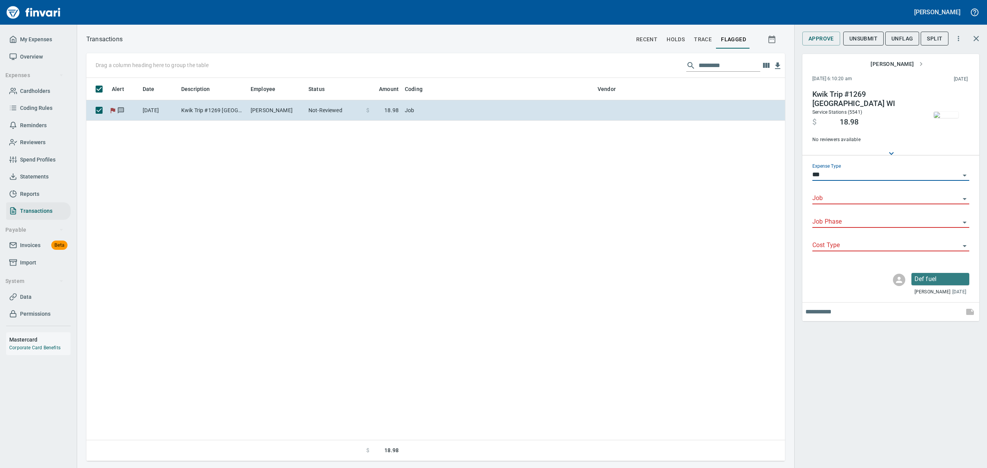
click at [967, 199] on icon "Open" at bounding box center [964, 198] width 9 height 9
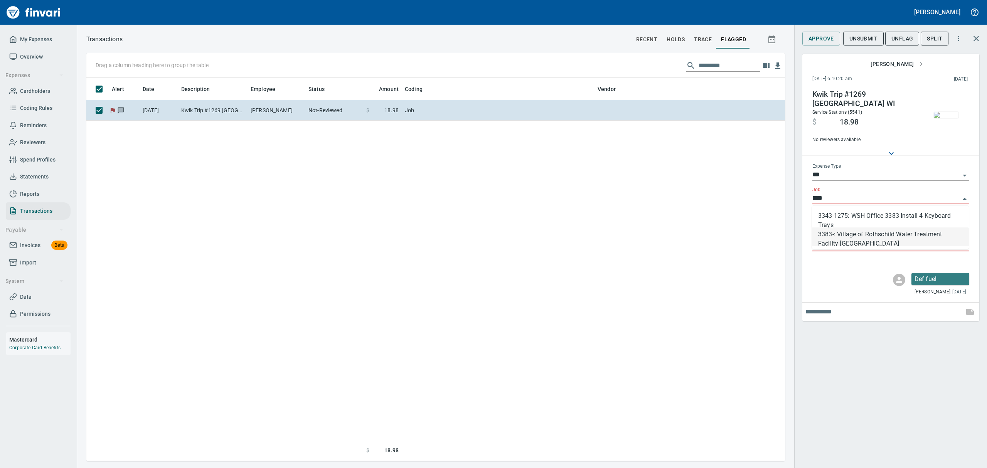
click at [842, 235] on li "3383-: Village of Rothschild Water Treatment Facility [GEOGRAPHIC_DATA]" at bounding box center [890, 237] width 157 height 19
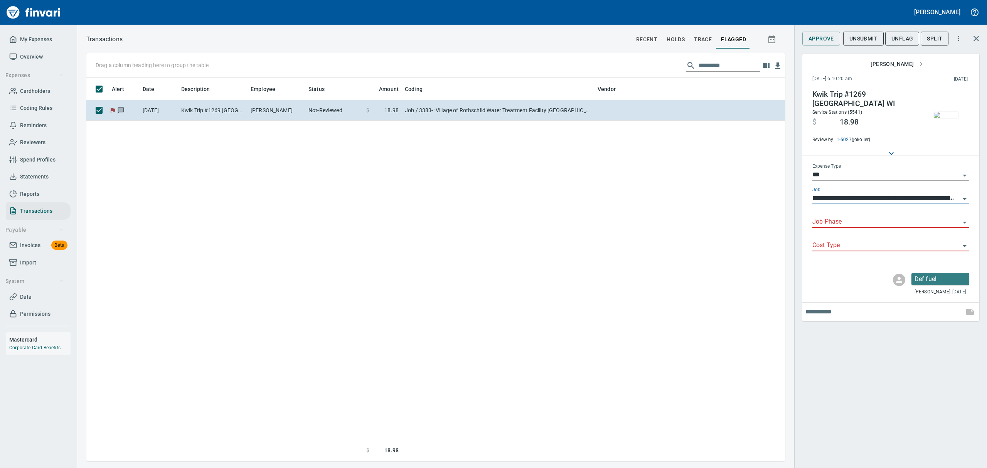
type input "**********"
click at [845, 221] on input "Job Phase" at bounding box center [887, 222] width 148 height 11
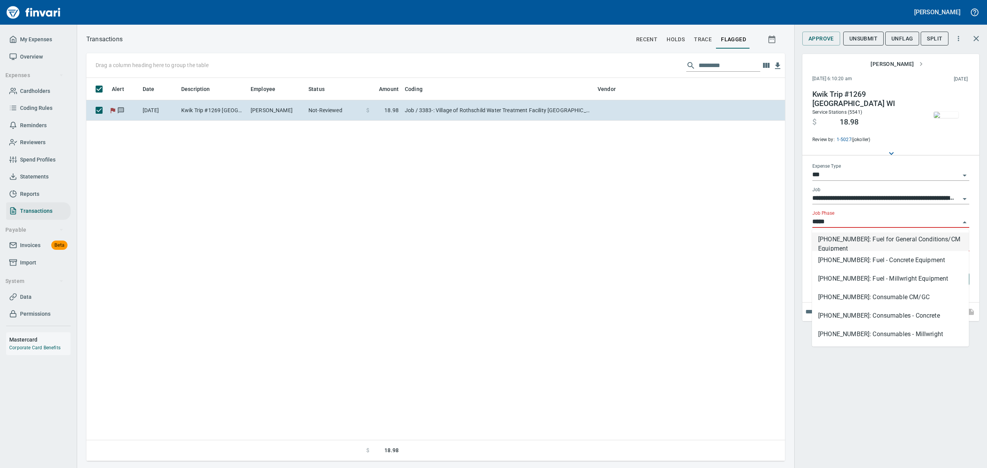
click at [853, 240] on li "[PHONE_NUMBER]: Fuel for General Conditions/CM Equipment" at bounding box center [890, 242] width 157 height 19
type input "**********"
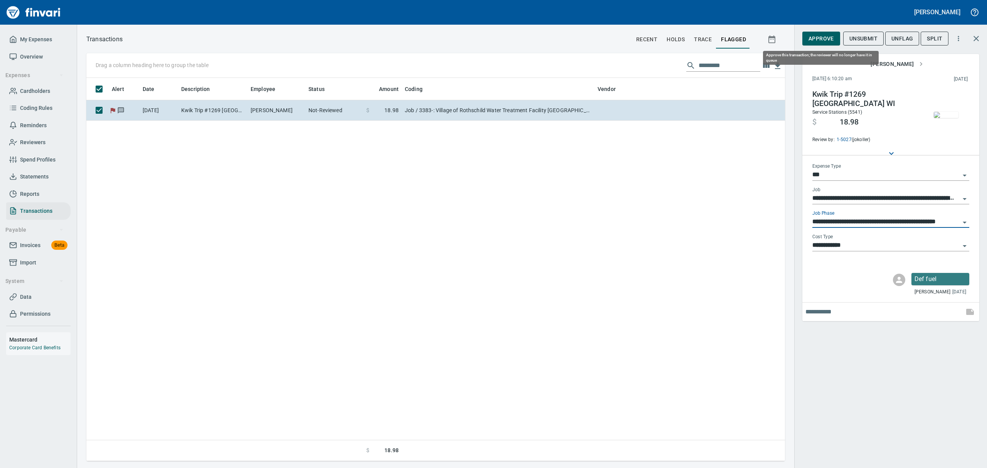
type input "**********"
click at [820, 36] on span "Approve" at bounding box center [821, 39] width 25 height 10
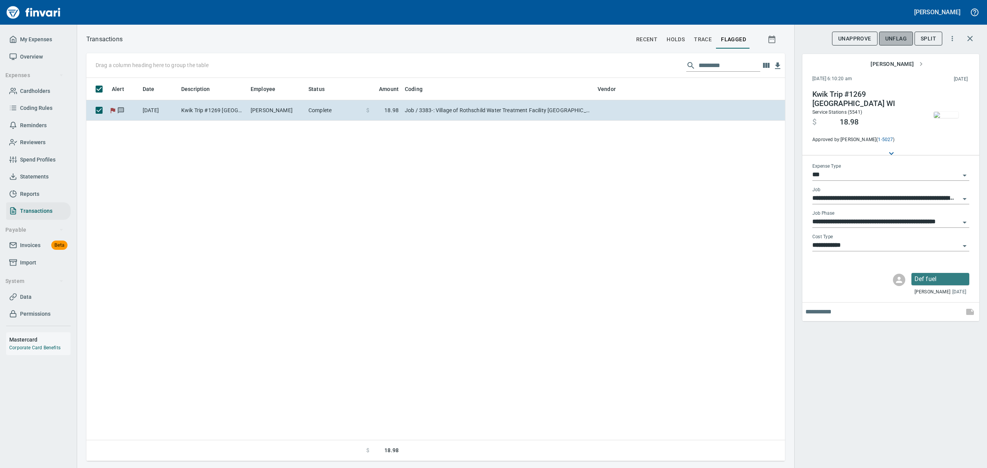
click at [895, 36] on span "UnFlag" at bounding box center [897, 39] width 22 height 10
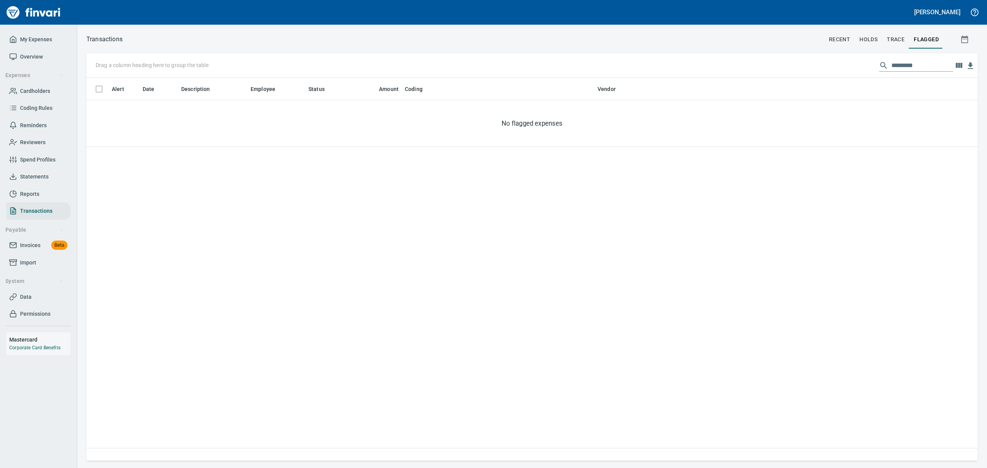
scroll to position [375, 874]
click at [39, 174] on span "Statements" at bounding box center [34, 177] width 29 height 10
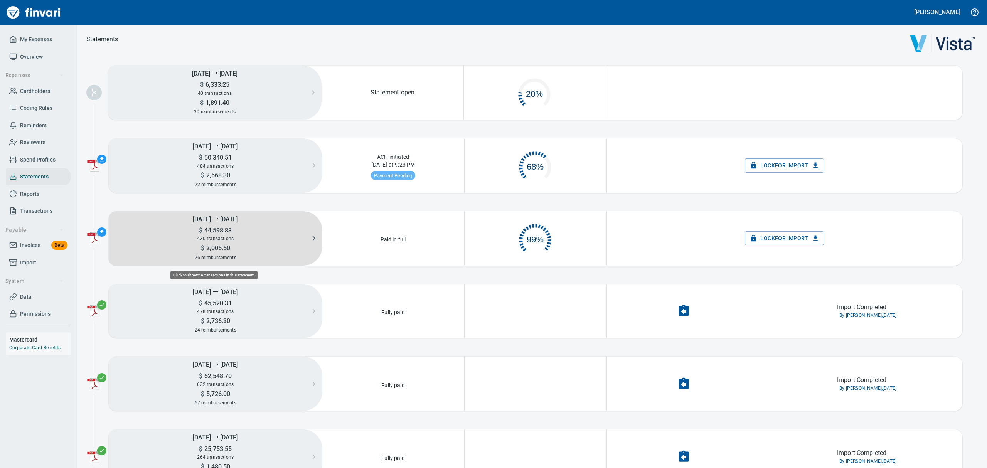
scroll to position [36, 132]
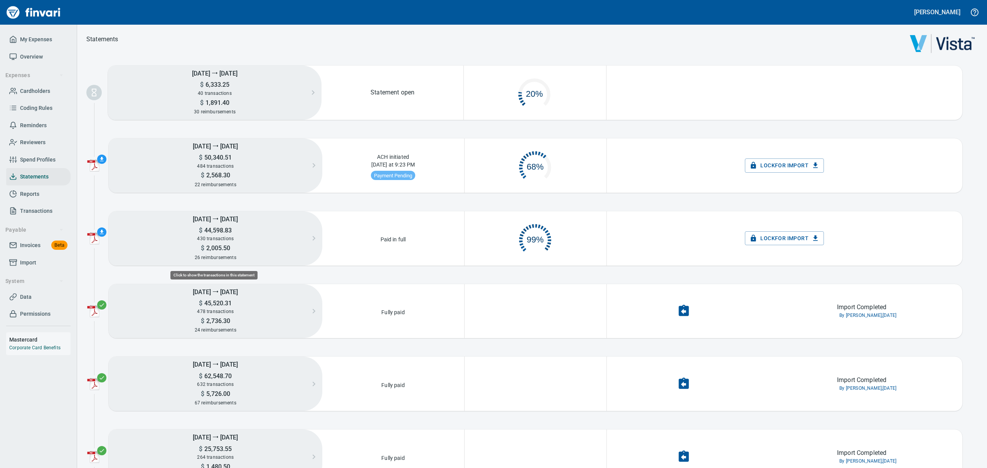
click at [252, 243] on div "[DATE] ⭢ [DATE] $ 44,598.83 430 transactions $ 2,005.50 26 reimbursements" at bounding box center [216, 238] width 214 height 54
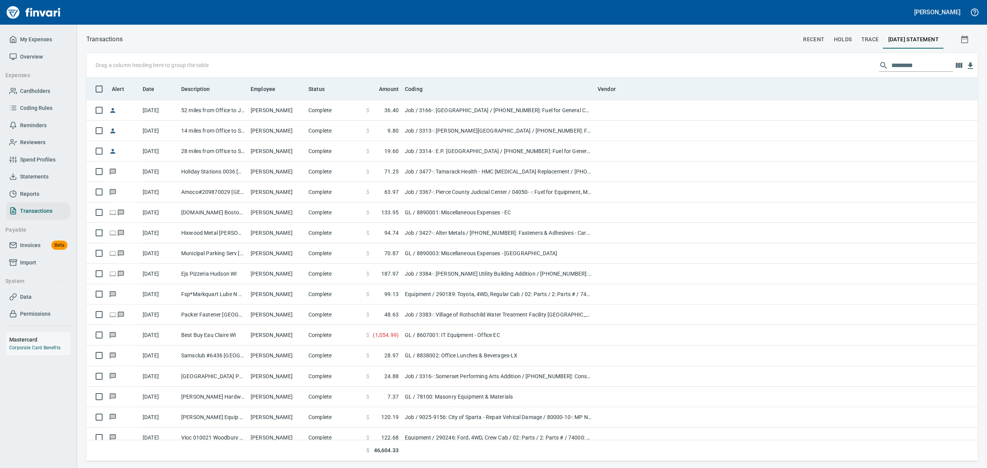
click at [358, 89] on div "Status" at bounding box center [335, 89] width 52 height 10
click at [317, 89] on span "Status" at bounding box center [317, 88] width 16 height 9
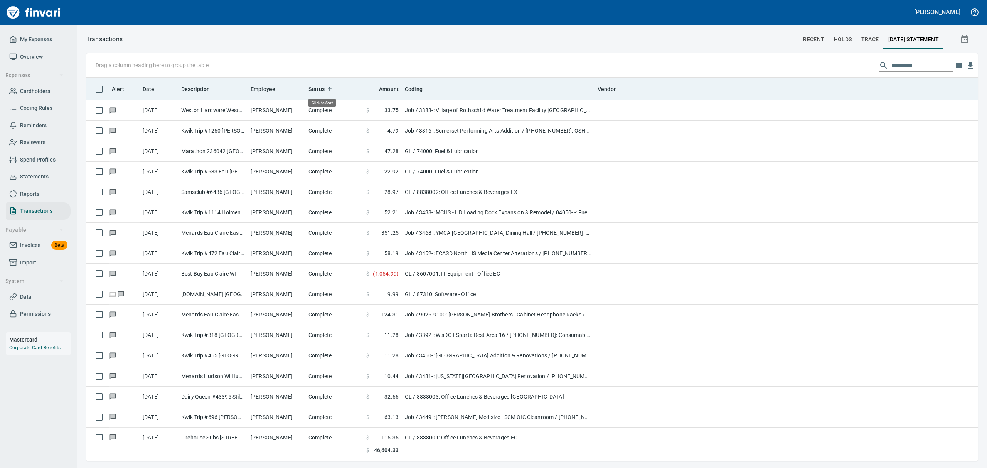
click at [317, 89] on span "Status" at bounding box center [317, 88] width 16 height 9
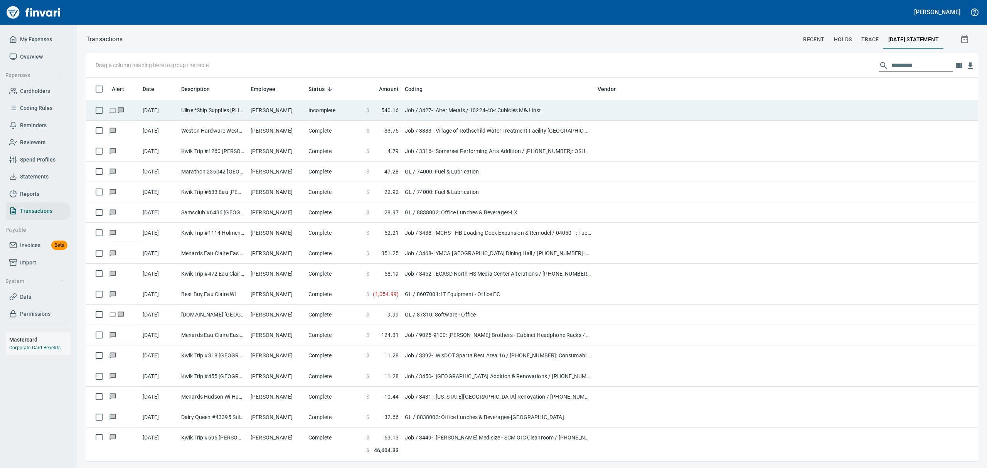
click at [318, 111] on td "Incomplete" at bounding box center [334, 110] width 58 height 20
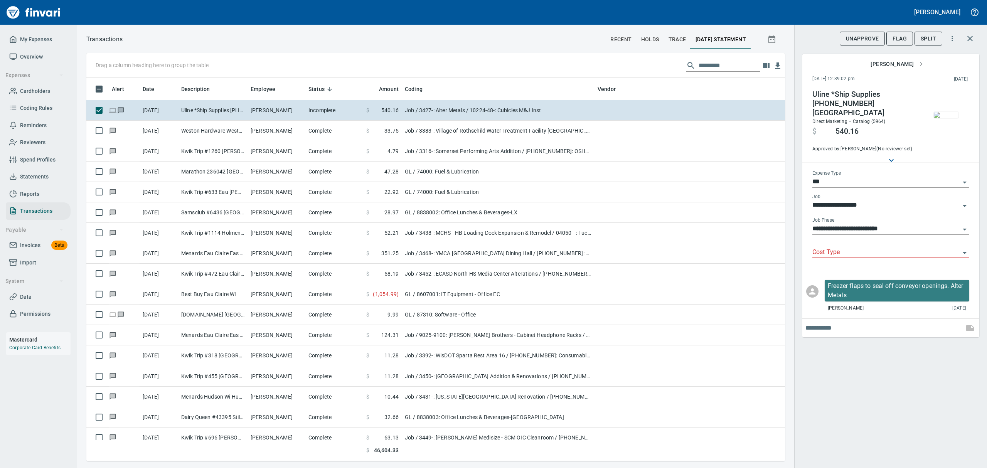
click at [966, 248] on icon "Open" at bounding box center [964, 252] width 9 height 9
click at [966, 248] on icon "Close" at bounding box center [964, 252] width 9 height 9
click at [22, 291] on link "Data" at bounding box center [38, 297] width 64 height 17
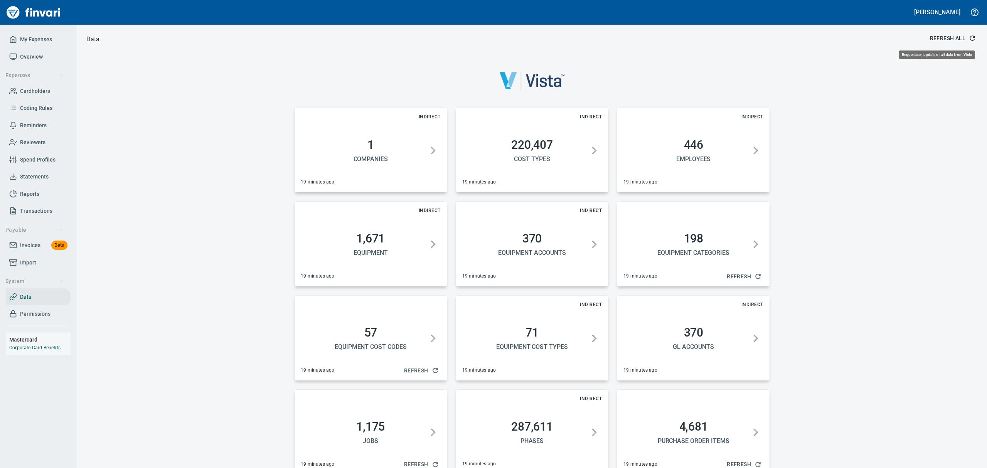
click at [939, 36] on span "Refresh All" at bounding box center [952, 39] width 45 height 10
click at [44, 178] on span "Statements" at bounding box center [34, 177] width 29 height 10
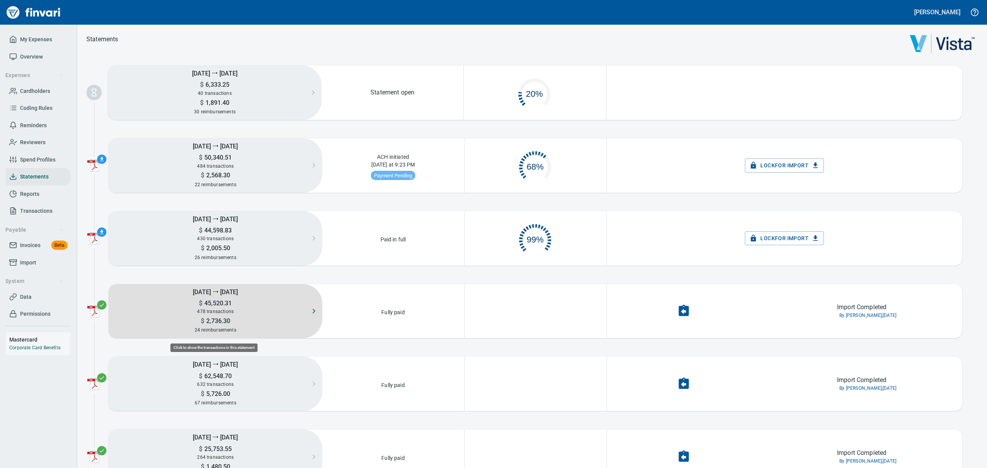
scroll to position [36, 132]
click at [252, 314] on div "478 transactions" at bounding box center [216, 311] width 214 height 8
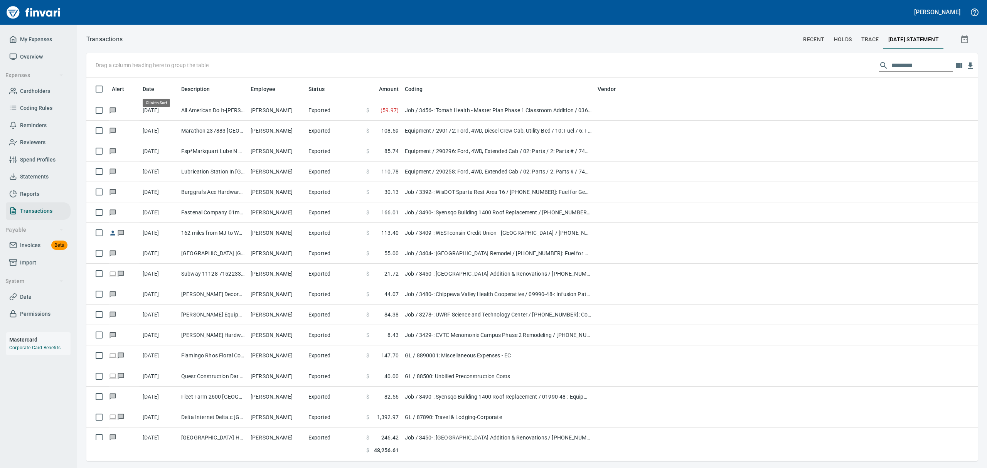
scroll to position [375, 874]
click at [35, 172] on span "Statements" at bounding box center [34, 177] width 29 height 10
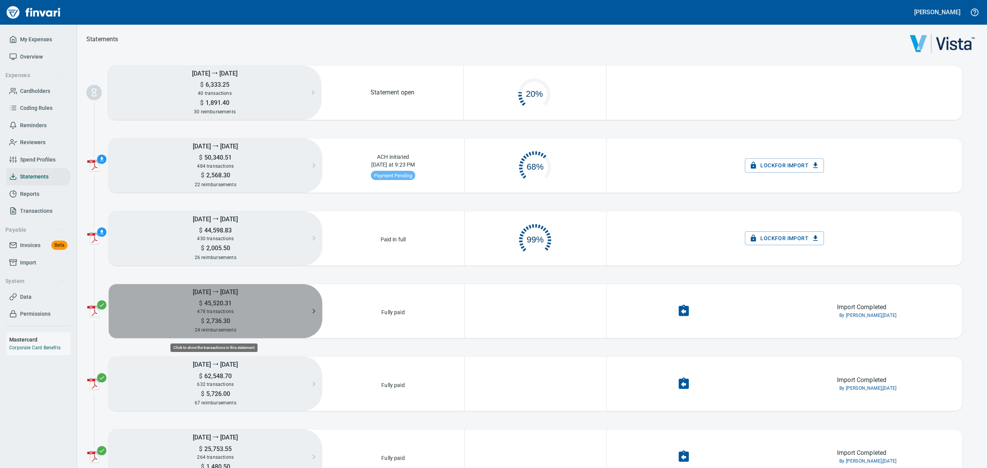
scroll to position [36, 132]
click at [232, 305] on h5 "$ 45,520.31" at bounding box center [216, 303] width 214 height 8
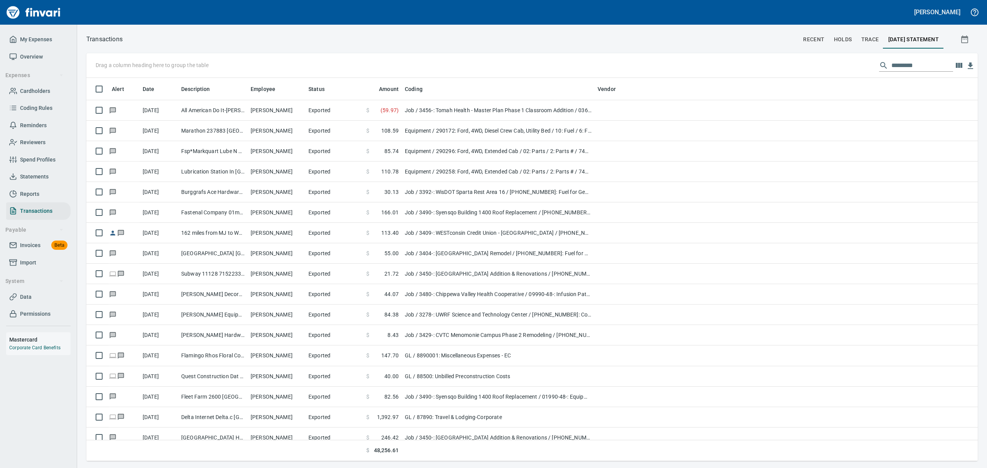
click at [911, 62] on input "text" at bounding box center [923, 65] width 62 height 12
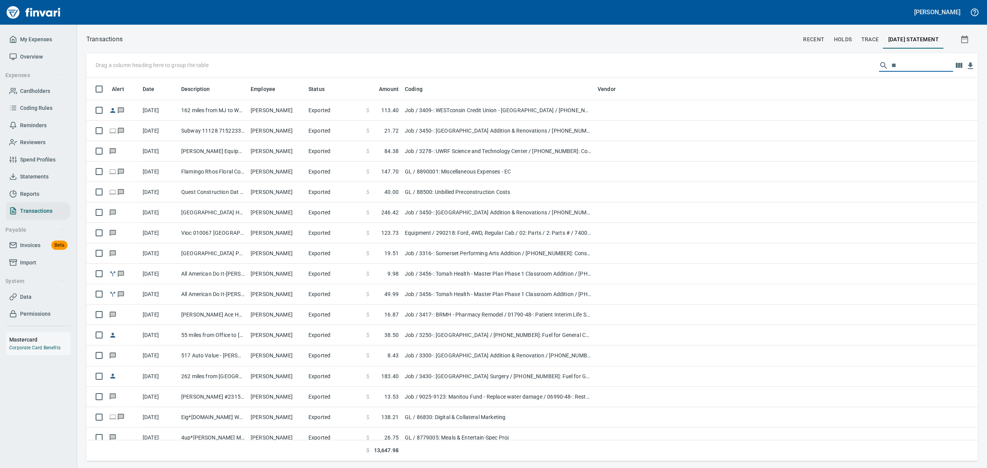
type input "*"
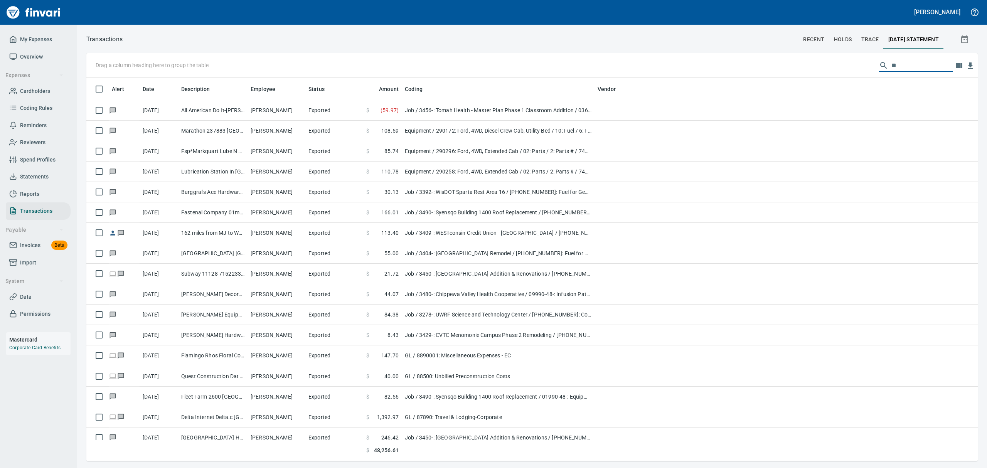
type input "*"
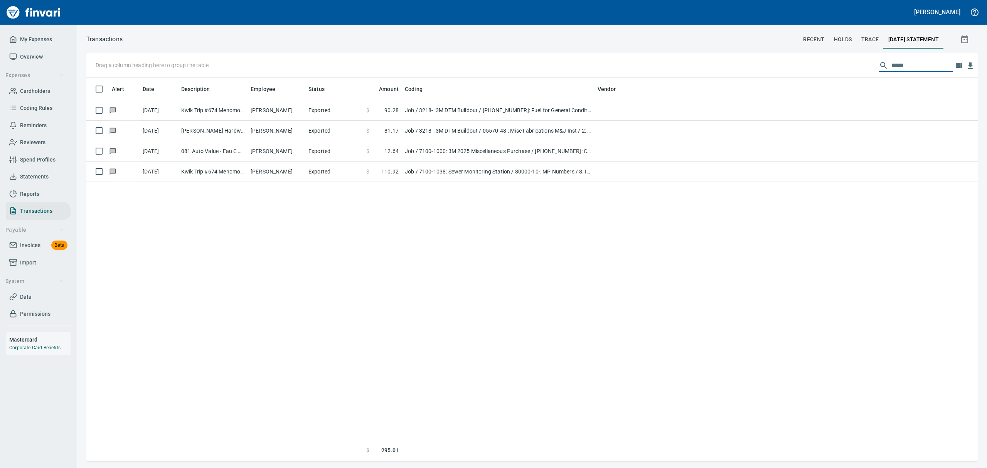
type input "*****"
click at [36, 174] on span "Statements" at bounding box center [34, 177] width 29 height 10
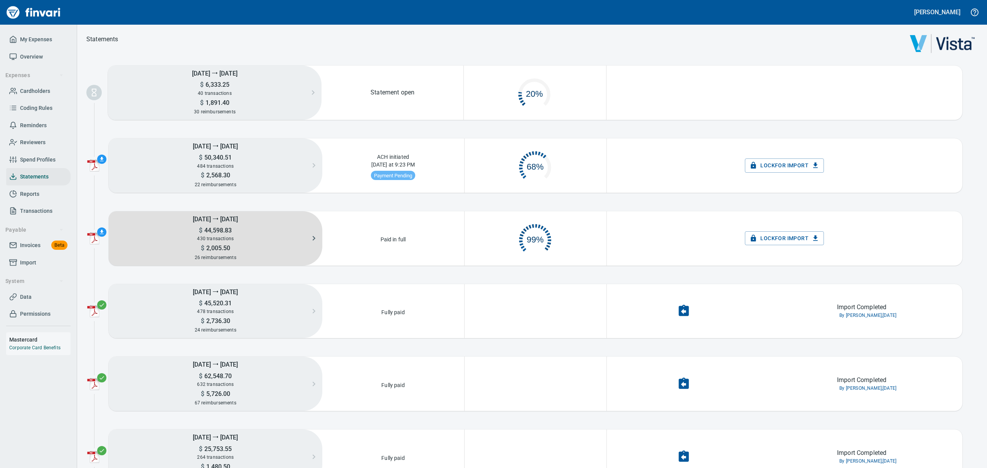
scroll to position [36, 132]
click at [233, 241] on div "430 transactions" at bounding box center [216, 239] width 214 height 8
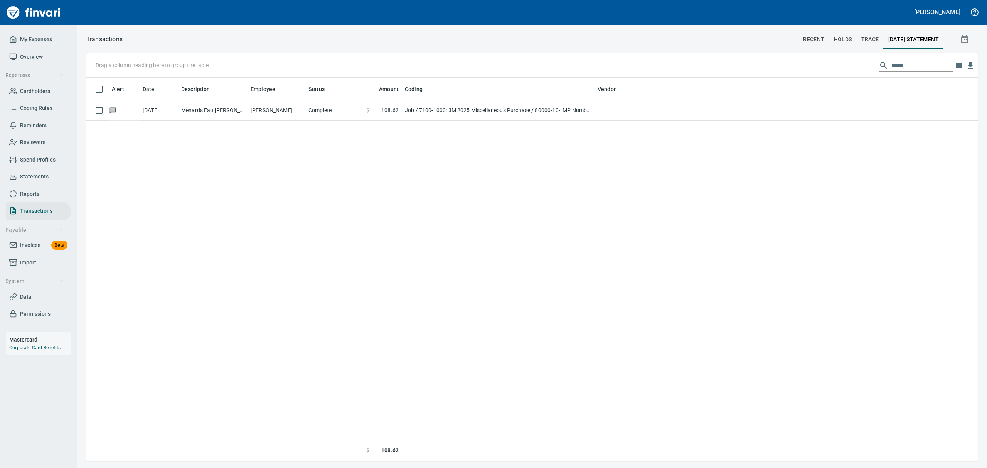
scroll to position [375, 883]
drag, startPoint x: 909, startPoint y: 64, endPoint x: 825, endPoint y: 49, distance: 85.4
click at [836, 53] on div "Drag a column heading here to group the table *****" at bounding box center [532, 65] width 892 height 25
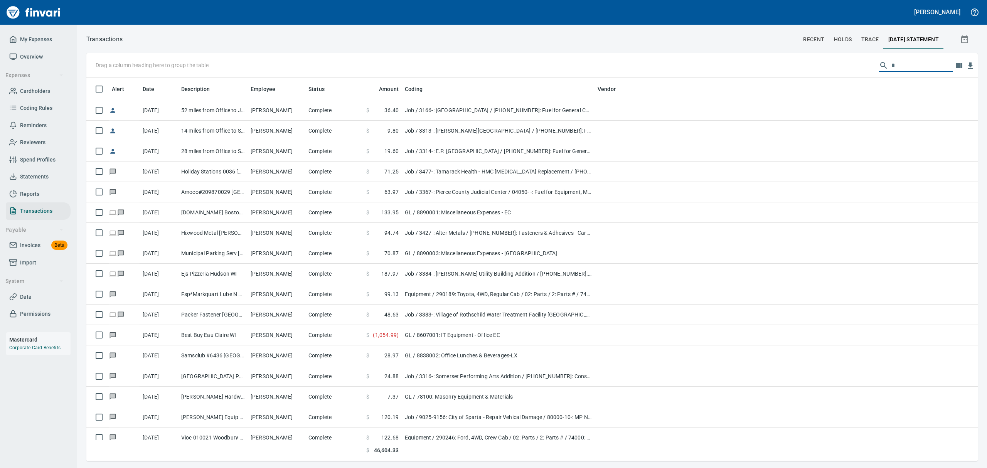
scroll to position [375, 874]
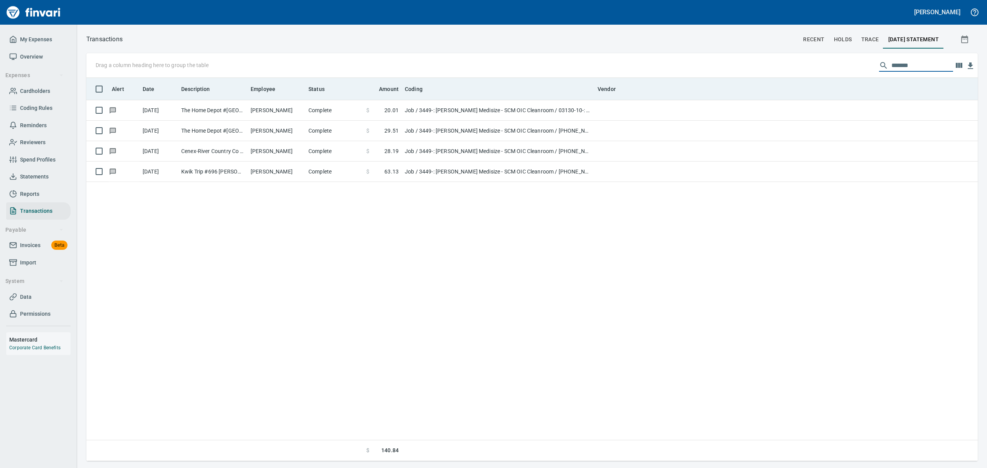
type input "*******"
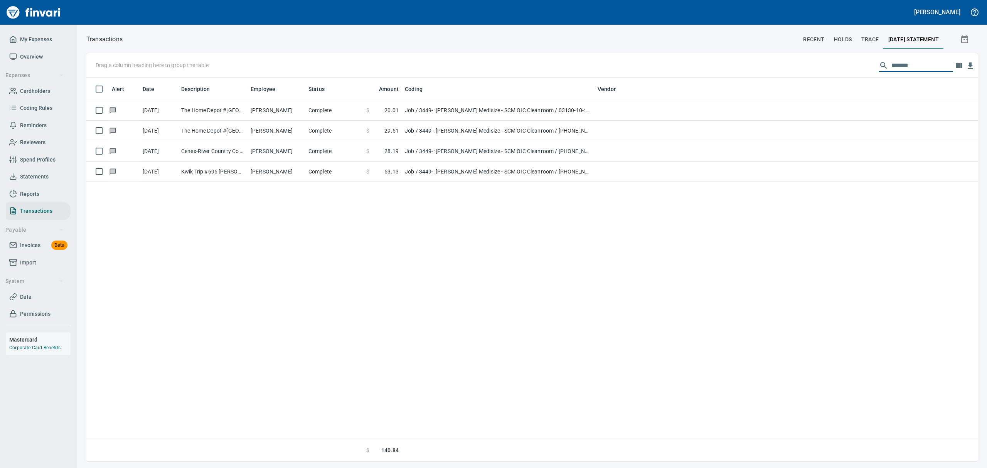
drag, startPoint x: 908, startPoint y: 67, endPoint x: 842, endPoint y: 62, distance: 65.8
click at [842, 62] on div "Drag a column heading here to group the table *******" at bounding box center [532, 65] width 892 height 25
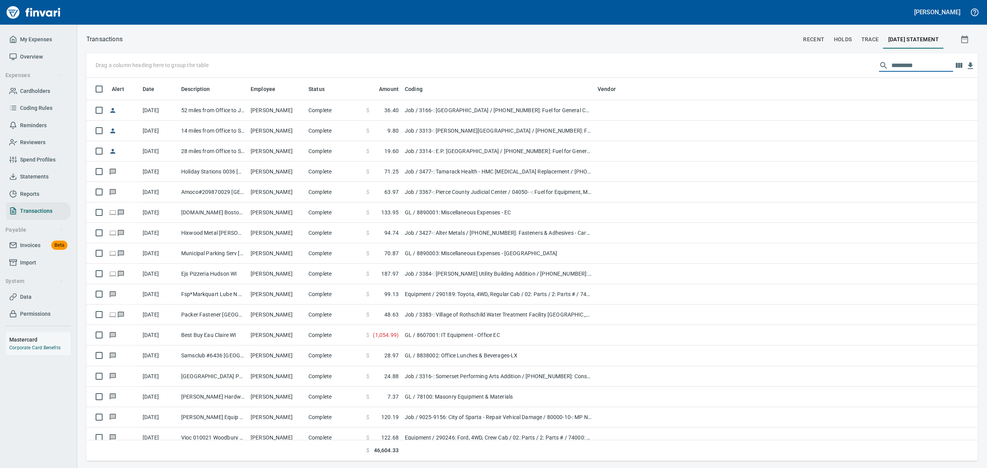
click at [39, 174] on span "Statements" at bounding box center [34, 177] width 29 height 10
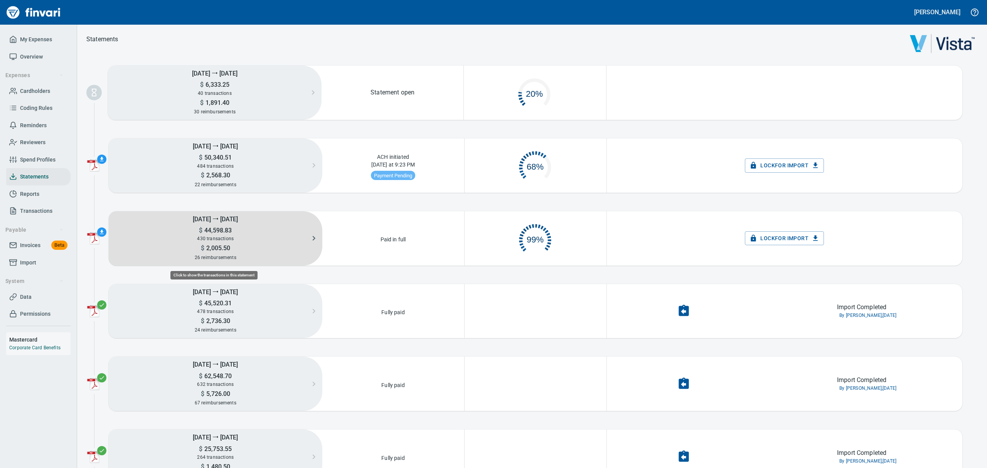
scroll to position [36, 132]
click at [200, 235] on div "430 transactions" at bounding box center [216, 239] width 214 height 8
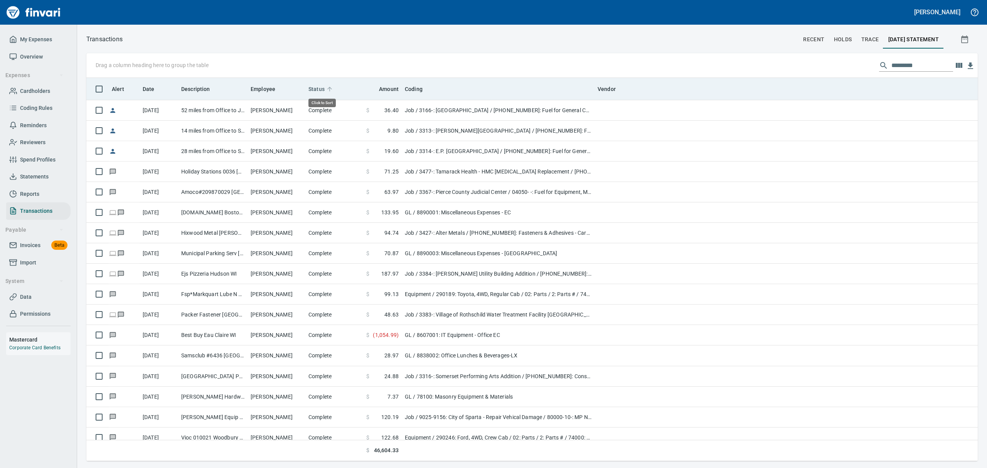
click at [324, 88] on span "Status" at bounding box center [317, 88] width 16 height 9
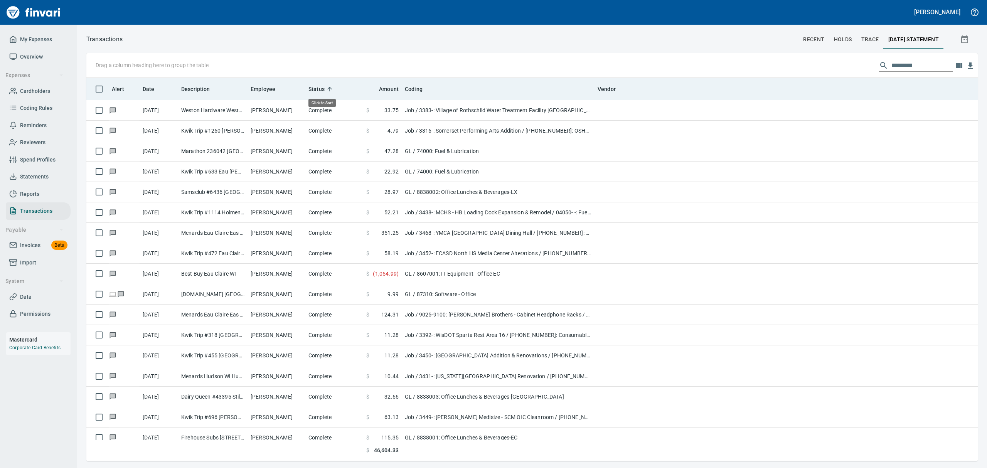
click at [324, 88] on span "Status" at bounding box center [317, 88] width 16 height 9
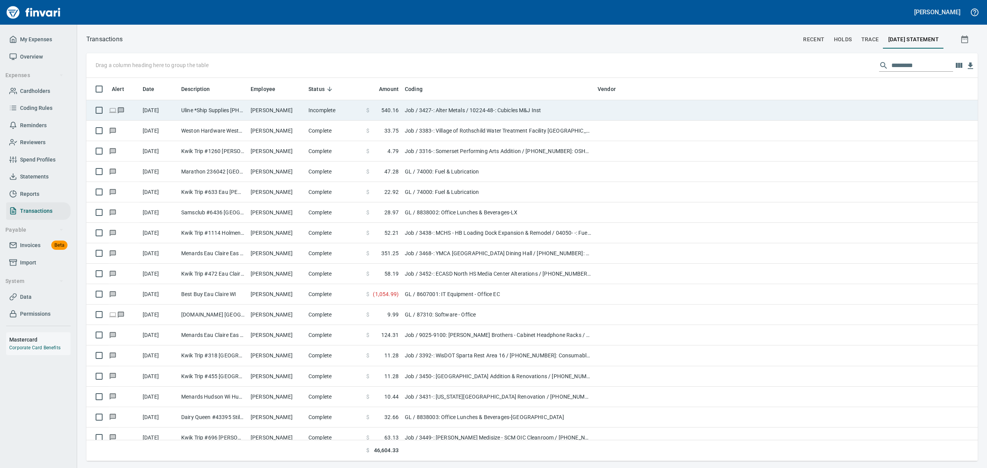
click at [319, 109] on td "Incomplete" at bounding box center [334, 110] width 58 height 20
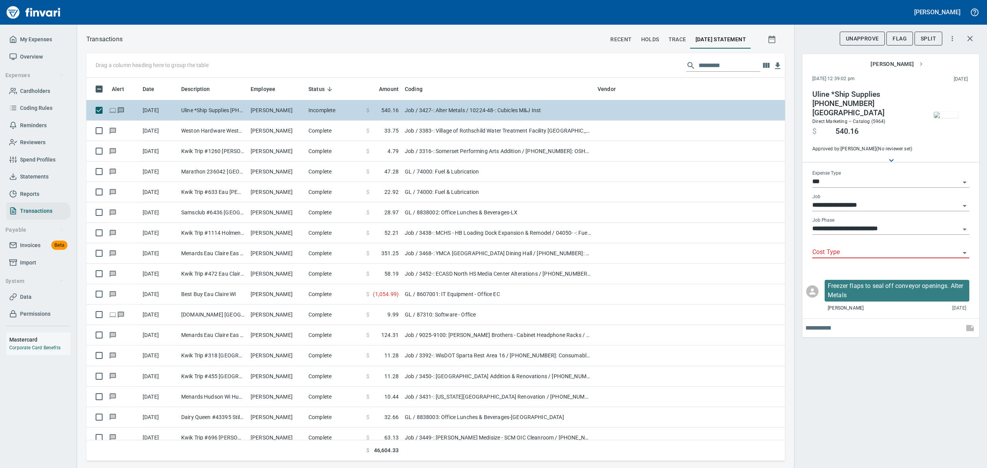
scroll to position [375, 681]
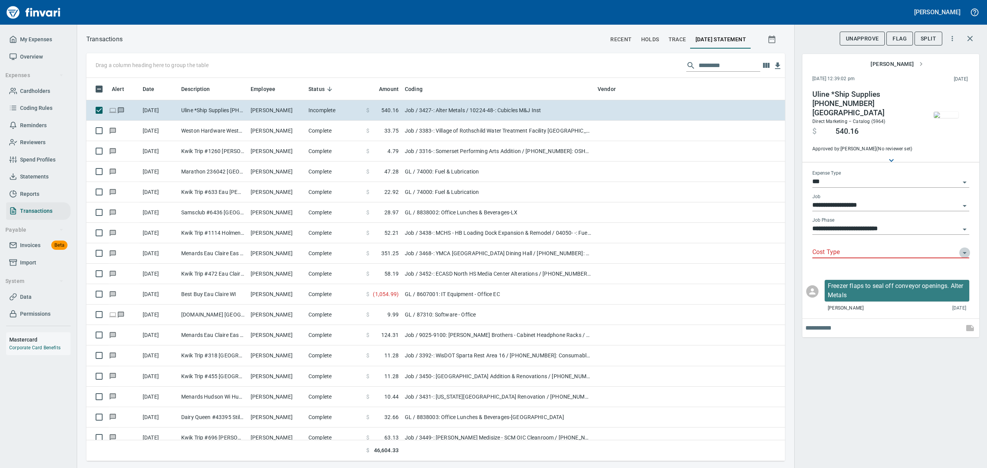
click at [965, 248] on icon "Open" at bounding box center [964, 252] width 9 height 9
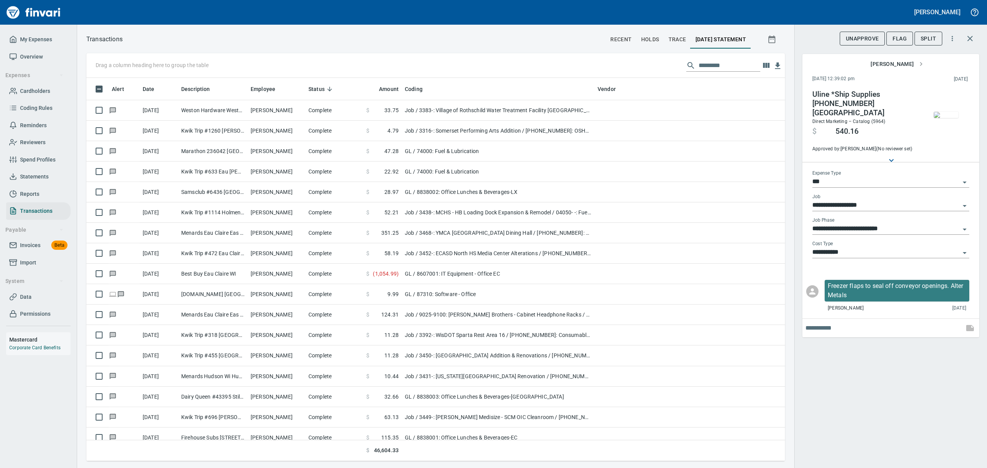
type input "**********"
click at [45, 177] on span "Statements" at bounding box center [34, 177] width 29 height 10
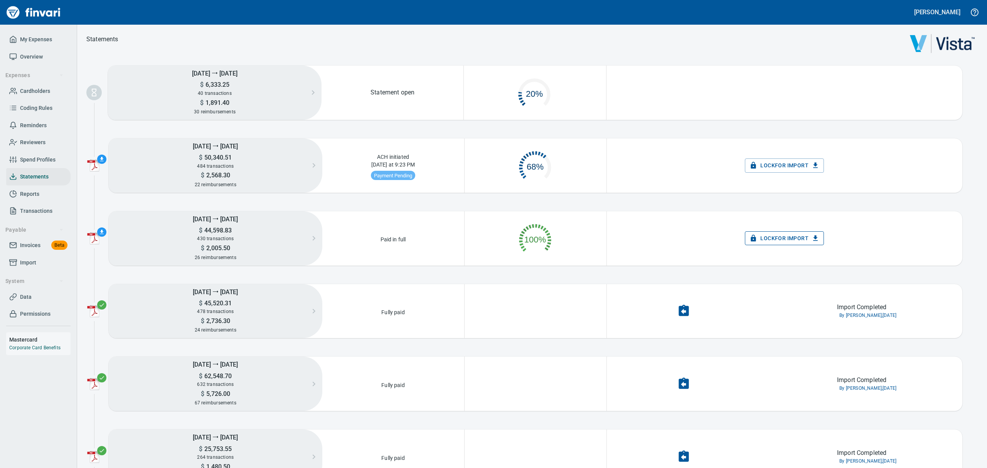
scroll to position [36, 132]
click at [770, 240] on span "Lock for Import" at bounding box center [784, 239] width 67 height 10
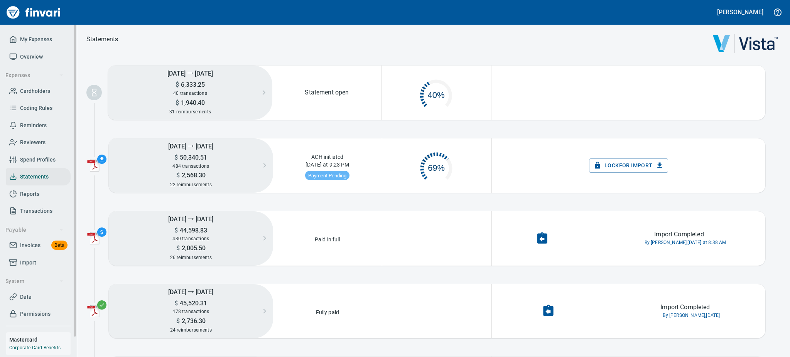
scroll to position [9, 9]
